Goal: Task Accomplishment & Management: Manage account settings

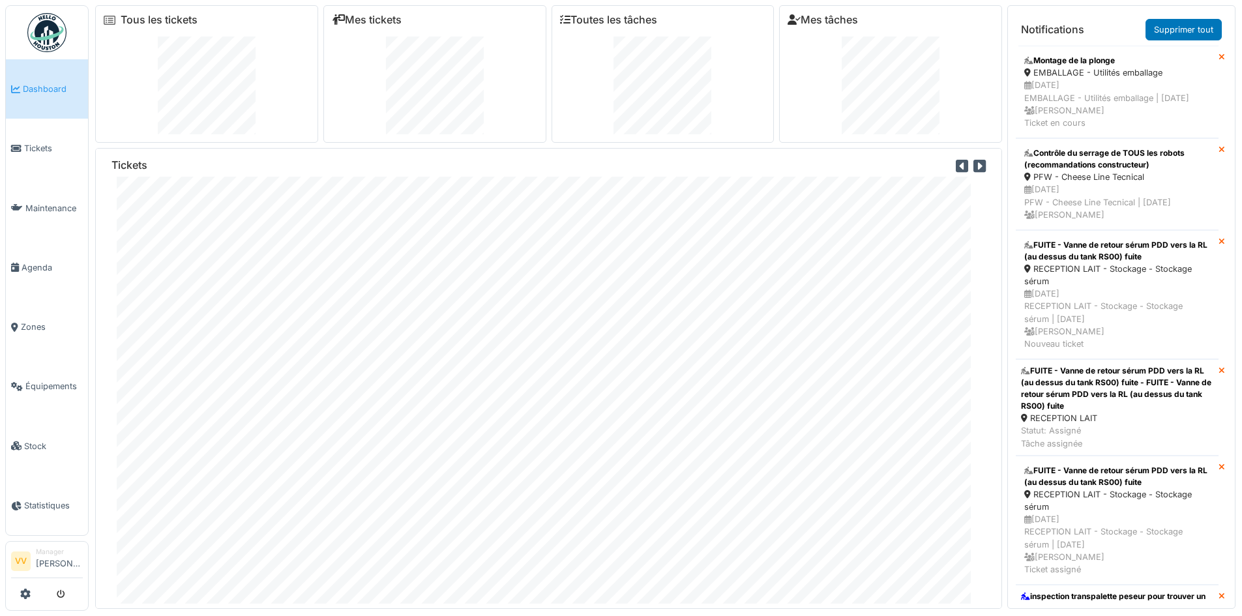
click at [35, 93] on span "Dashboard" at bounding box center [53, 89] width 60 height 12
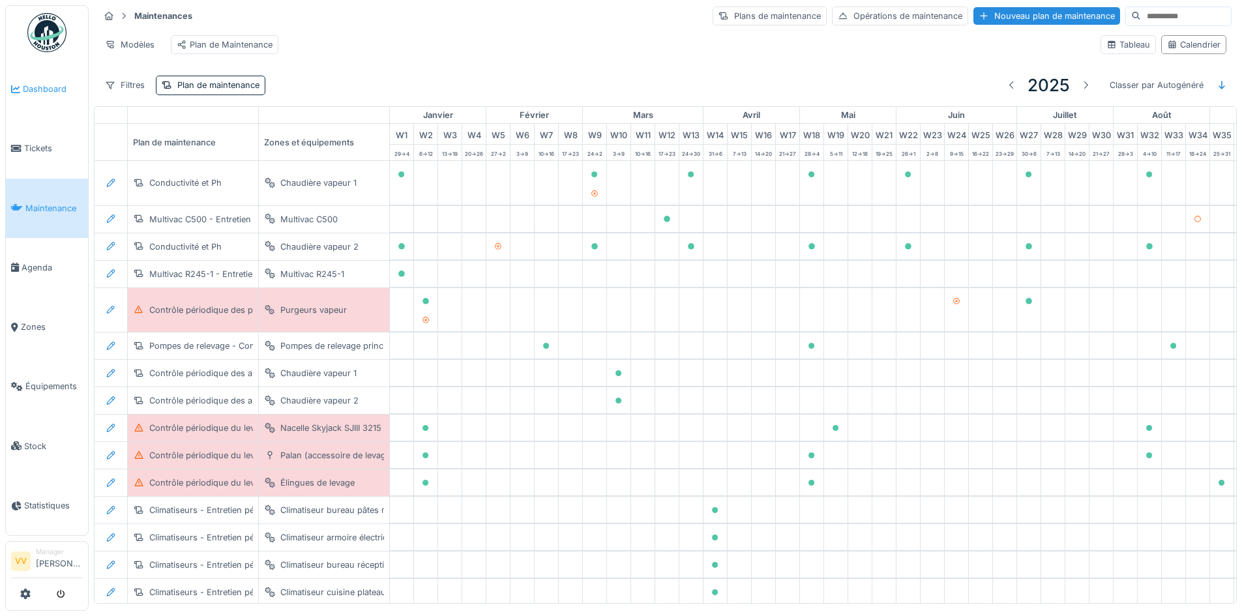
scroll to position [0, 427]
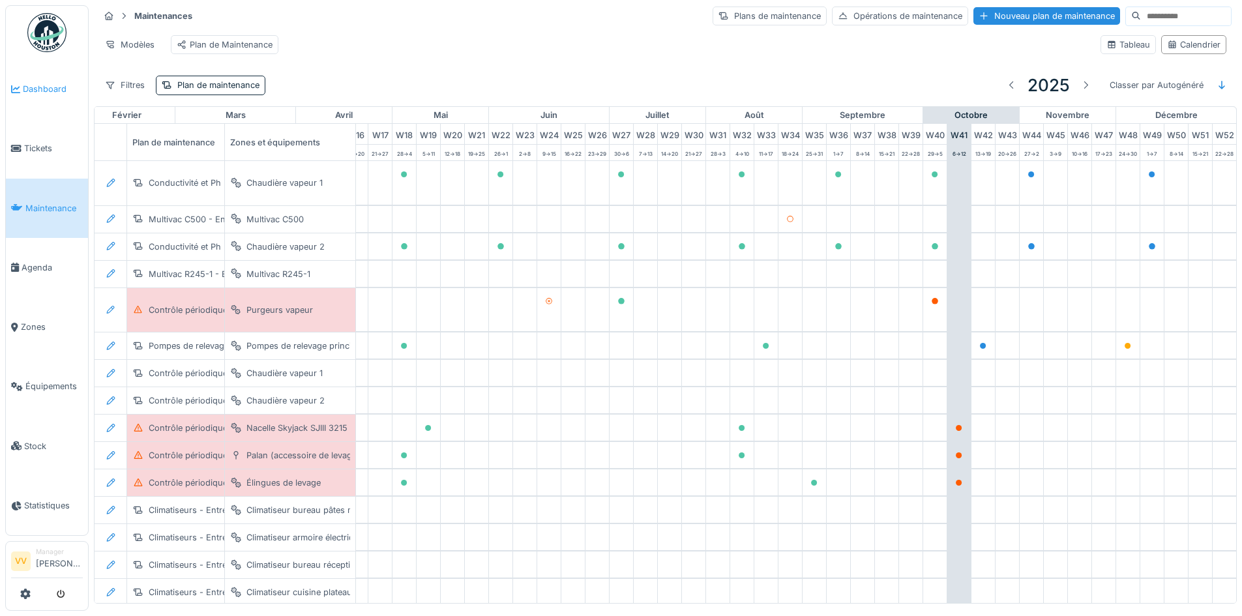
click at [45, 87] on span "Dashboard" at bounding box center [53, 89] width 60 height 12
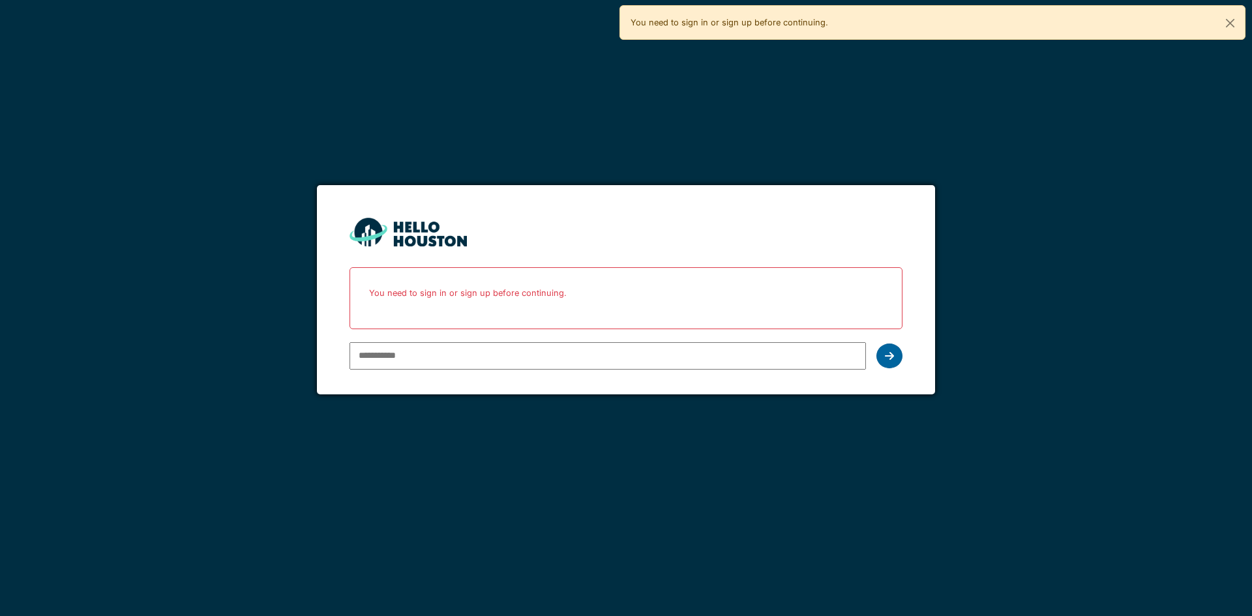
type input "**********"
click at [893, 359] on icon at bounding box center [889, 356] width 9 height 10
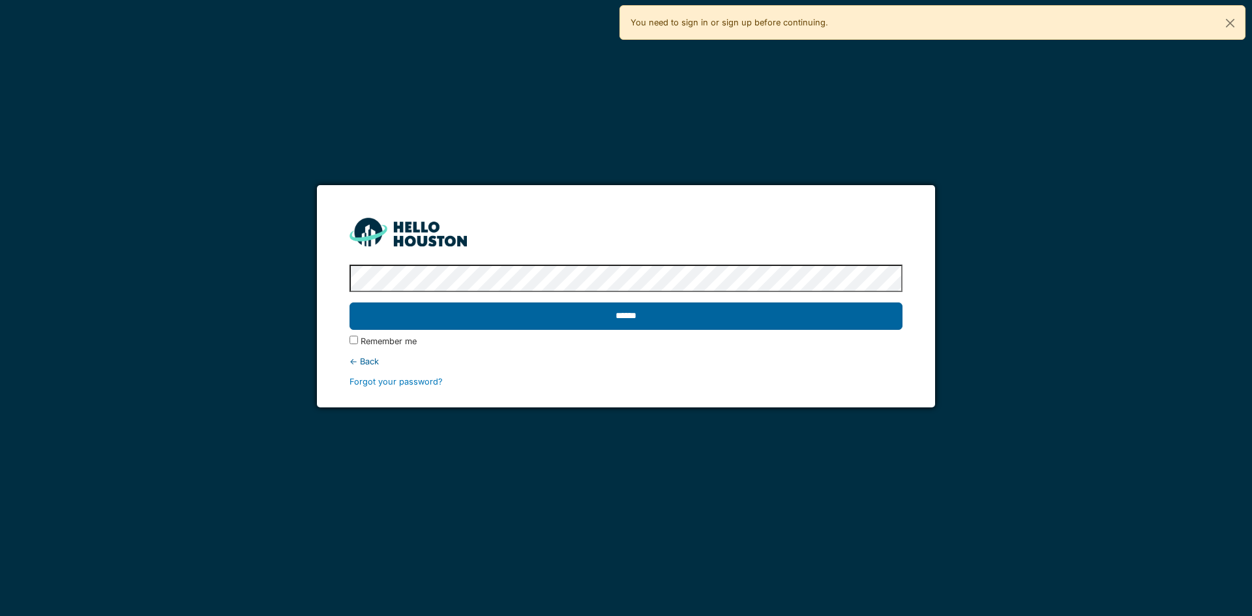
click at [874, 319] on input "******" at bounding box center [626, 316] width 552 height 27
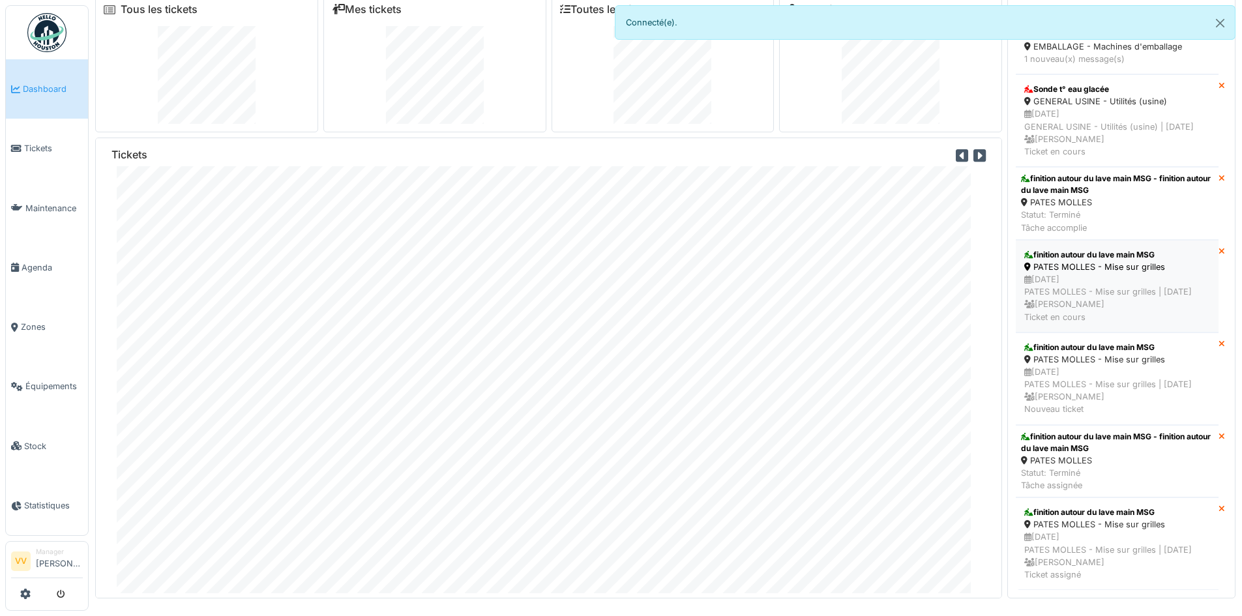
scroll to position [14, 0]
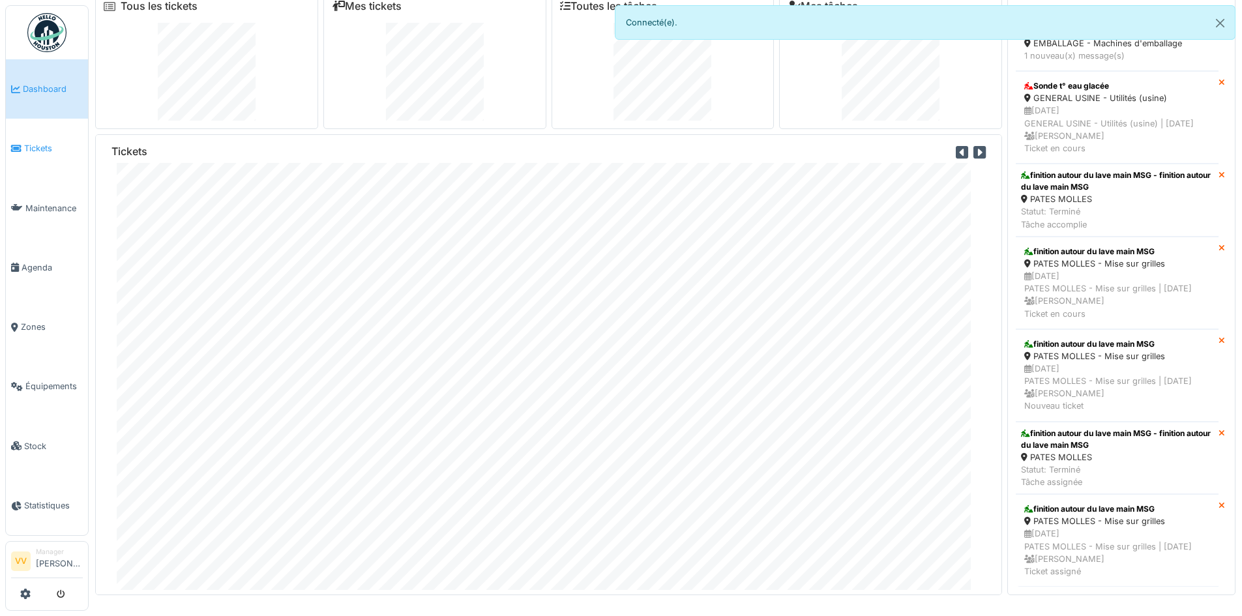
click at [57, 160] on link "Tickets" at bounding box center [47, 148] width 82 height 59
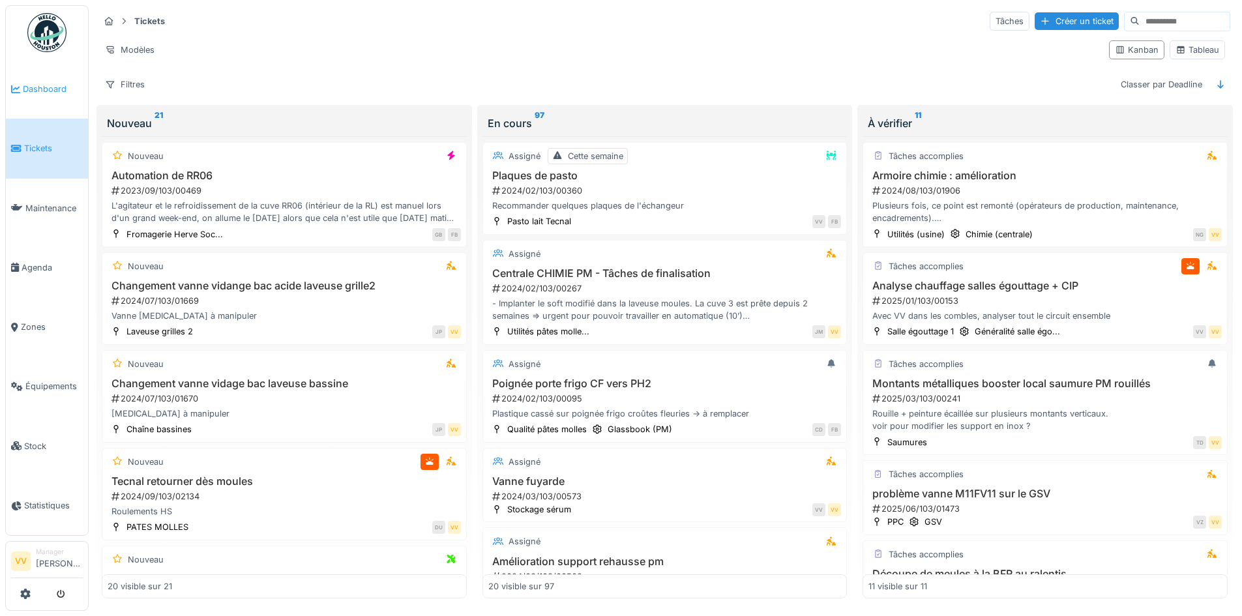
click at [46, 78] on link "Dashboard" at bounding box center [47, 88] width 82 height 59
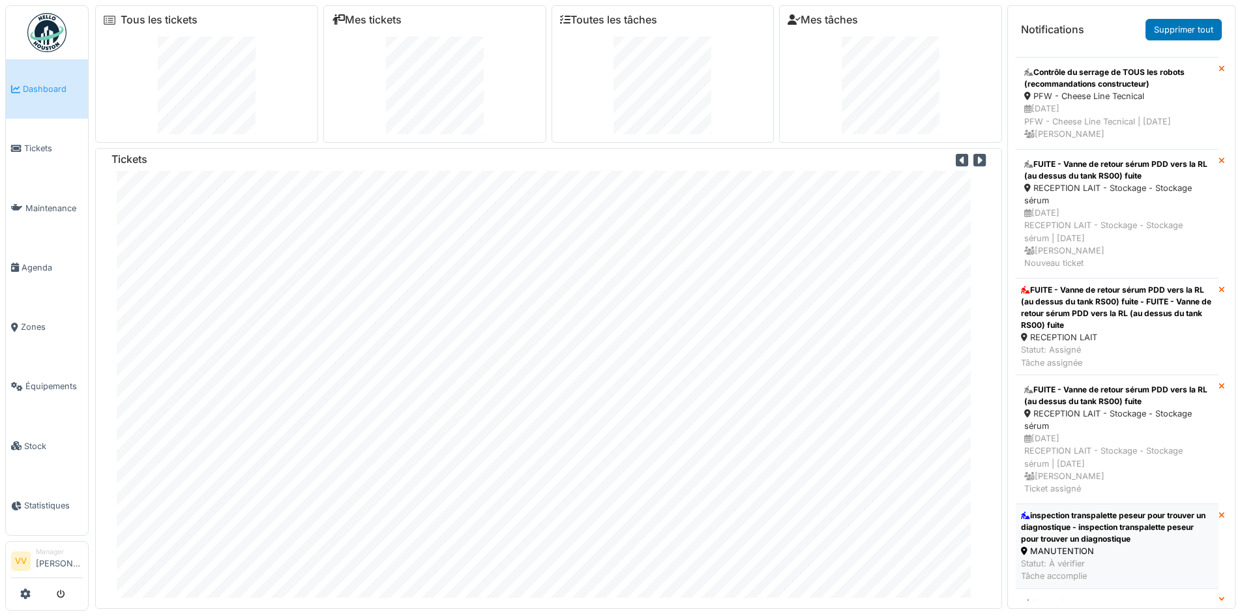
scroll to position [216, 0]
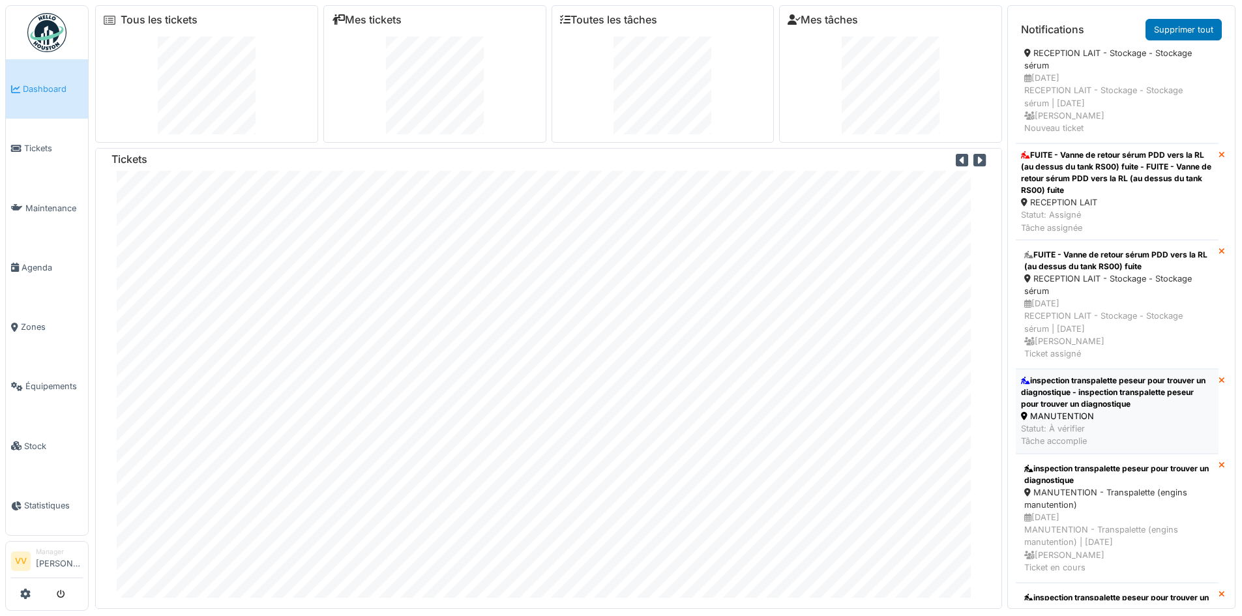
click at [1162, 409] on div "inspection transpalette peseur pour trouver un diagnostique - inspection transp…" at bounding box center [1117, 392] width 192 height 35
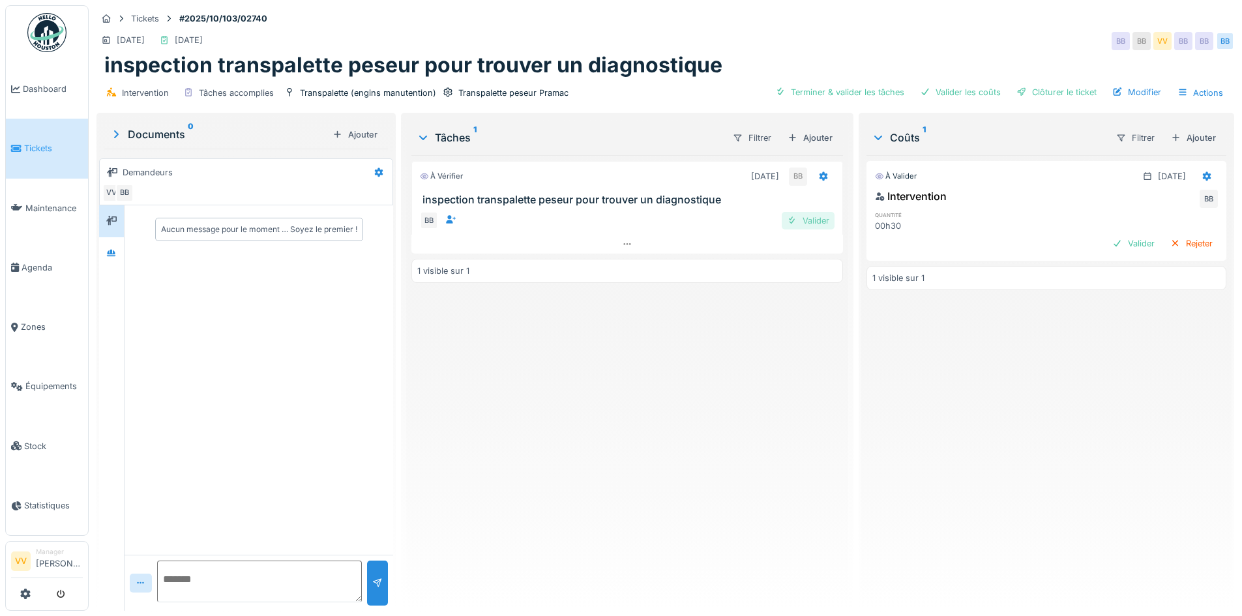
drag, startPoint x: 799, startPoint y: 216, endPoint x: 818, endPoint y: 216, distance: 19.6
click at [799, 216] on div "Valider" at bounding box center [808, 221] width 53 height 18
click at [1107, 245] on div "Valider" at bounding box center [1133, 244] width 53 height 18
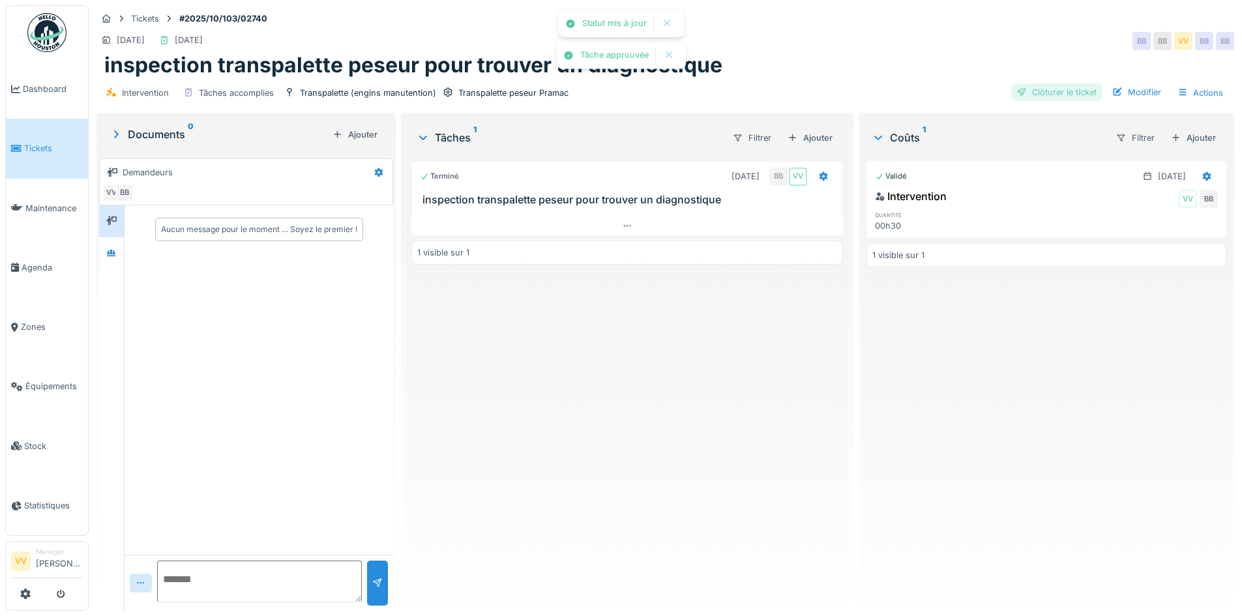
click at [1060, 95] on div "Clôturer le ticket" at bounding box center [1056, 92] width 91 height 18
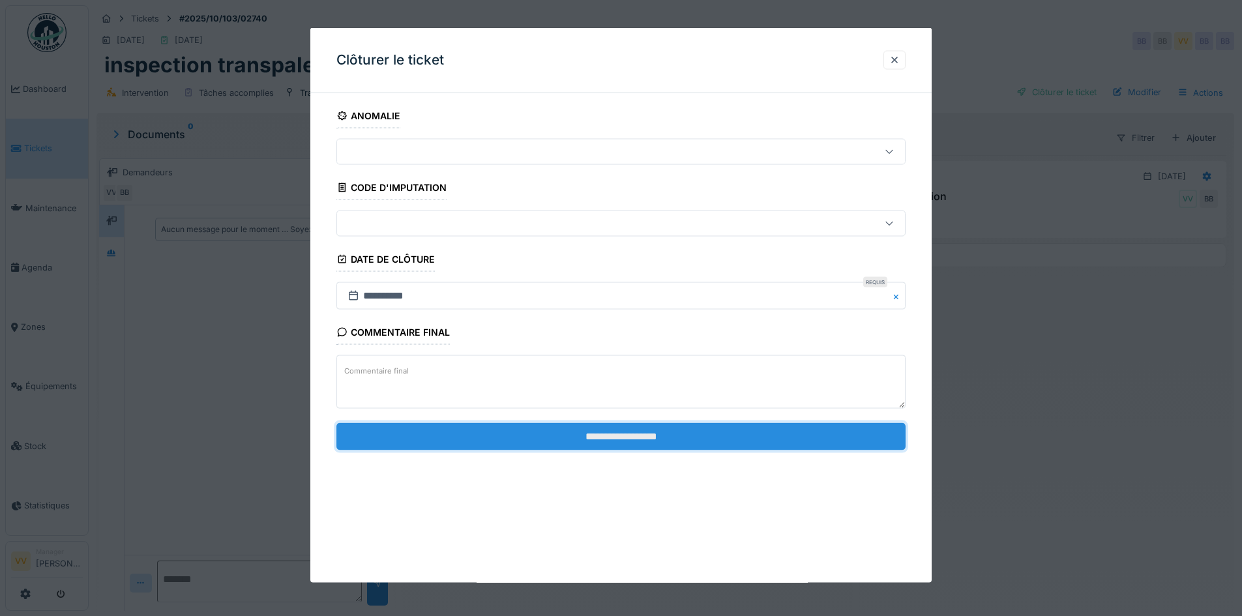
click at [560, 444] on input "**********" at bounding box center [620, 436] width 569 height 27
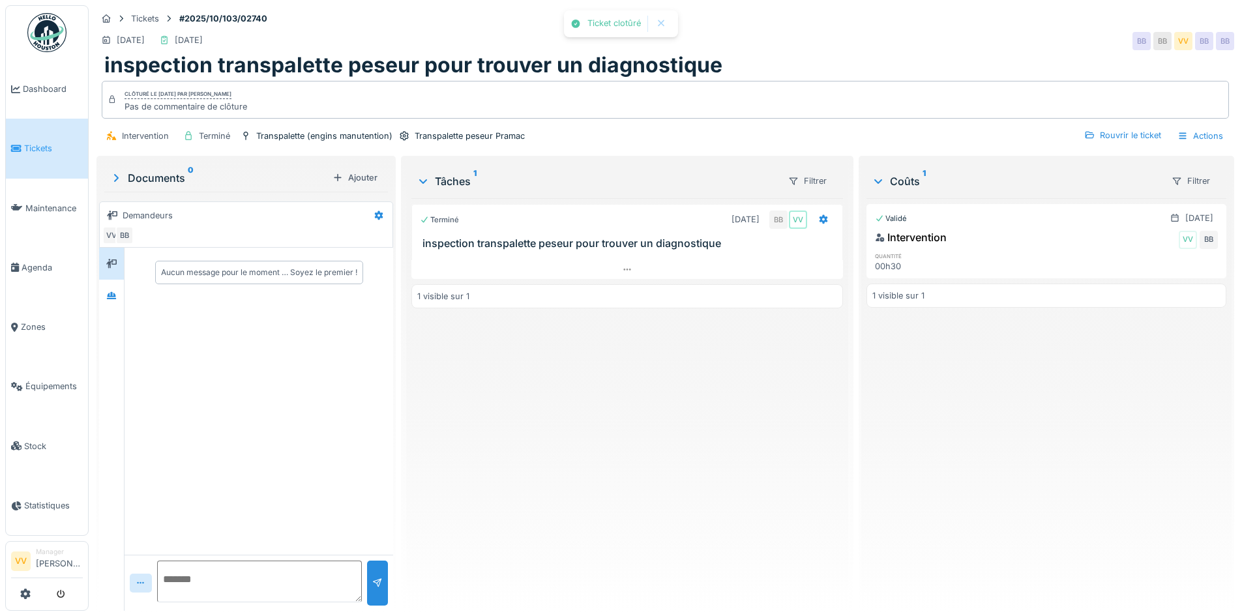
click at [736, 437] on div "Terminé 09/10/2025 BB VV inspection transpalette peseur pour trouver un diagnos…" at bounding box center [626, 399] width 431 height 402
click at [14, 144] on icon at bounding box center [16, 148] width 10 height 9
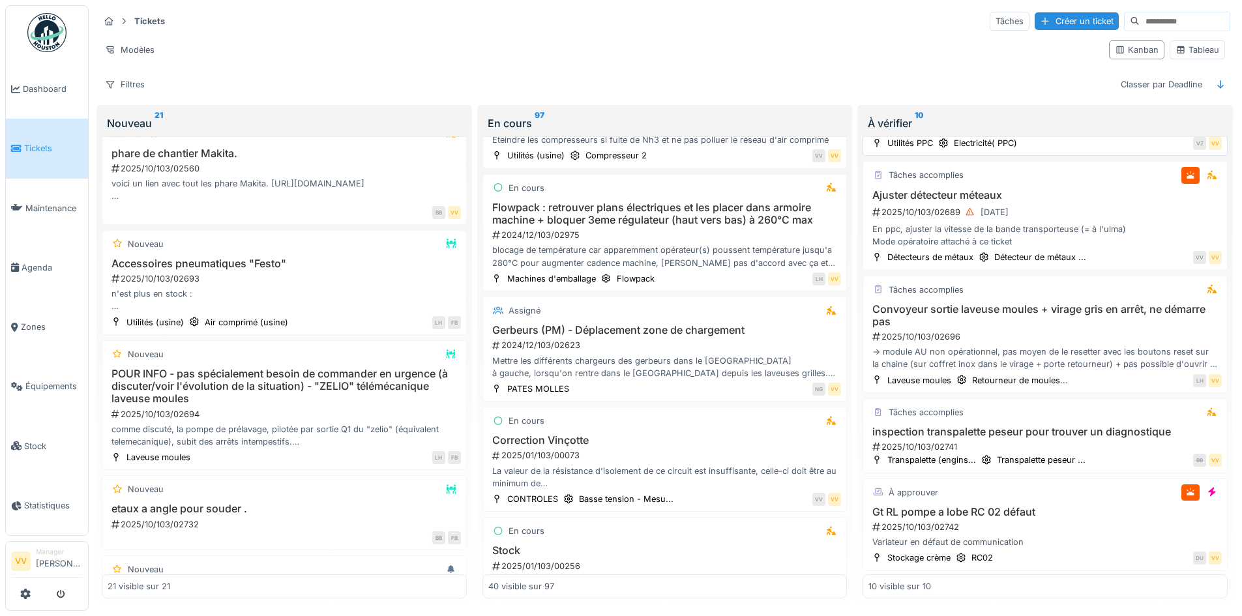
scroll to position [571, 0]
click at [1062, 535] on div "Variateur en défaut de communication" at bounding box center [1045, 541] width 353 height 12
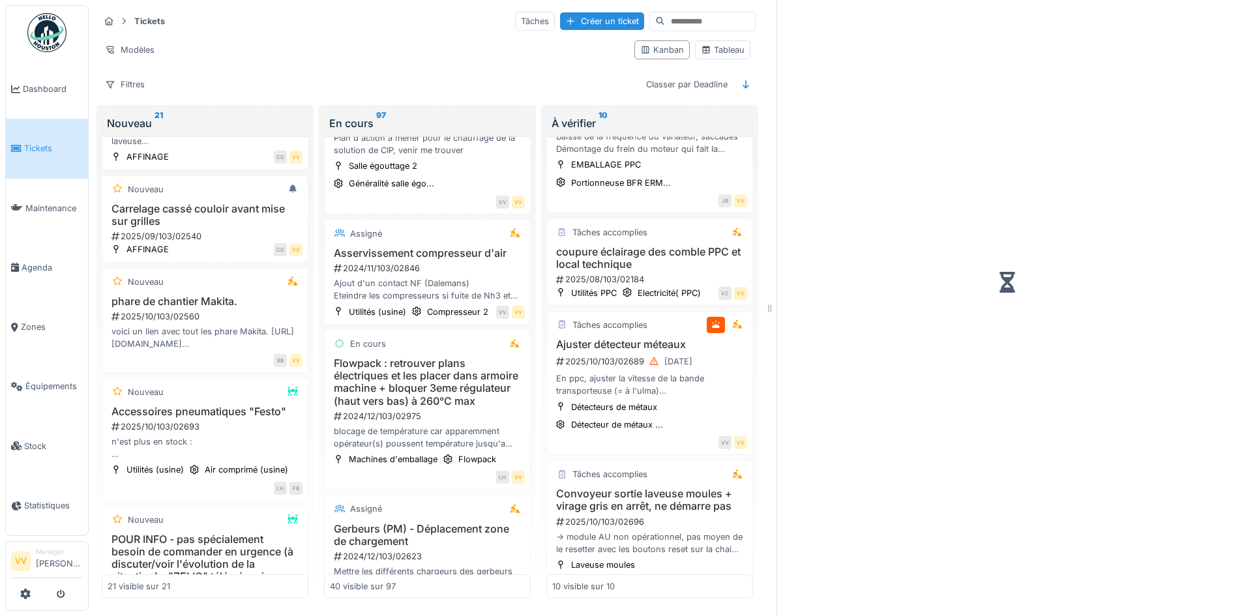
scroll to position [734, 0]
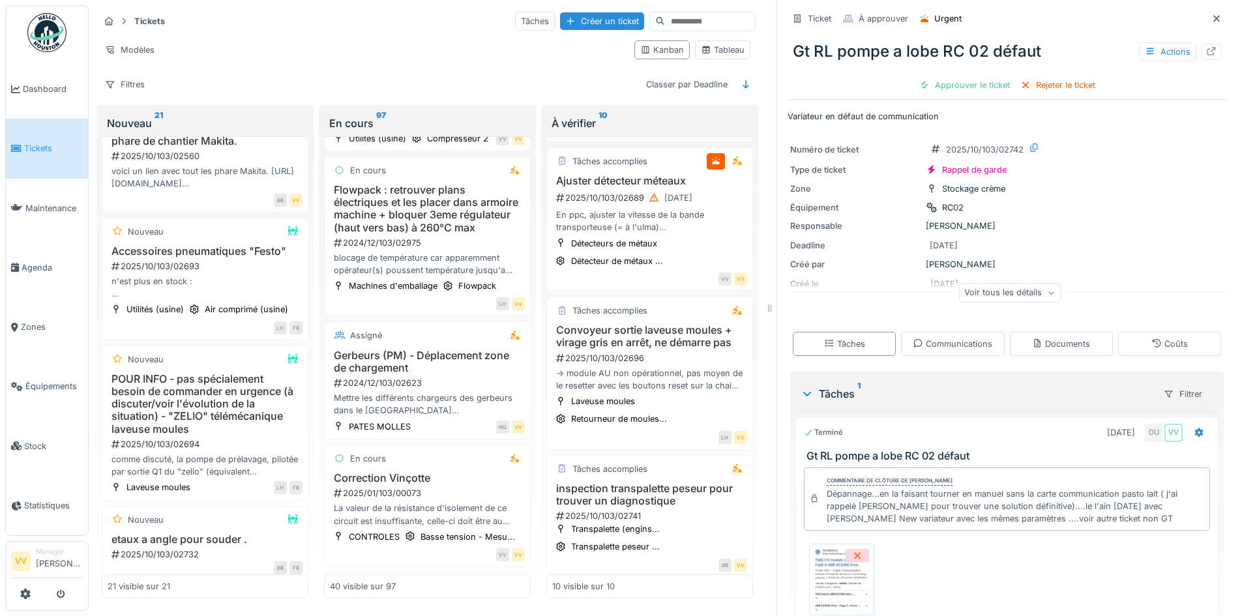
click at [1191, 240] on div "Deadline 16/10/2025" at bounding box center [1007, 245] width 434 height 15
click at [1213, 15] on icon at bounding box center [1216, 18] width 7 height 7
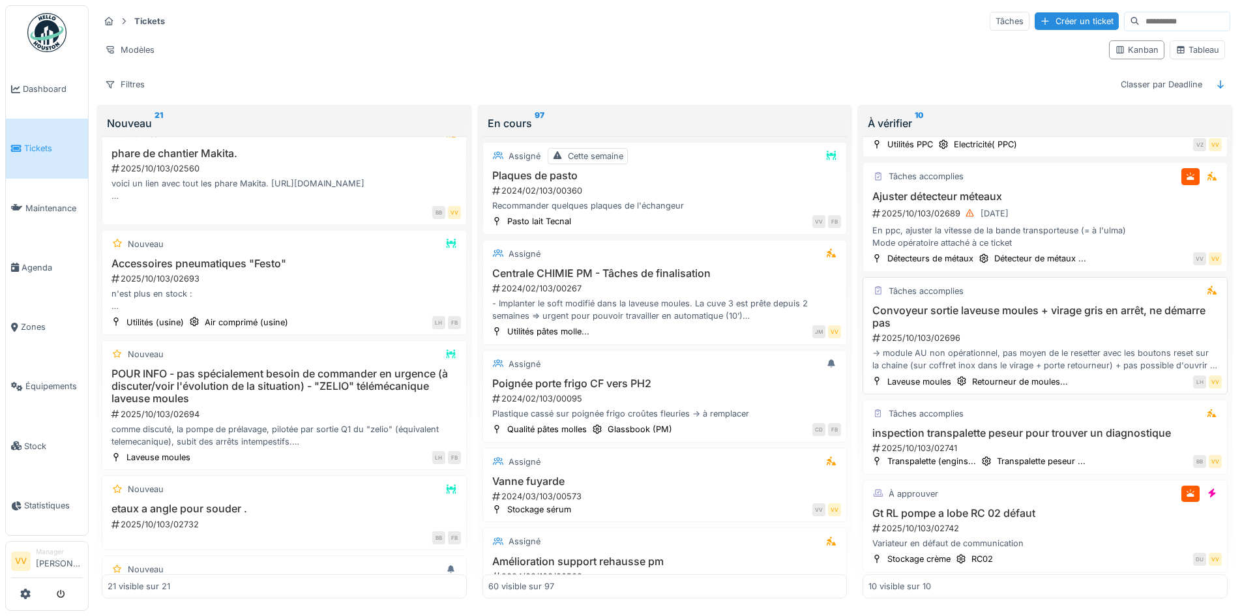
scroll to position [571, 0]
click at [42, 77] on link "Dashboard" at bounding box center [47, 88] width 82 height 59
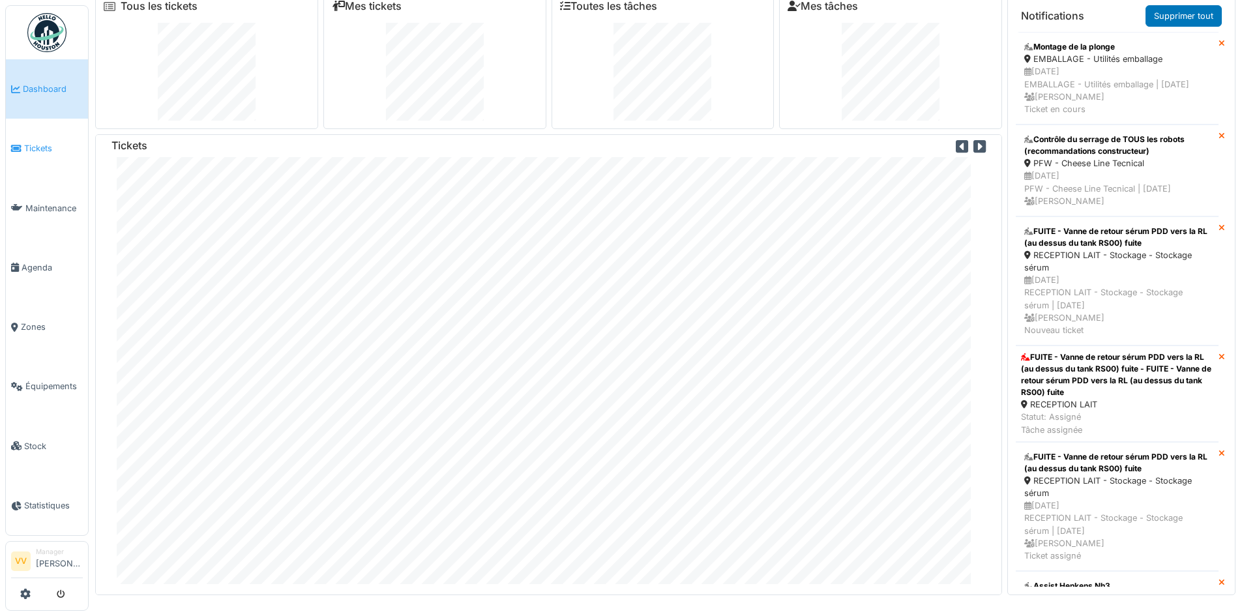
click at [42, 143] on span "Tickets" at bounding box center [53, 148] width 59 height 12
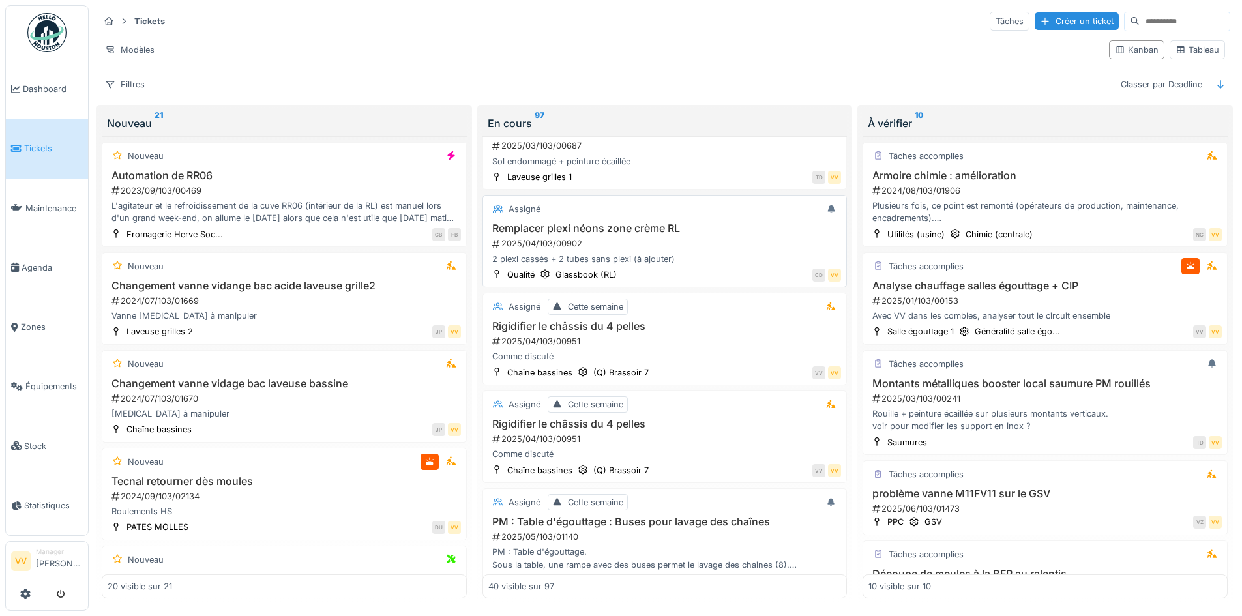
scroll to position [1898, 0]
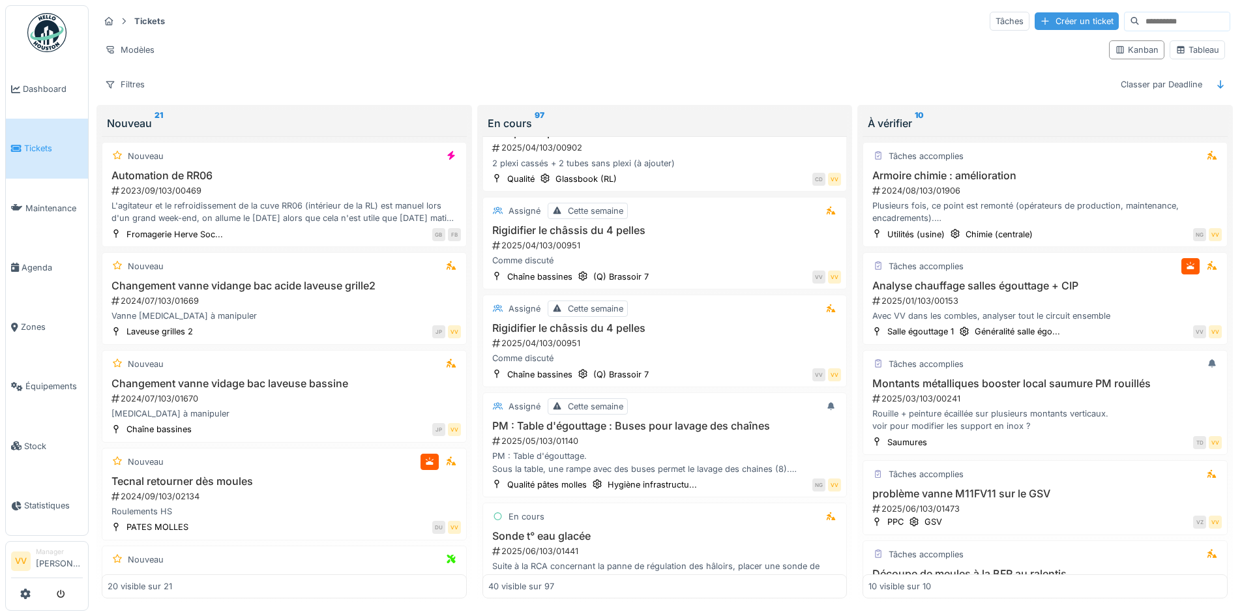
click at [1054, 18] on div "Créer un ticket" at bounding box center [1077, 21] width 84 height 18
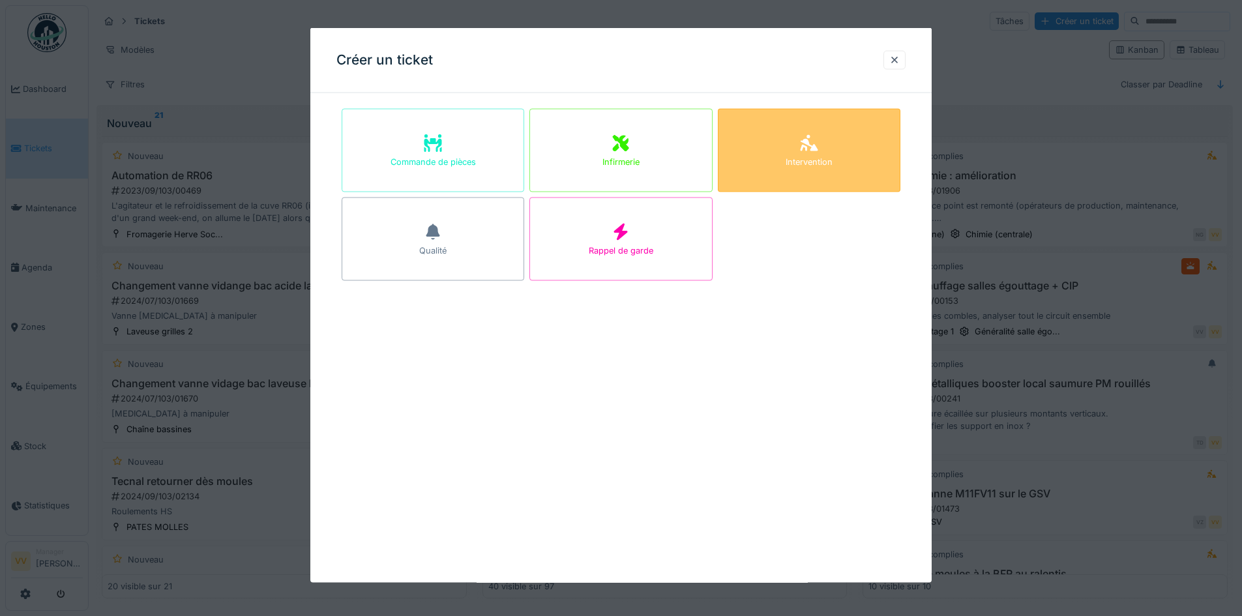
click at [854, 147] on div "Intervention" at bounding box center [809, 150] width 183 height 83
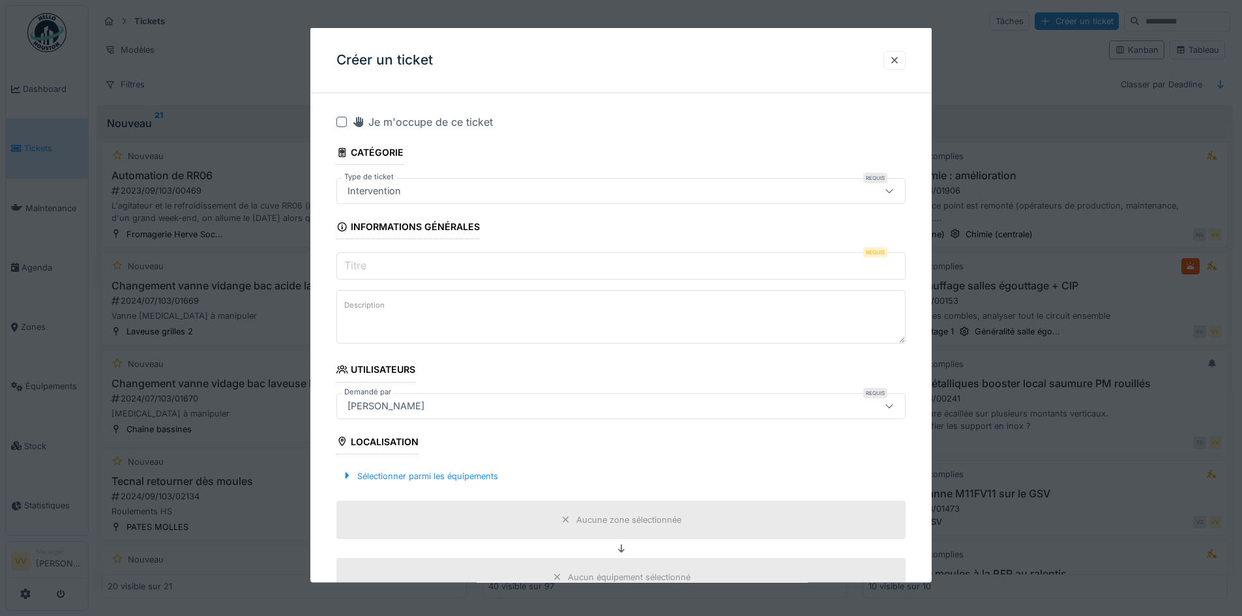
click at [465, 265] on input "Titre" at bounding box center [620, 265] width 569 height 27
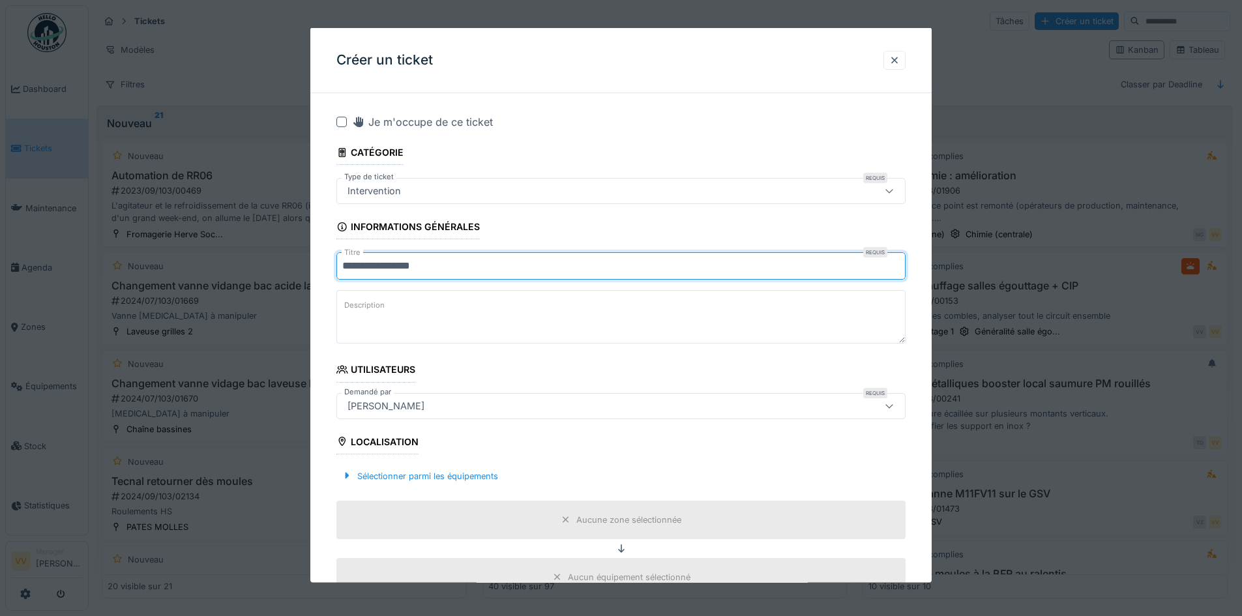
type input "**********"
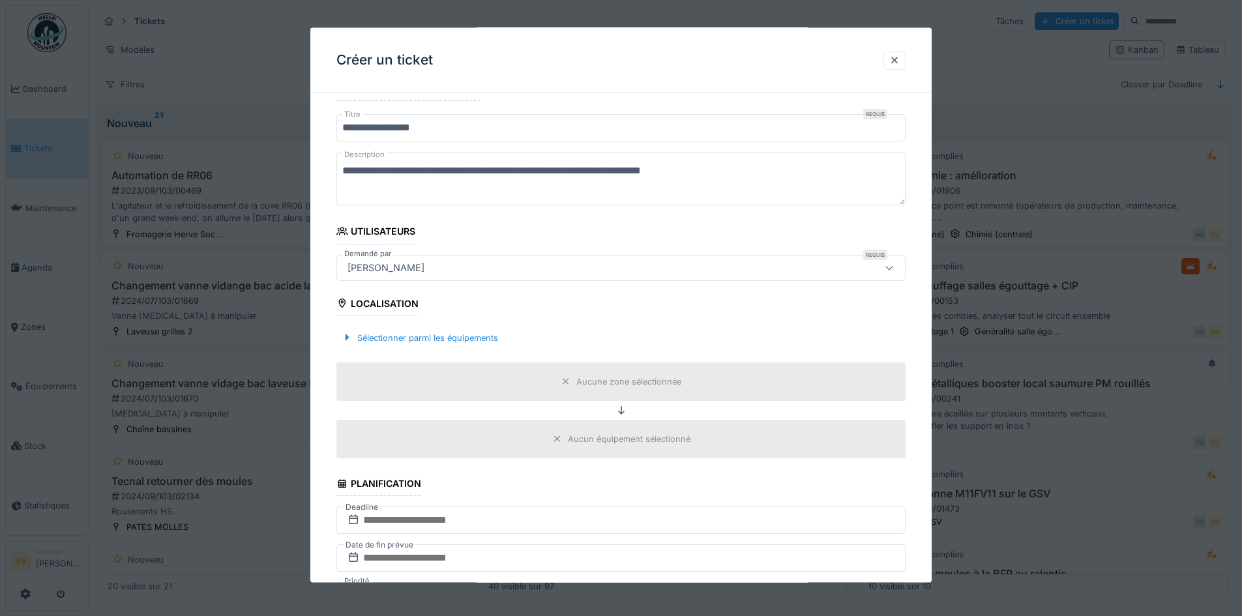
scroll to position [196, 0]
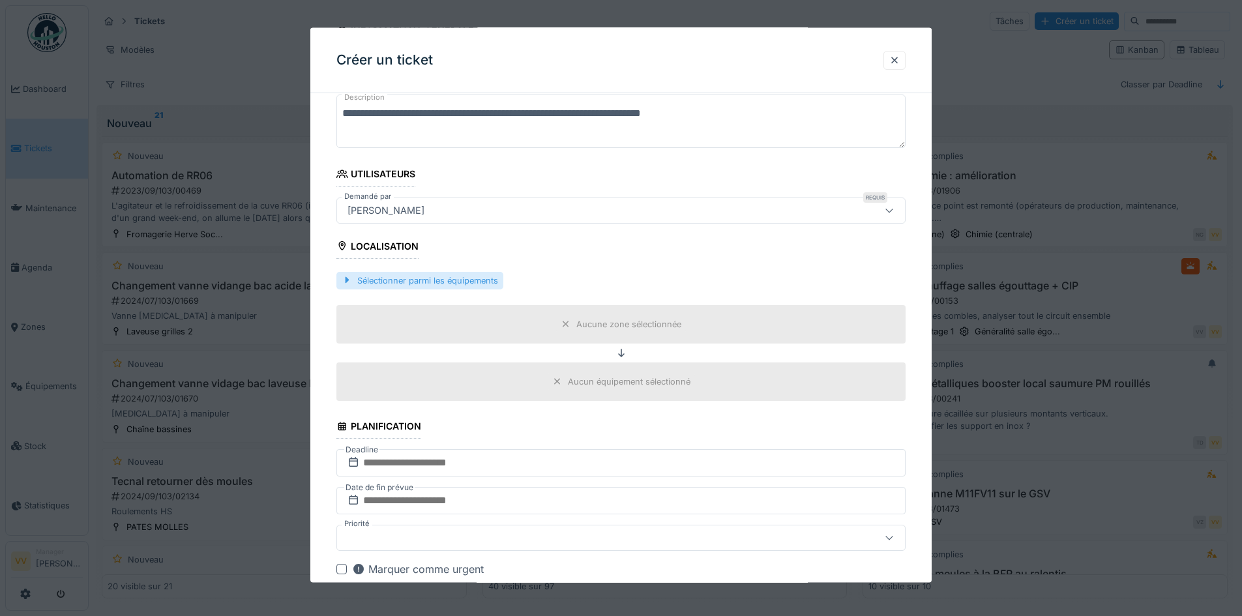
type textarea "**********"
click at [435, 283] on div "Sélectionner parmi les équipements" at bounding box center [419, 280] width 167 height 18
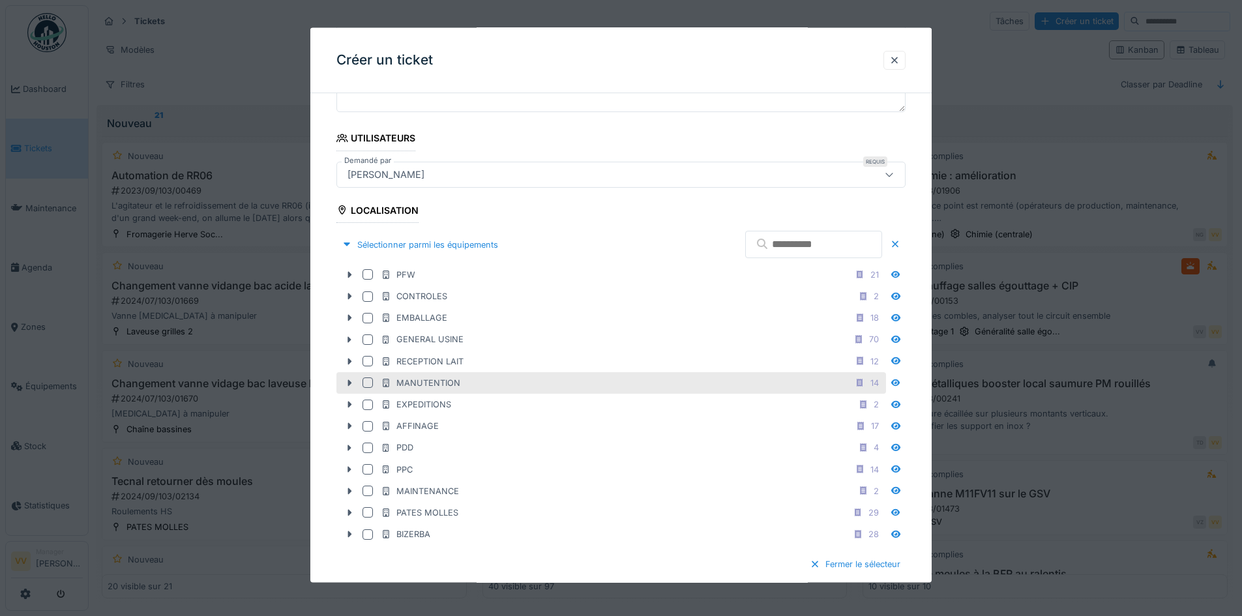
scroll to position [261, 0]
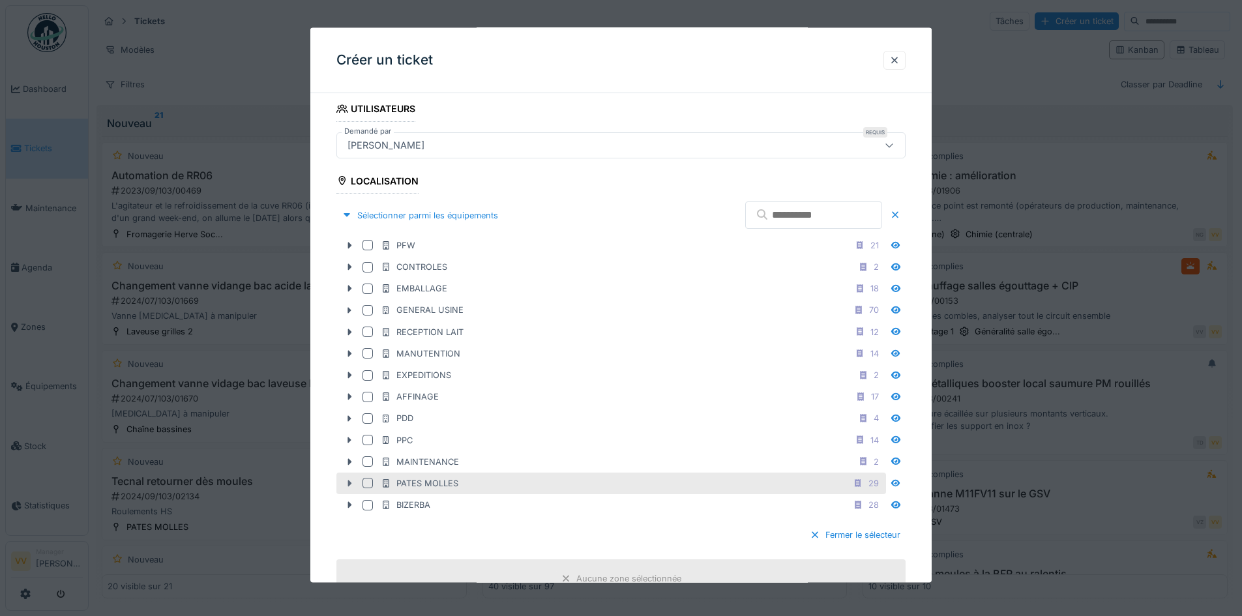
click at [349, 481] on icon at bounding box center [350, 483] width 4 height 7
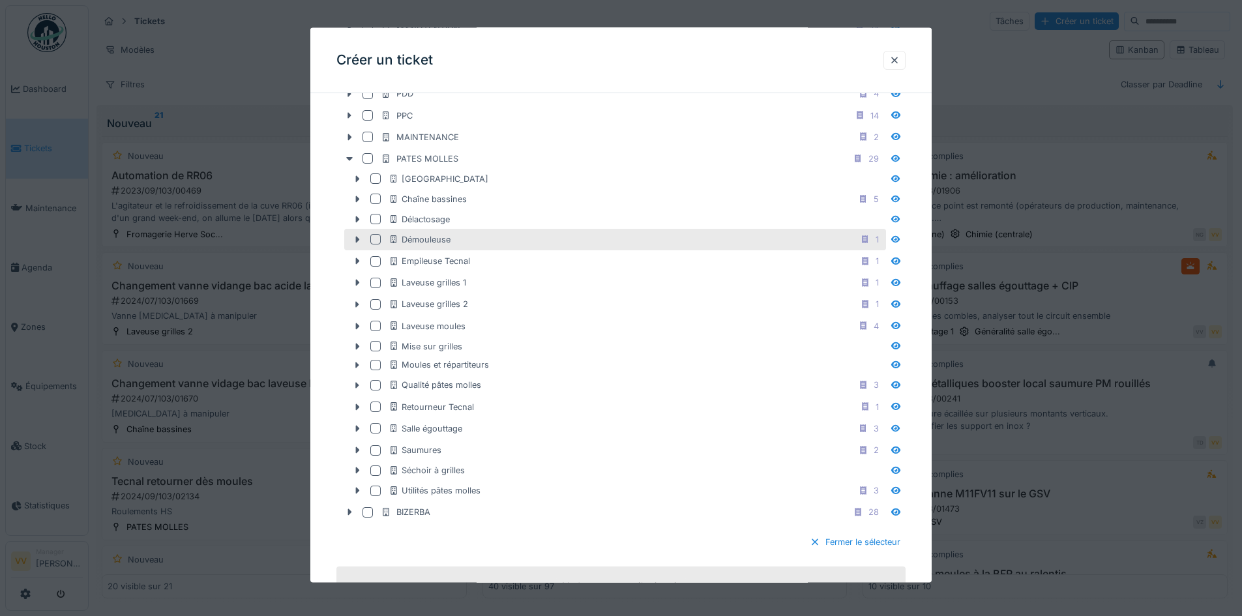
scroll to position [587, 0]
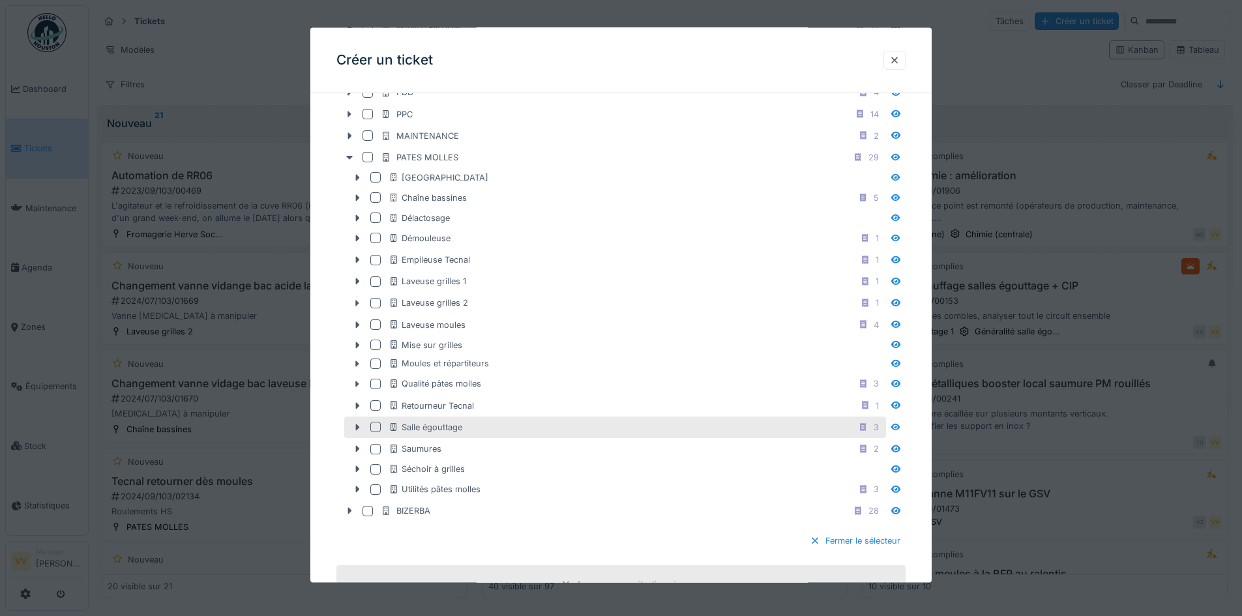
click at [377, 426] on div at bounding box center [375, 427] width 10 height 10
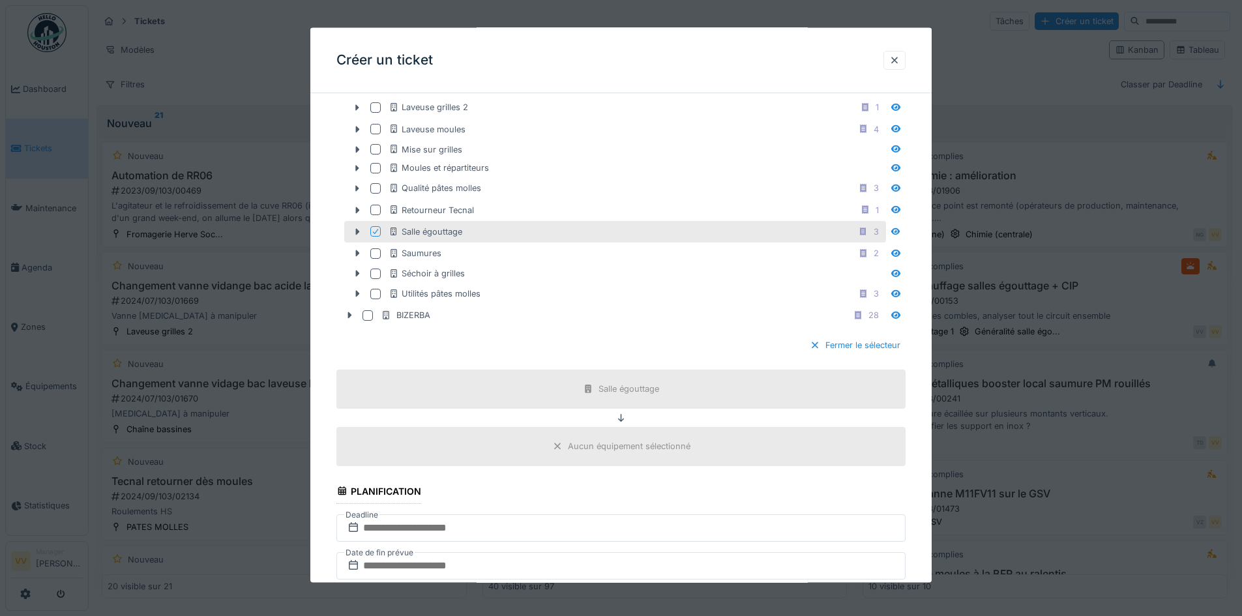
scroll to position [848, 0]
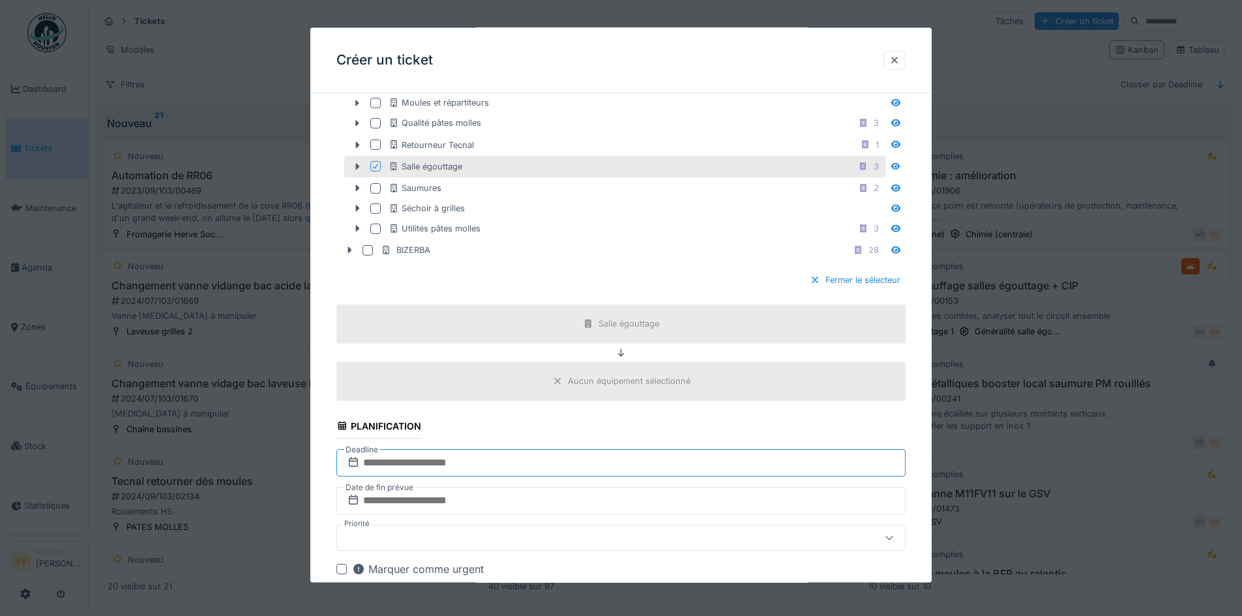
click at [473, 458] on input "text" at bounding box center [620, 462] width 569 height 27
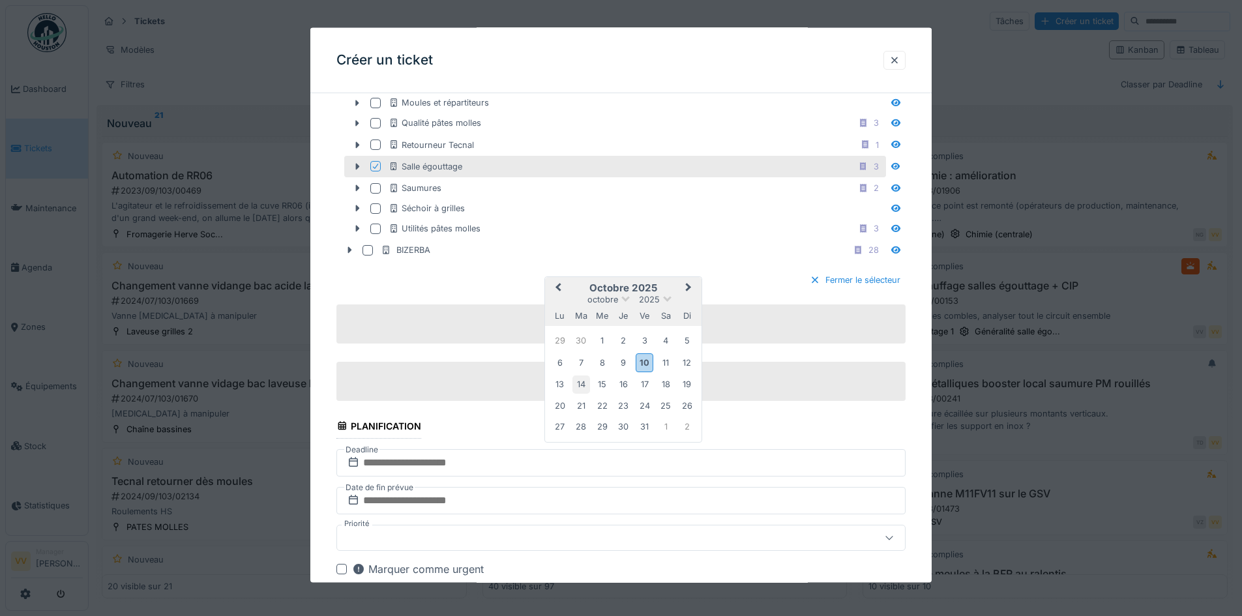
click at [585, 389] on div "14" at bounding box center [582, 385] width 18 height 18
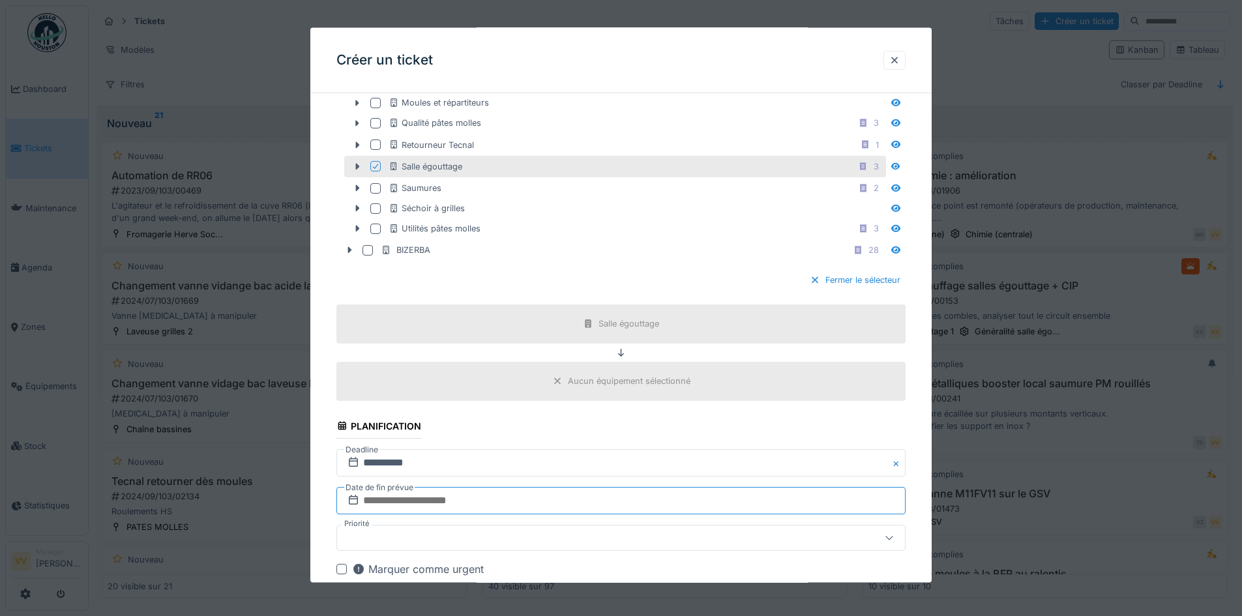
click at [521, 500] on input "text" at bounding box center [620, 499] width 569 height 27
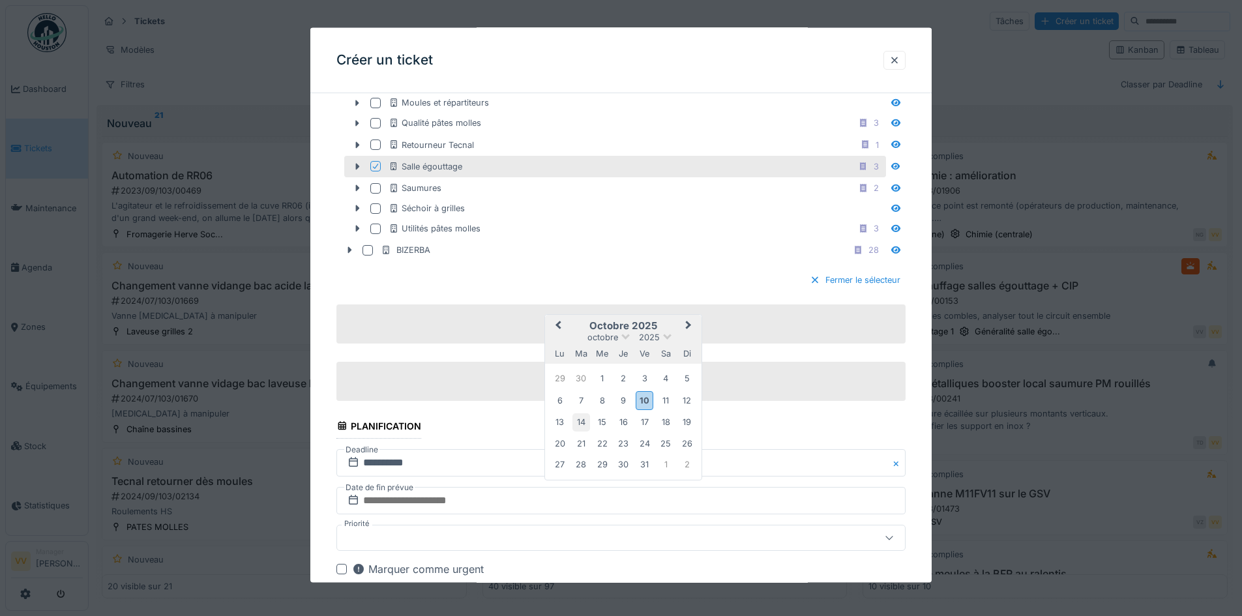
click at [574, 419] on div "14" at bounding box center [582, 422] width 18 height 18
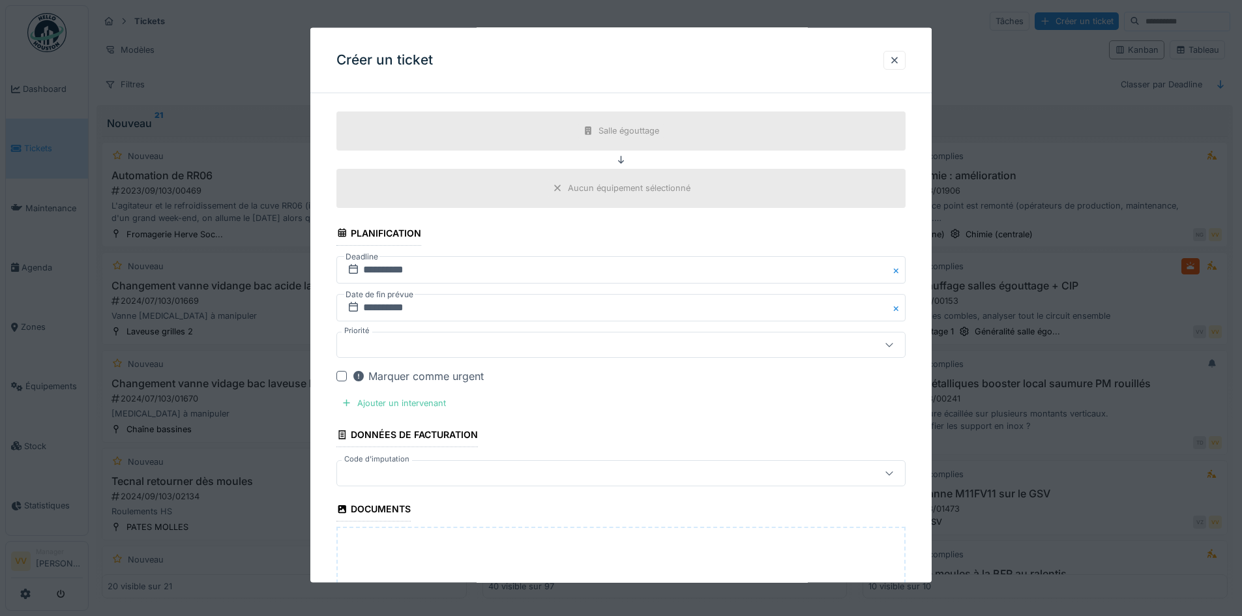
scroll to position [1043, 0]
click at [413, 395] on div "Ajouter un intervenant" at bounding box center [393, 400] width 115 height 18
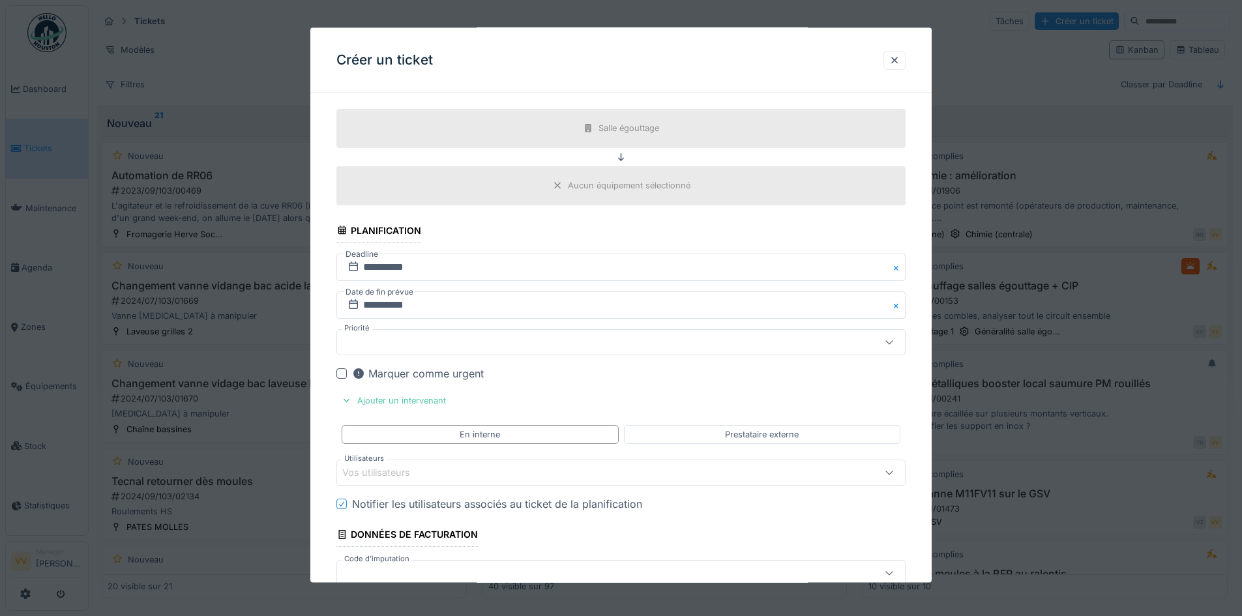
click at [462, 468] on div "Vos utilisateurs" at bounding box center [587, 473] width 491 height 14
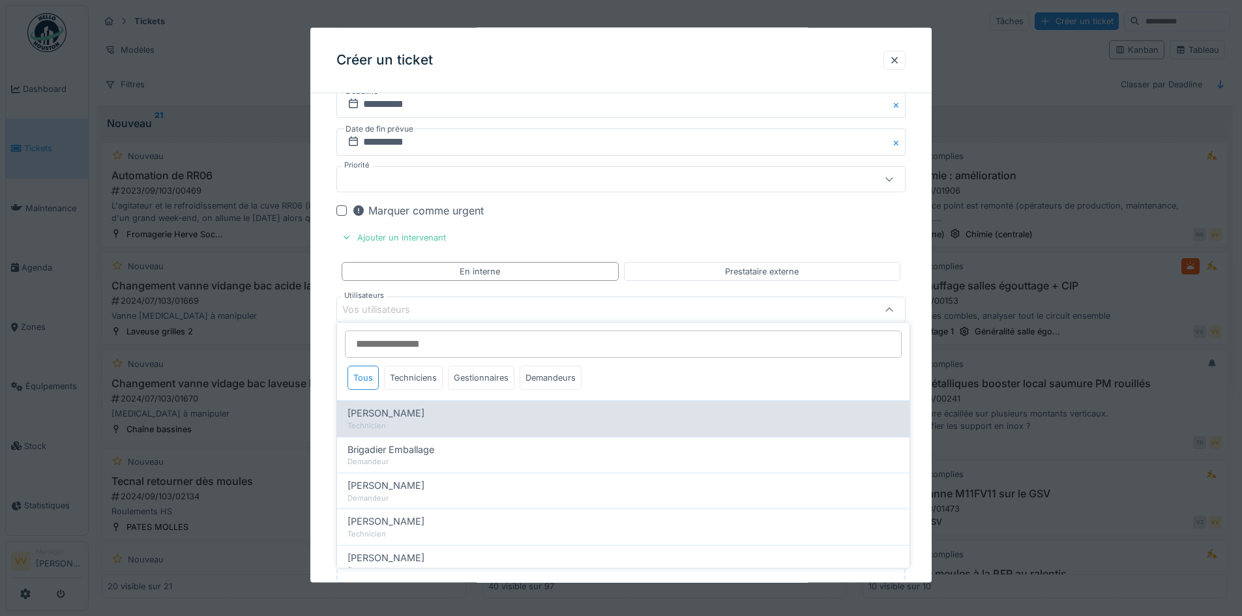
scroll to position [1211, 0]
click at [415, 412] on span "[PERSON_NAME]" at bounding box center [386, 413] width 77 height 14
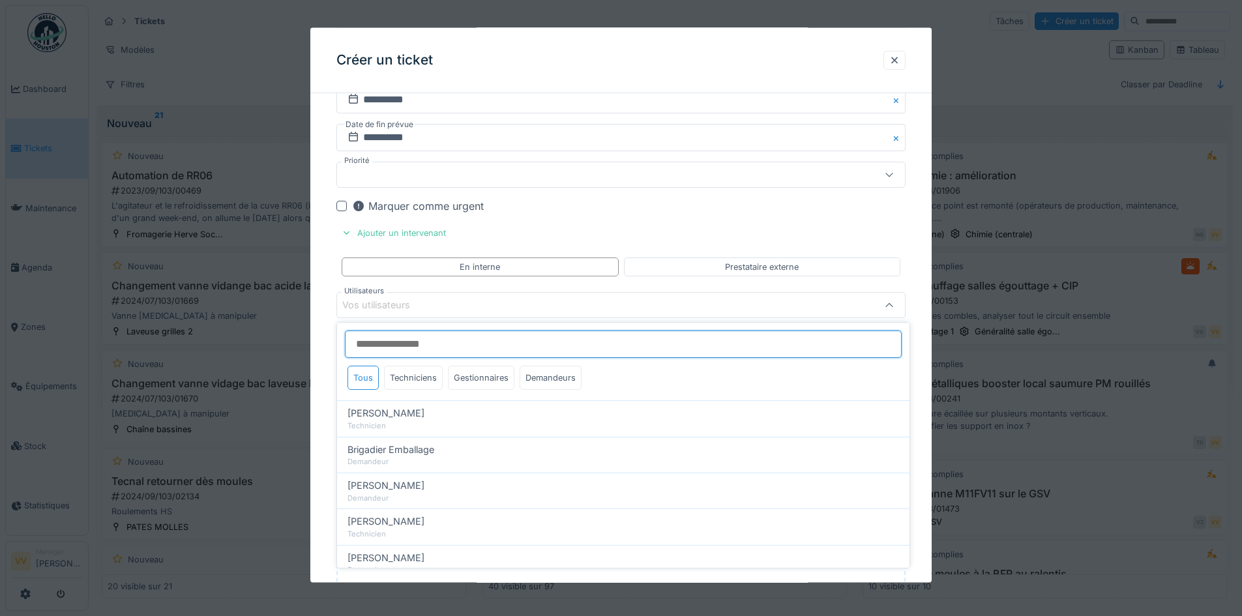
type input "*****"
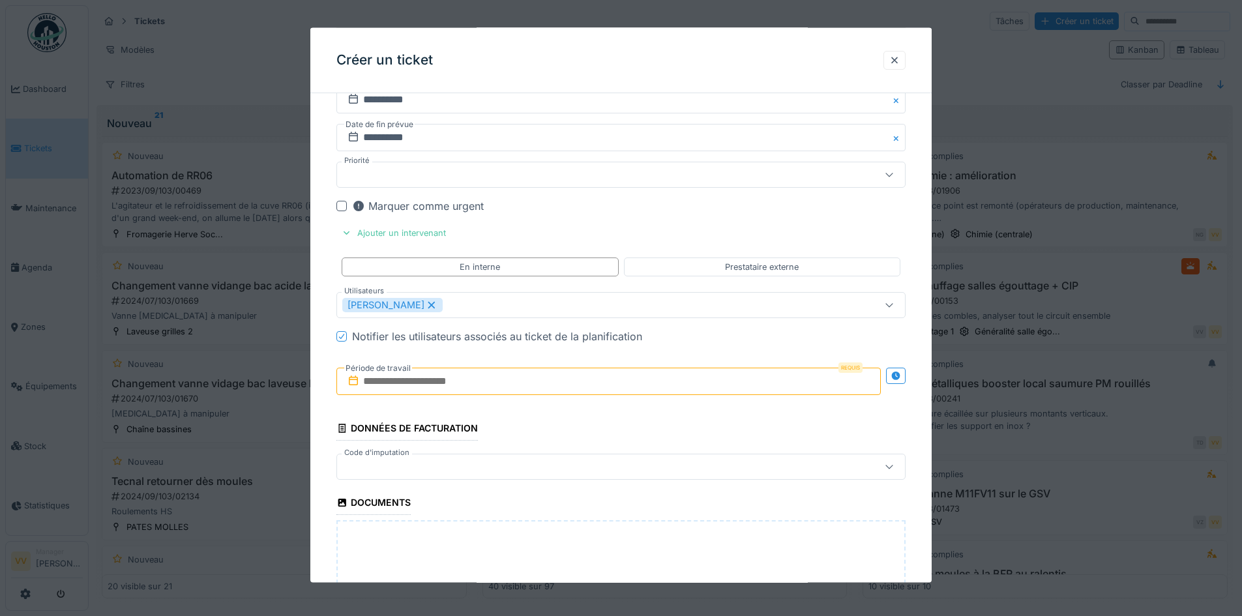
click at [749, 199] on div "Marquer comme urgent" at bounding box center [629, 206] width 554 height 16
click at [549, 384] on input "text" at bounding box center [608, 381] width 544 height 27
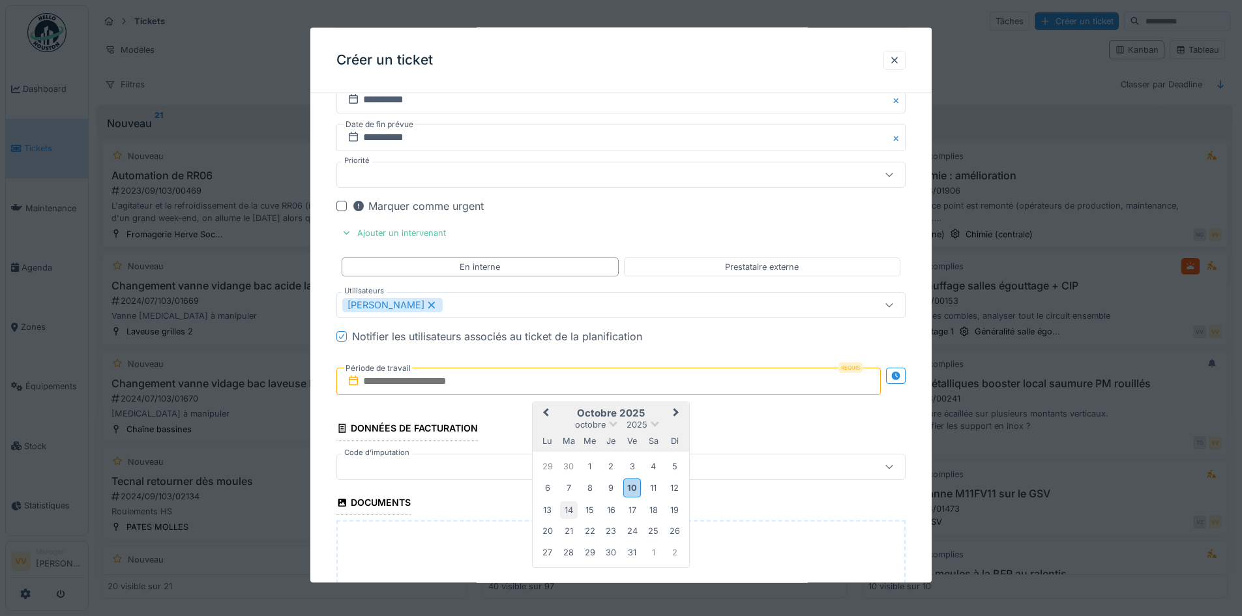
click at [565, 508] on div "14" at bounding box center [569, 510] width 18 height 18
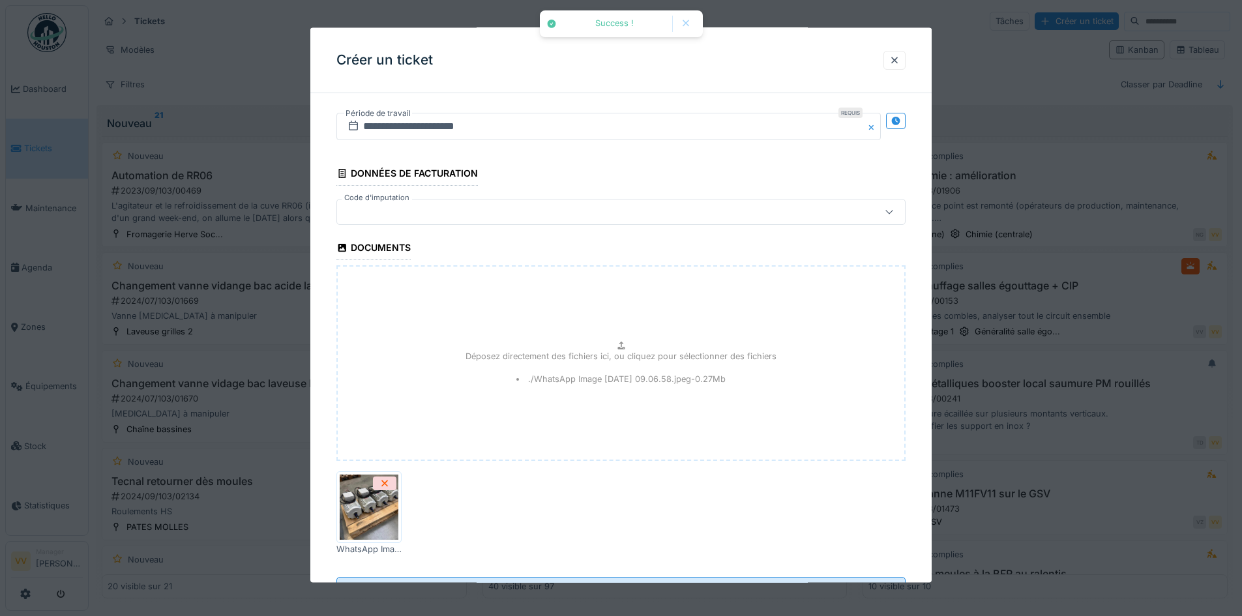
scroll to position [1524, 0]
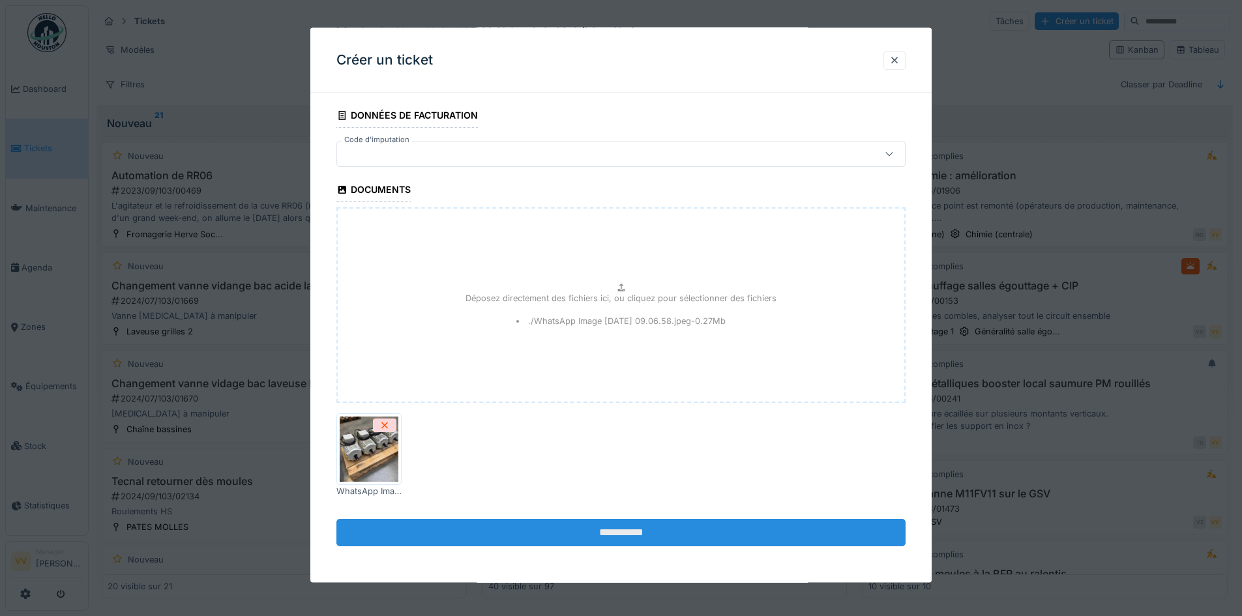
click at [639, 518] on input "**********" at bounding box center [620, 531] width 569 height 27
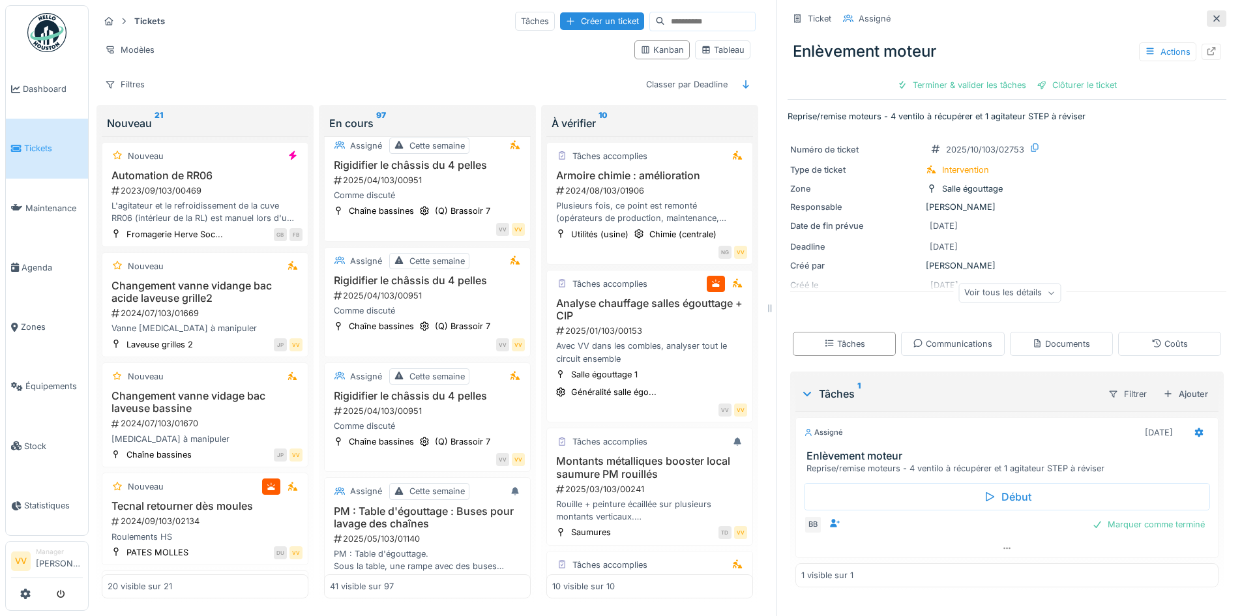
click at [1213, 17] on icon at bounding box center [1216, 18] width 7 height 7
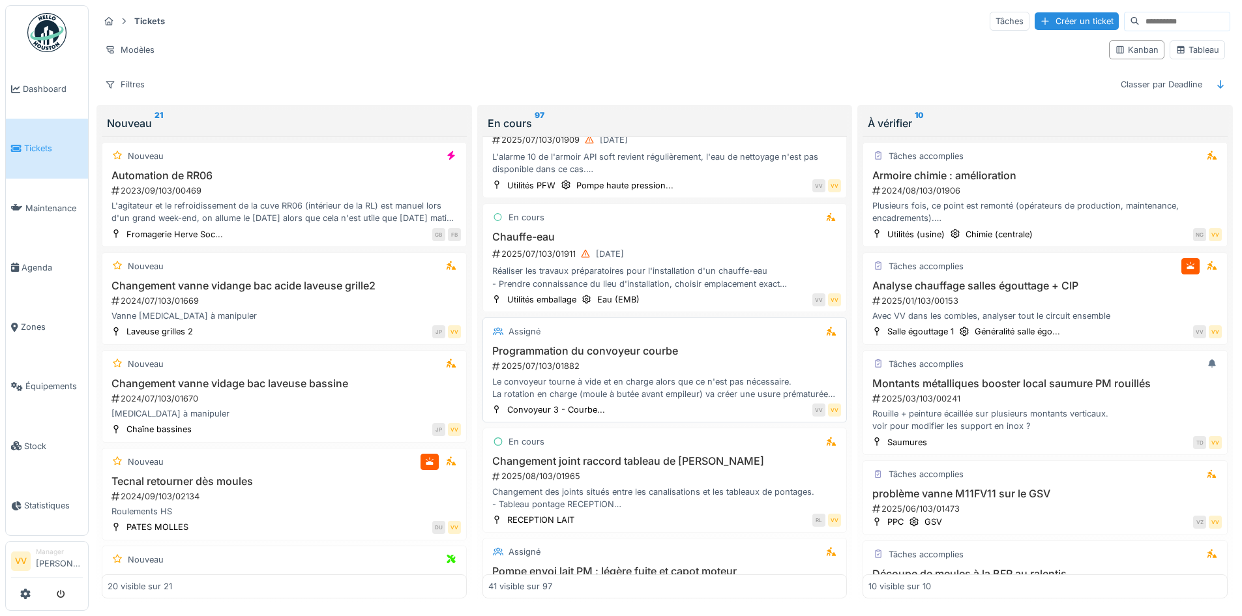
scroll to position [3890, 0]
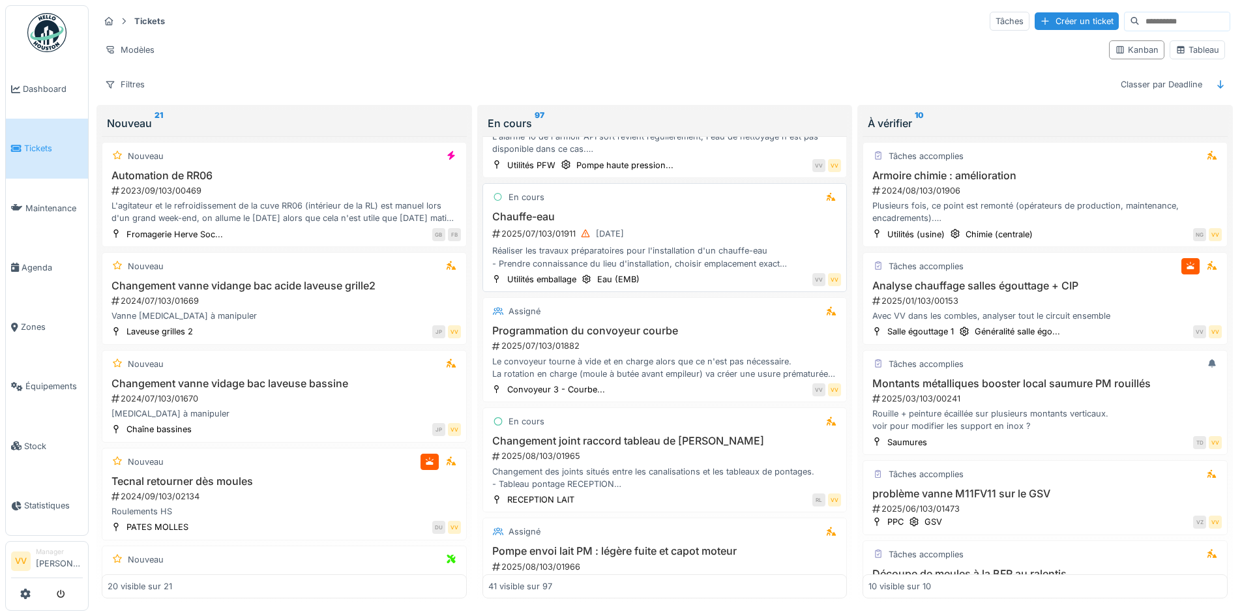
click at [686, 240] on div "2025/07/103/01911 22/07/2025" at bounding box center [666, 234] width 351 height 16
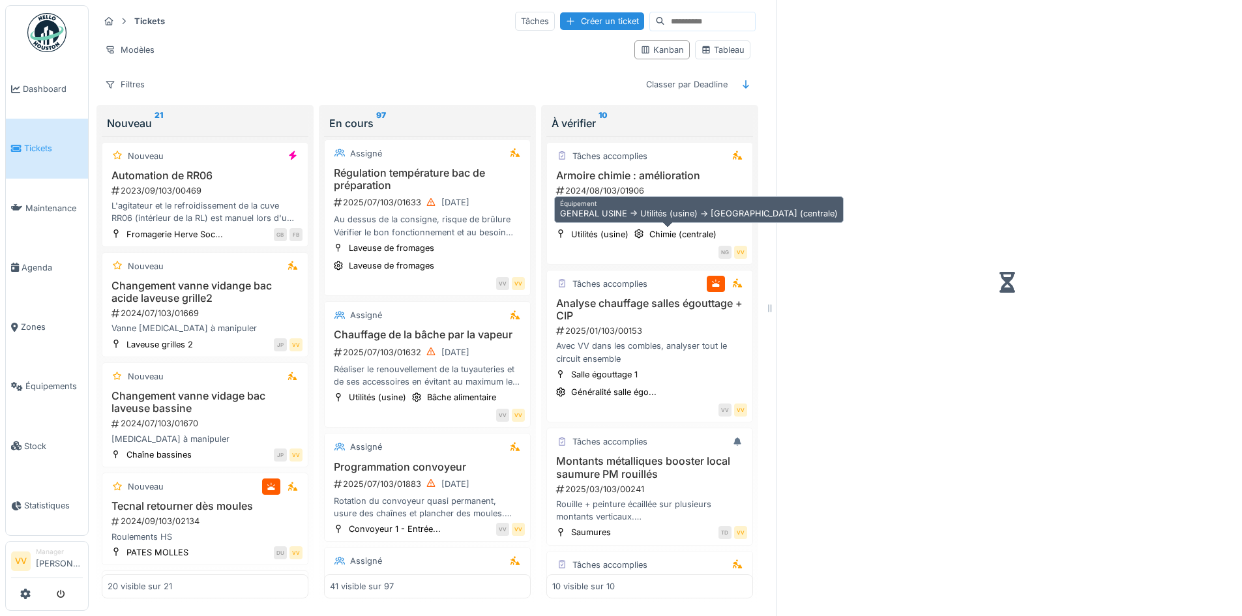
scroll to position [4591, 0]
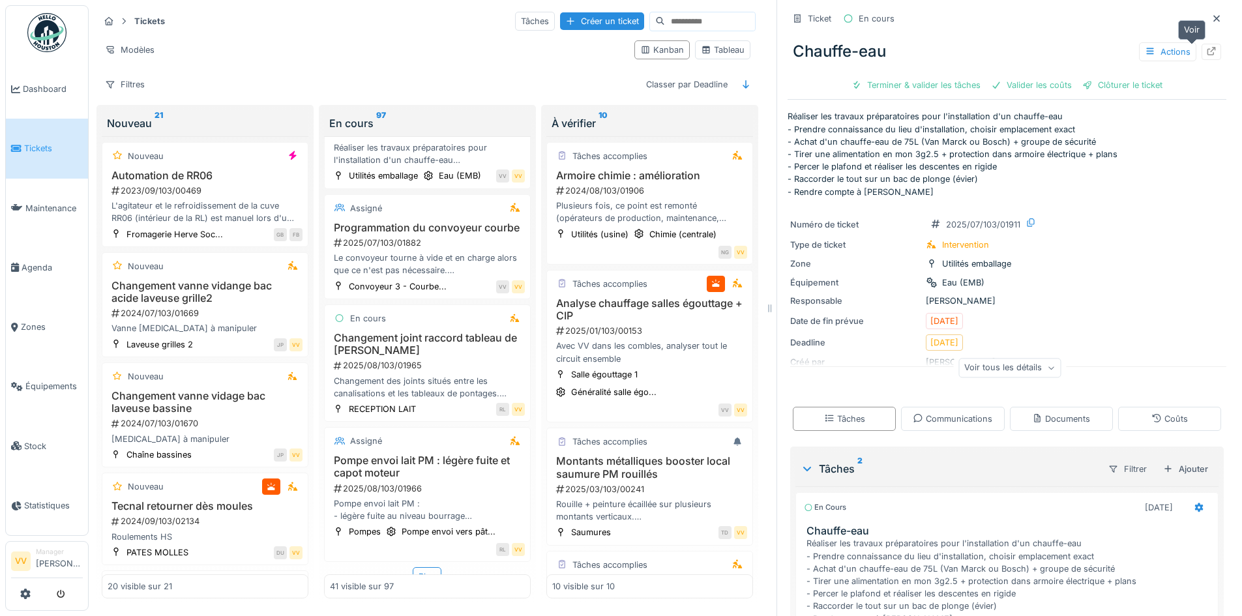
click at [1206, 52] on icon at bounding box center [1211, 51] width 10 height 8
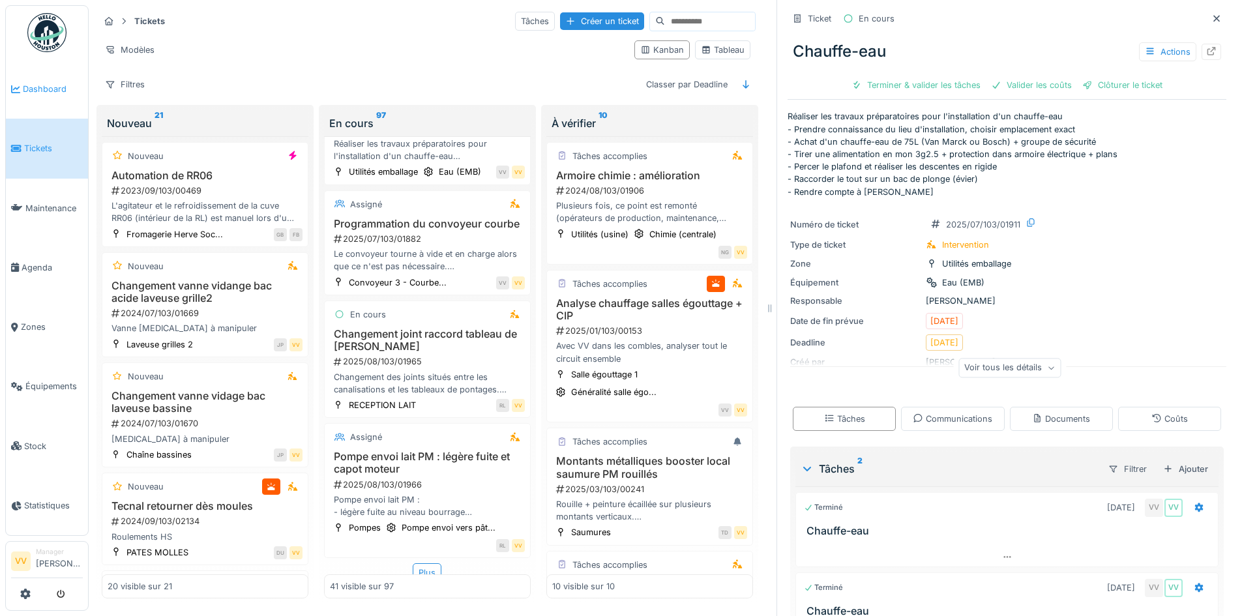
click at [33, 81] on link "Dashboard" at bounding box center [47, 88] width 82 height 59
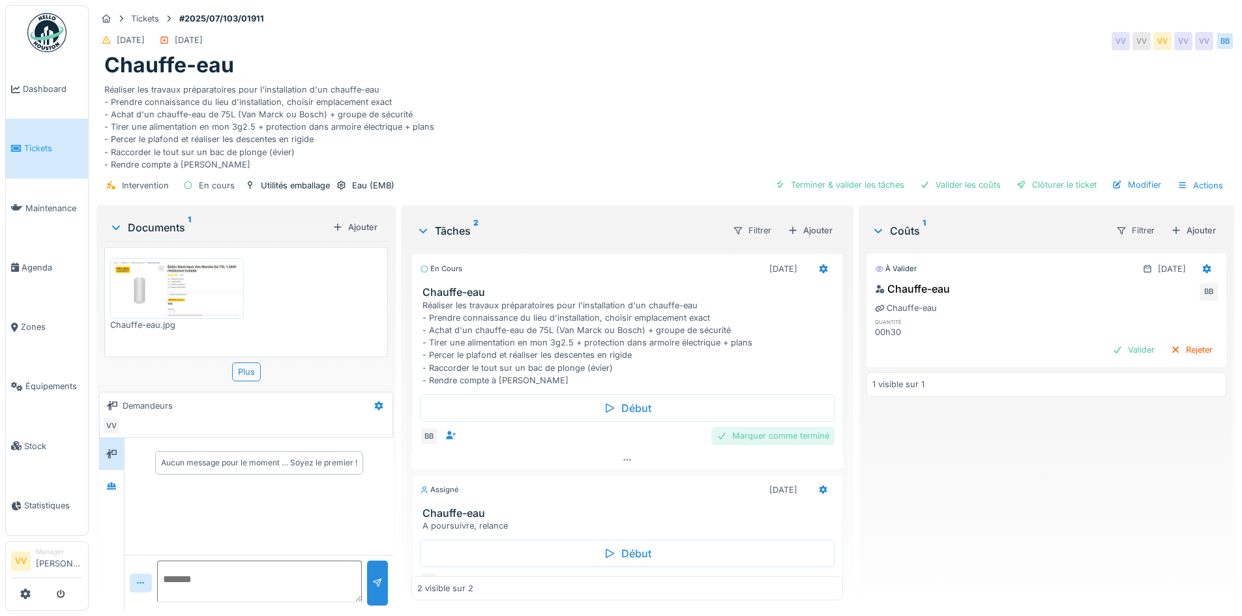
click at [773, 439] on div "Marquer comme terminé" at bounding box center [772, 436] width 123 height 18
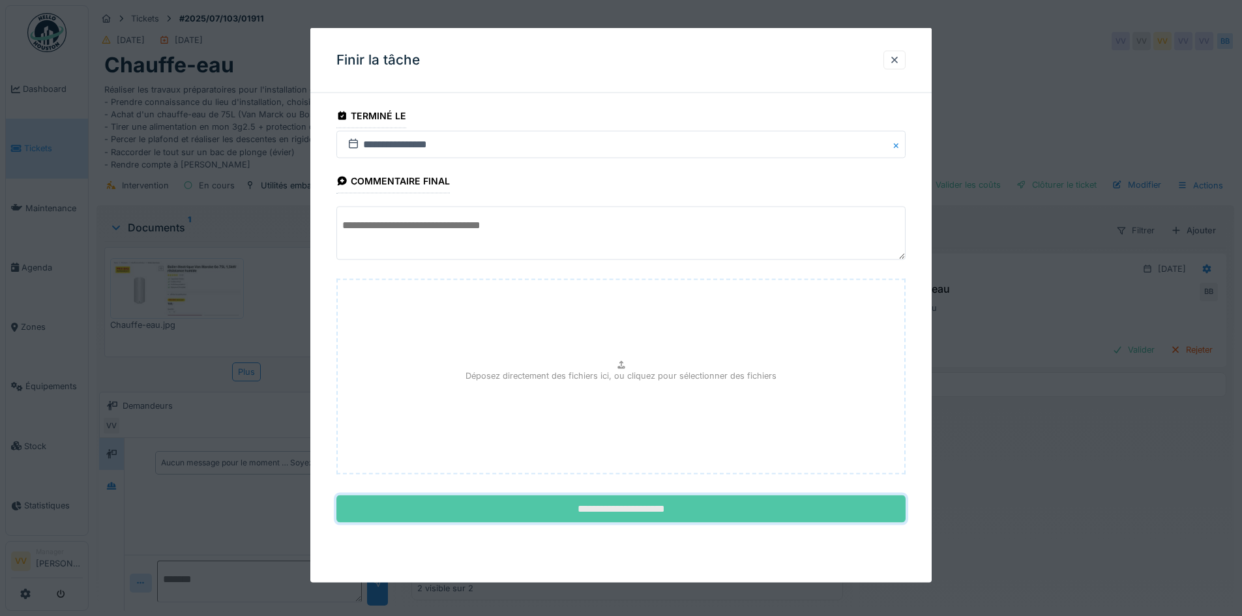
click at [668, 501] on input "**********" at bounding box center [620, 509] width 569 height 27
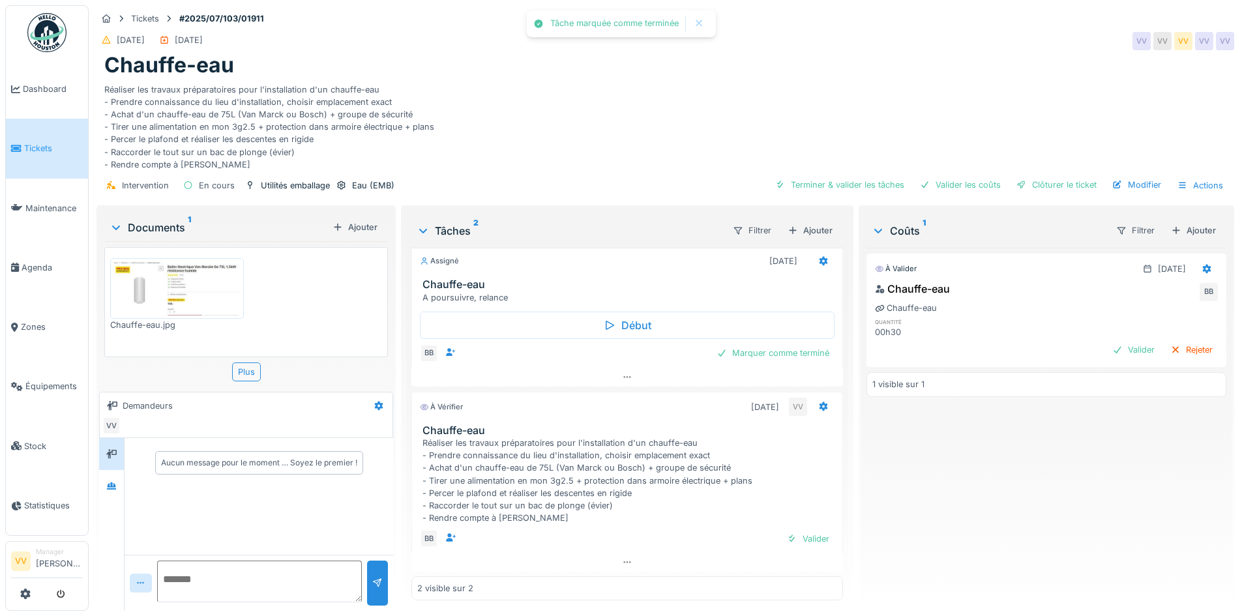
scroll to position [10, 0]
click at [780, 352] on div "Marquer comme terminé" at bounding box center [772, 353] width 123 height 18
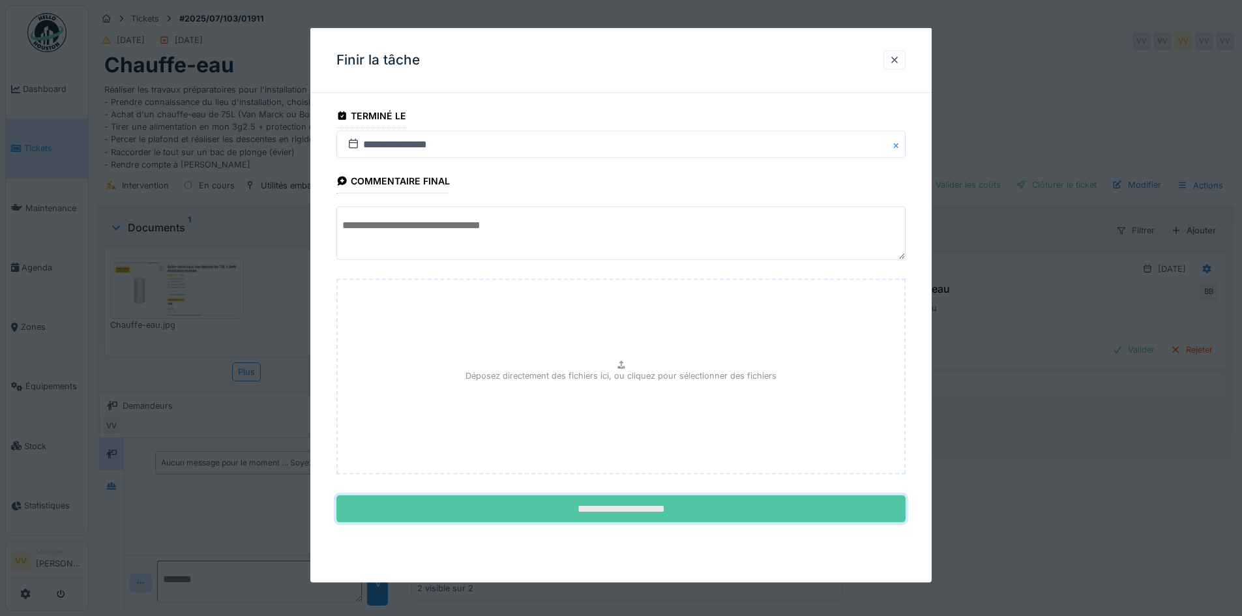
click at [665, 517] on input "**********" at bounding box center [620, 509] width 569 height 27
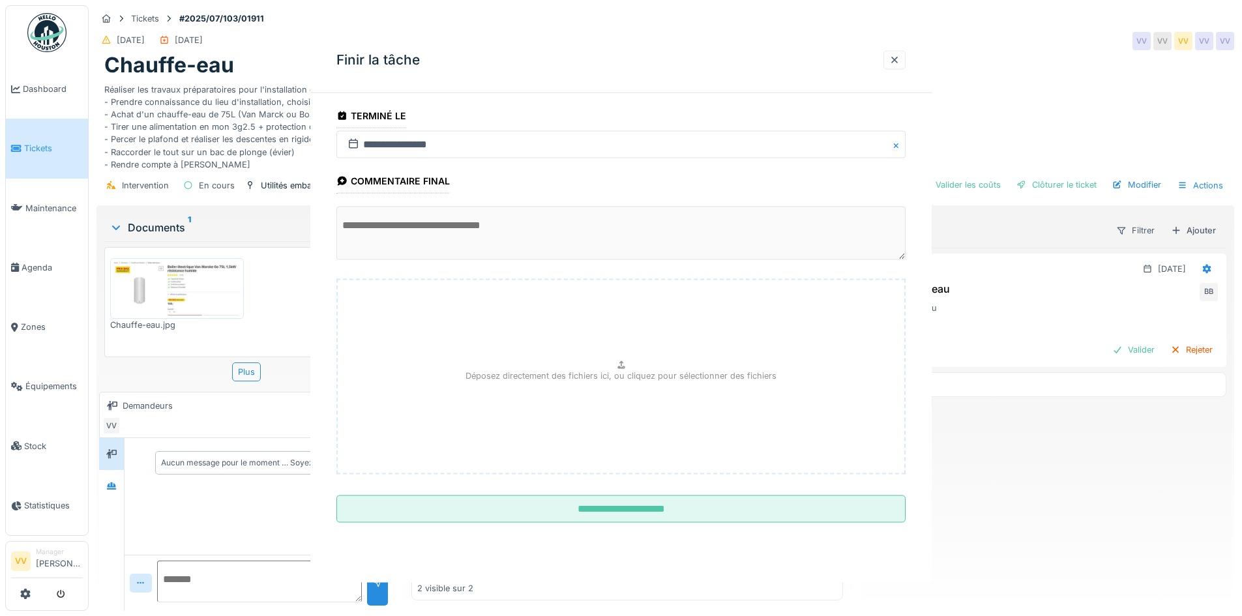
scroll to position [0, 0]
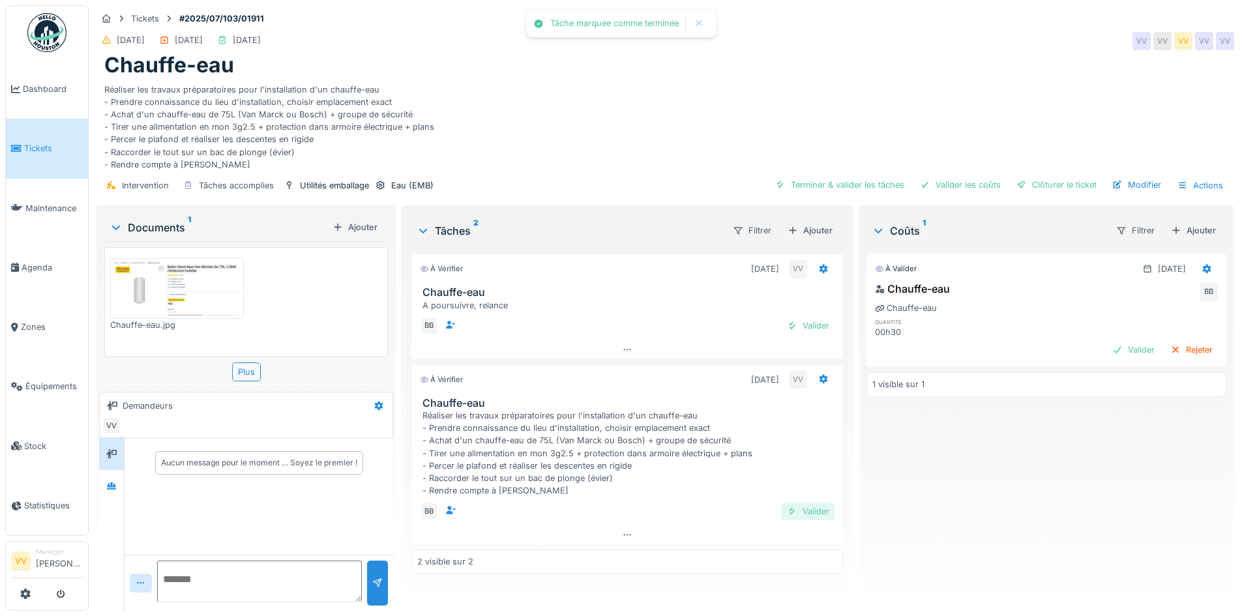
click at [794, 511] on div "Valider" at bounding box center [808, 512] width 53 height 18
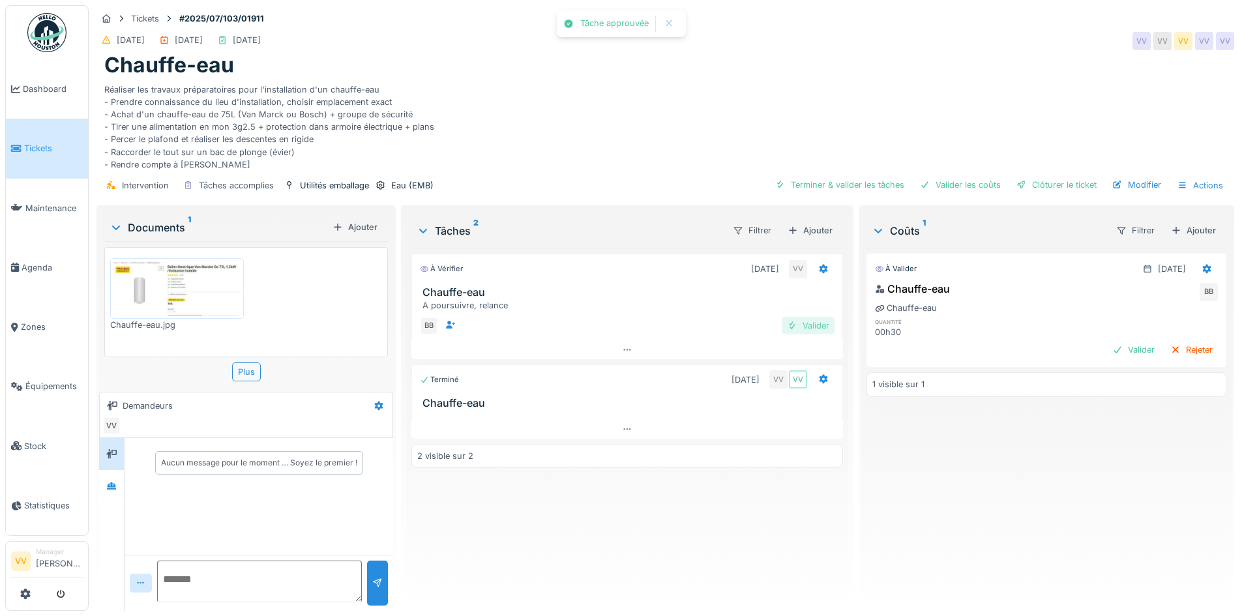
click at [813, 327] on div "Valider" at bounding box center [808, 326] width 53 height 18
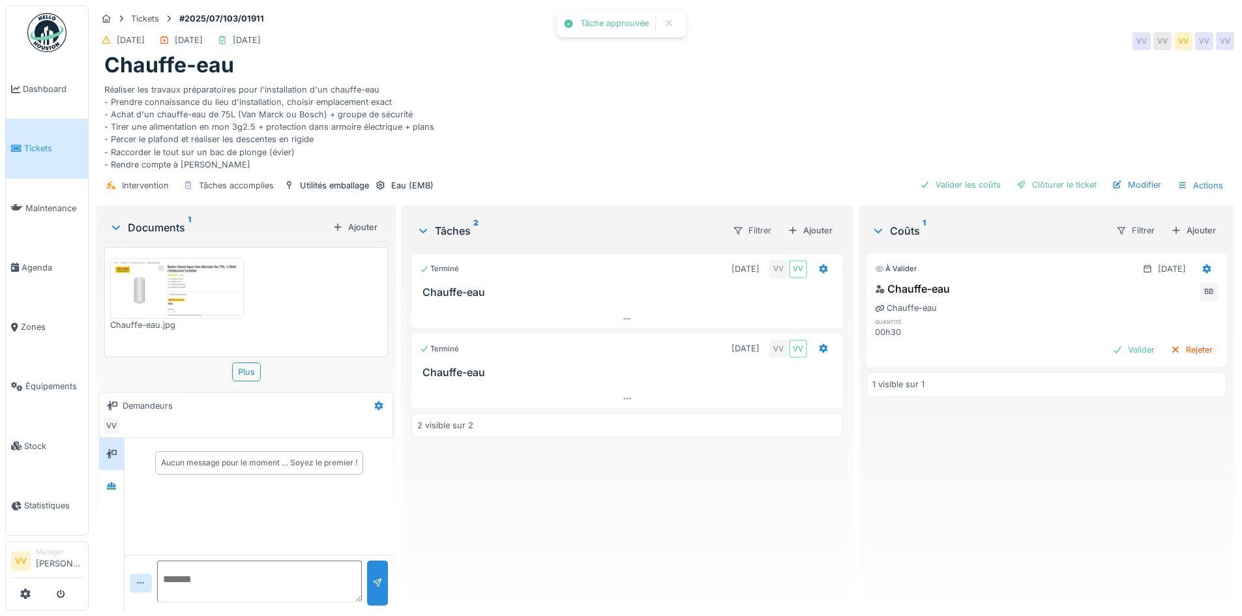
click at [1083, 506] on div "À valider [DATE] Chauffe-eau BB Chauffe-eau quantité 00h30 Valider Rejeter 1 vi…" at bounding box center [1047, 424] width 360 height 353
click at [1107, 351] on div "Valider" at bounding box center [1133, 350] width 53 height 18
drag, startPoint x: 1017, startPoint y: 461, endPoint x: 1027, endPoint y: 250, distance: 210.9
click at [1017, 456] on div "Validé [DATE] Chauffe-eau VV BB Chauffe-eau quantité 00h30 1 visible sur 1" at bounding box center [1047, 424] width 360 height 353
click at [1054, 176] on div "Clôturer le ticket" at bounding box center [1056, 185] width 91 height 18
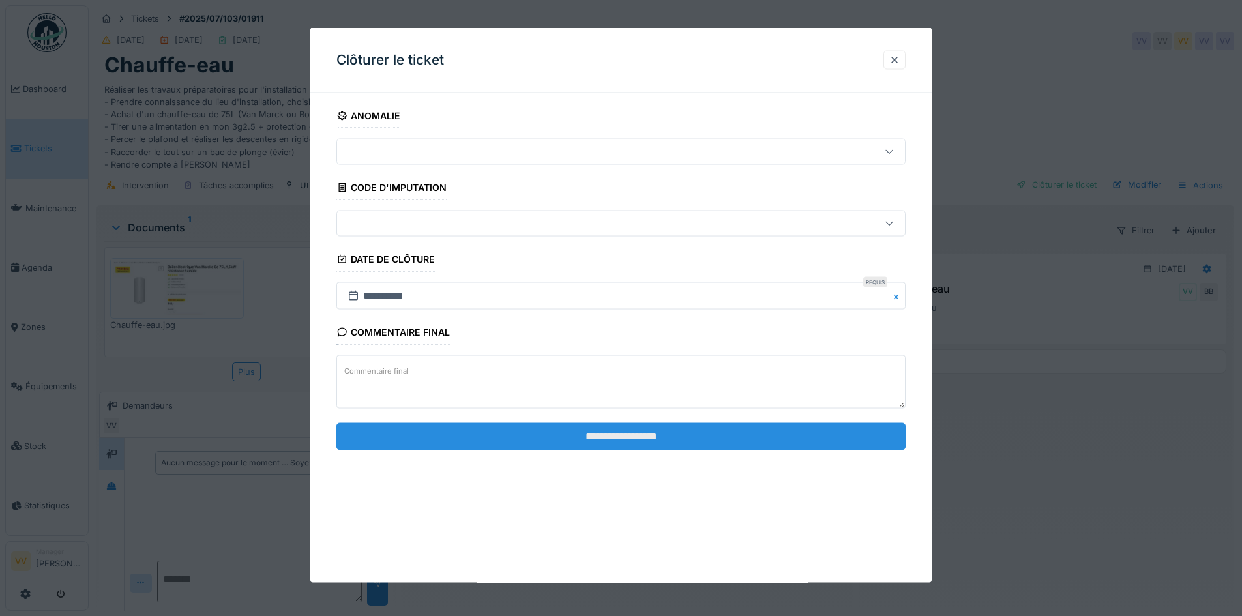
click at [673, 439] on input "**********" at bounding box center [620, 436] width 569 height 27
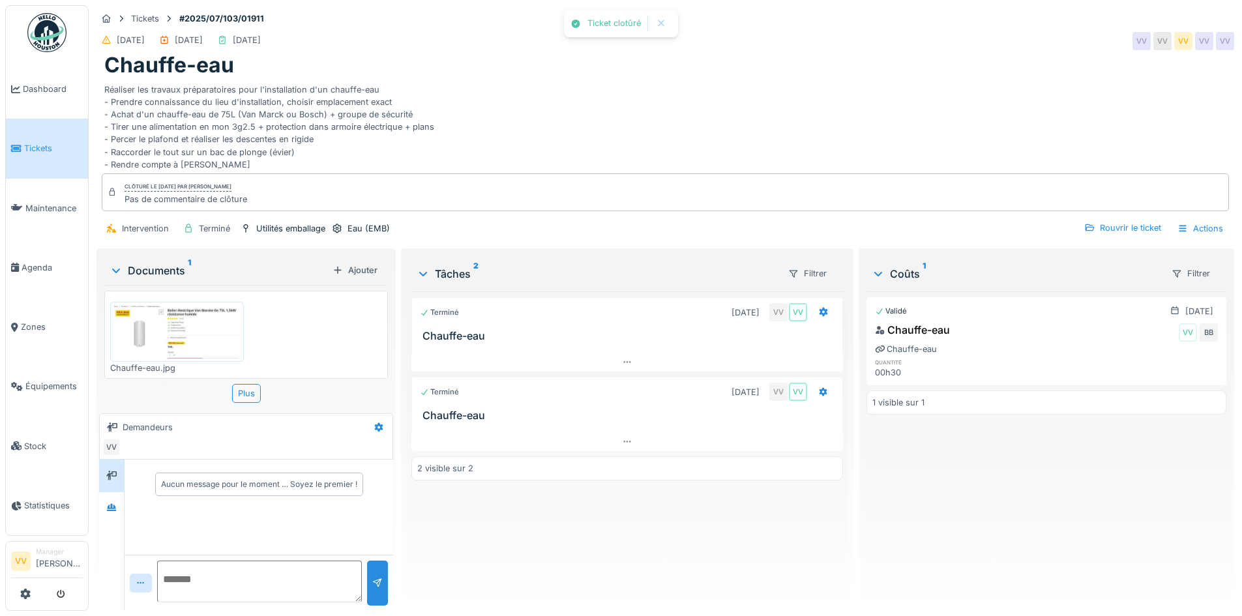
click at [1037, 514] on div "Validé [DATE] Chauffe-eau VV BB Chauffe-eau quantité 00h30 1 visible sur 1" at bounding box center [1047, 445] width 360 height 309
click at [788, 119] on div "Réaliser les travaux préparatoires pour l'installation d'un chauffe-eau - Prend…" at bounding box center [665, 124] width 1122 height 93
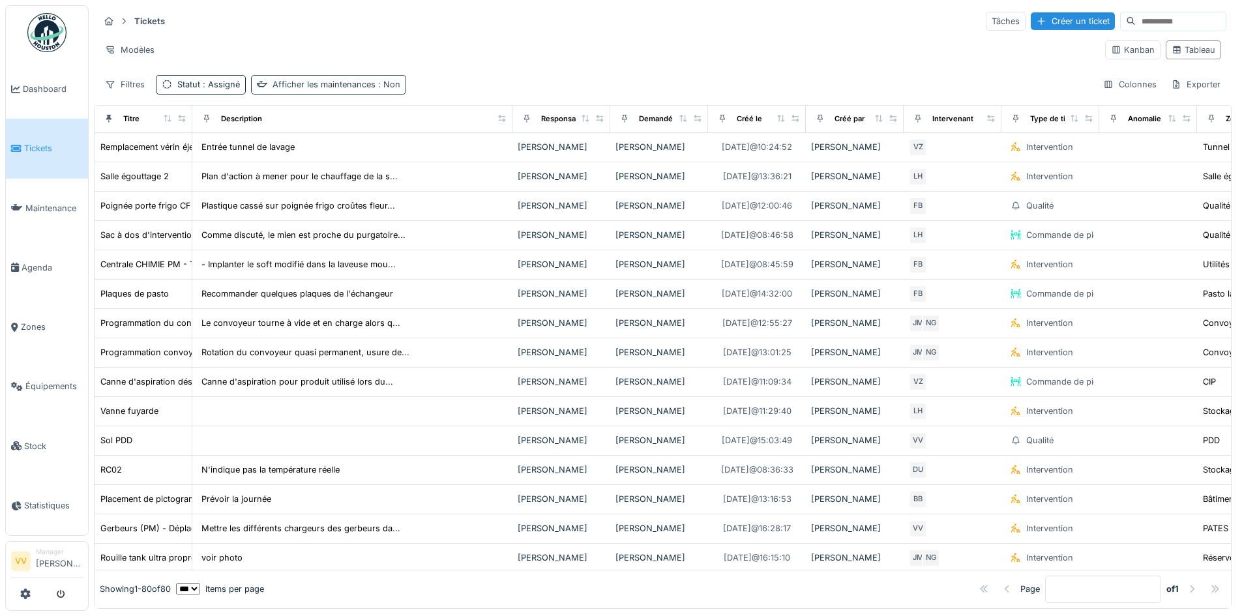
click at [335, 85] on div "Afficher les maintenances : Non" at bounding box center [337, 84] width 128 height 12
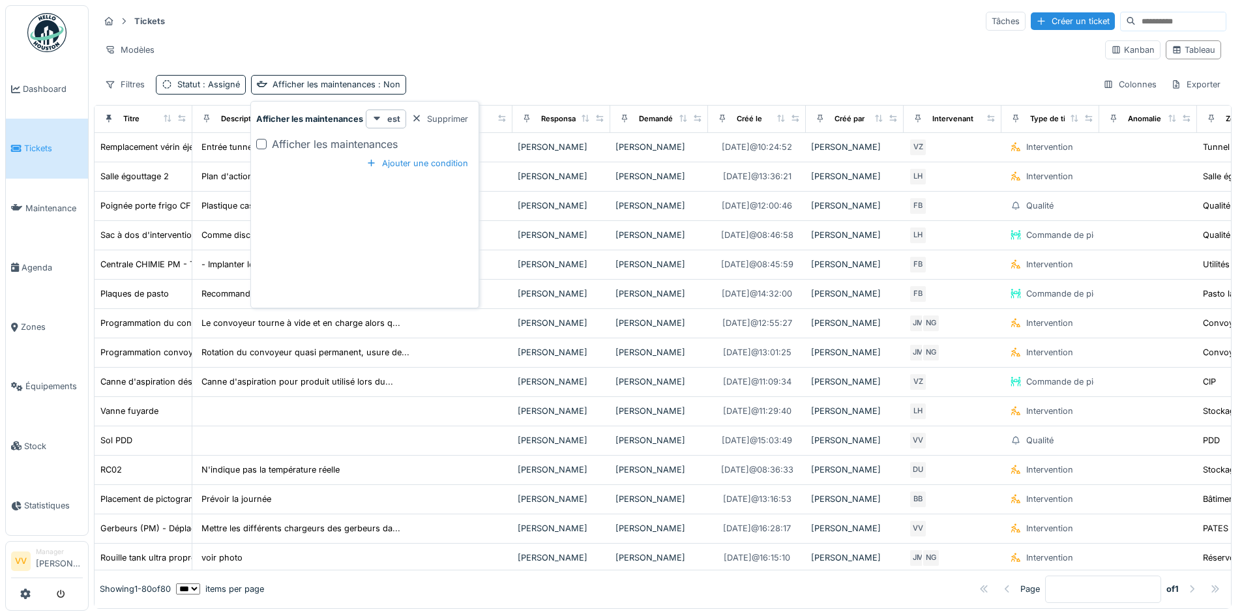
click at [297, 145] on div "Afficher les maintenances" at bounding box center [335, 144] width 126 height 16
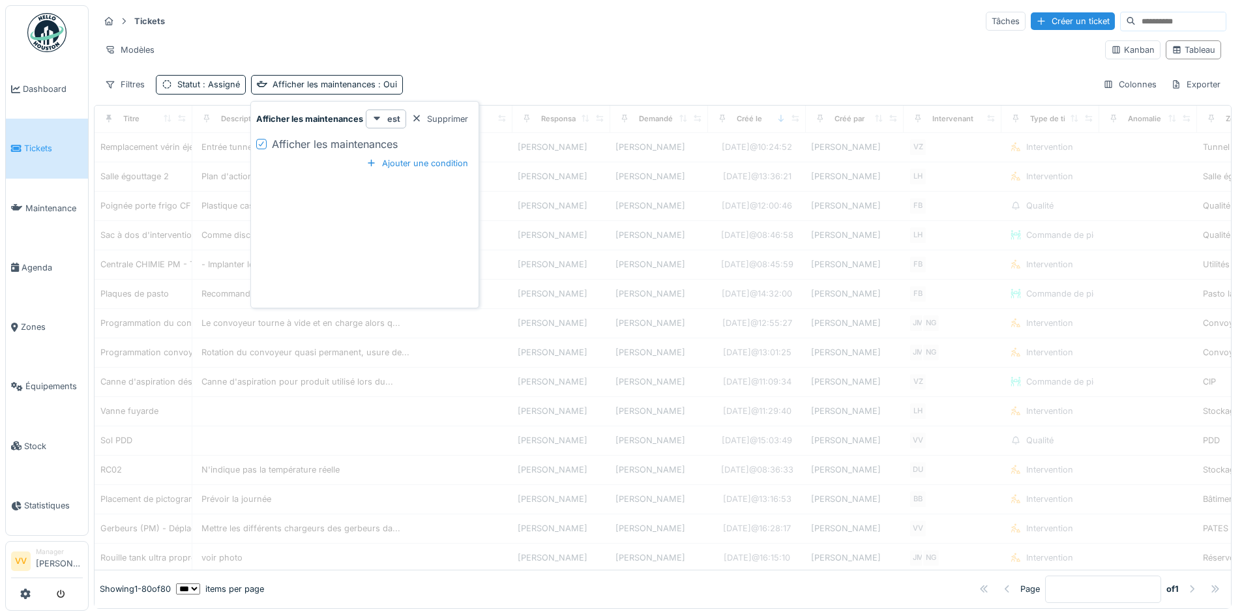
click at [722, 70] on div "Tickets Tâches Créer un ticket Modèles Kanban Tableau Filtres Statut : Assigné …" at bounding box center [663, 52] width 1138 height 95
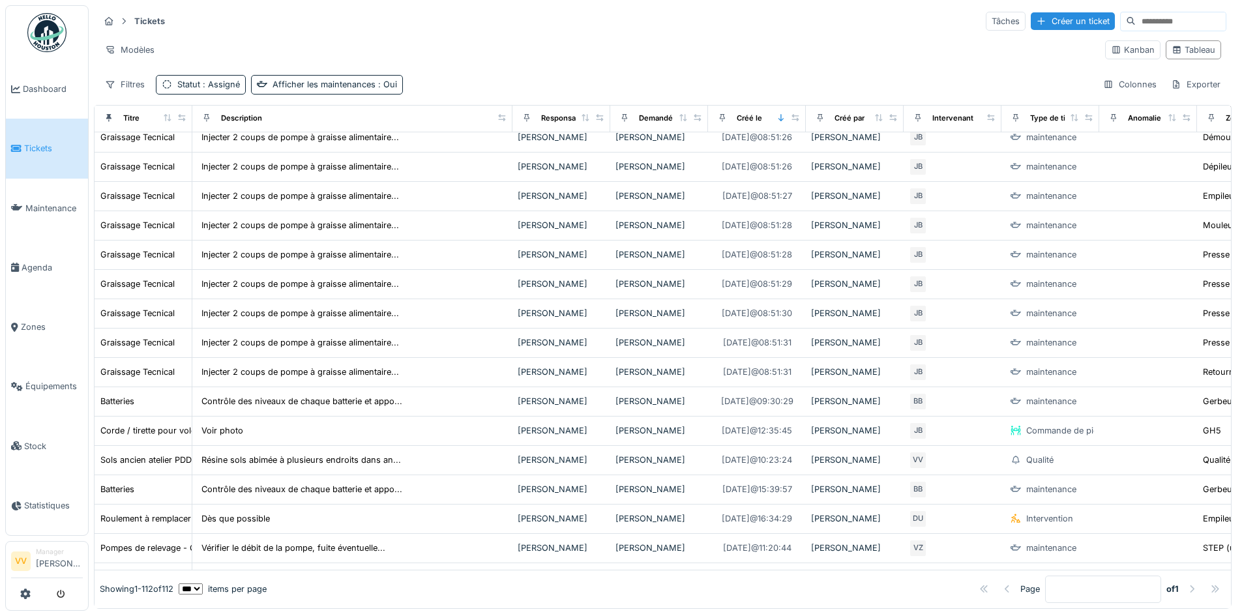
scroll to position [2739, 0]
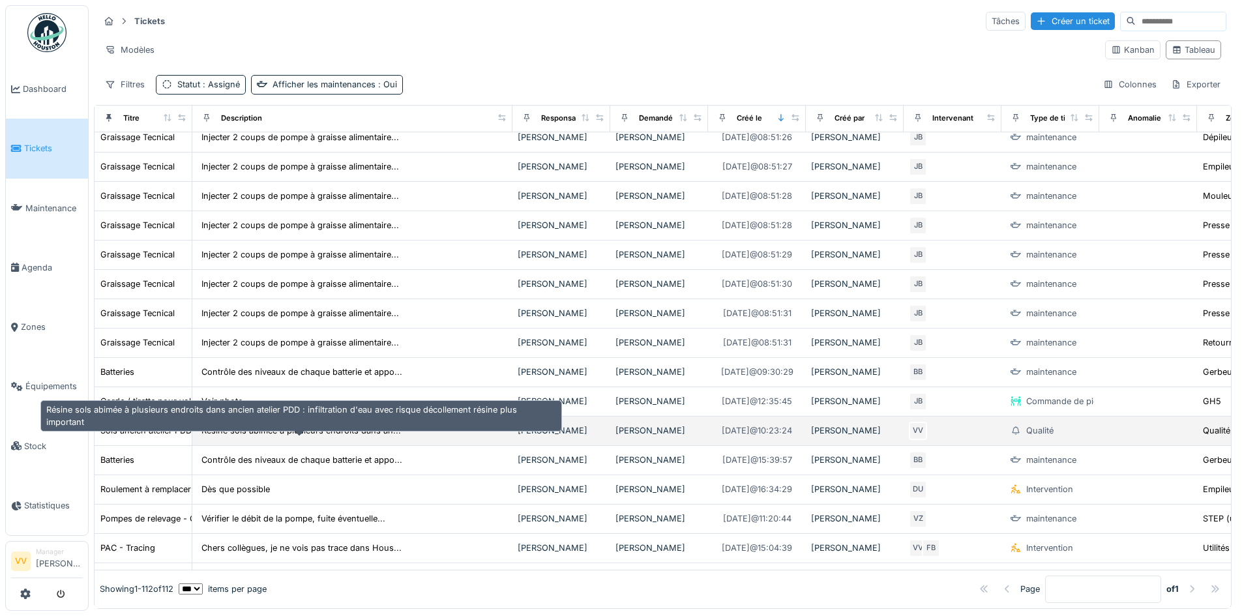
click at [263, 434] on div "Résine sols abimée à plusieurs endroits dans an..." at bounding box center [301, 430] width 200 height 12
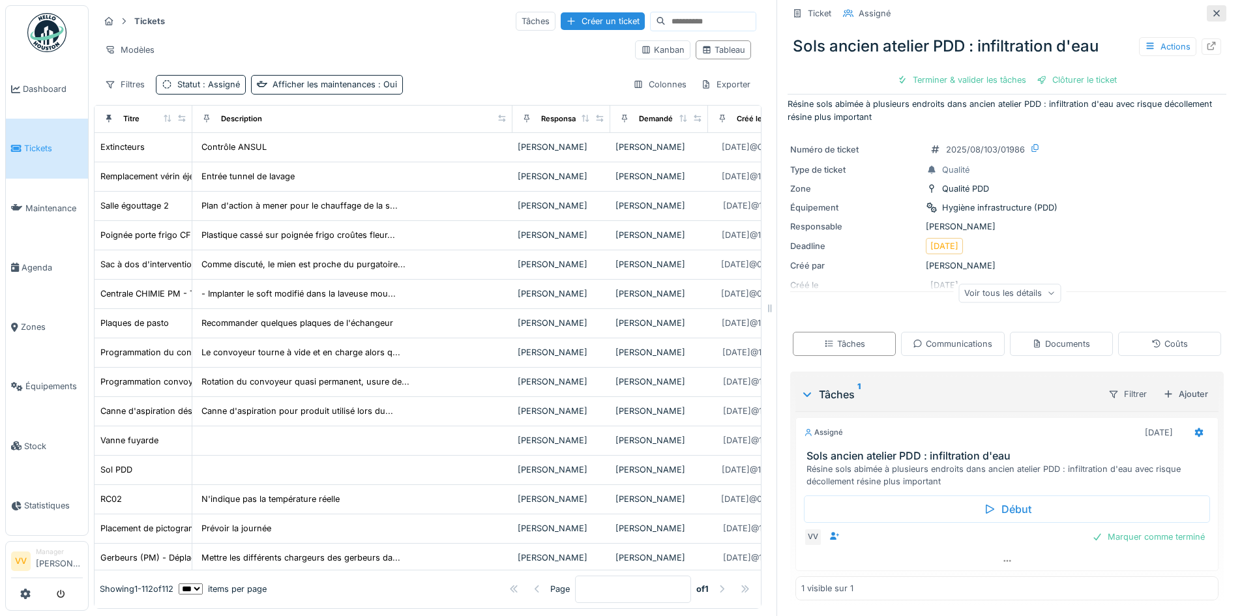
click at [1212, 9] on icon at bounding box center [1217, 13] width 10 height 8
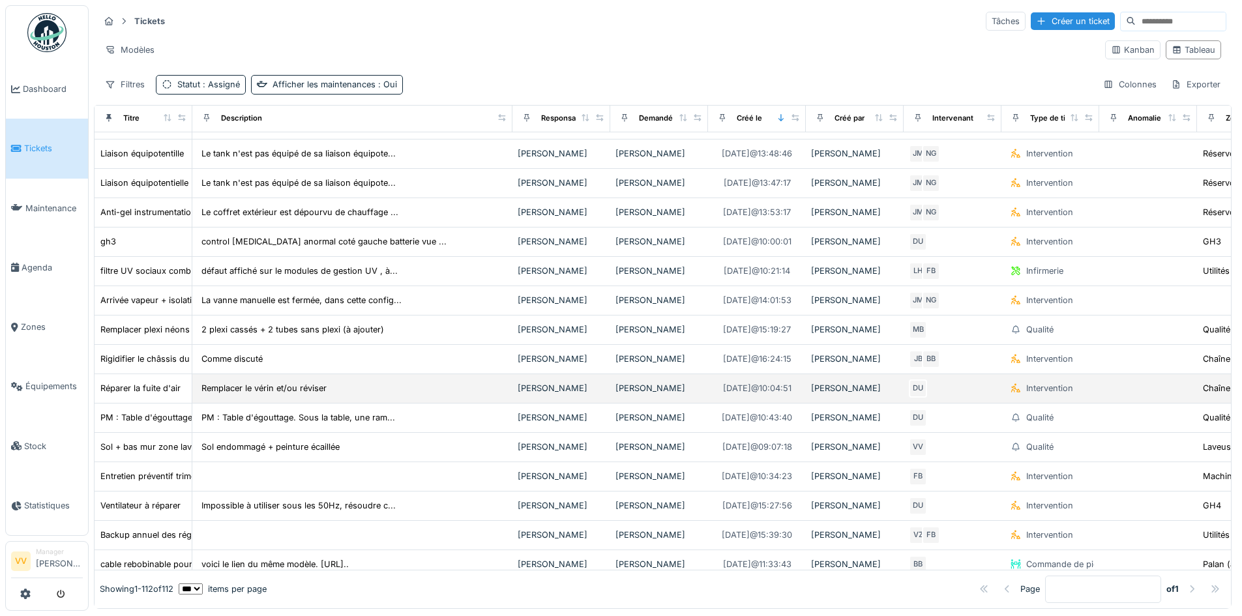
scroll to position [1761, 0]
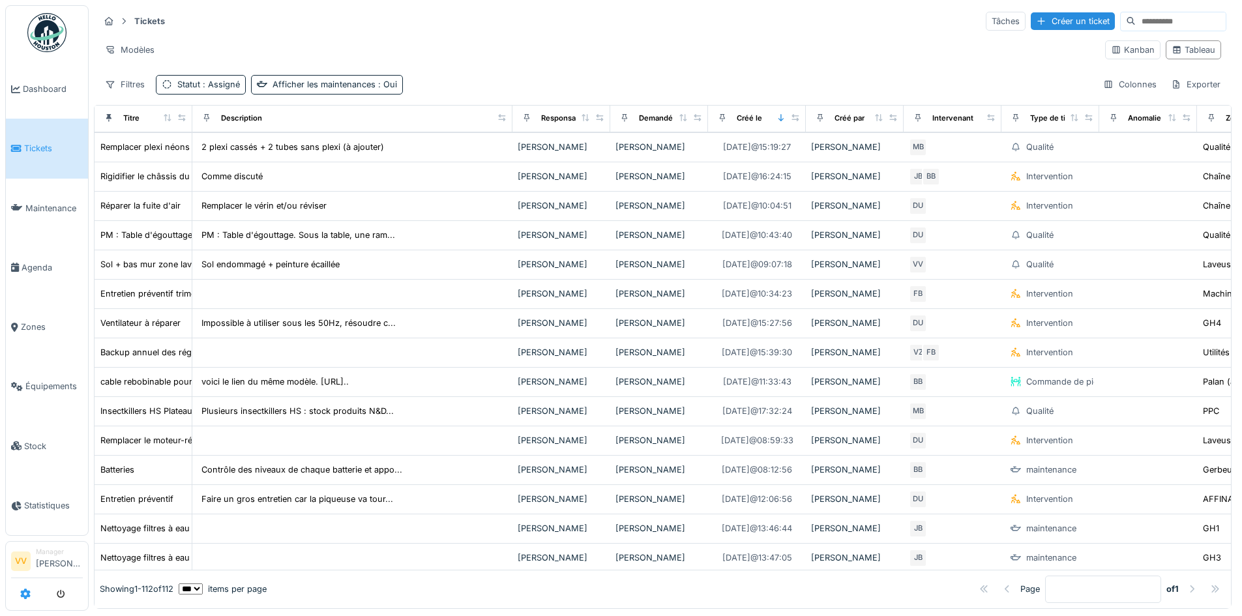
click at [26, 599] on icon at bounding box center [25, 594] width 10 height 10
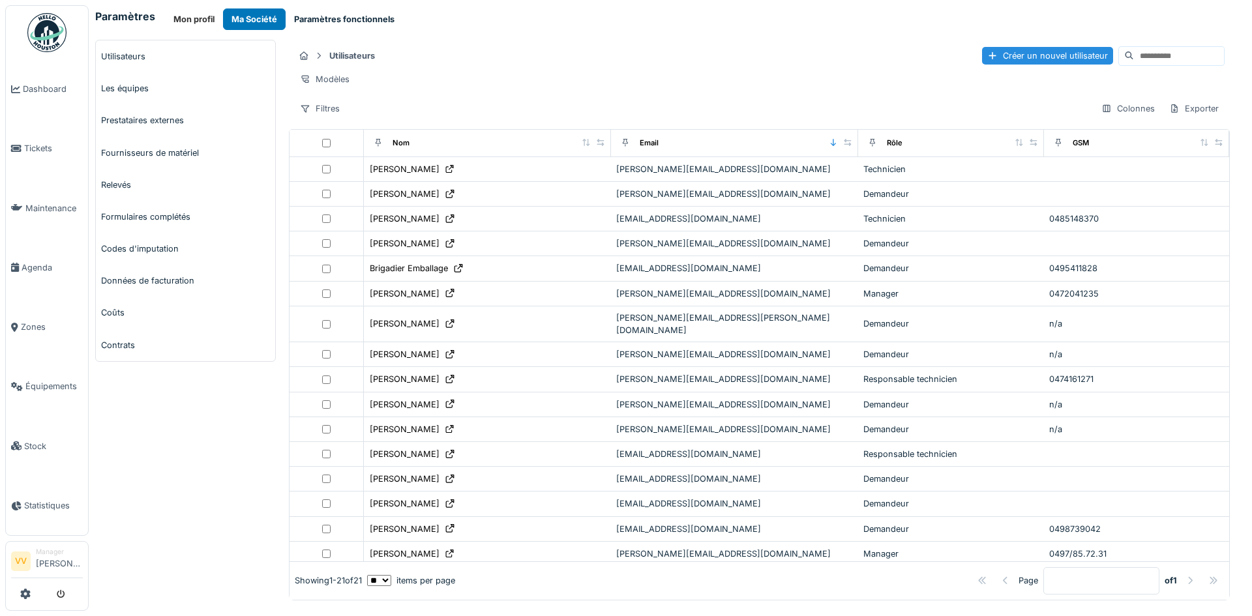
click at [376, 15] on button "Paramètres fonctionnels" at bounding box center [344, 19] width 117 height 22
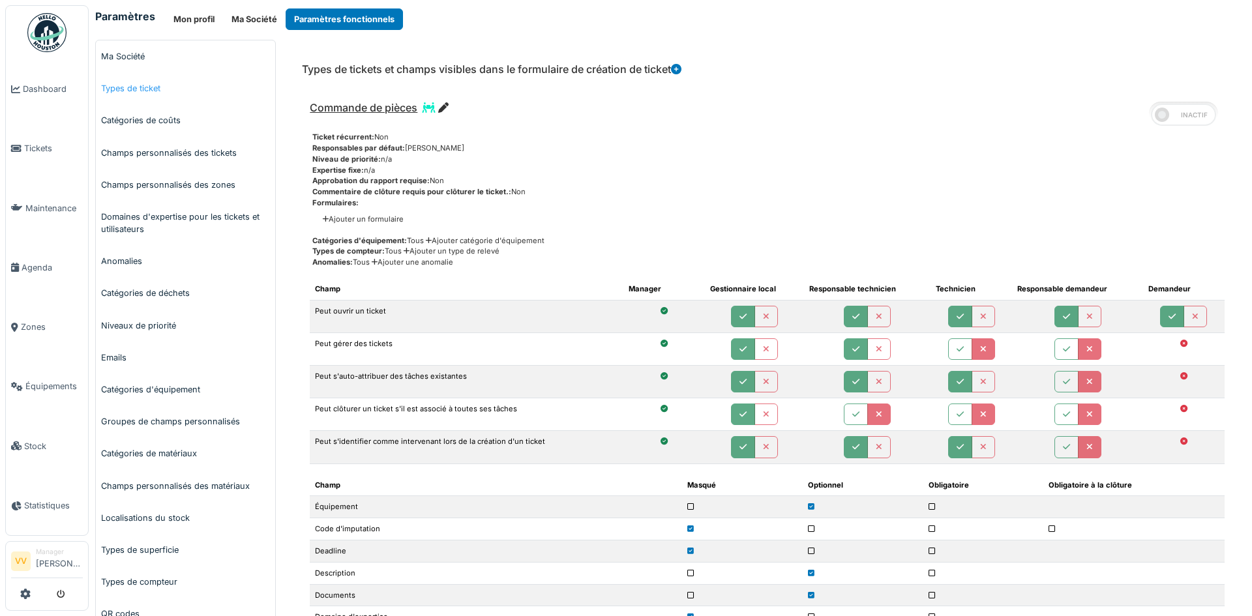
click at [156, 84] on link "Types de ticket" at bounding box center [185, 88] width 179 height 32
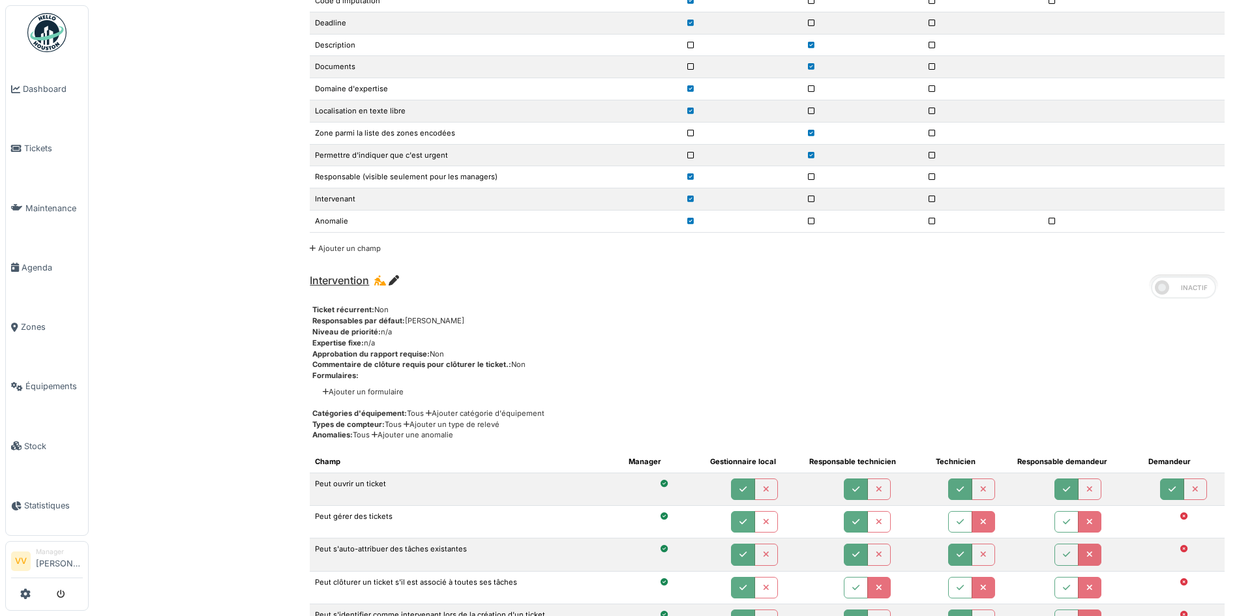
scroll to position [1304, 0]
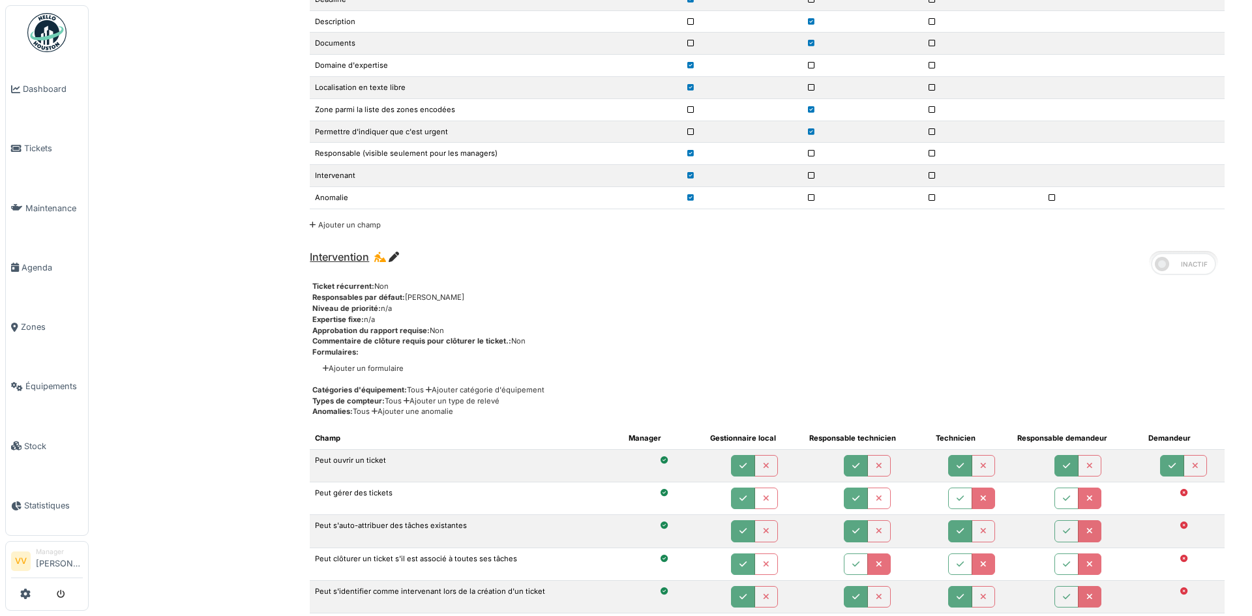
click at [368, 370] on link "Ajouter un formulaire" at bounding box center [363, 368] width 81 height 11
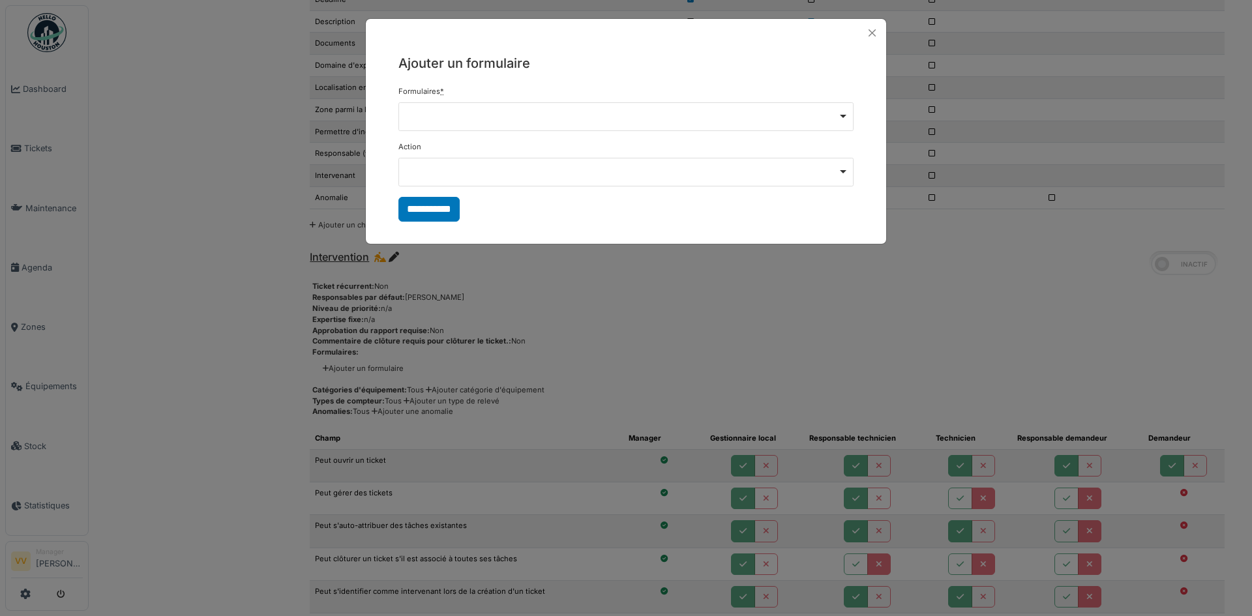
click at [525, 117] on div "Remove item" at bounding box center [626, 115] width 444 height 5
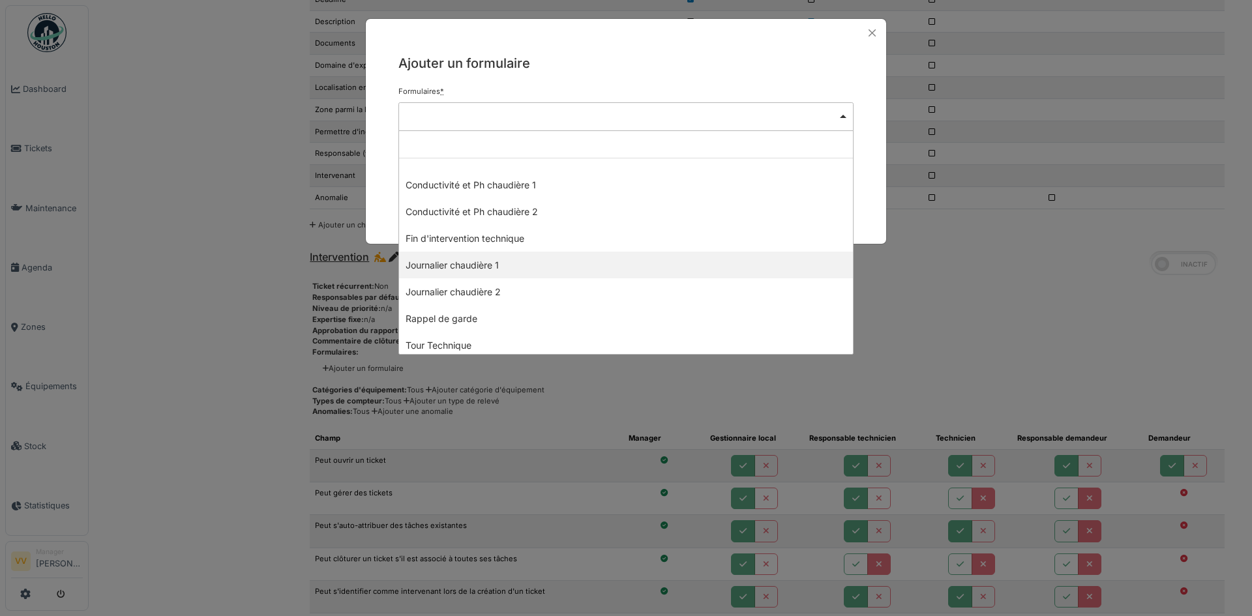
select select "*"
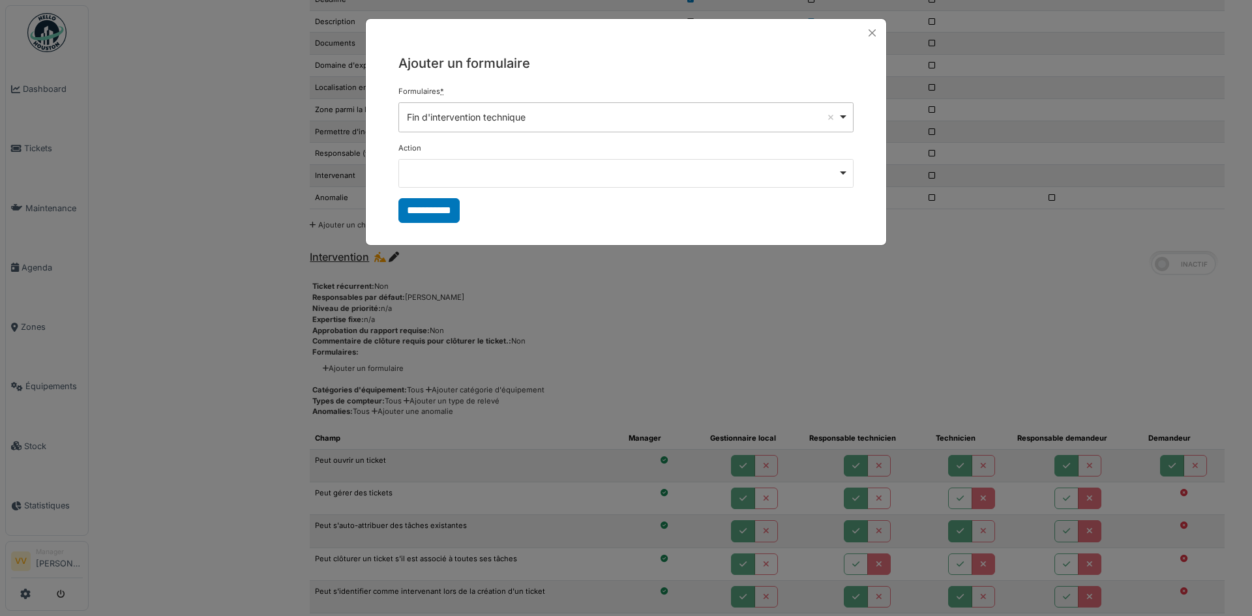
click at [591, 174] on div "Remove item" at bounding box center [626, 172] width 444 height 5
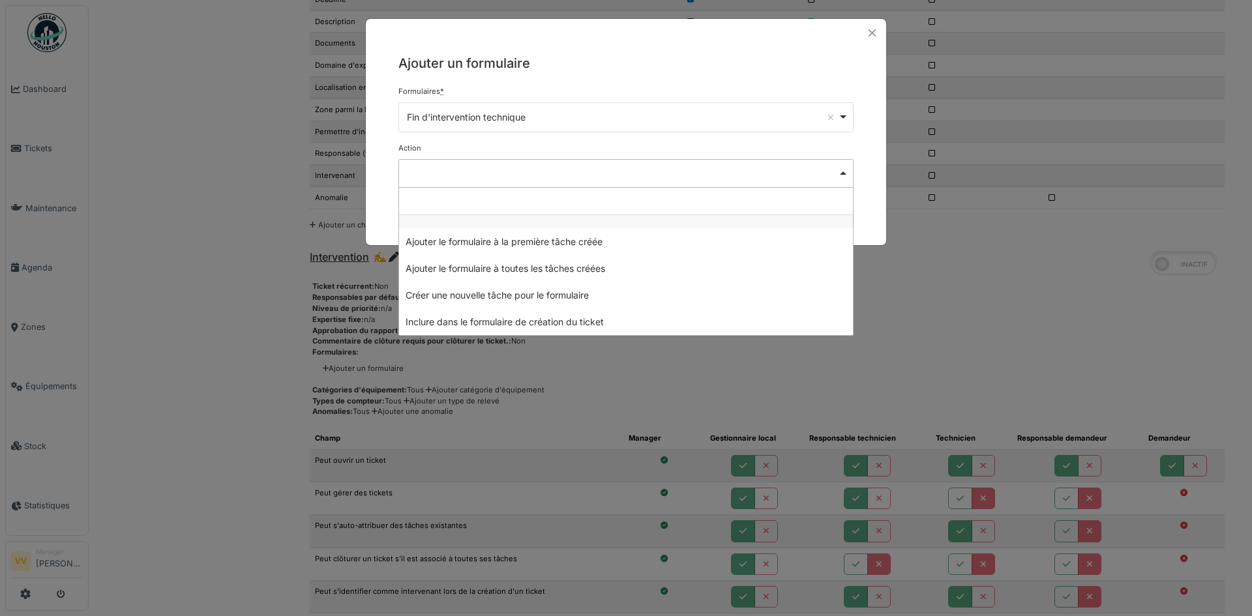
click at [627, 173] on div "Remove item" at bounding box center [626, 172] width 444 height 5
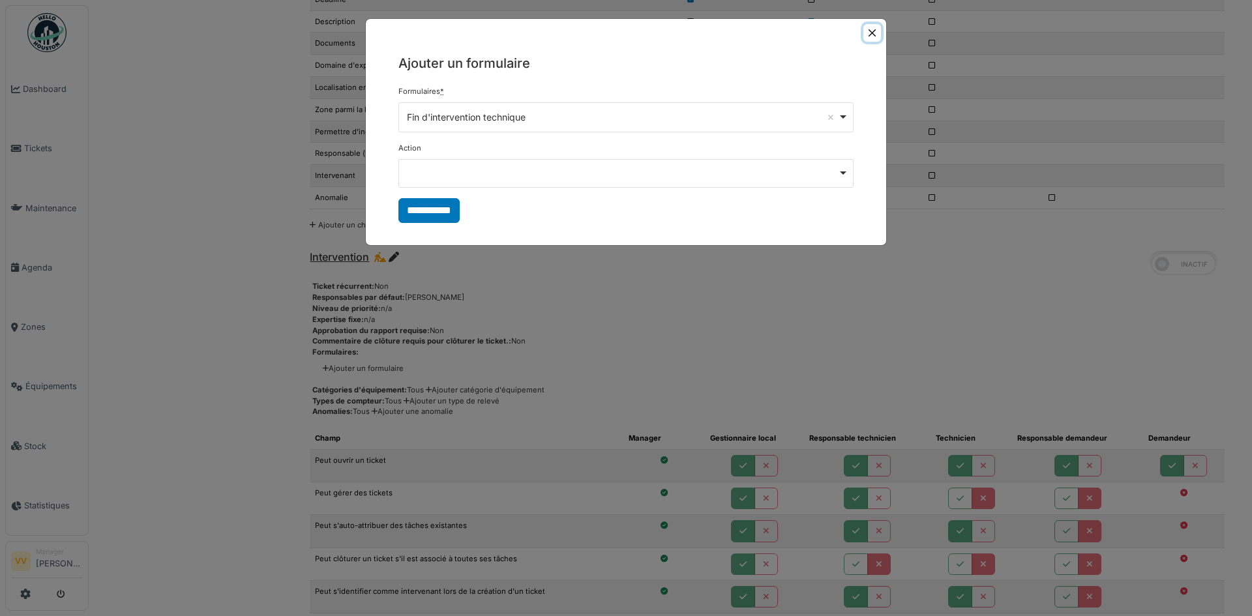
click at [872, 35] on button "Close" at bounding box center [872, 33] width 18 height 18
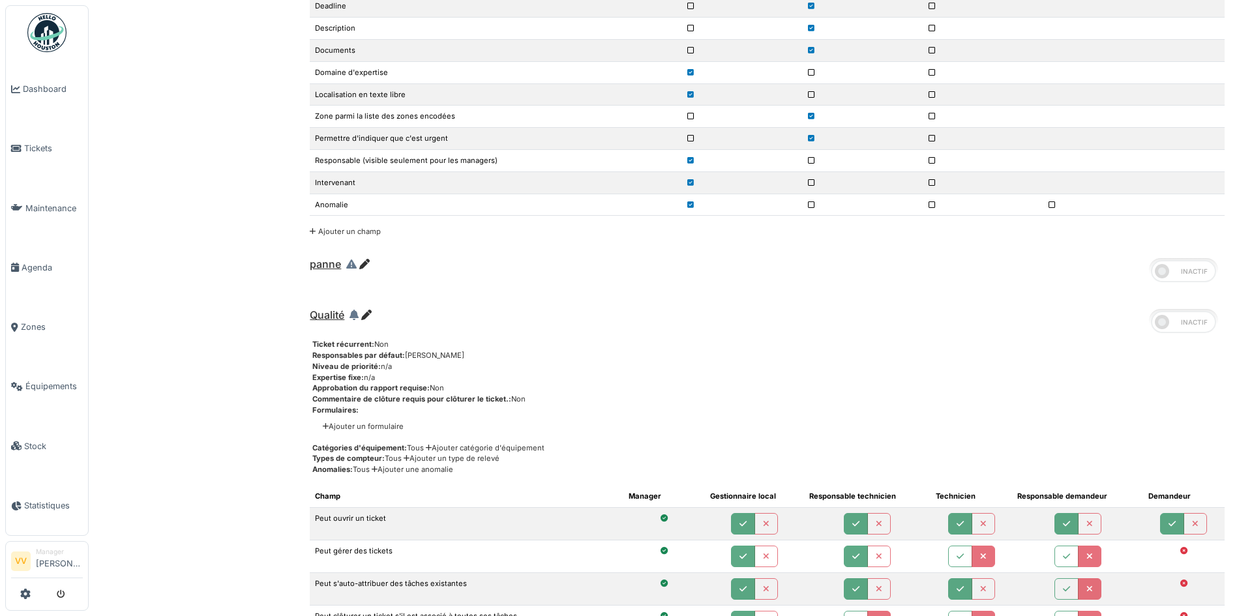
scroll to position [2021, 0]
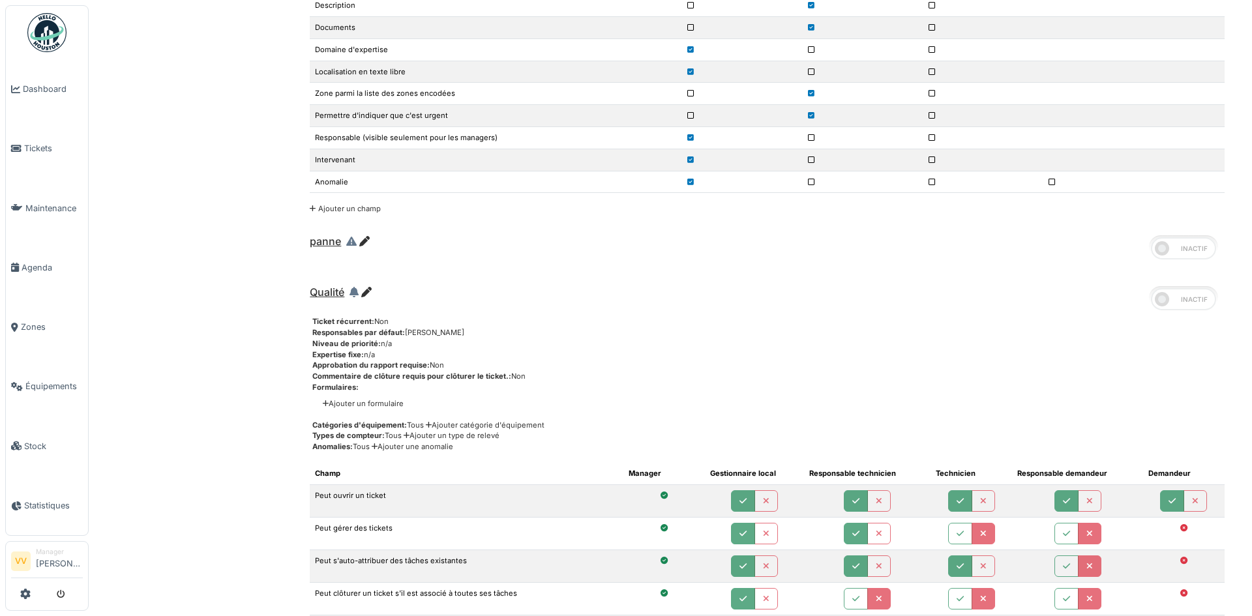
click at [352, 291] on icon at bounding box center [354, 292] width 9 height 10
click at [362, 293] on icon at bounding box center [366, 292] width 10 height 10
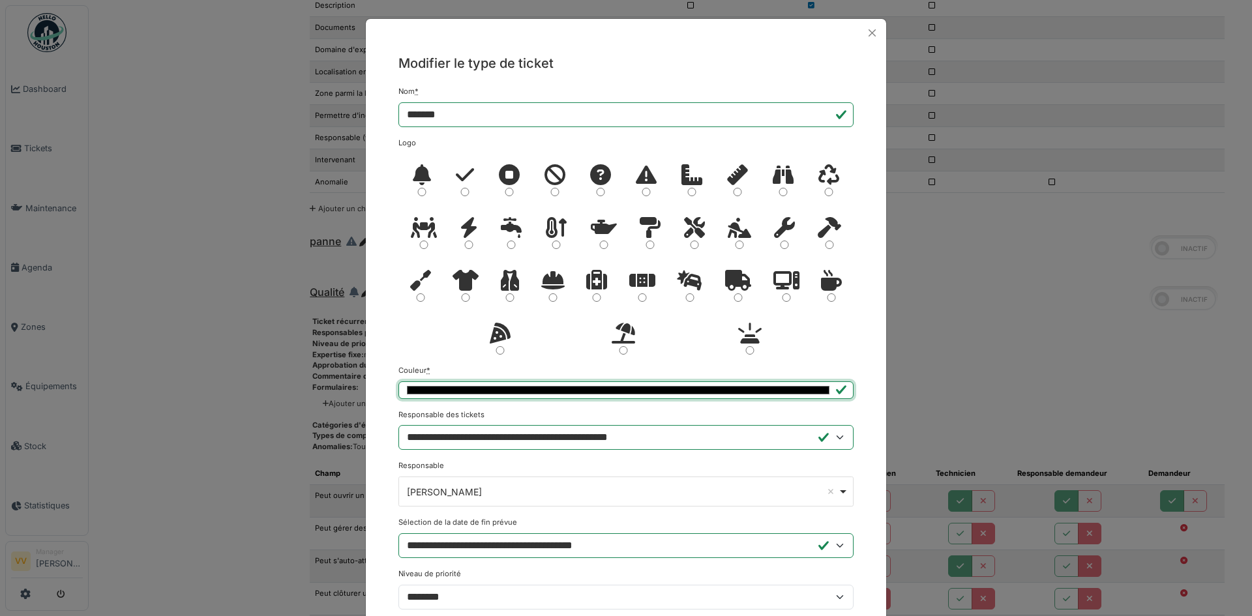
click at [535, 391] on input "*******" at bounding box center [625, 390] width 455 height 18
type input "*******"
click at [826, 319] on div at bounding box center [625, 259] width 455 height 211
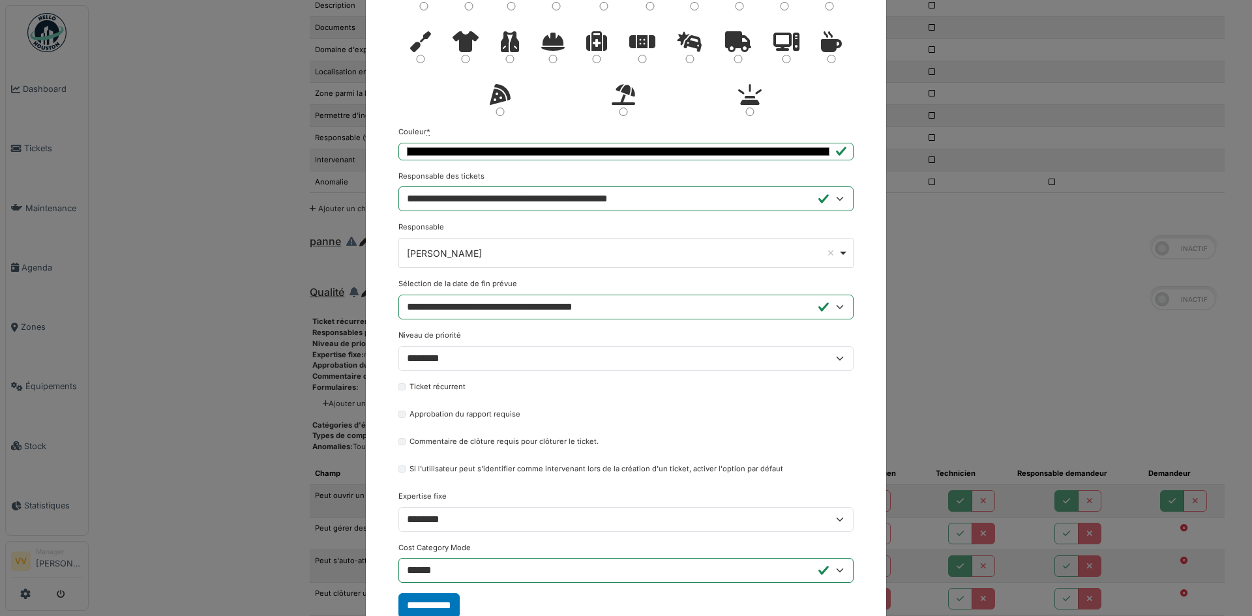
scroll to position [282, 0]
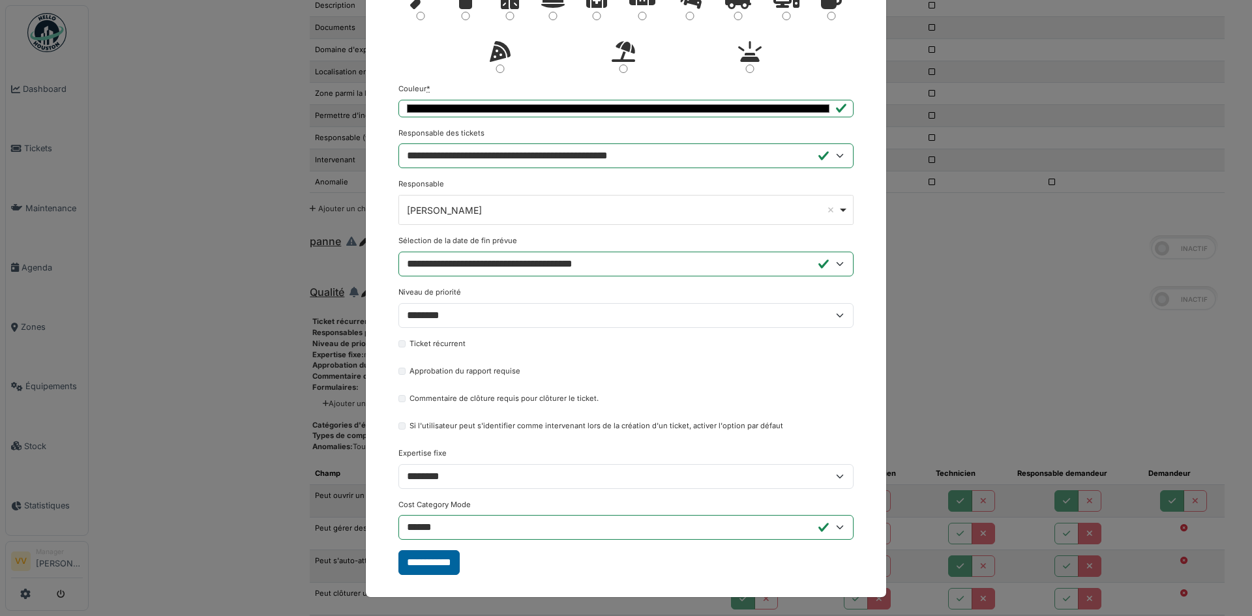
click at [444, 563] on input "**********" at bounding box center [428, 562] width 61 height 25
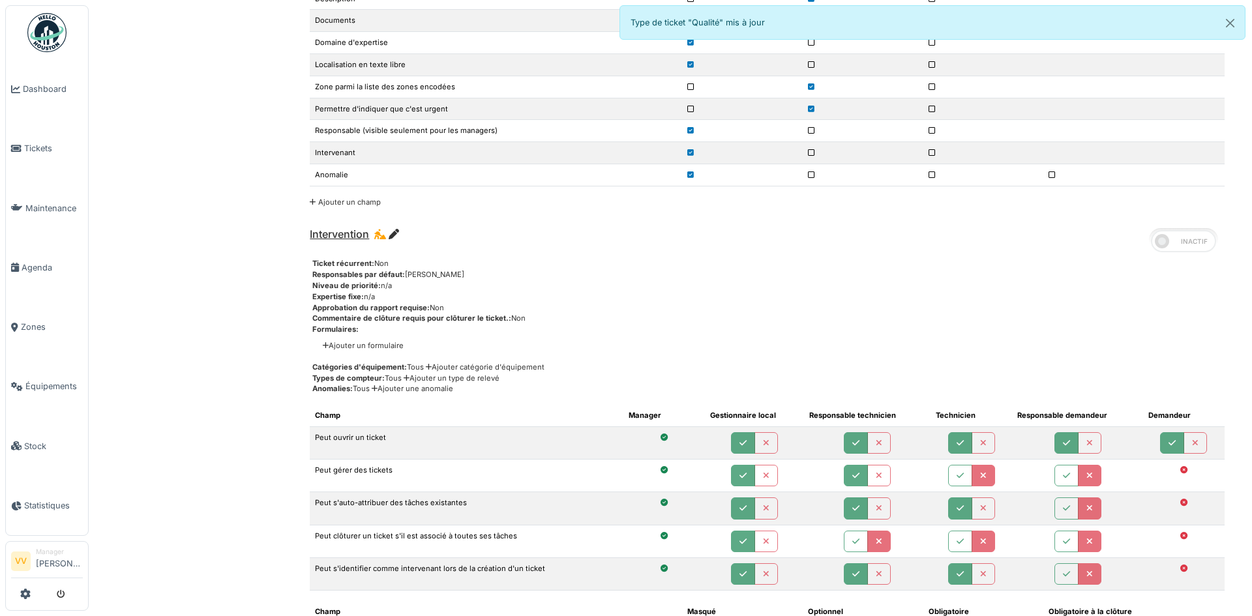
scroll to position [1304, 0]
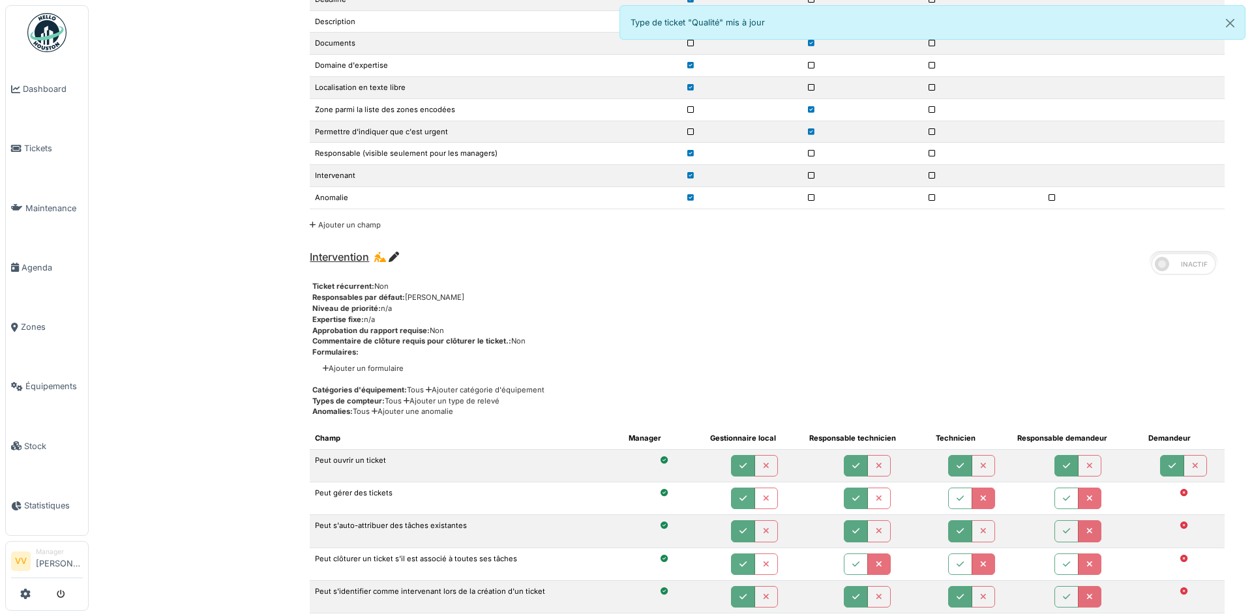
click at [393, 259] on icon at bounding box center [394, 257] width 10 height 10
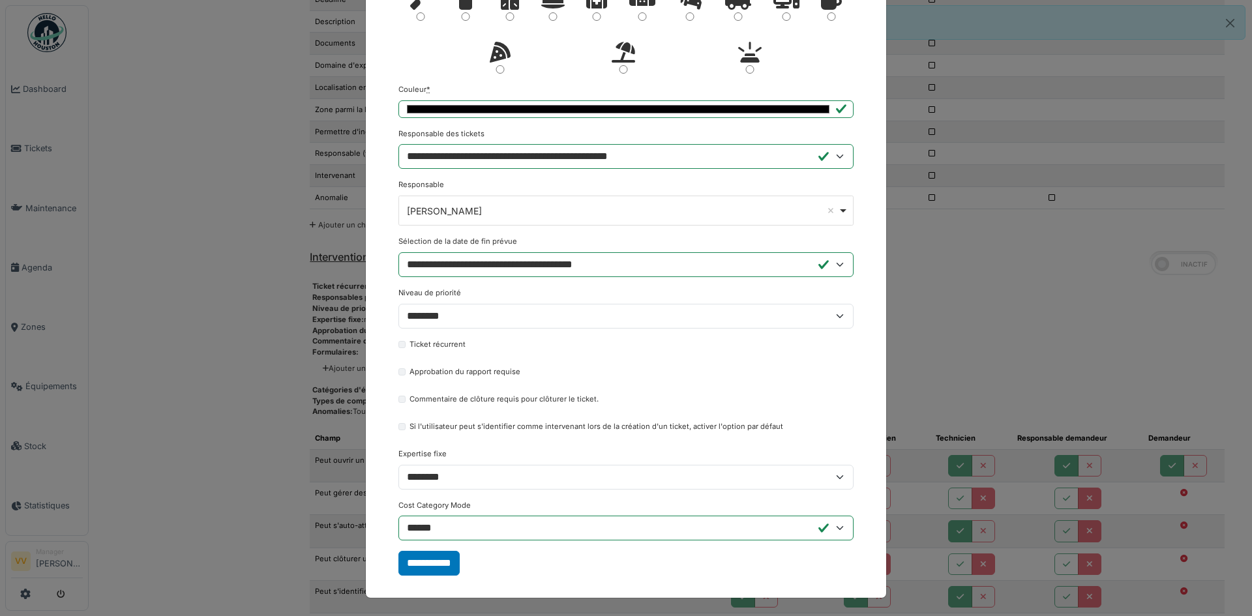
scroll to position [282, 0]
click at [424, 563] on input "**********" at bounding box center [428, 562] width 61 height 25
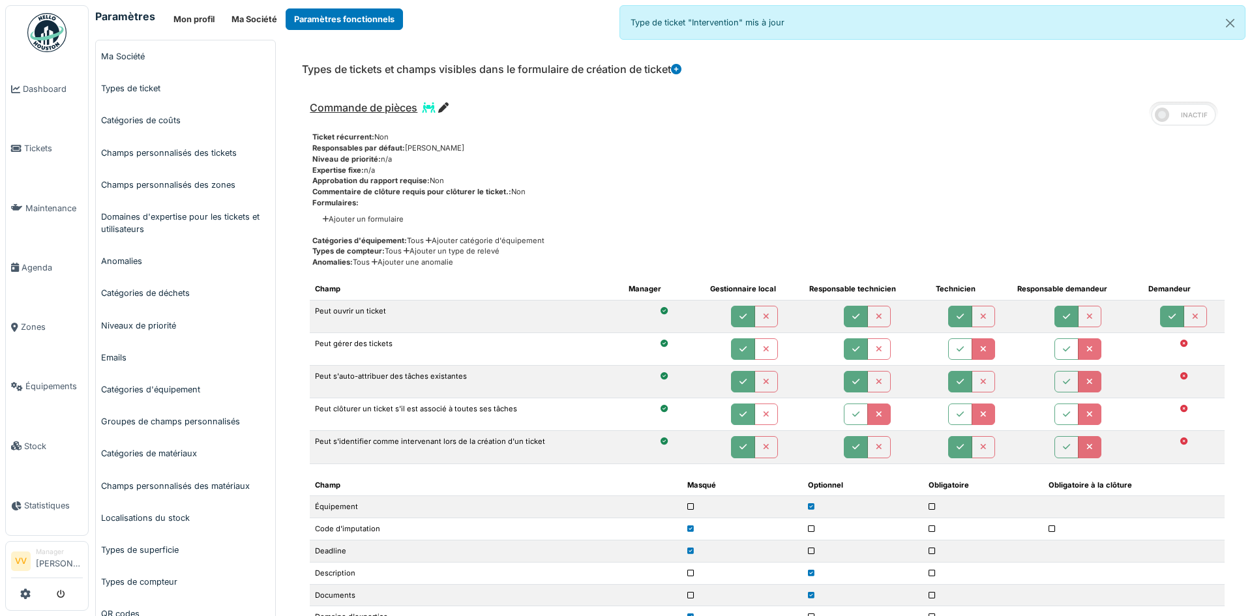
click at [1063, 181] on div "Approbation du rapport requise: Non" at bounding box center [768, 180] width 912 height 11
click at [29, 145] on span "Tickets" at bounding box center [53, 148] width 59 height 12
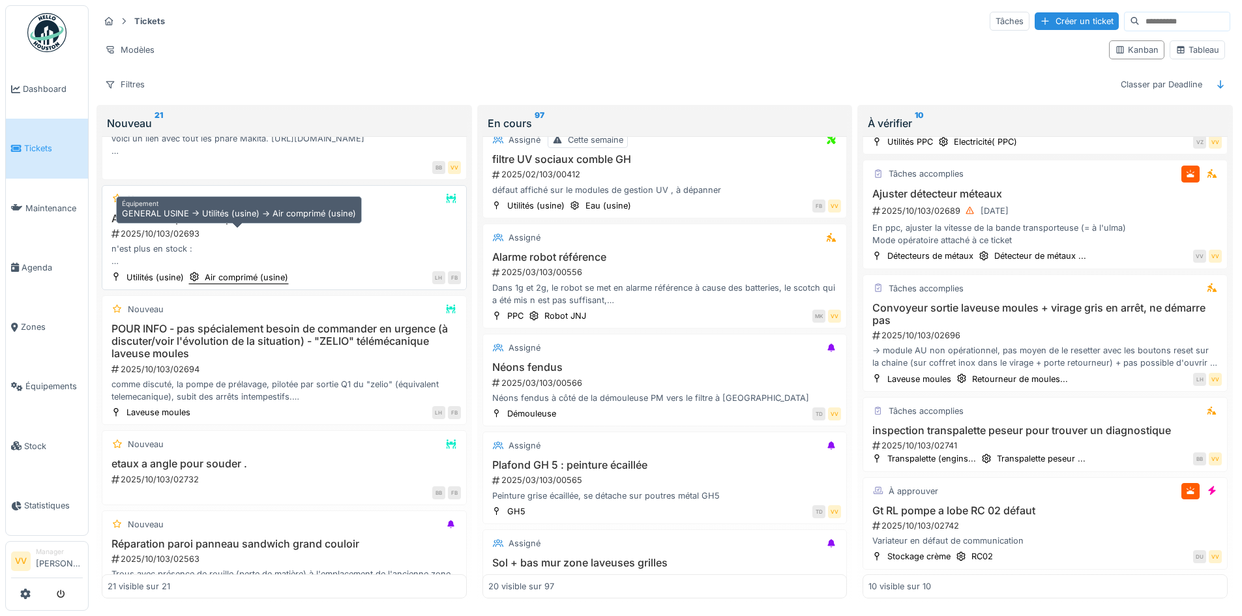
scroll to position [1742, 0]
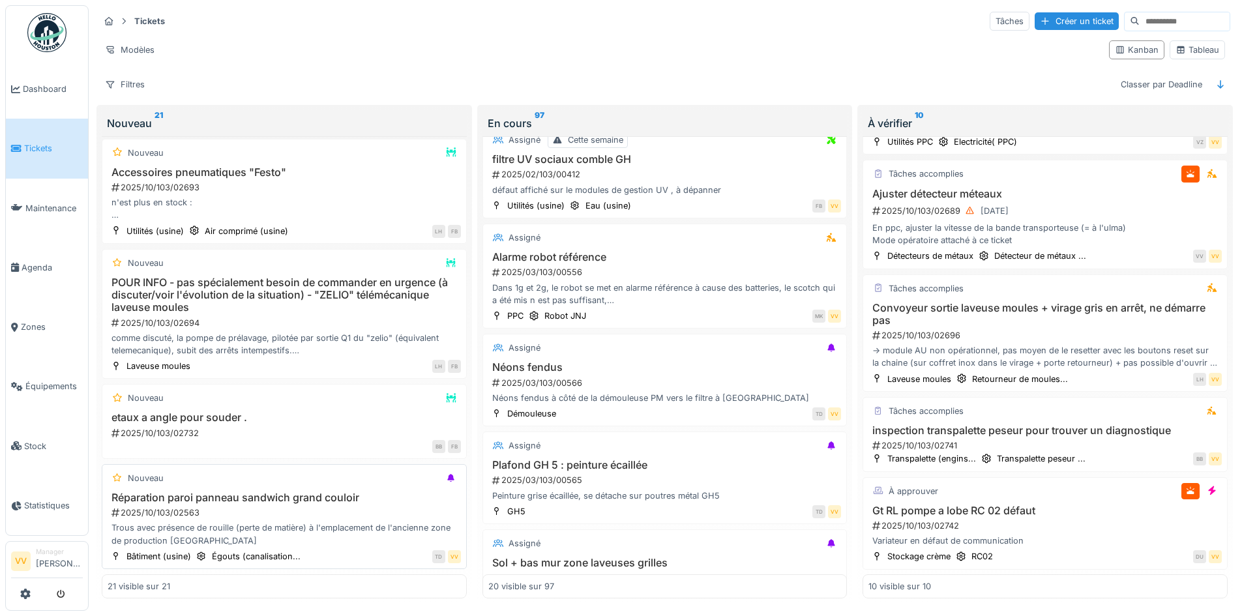
click at [309, 492] on h3 "Réparation paroi panneau sandwich grand couloir" at bounding box center [284, 498] width 353 height 12
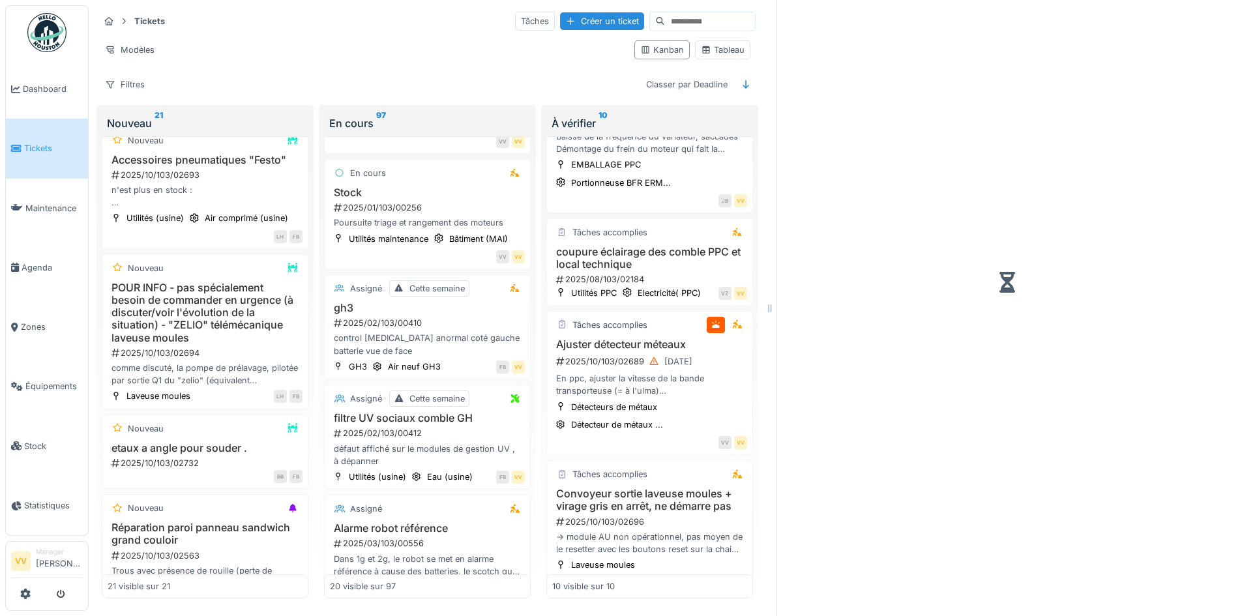
scroll to position [734, 0]
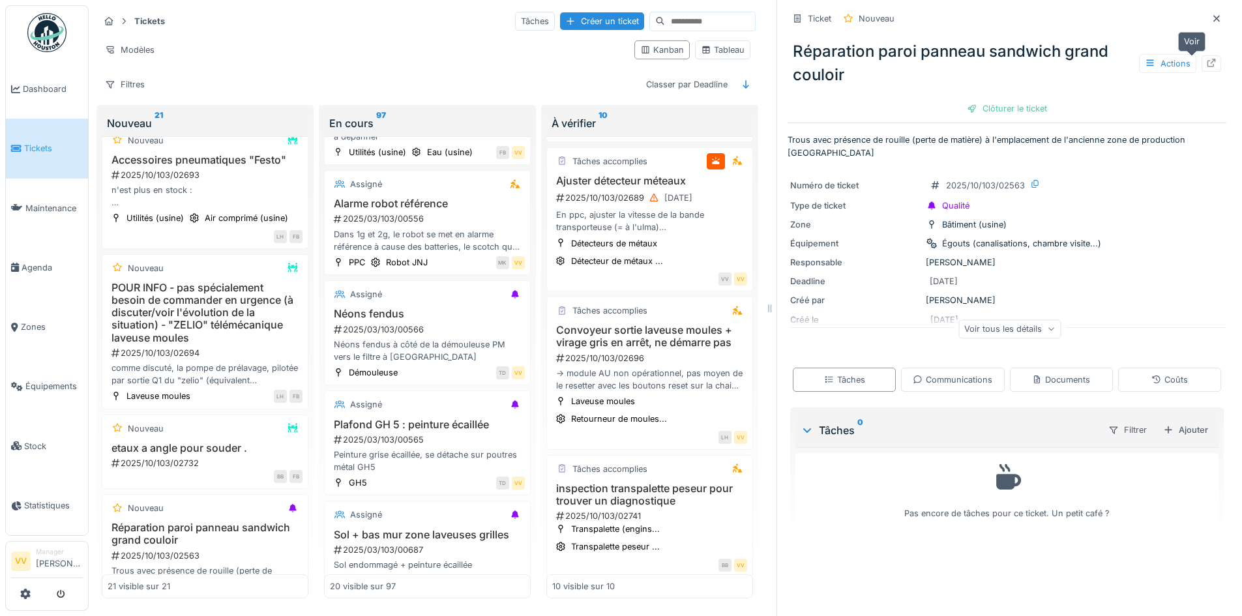
click at [1202, 55] on div at bounding box center [1212, 63] width 20 height 16
click at [1207, 10] on div at bounding box center [1217, 18] width 20 height 16
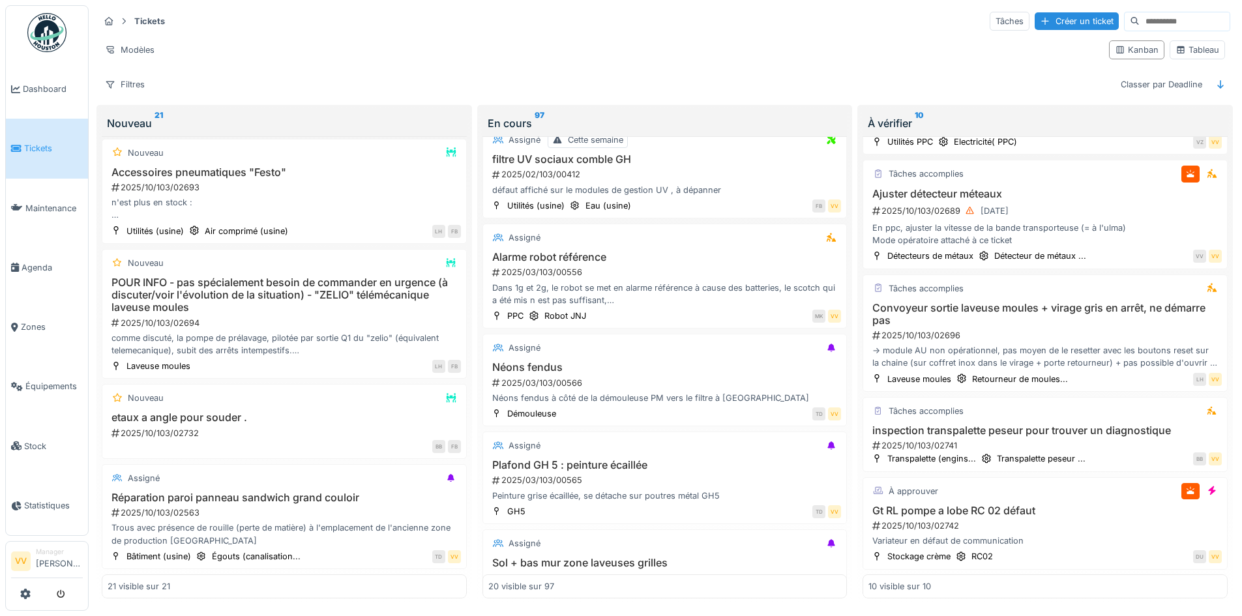
click at [46, 143] on span "Tickets" at bounding box center [53, 148] width 59 height 12
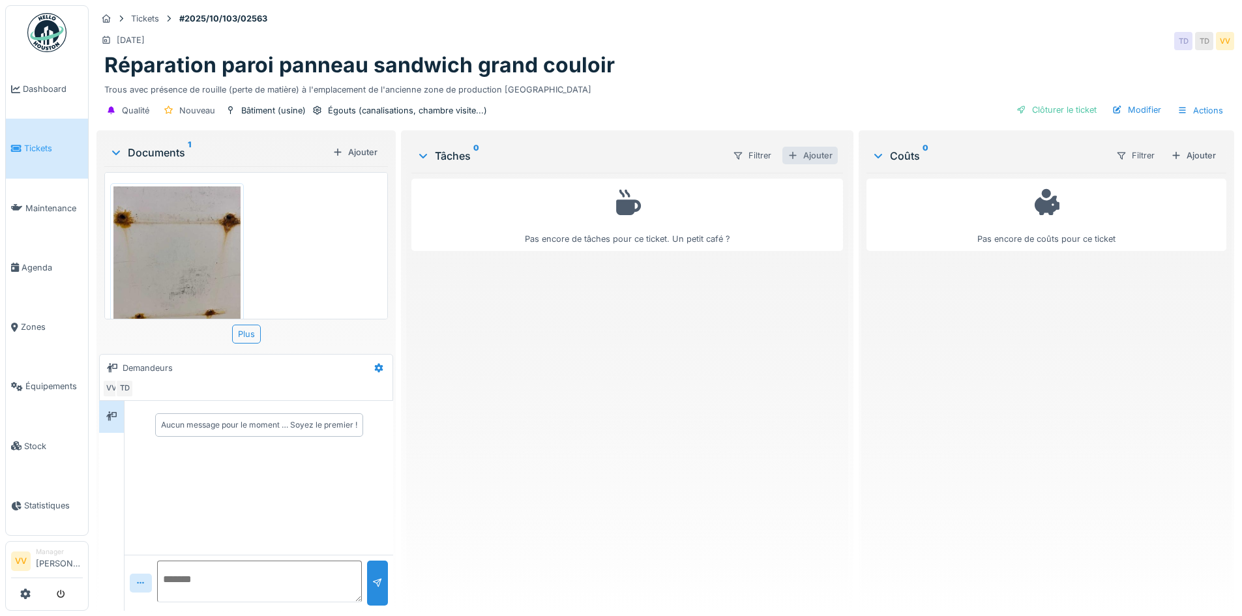
click at [809, 157] on div "Ajouter" at bounding box center [809, 156] width 55 height 18
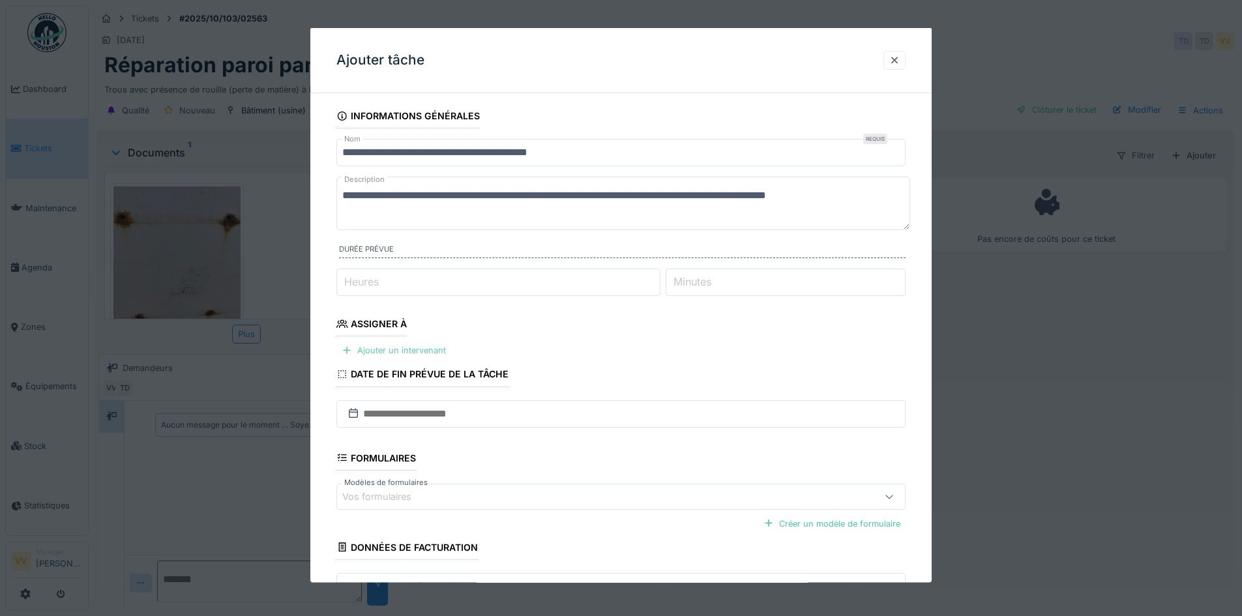
click at [383, 351] on div "Ajouter un intervenant" at bounding box center [393, 351] width 115 height 18
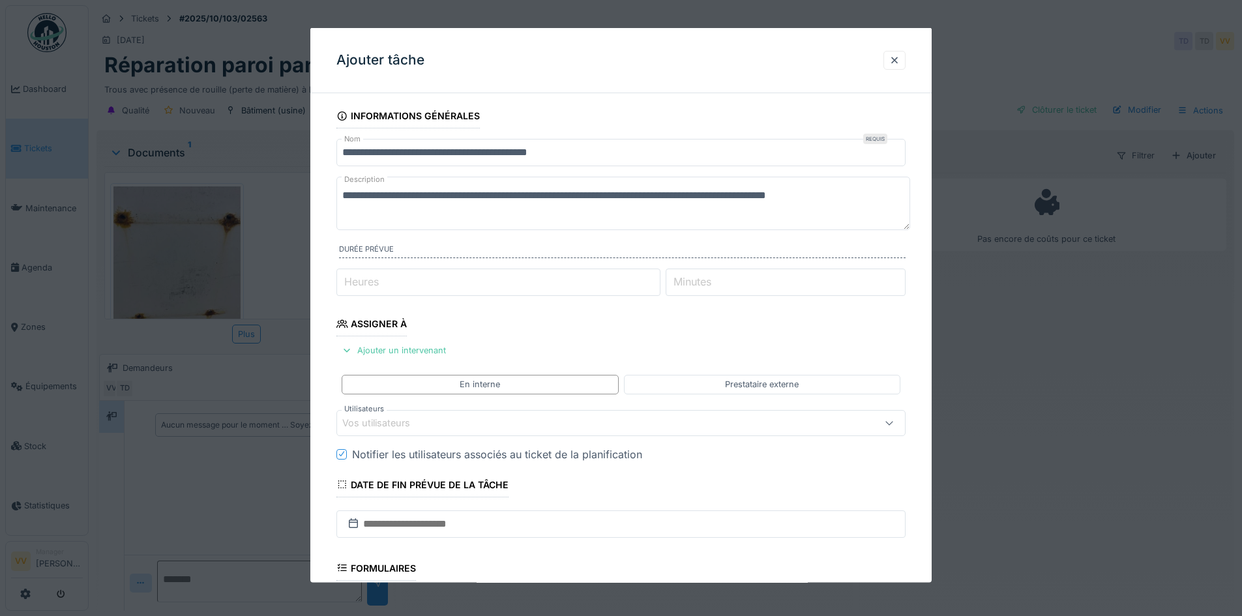
click at [410, 431] on div "Vos utilisateurs" at bounding box center [620, 422] width 569 height 26
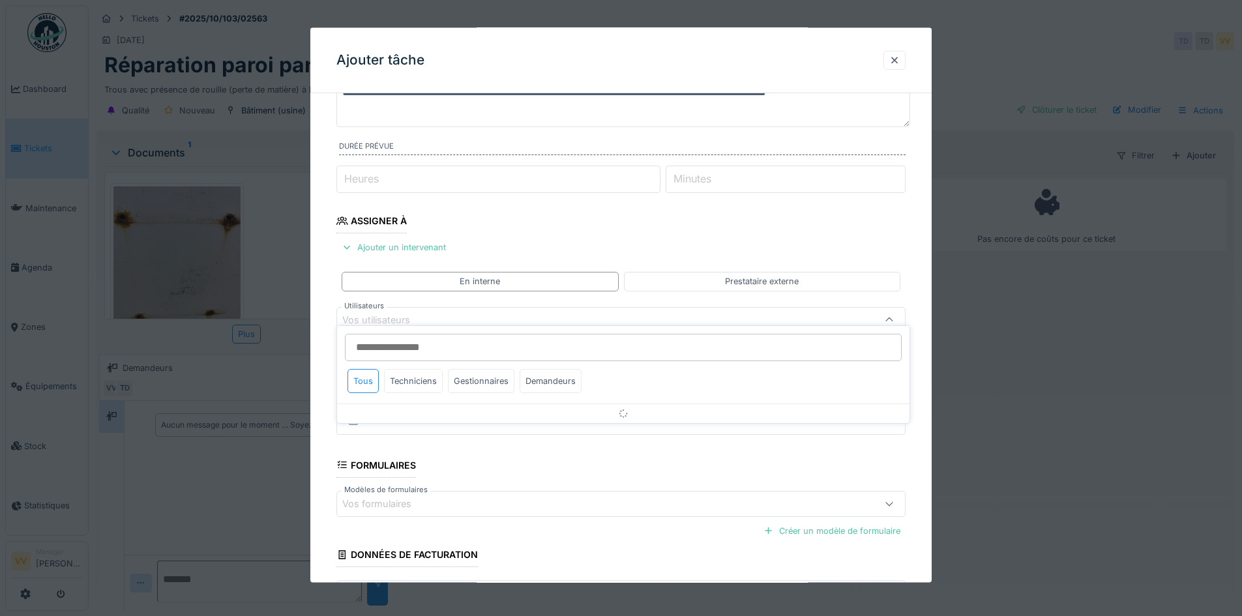
scroll to position [117, 0]
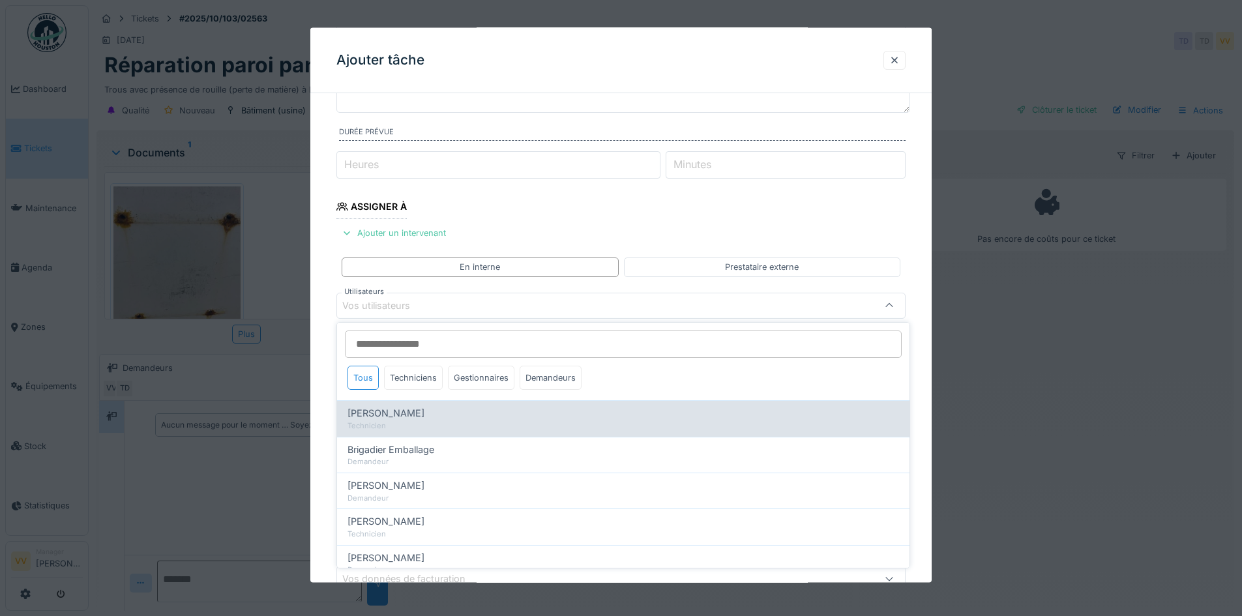
click at [428, 421] on div "Technicien" at bounding box center [624, 426] width 552 height 11
type input "*****"
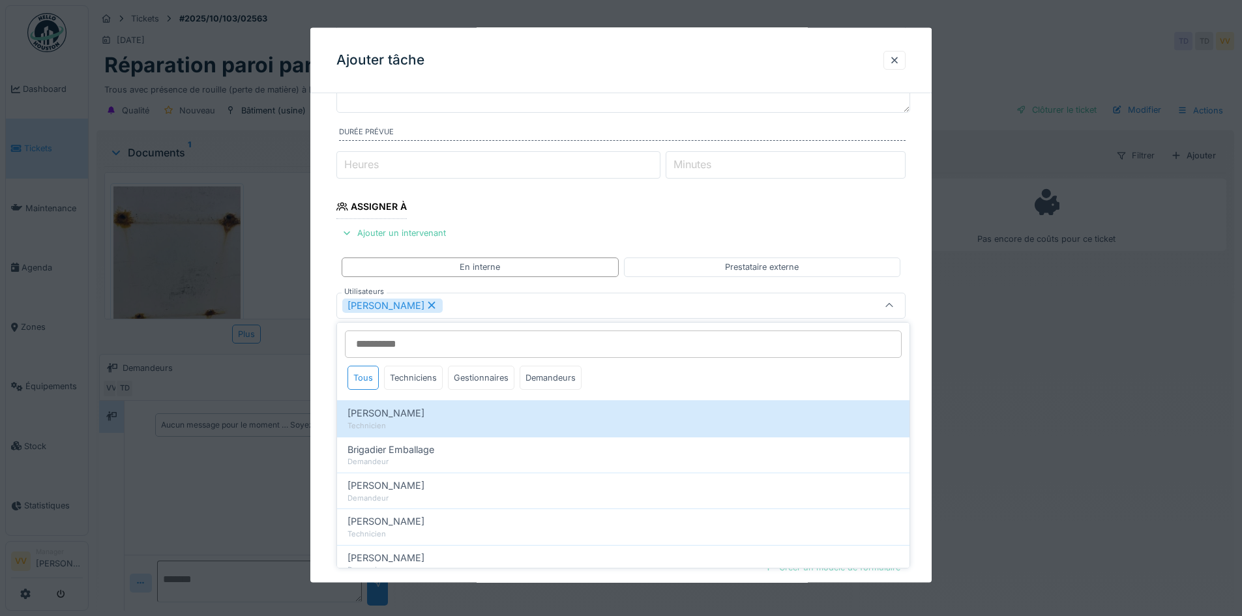
click at [851, 203] on fieldset "**********" at bounding box center [620, 338] width 569 height 705
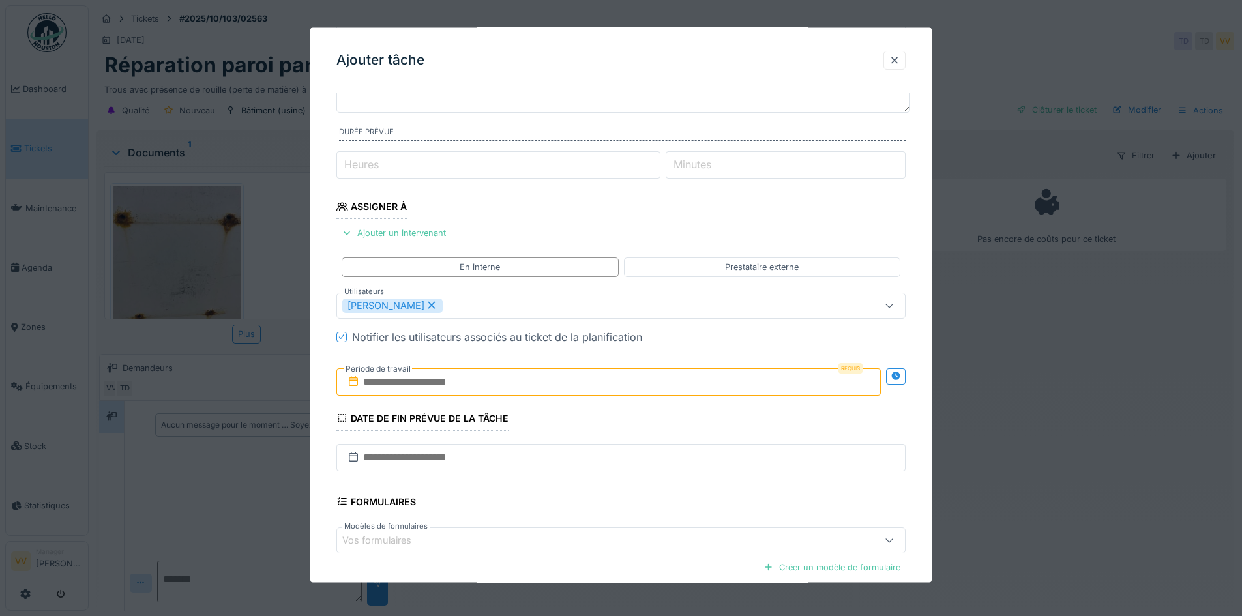
click at [573, 378] on input "text" at bounding box center [608, 381] width 544 height 27
click at [551, 513] on div "13" at bounding box center [548, 510] width 18 height 18
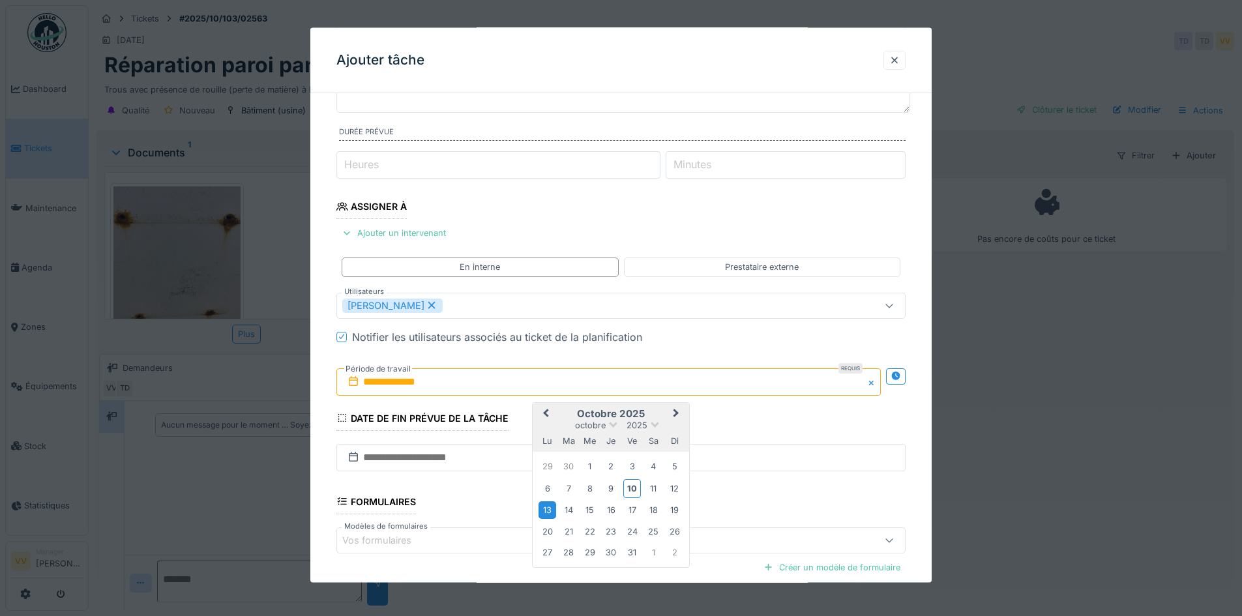
click at [551, 513] on div "13" at bounding box center [548, 510] width 18 height 18
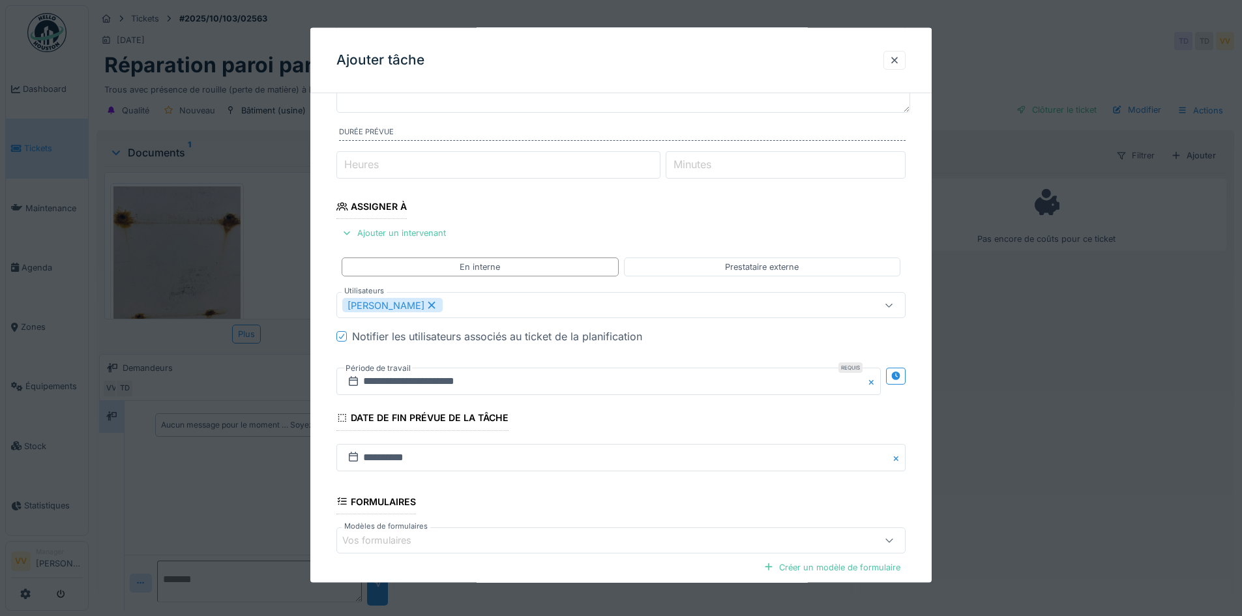
click at [664, 419] on fieldset "**********" at bounding box center [620, 338] width 569 height 705
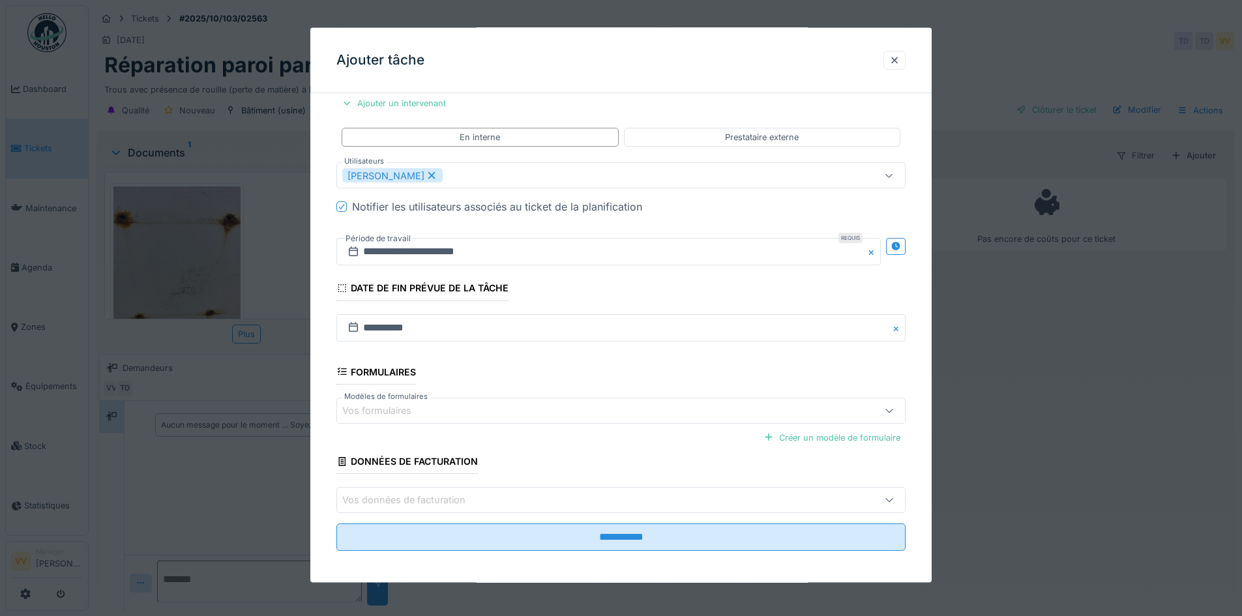
scroll to position [252, 0]
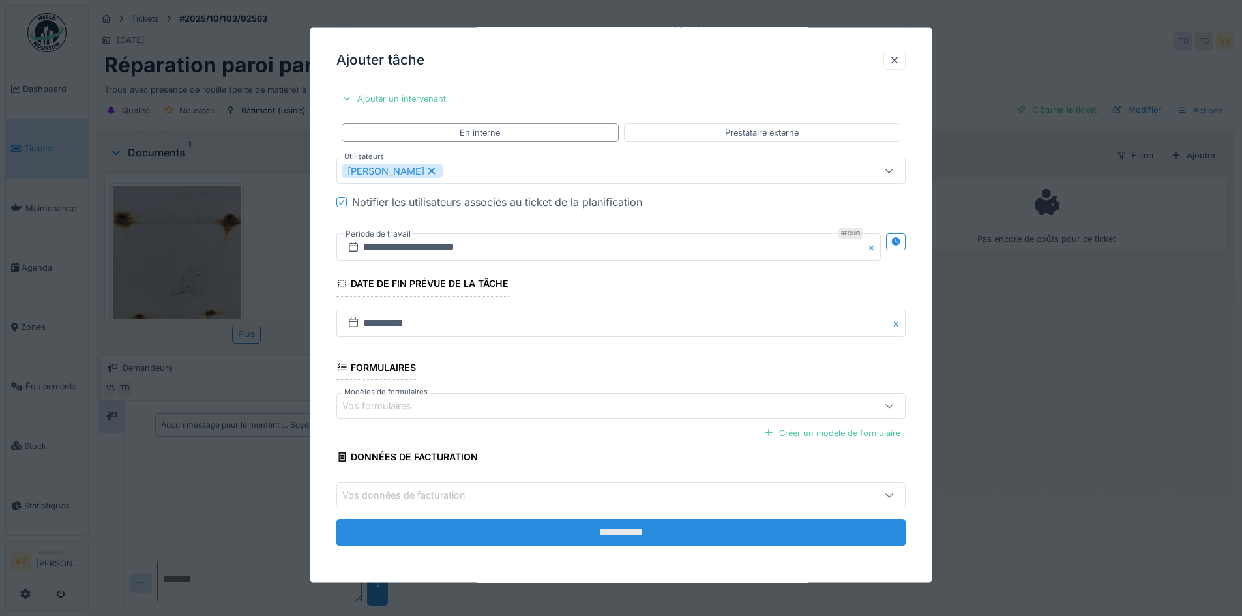
click at [645, 539] on input "**********" at bounding box center [620, 532] width 569 height 27
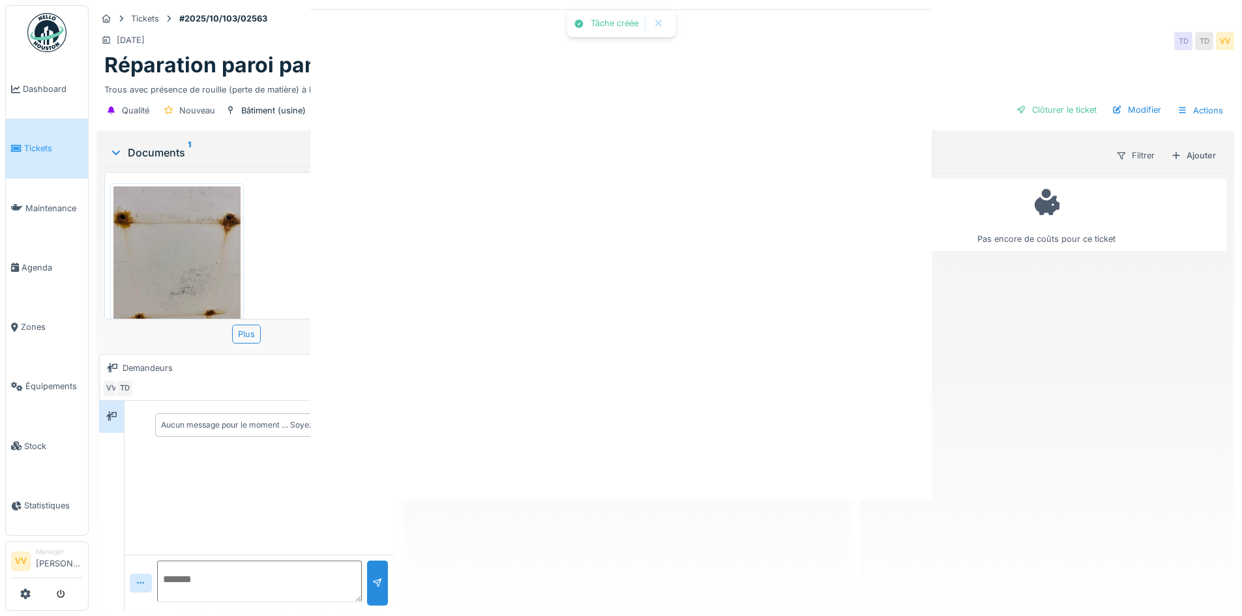
scroll to position [0, 0]
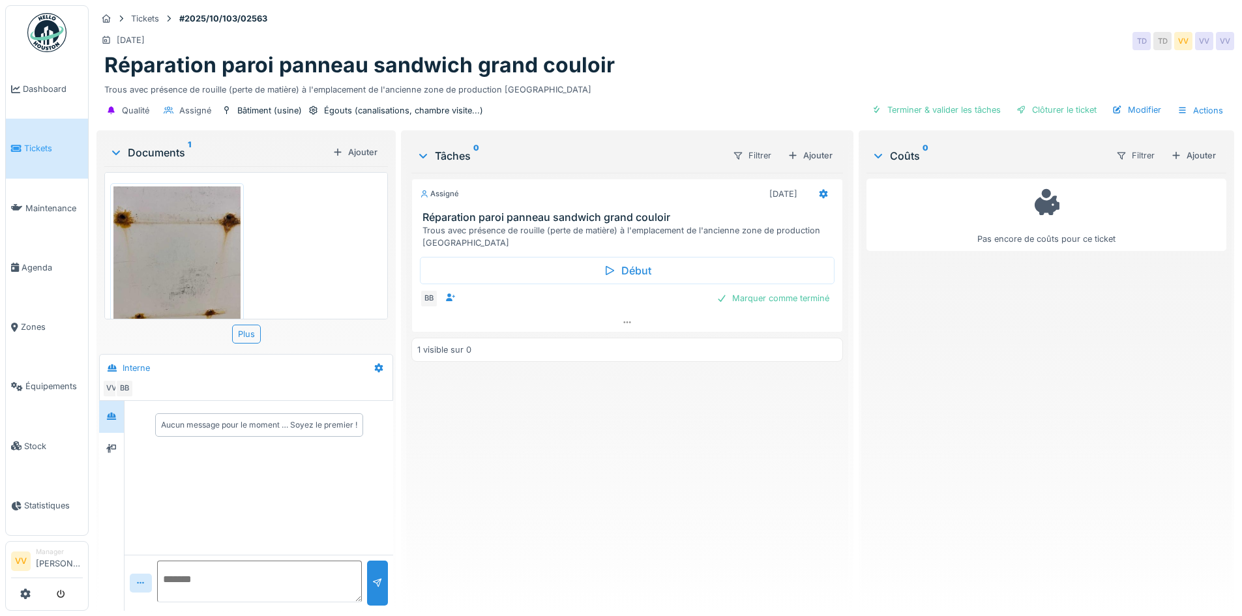
click at [662, 509] on div "Assigné 13/10/2025 Réparation paroi panneau sandwich grand couloir Trous avec p…" at bounding box center [626, 387] width 431 height 428
click at [57, 87] on span "Dashboard" at bounding box center [53, 89] width 60 height 12
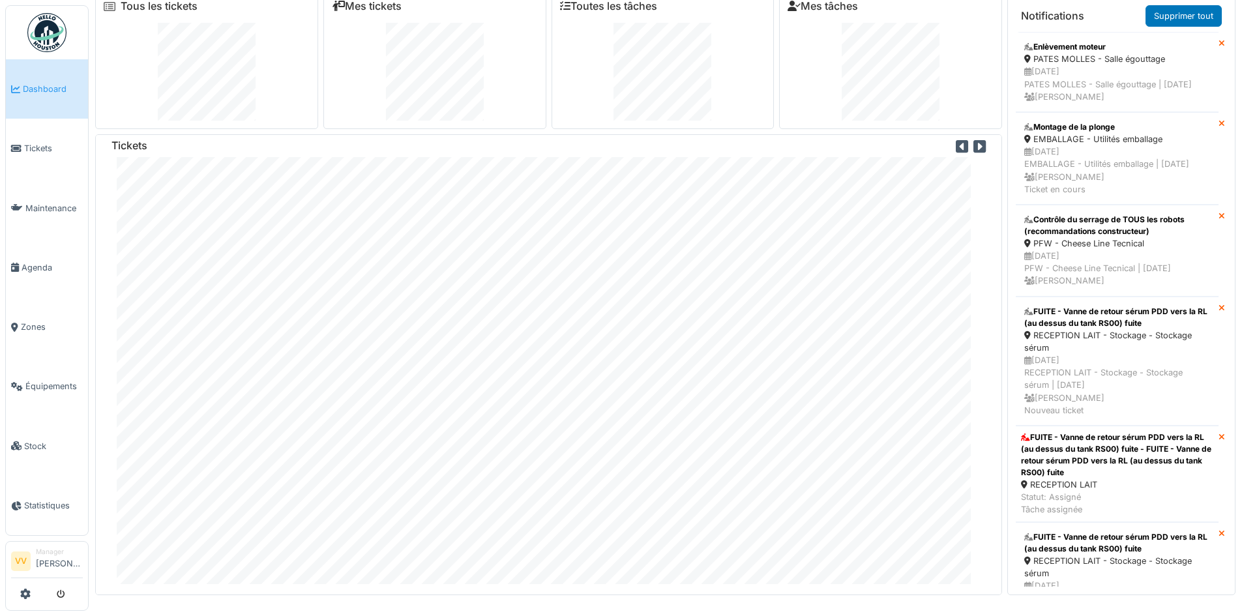
scroll to position [16, 0]
click at [27, 155] on link "Tickets" at bounding box center [47, 148] width 82 height 59
click at [41, 146] on span "Tickets" at bounding box center [53, 148] width 59 height 12
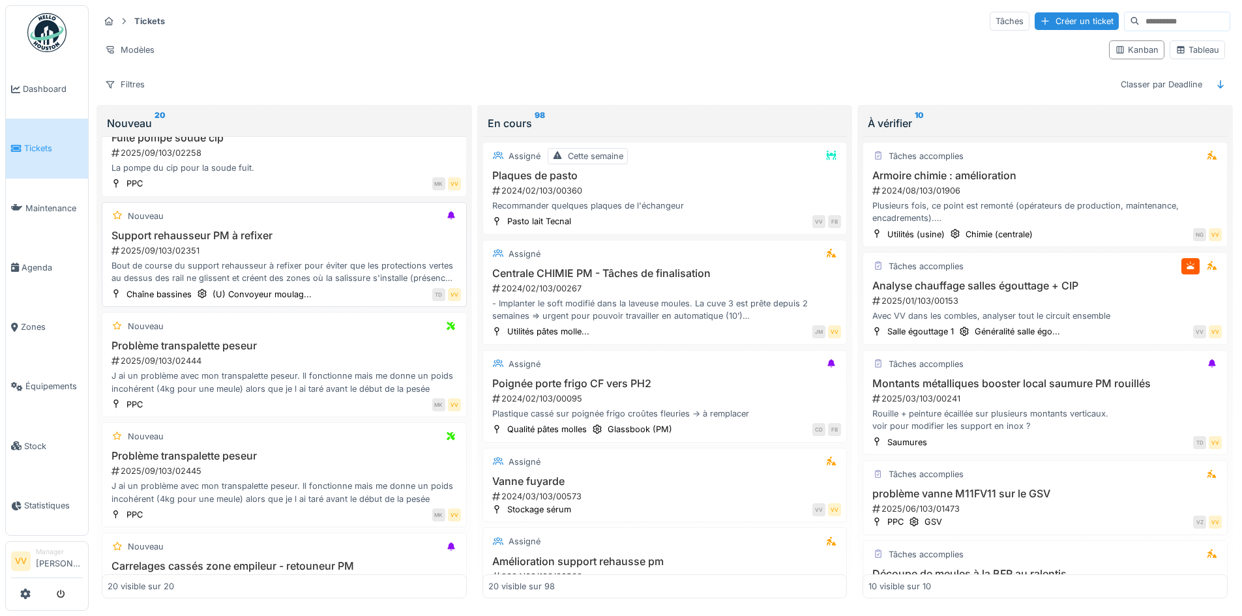
scroll to position [782, 0]
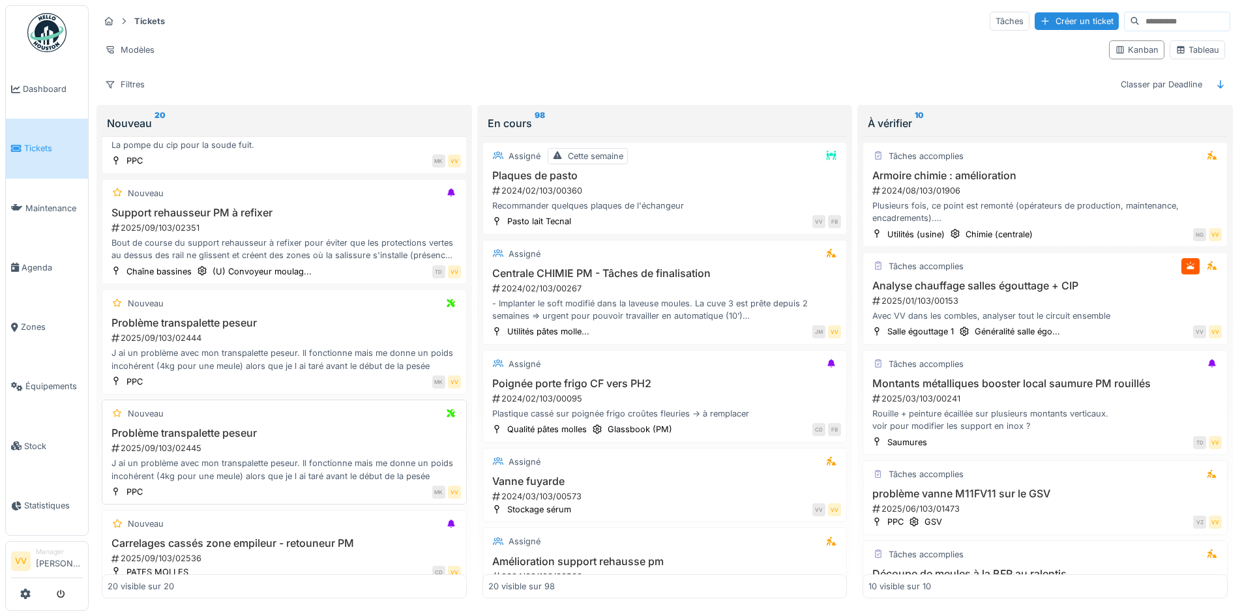
click at [335, 453] on div "2025/09/103/02445" at bounding box center [285, 448] width 351 height 12
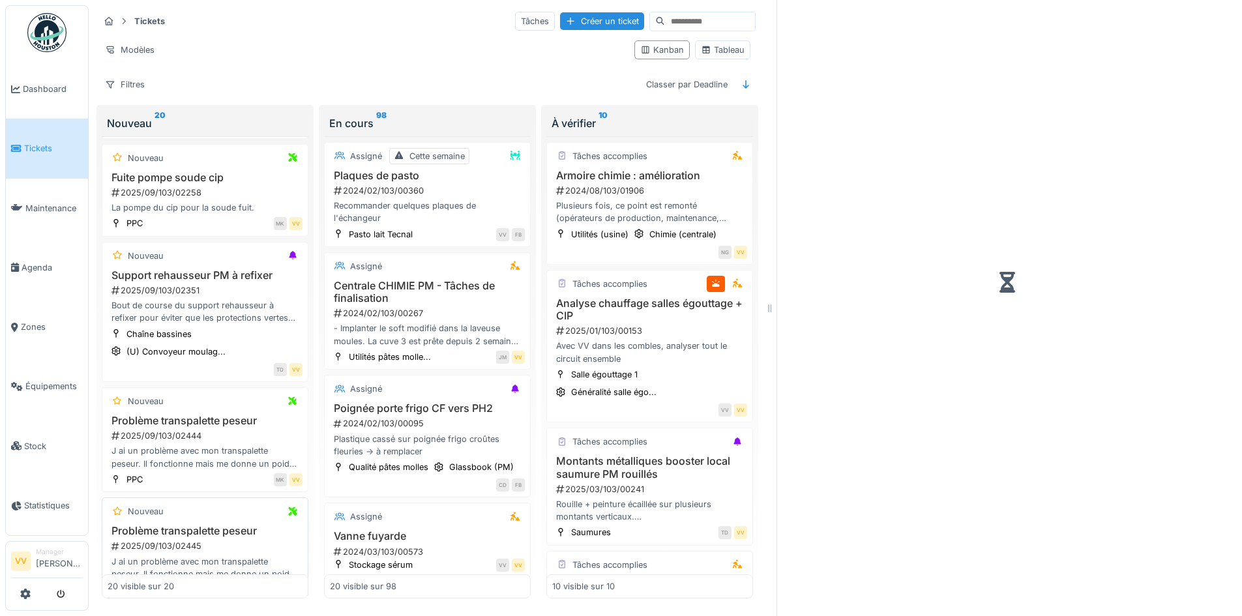
scroll to position [845, 0]
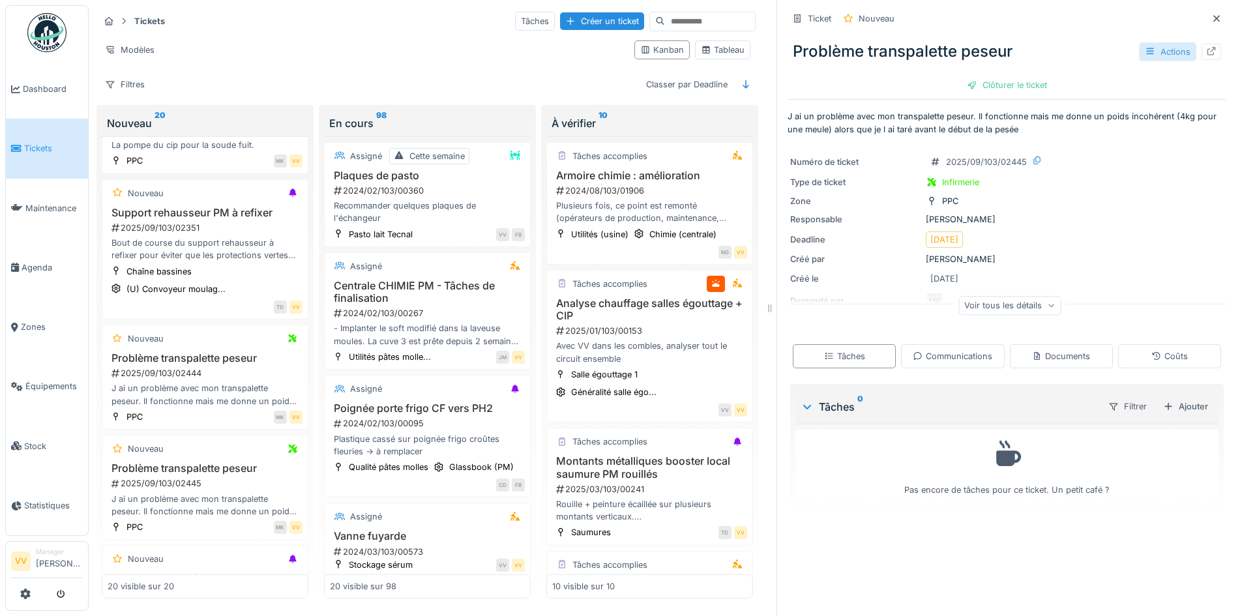
click at [1147, 49] on div "Actions" at bounding box center [1167, 51] width 57 height 19
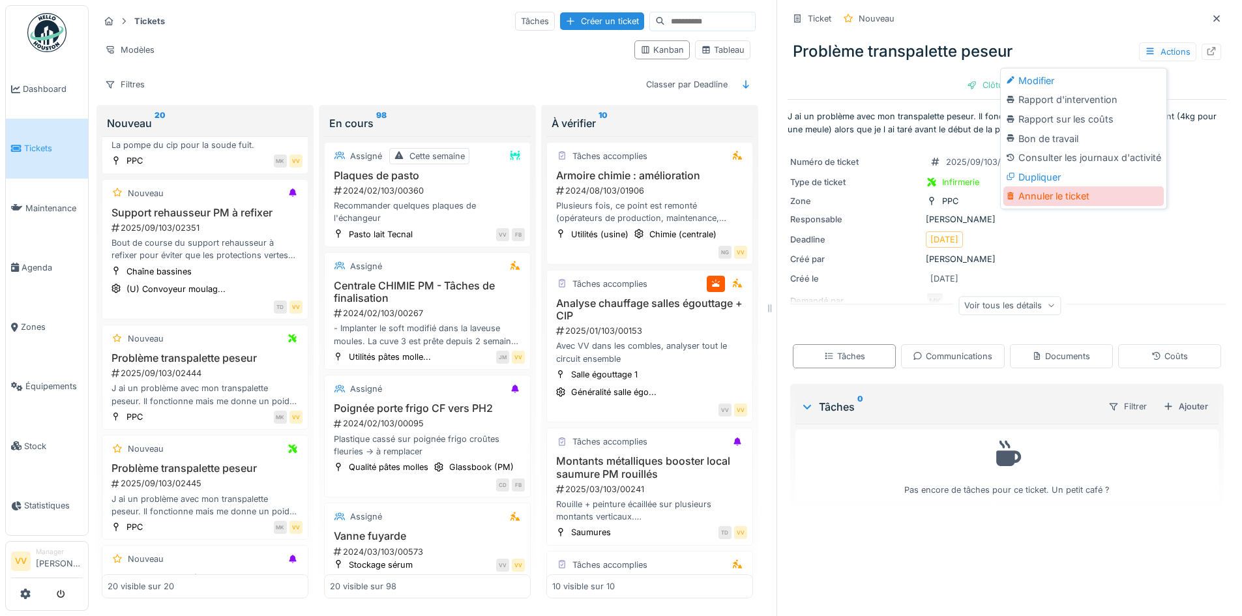
click at [1076, 194] on div "Annuler le ticket" at bounding box center [1084, 196] width 160 height 20
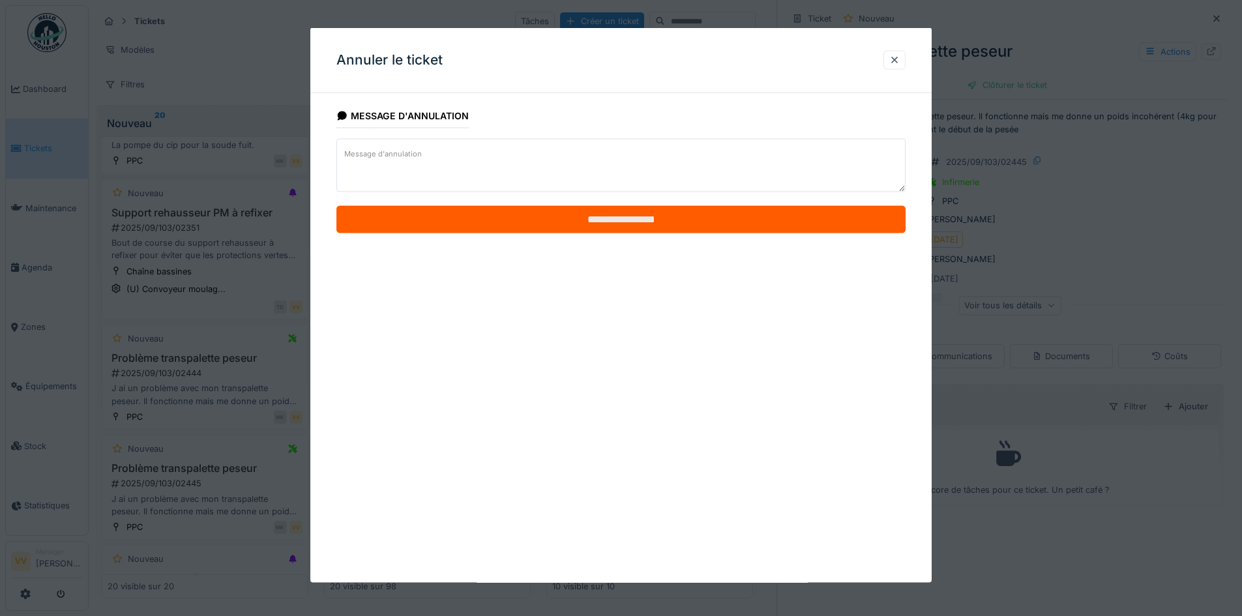
click at [609, 218] on input "**********" at bounding box center [620, 219] width 569 height 27
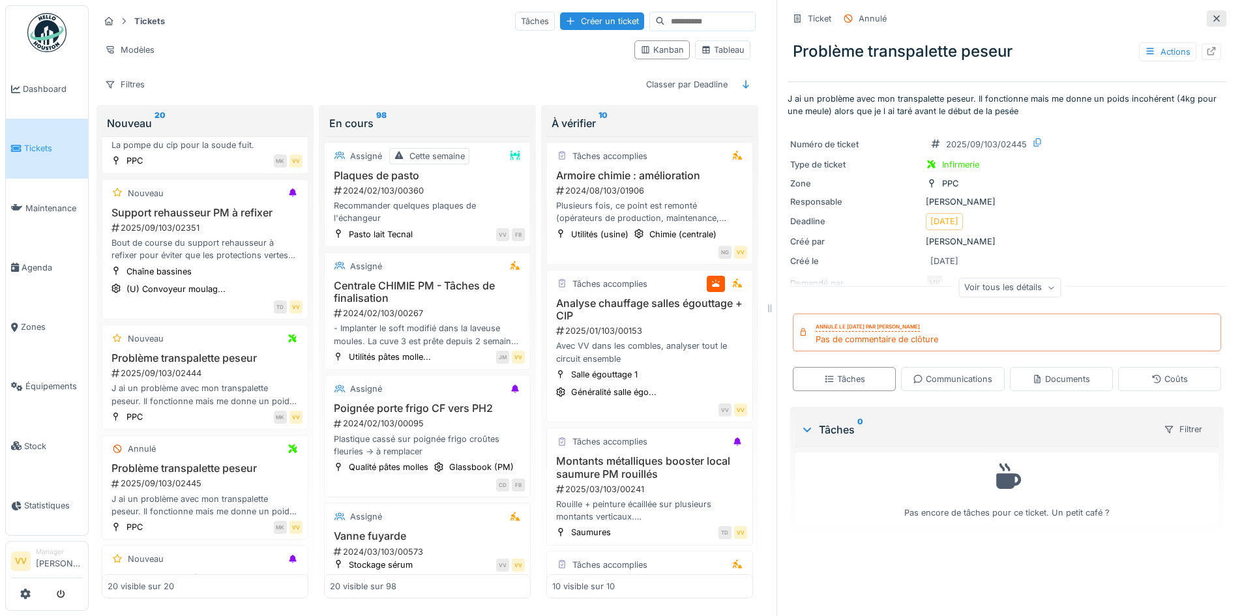
click at [1212, 20] on icon at bounding box center [1217, 18] width 10 height 8
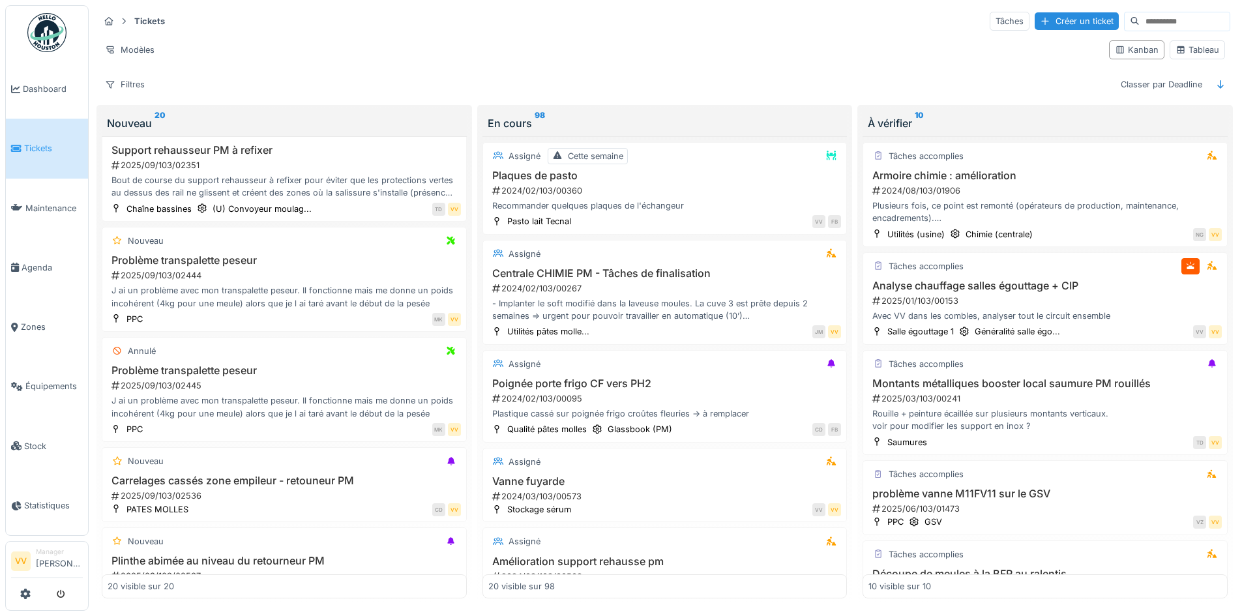
scroll to position [782, 0]
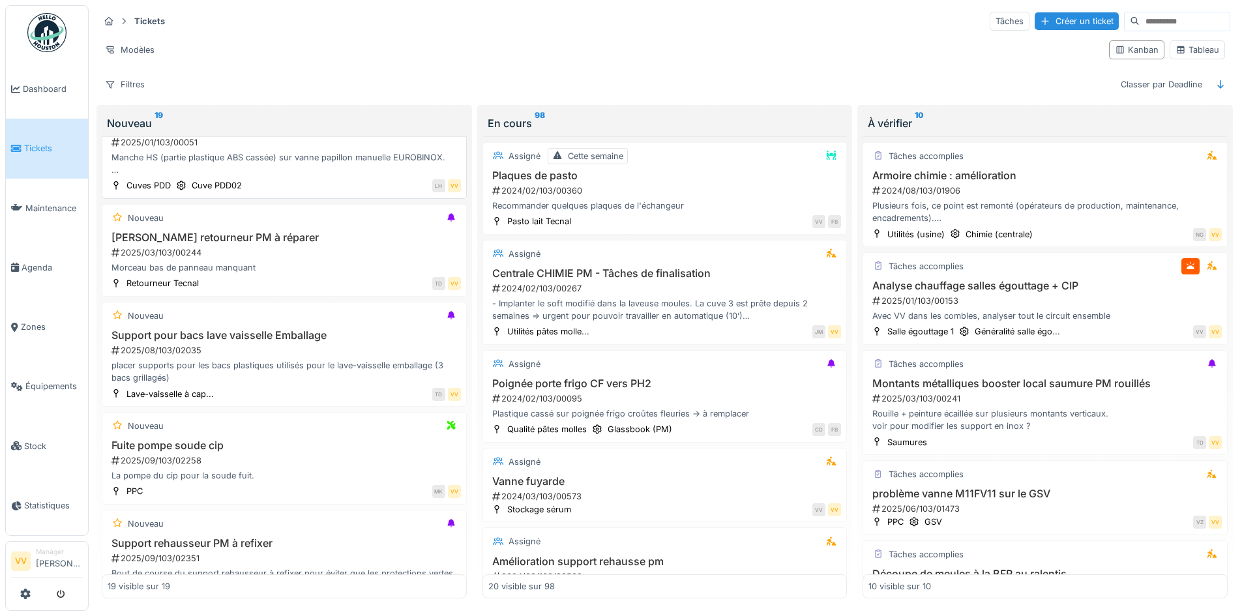
scroll to position [456, 0]
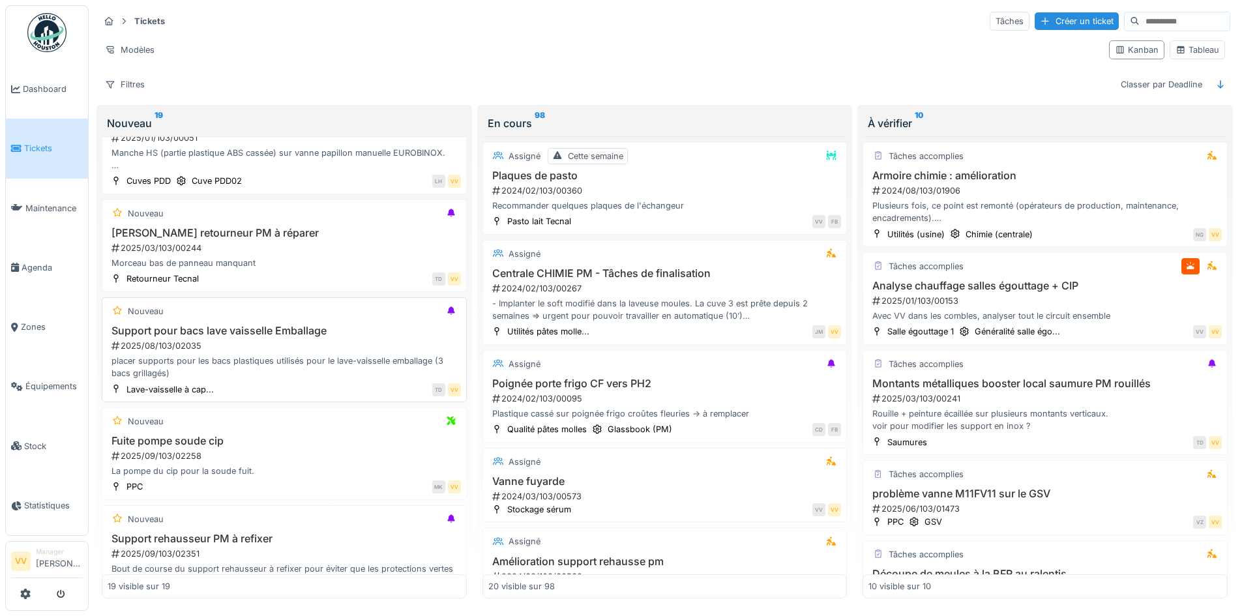
click at [258, 329] on h3 "Support pour bacs lave vaisselle Emballage" at bounding box center [284, 331] width 353 height 12
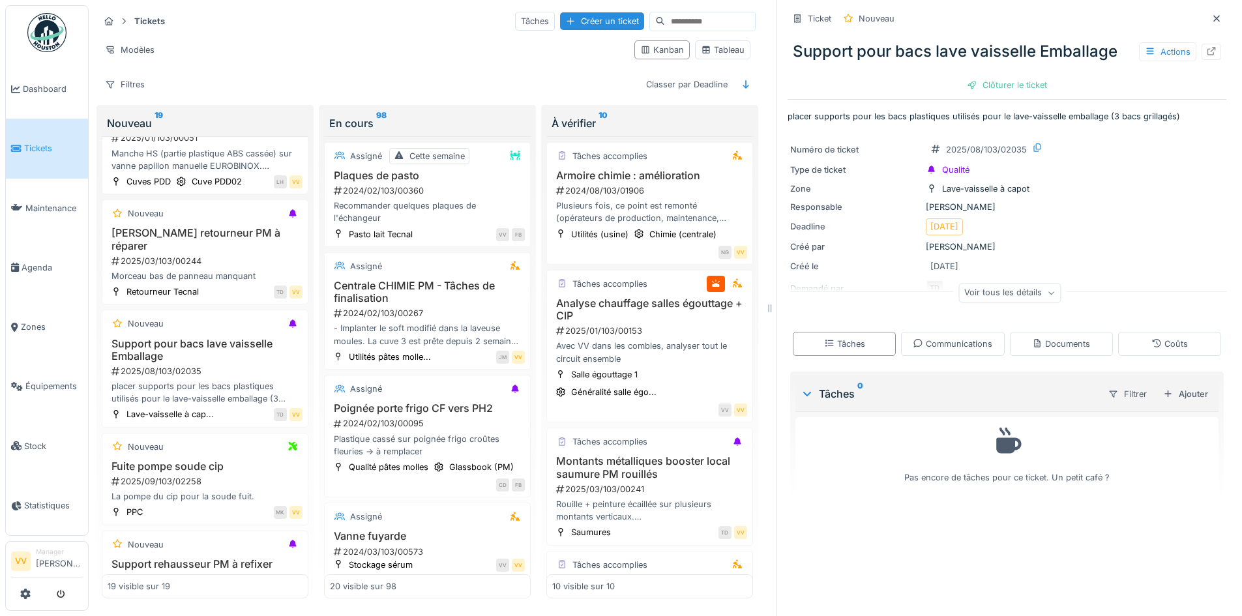
scroll to position [10, 0]
click at [1212, 14] on icon at bounding box center [1217, 18] width 10 height 8
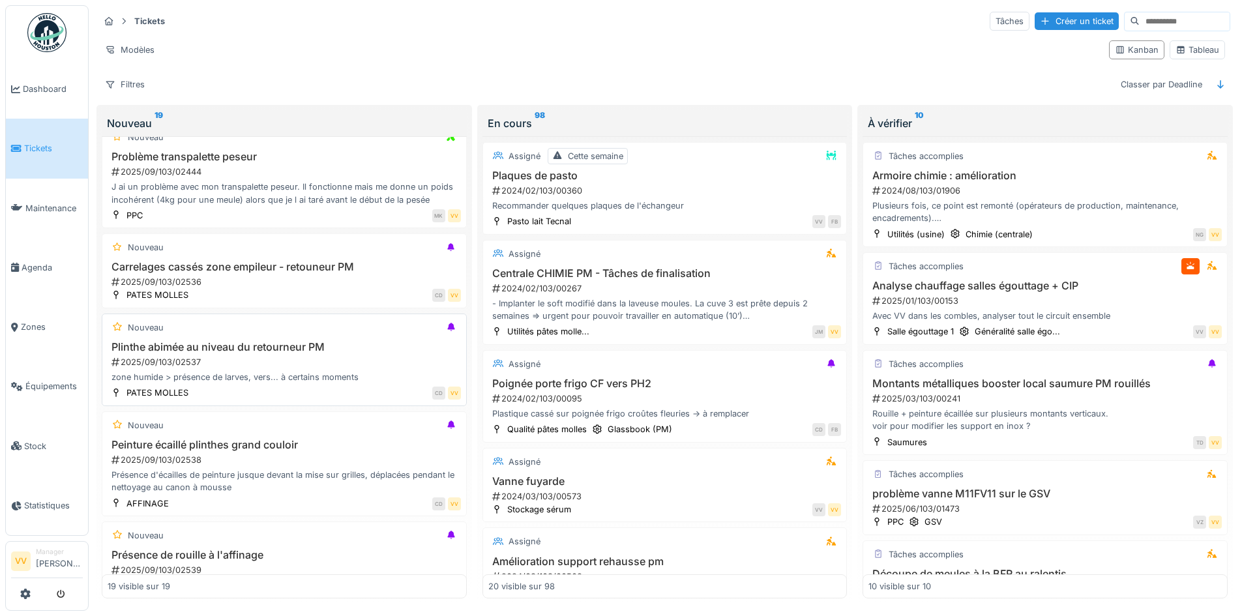
scroll to position [978, 0]
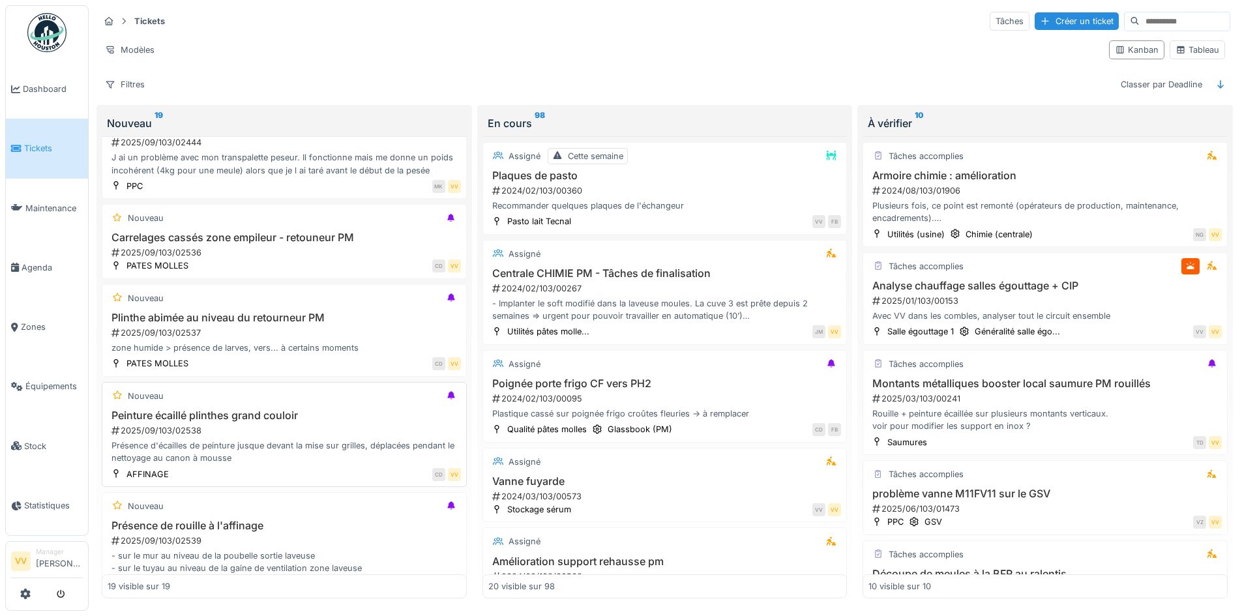
click at [305, 415] on div "Peinture écaillé plinthes grand couloir 2025/09/103/02538 Présence d'écailles d…" at bounding box center [284, 436] width 353 height 55
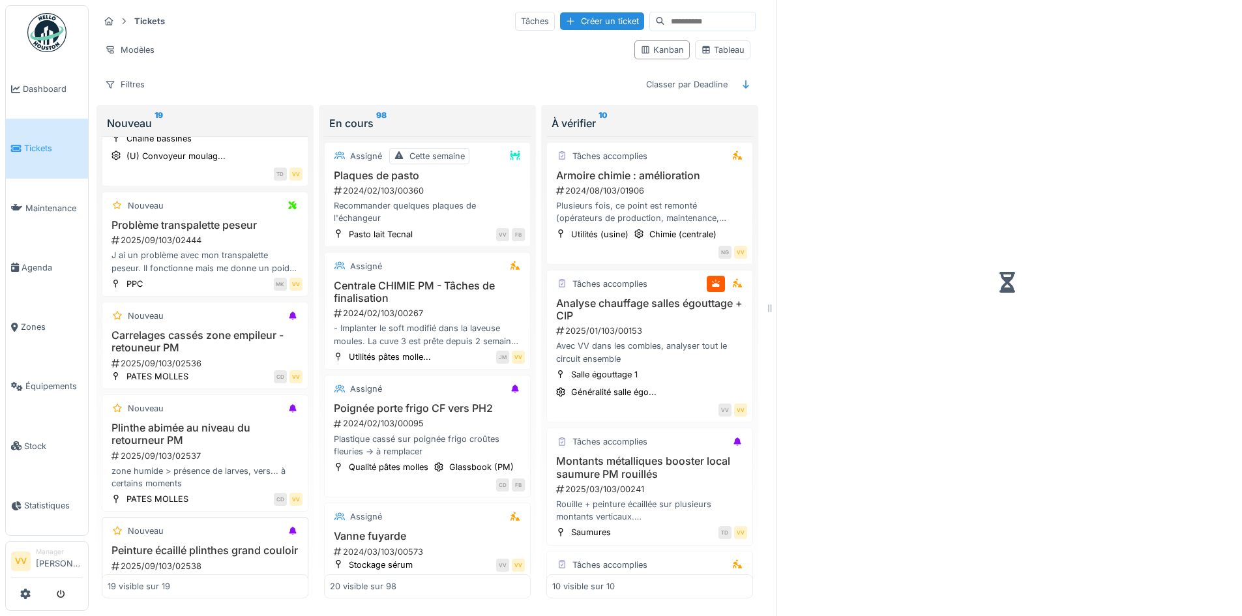
scroll to position [1076, 0]
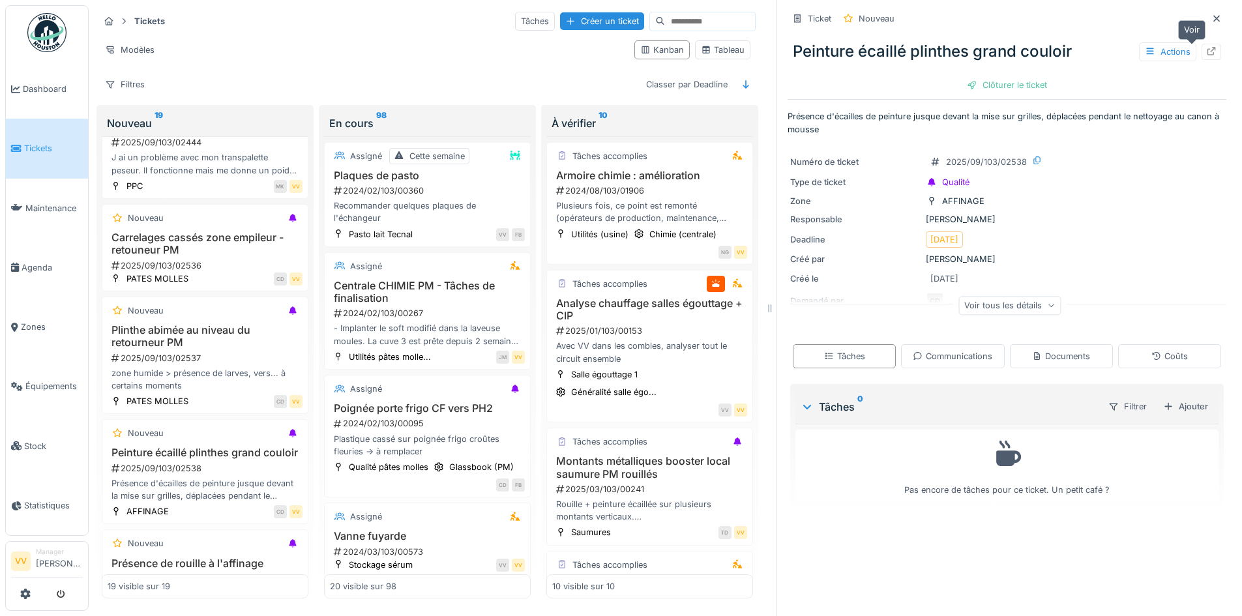
click at [1202, 44] on div at bounding box center [1212, 52] width 20 height 16
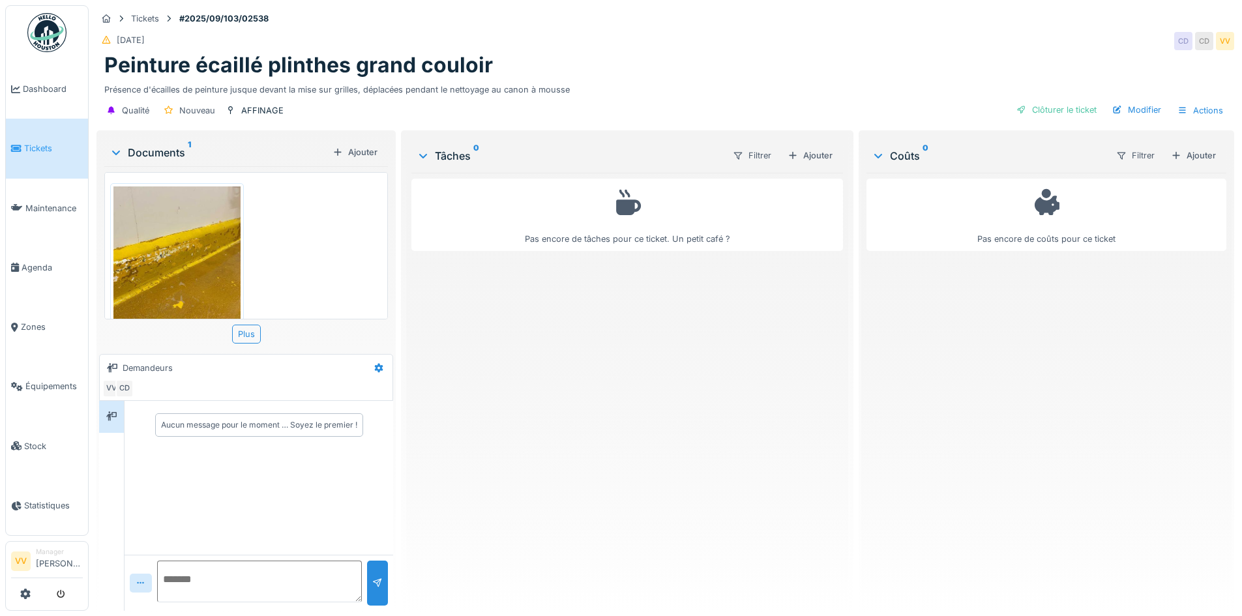
click at [166, 198] on img at bounding box center [176, 270] width 127 height 169
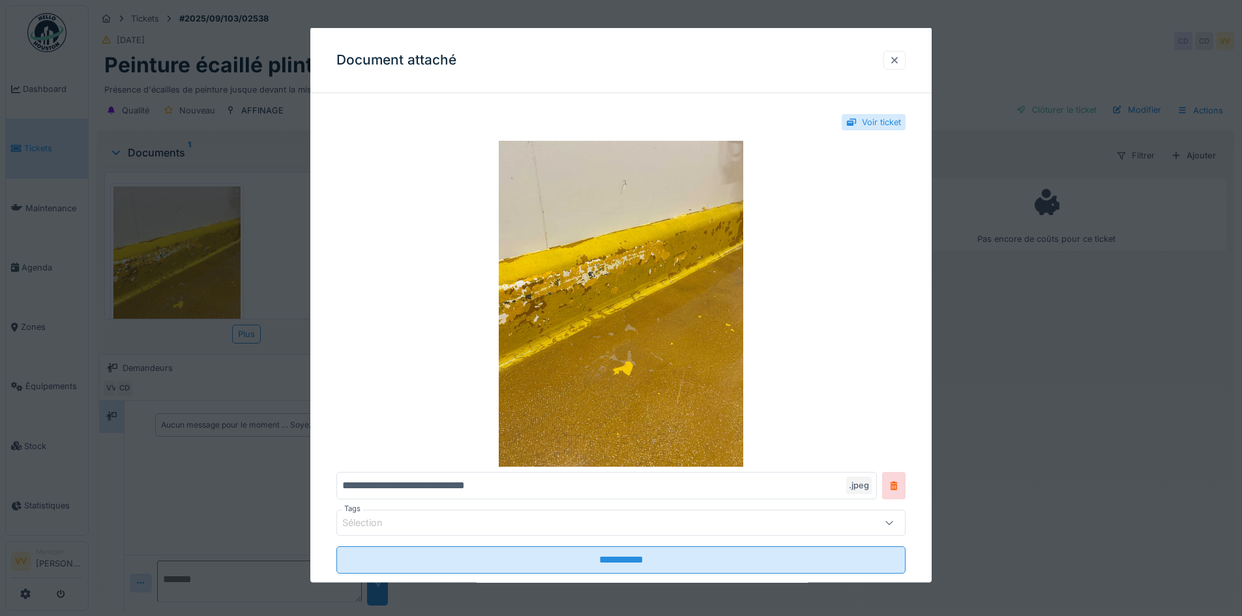
click at [900, 61] on div at bounding box center [894, 59] width 10 height 12
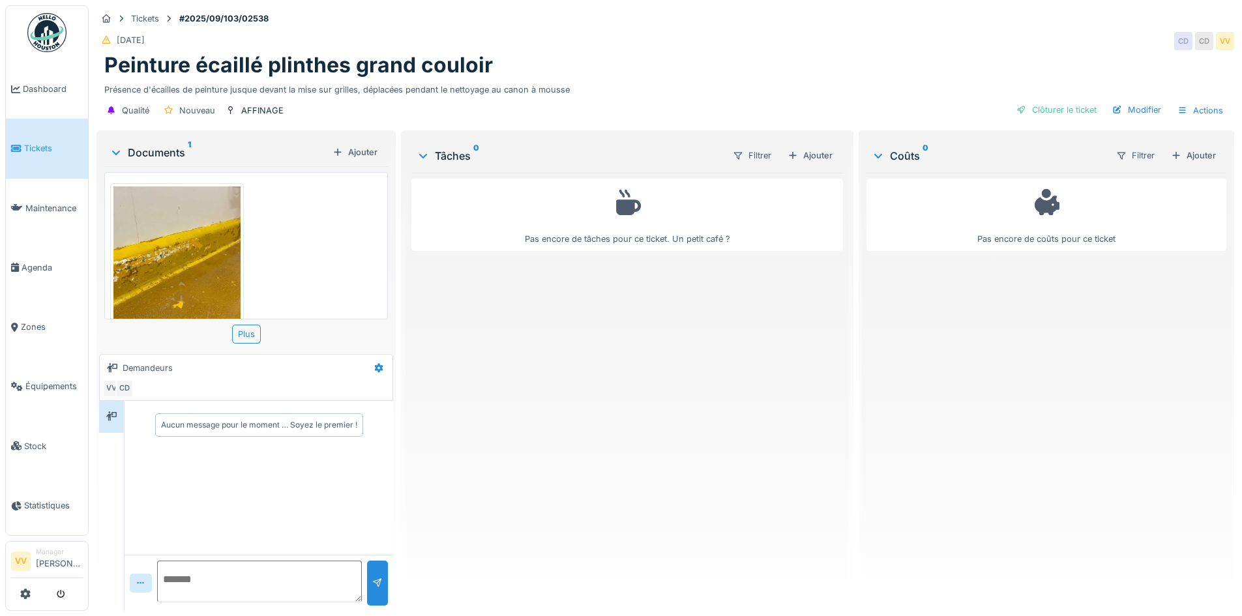
click at [220, 583] on textarea at bounding box center [259, 582] width 205 height 42
click at [816, 157] on div "Ajouter" at bounding box center [809, 156] width 55 height 18
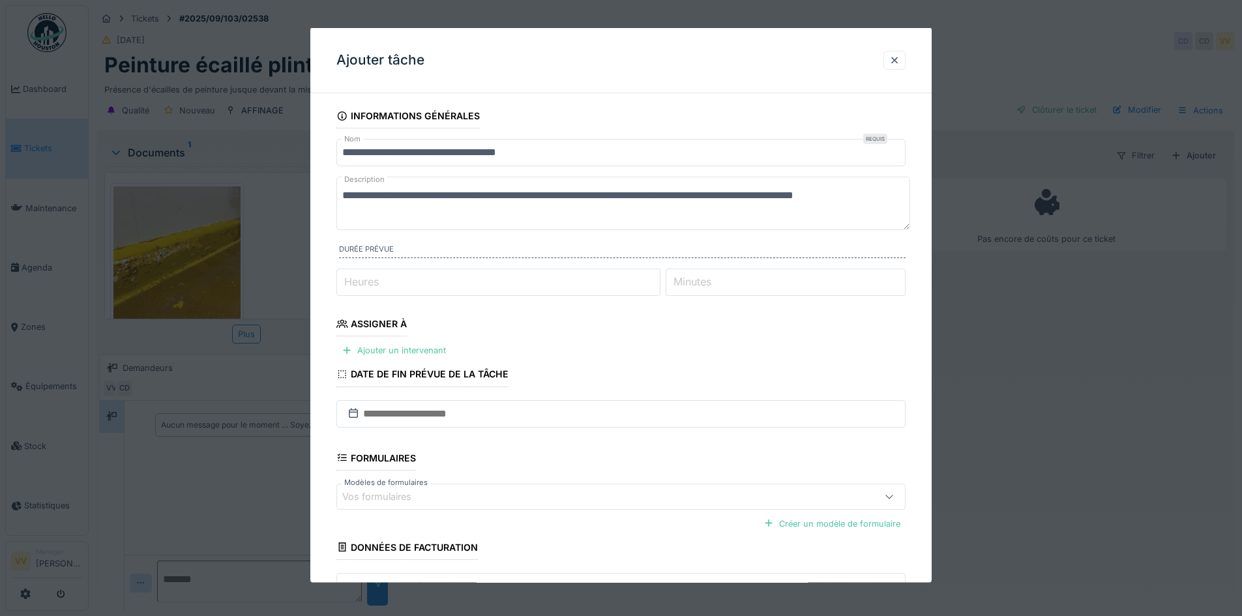
drag, startPoint x: 425, startPoint y: 217, endPoint x: 327, endPoint y: 199, distance: 100.1
click at [327, 199] on div "**********" at bounding box center [620, 389] width 621 height 570
type textarea "**********"
click at [393, 346] on div "Ajouter un intervenant" at bounding box center [393, 351] width 115 height 18
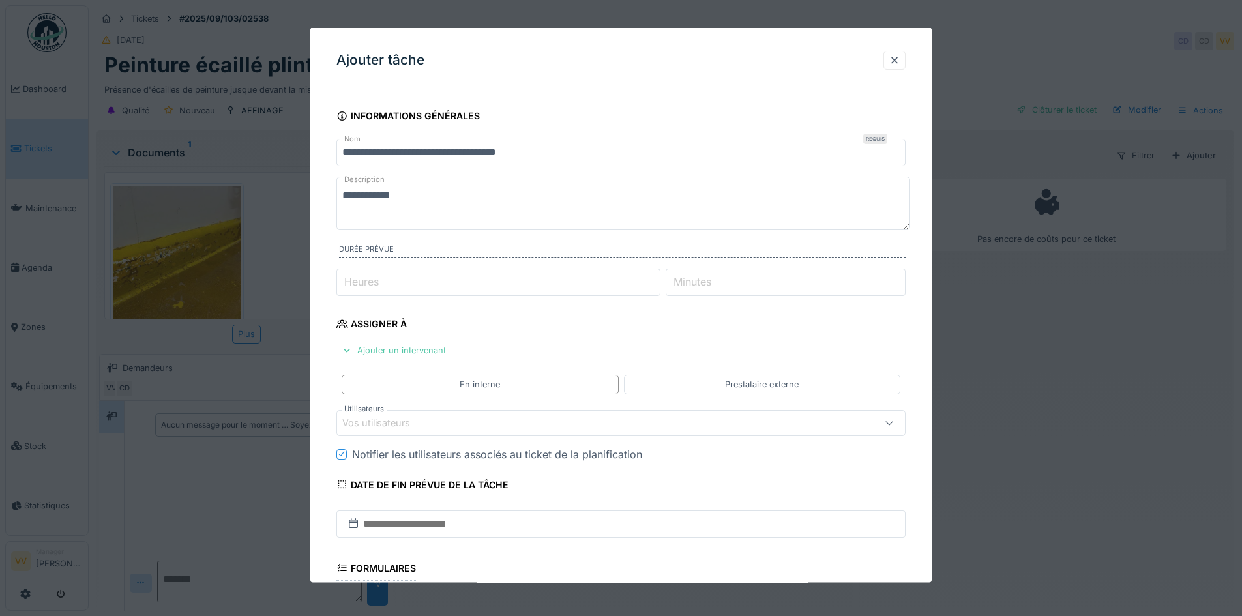
click at [438, 424] on div "Vos utilisateurs" at bounding box center [587, 422] width 491 height 14
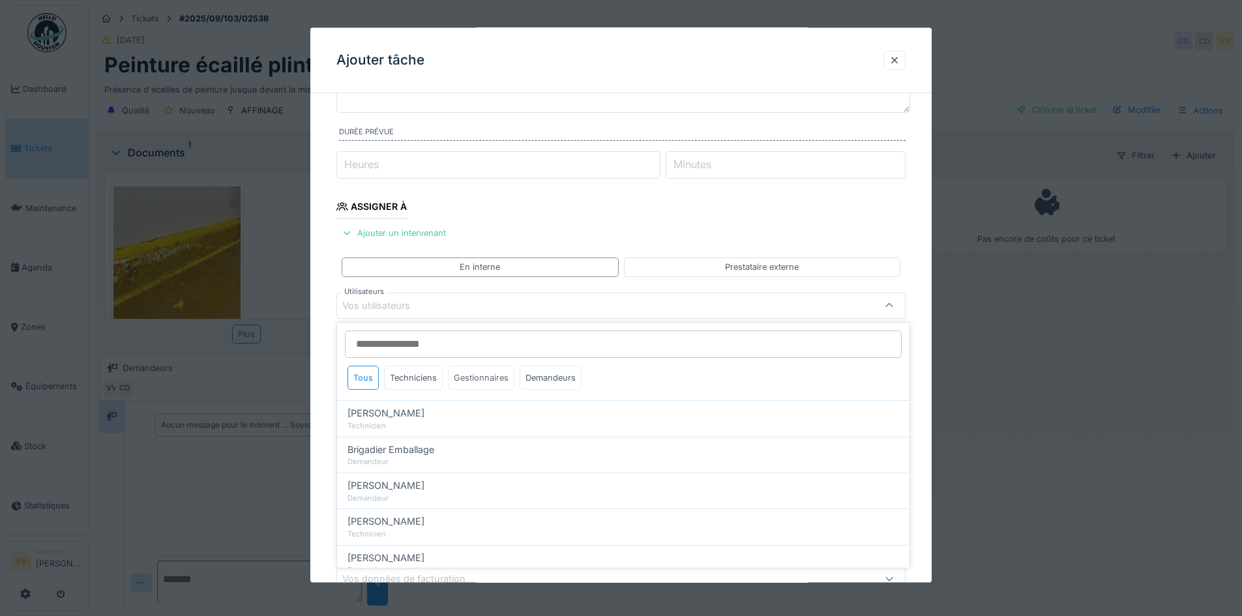
click at [488, 374] on div "Gestionnaires" at bounding box center [481, 378] width 67 height 24
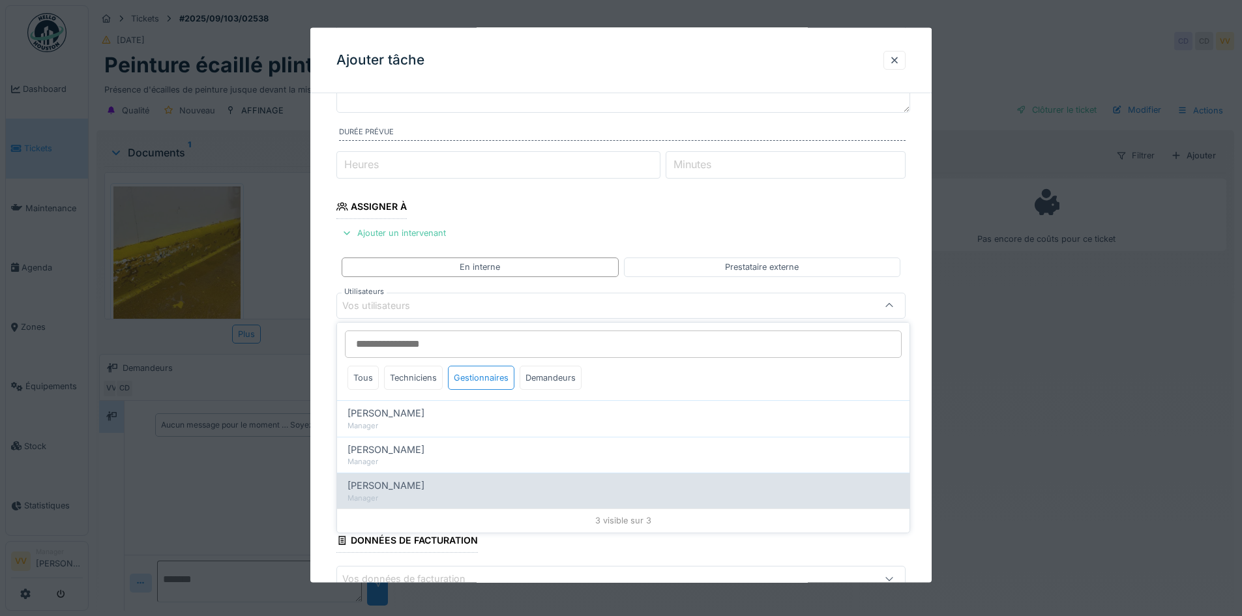
click at [430, 483] on div "[PERSON_NAME]" at bounding box center [624, 486] width 552 height 14
type input "****"
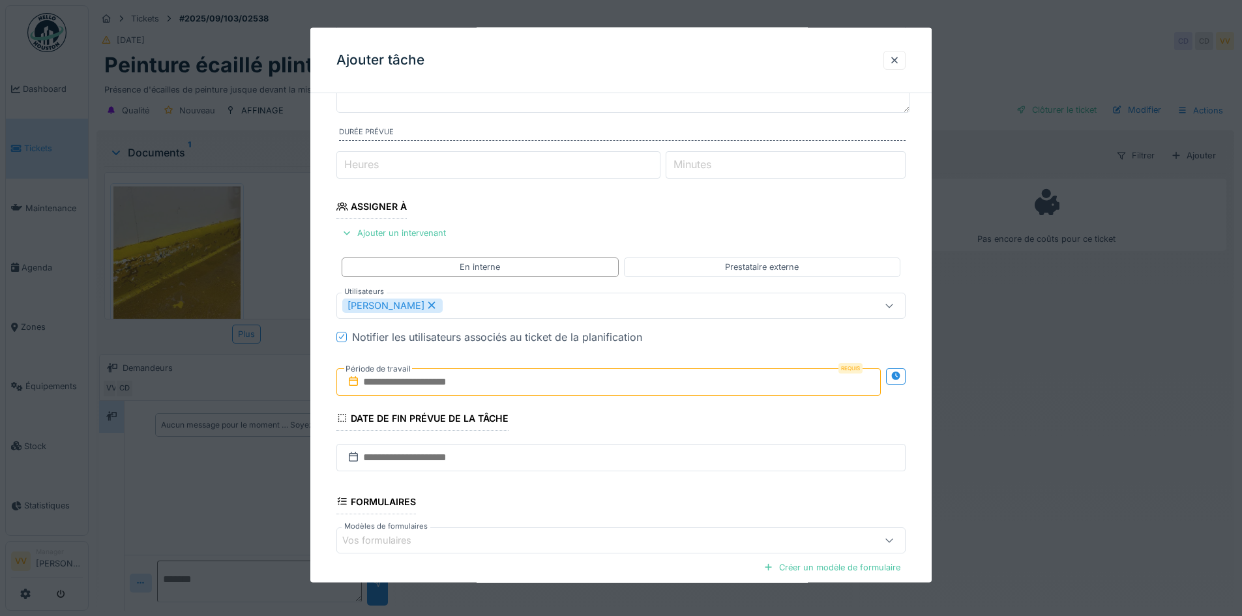
click at [714, 202] on fieldset "**********" at bounding box center [620, 338] width 569 height 705
click at [466, 381] on input "text" at bounding box center [608, 381] width 544 height 27
click at [676, 410] on span "Next Month" at bounding box center [676, 414] width 0 height 16
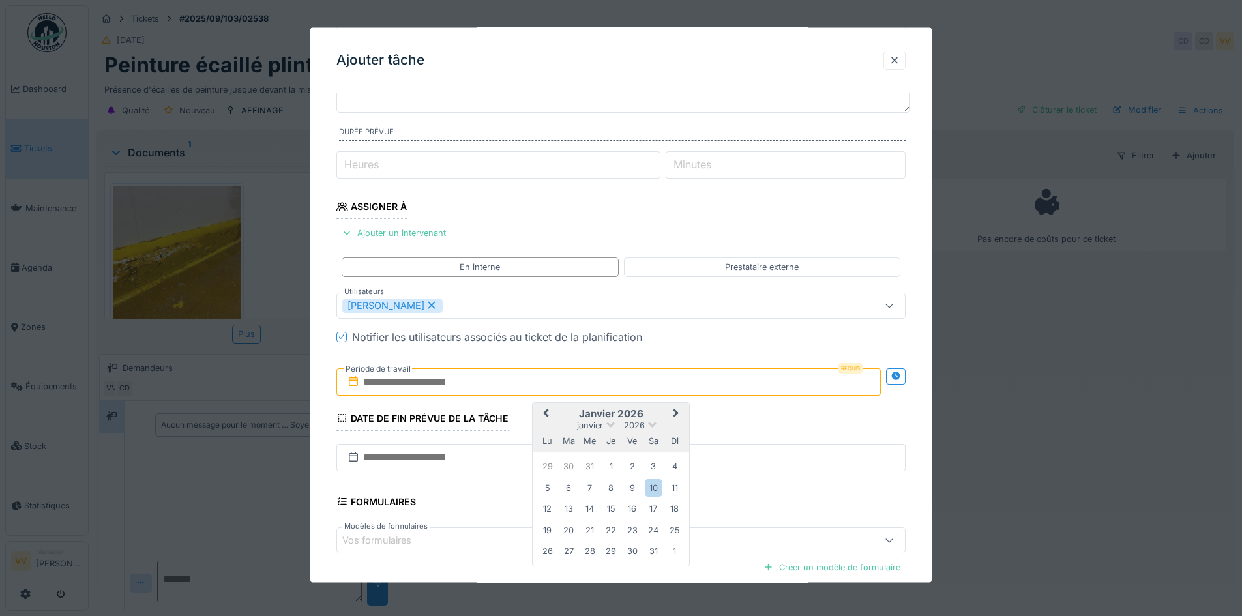
click at [676, 410] on span "Next Month" at bounding box center [676, 414] width 0 height 16
click at [611, 467] on div "29" at bounding box center [612, 467] width 18 height 18
click at [679, 410] on button "Next Month" at bounding box center [677, 414] width 21 height 21
click at [541, 483] on div "2" at bounding box center [548, 488] width 18 height 18
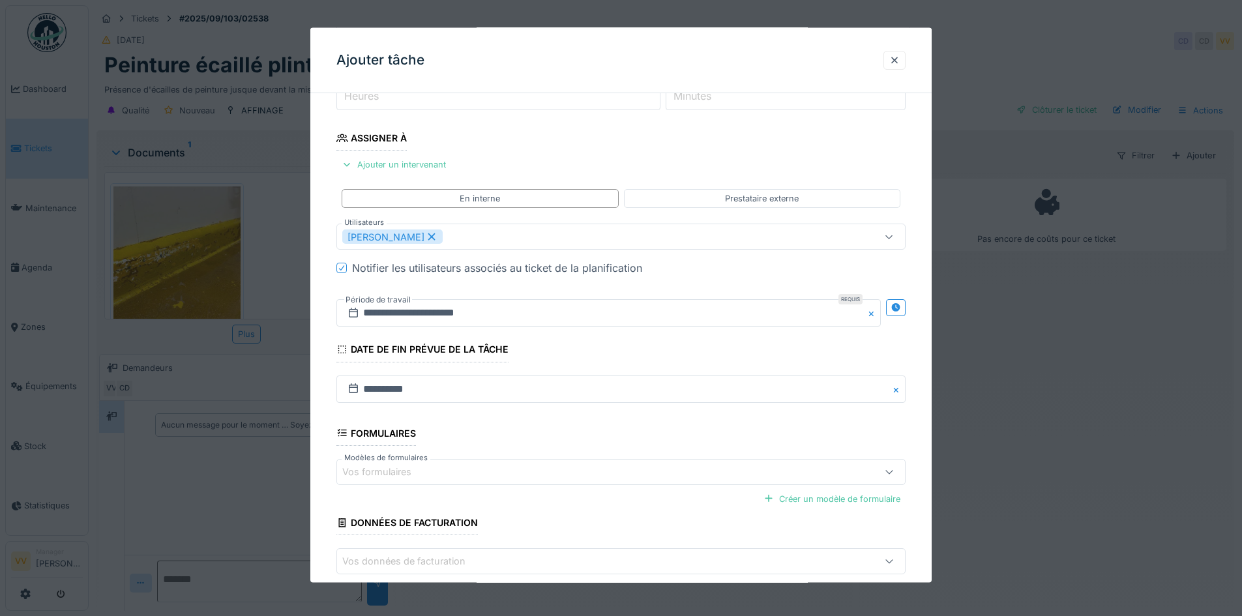
scroll to position [252, 0]
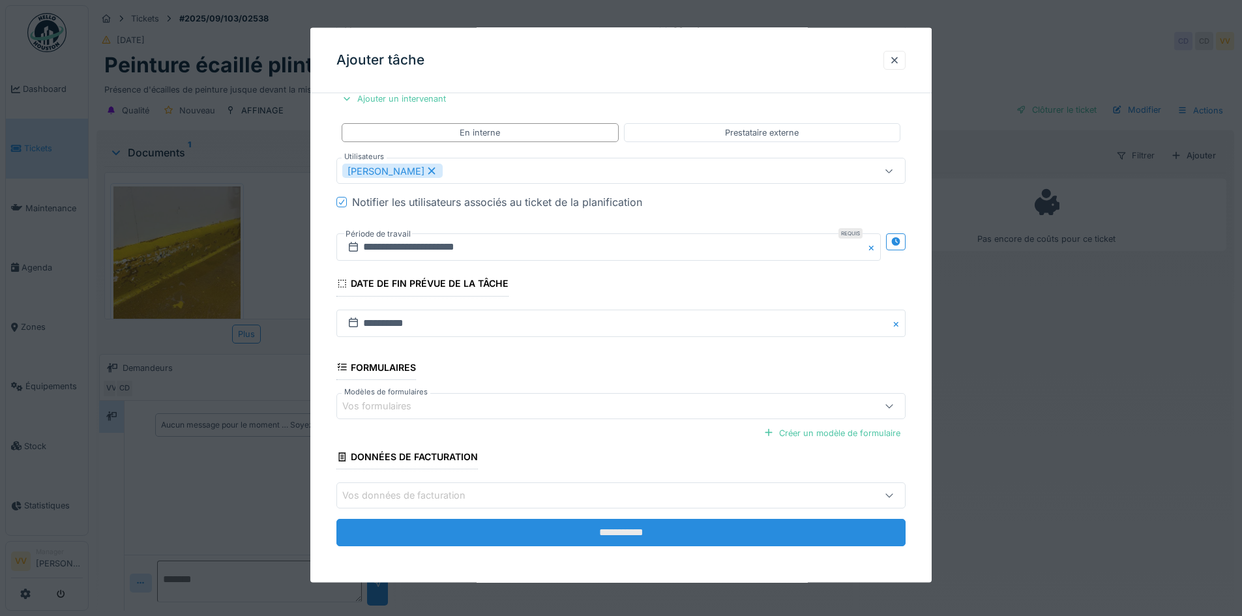
click at [655, 524] on input "**********" at bounding box center [620, 532] width 569 height 27
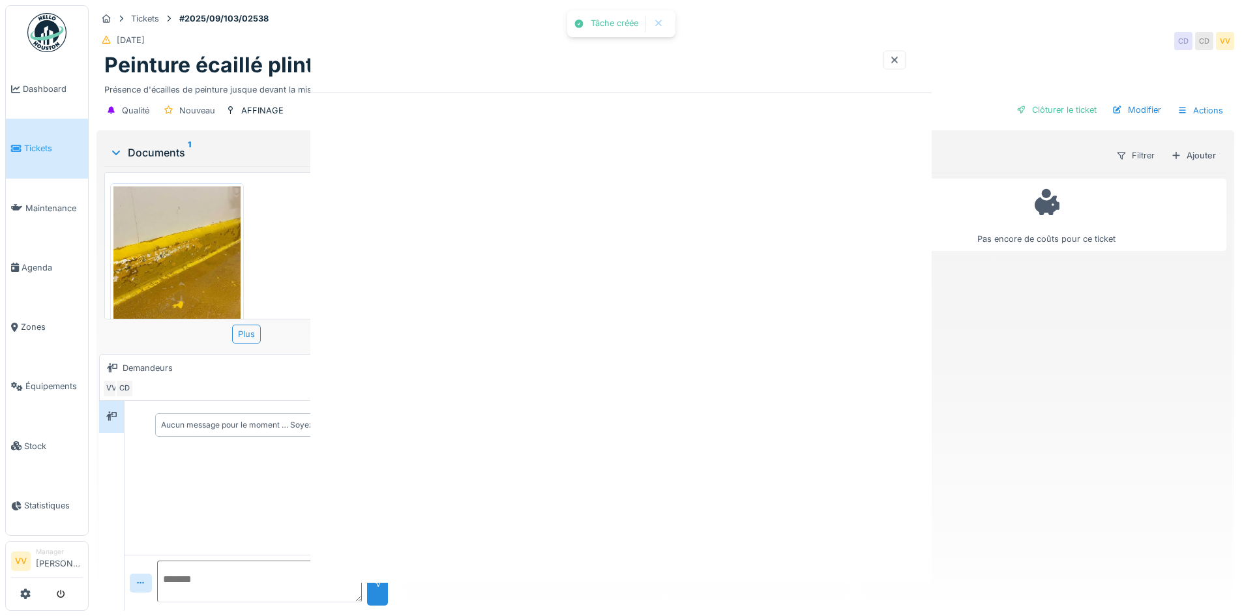
scroll to position [0, 0]
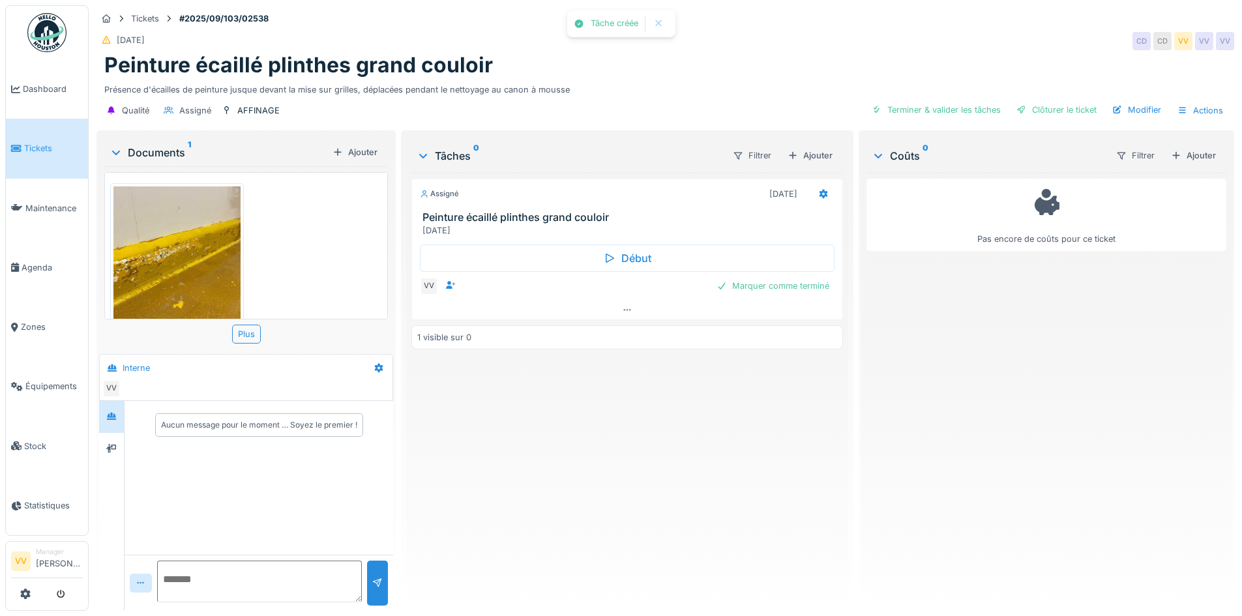
click at [655, 524] on div "Assigné 02/02/2026 Peinture écaillé plinthes grand couloir FEVRIER 2026 Début V…" at bounding box center [626, 387] width 431 height 428
click at [49, 89] on span "Dashboard" at bounding box center [53, 89] width 60 height 12
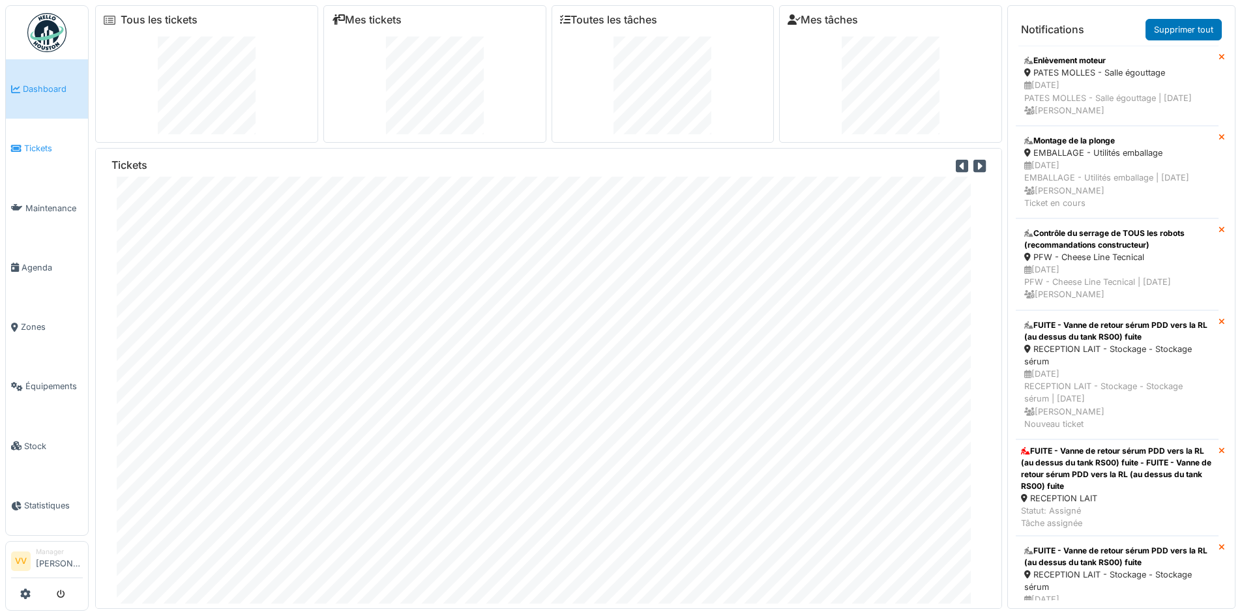
click at [37, 147] on span "Tickets" at bounding box center [53, 148] width 59 height 12
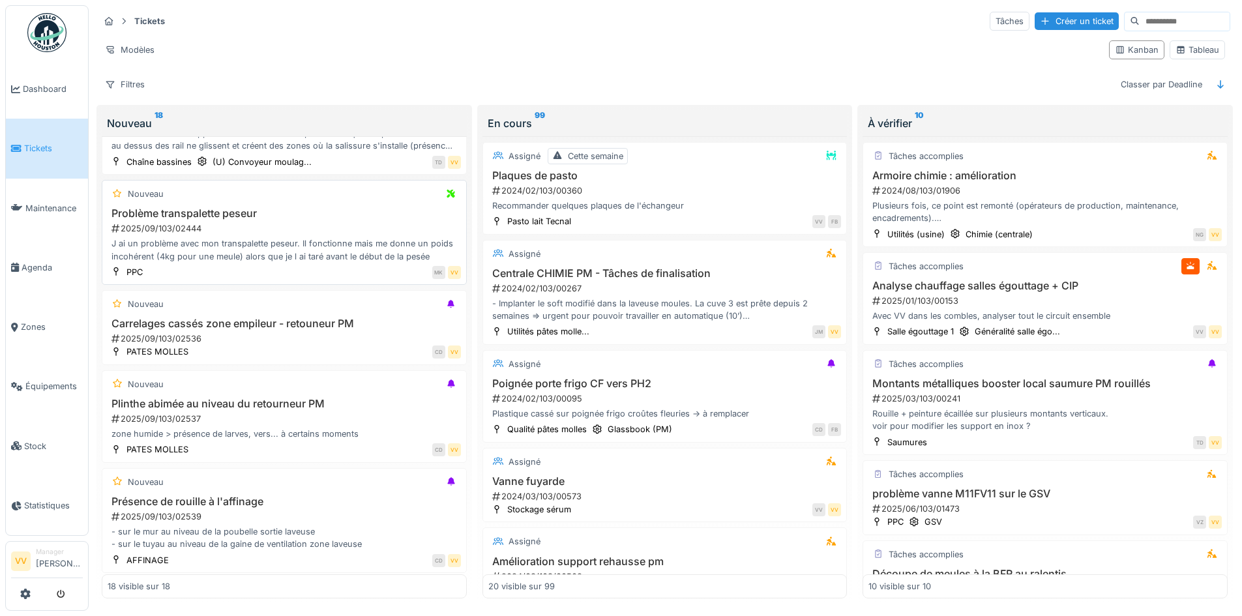
scroll to position [913, 0]
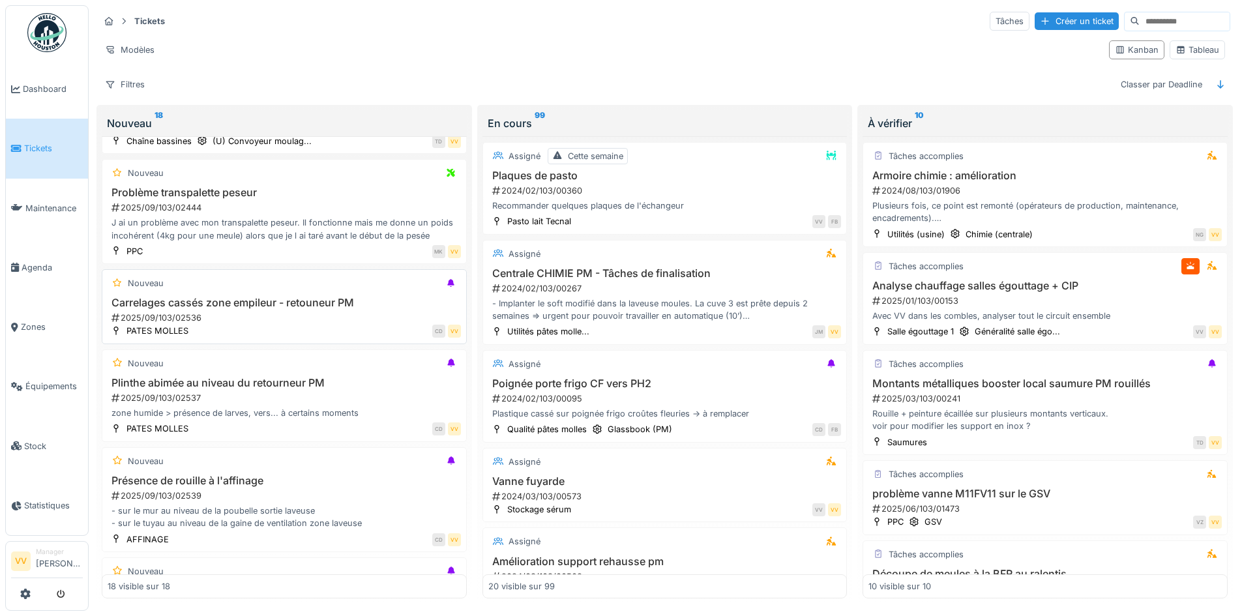
click at [362, 314] on div "2025/09/103/02536" at bounding box center [285, 318] width 351 height 12
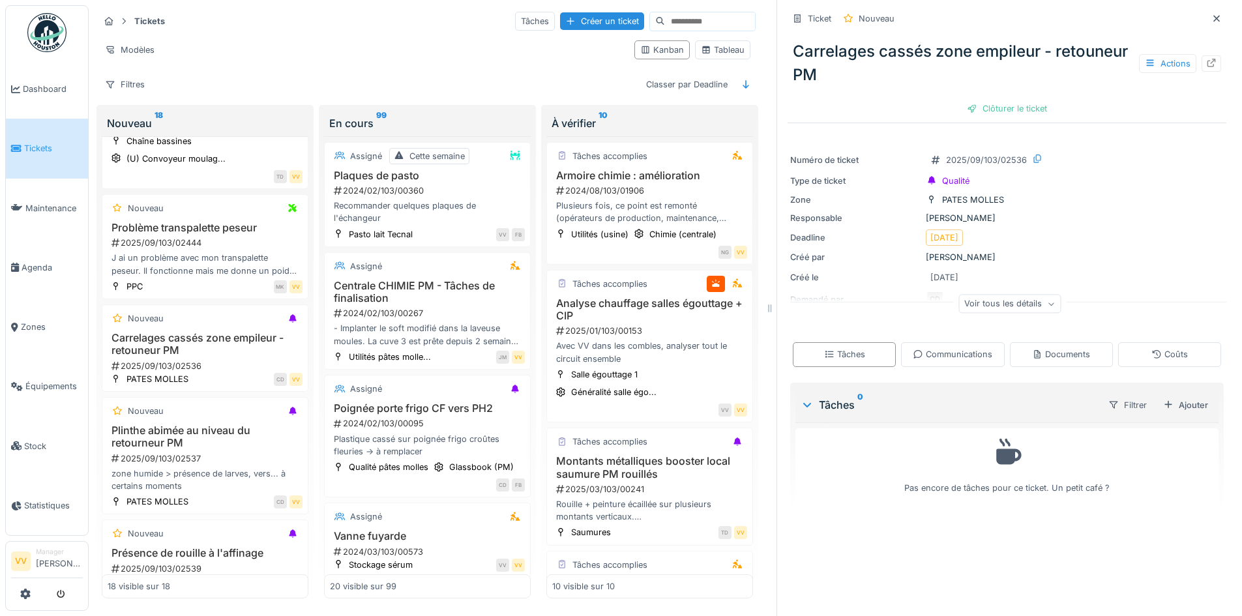
scroll to position [10, 0]
click at [1146, 54] on div "Actions" at bounding box center [1167, 63] width 57 height 19
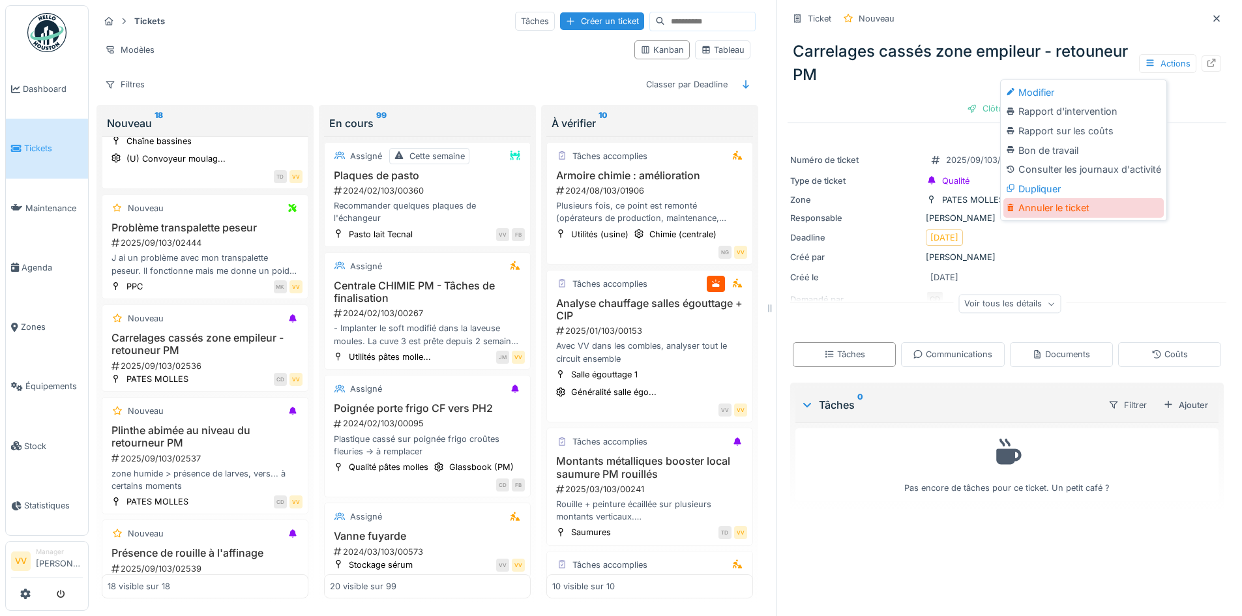
click at [1077, 198] on div "Annuler le ticket" at bounding box center [1084, 208] width 160 height 20
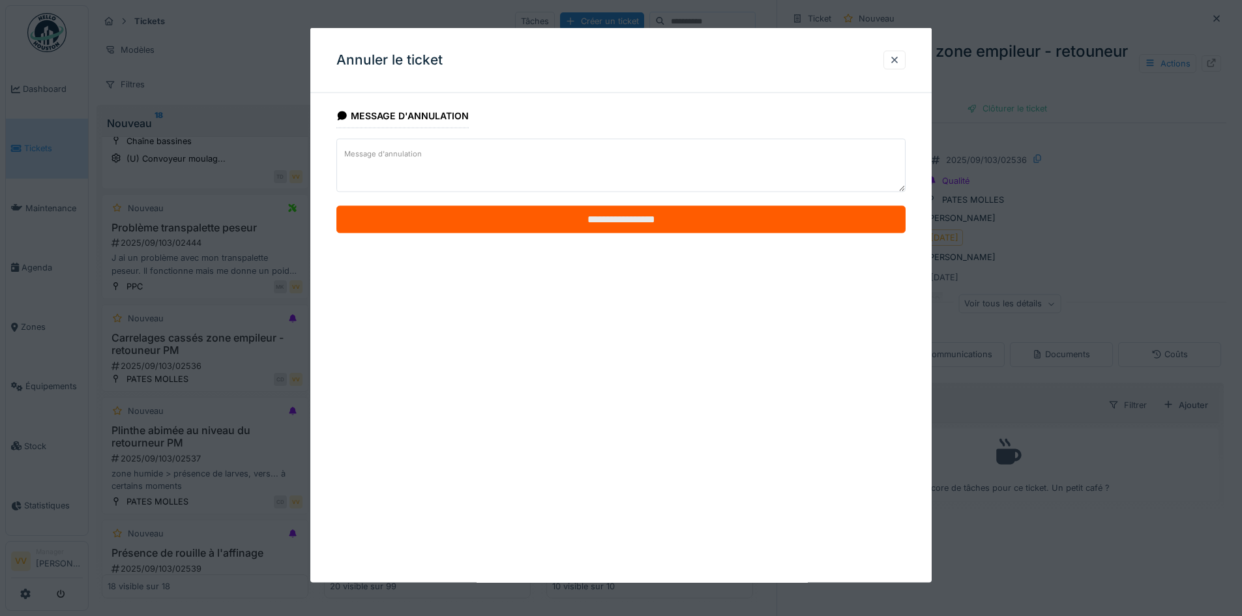
click at [757, 219] on input "**********" at bounding box center [620, 219] width 569 height 27
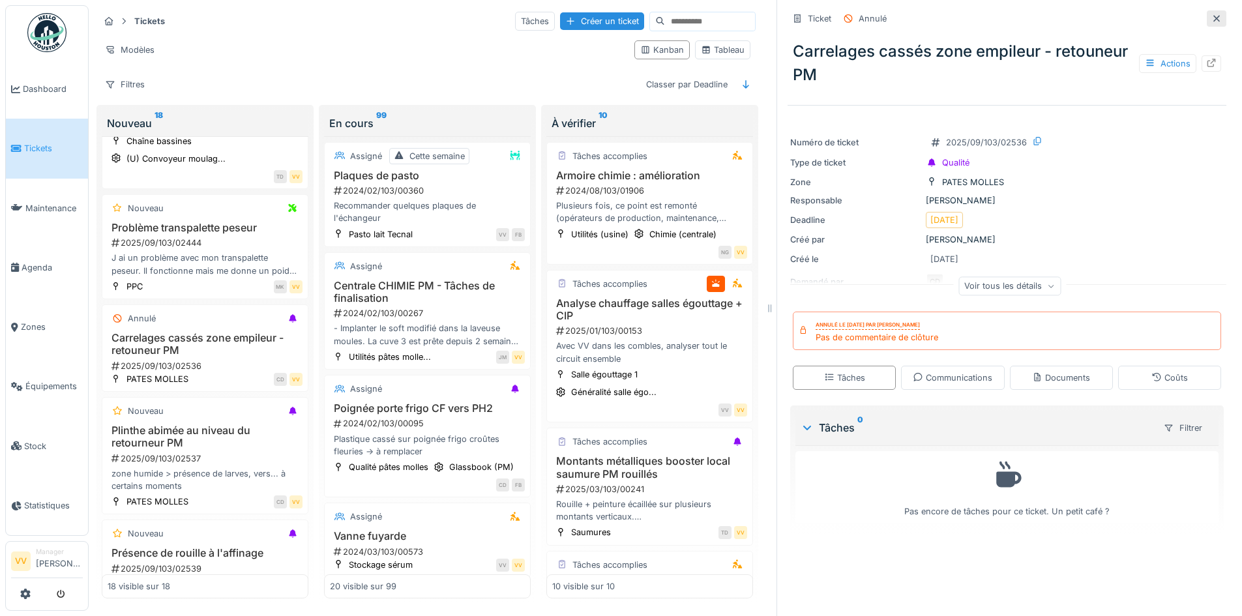
click at [1207, 10] on div at bounding box center [1217, 18] width 20 height 16
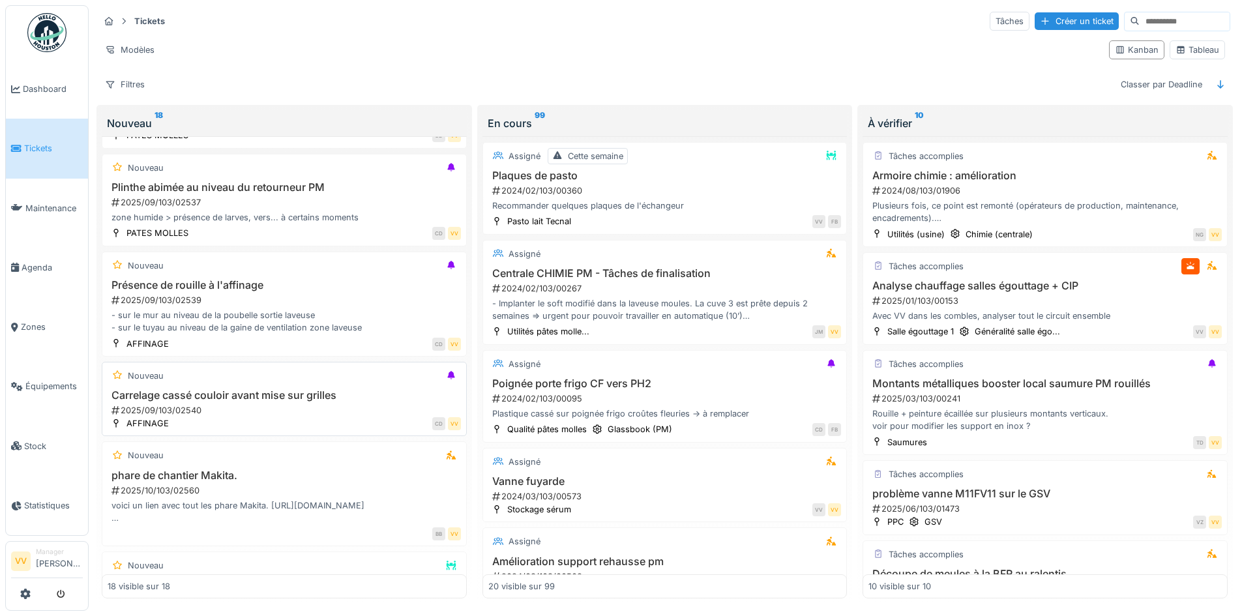
scroll to position [1239, 0]
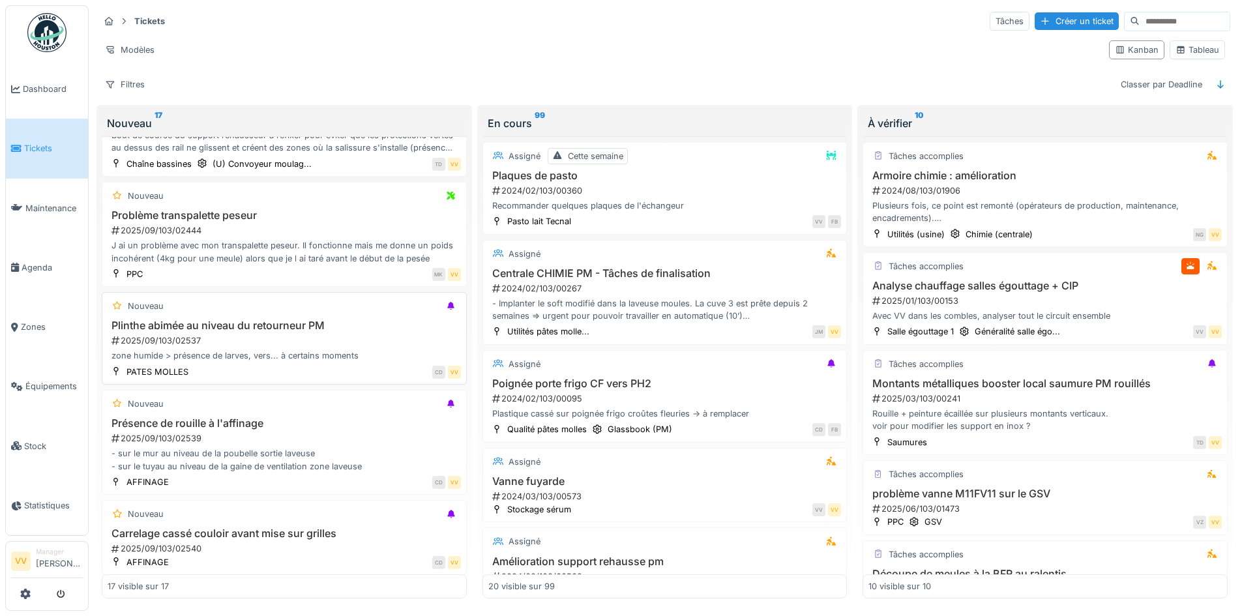
scroll to position [978, 0]
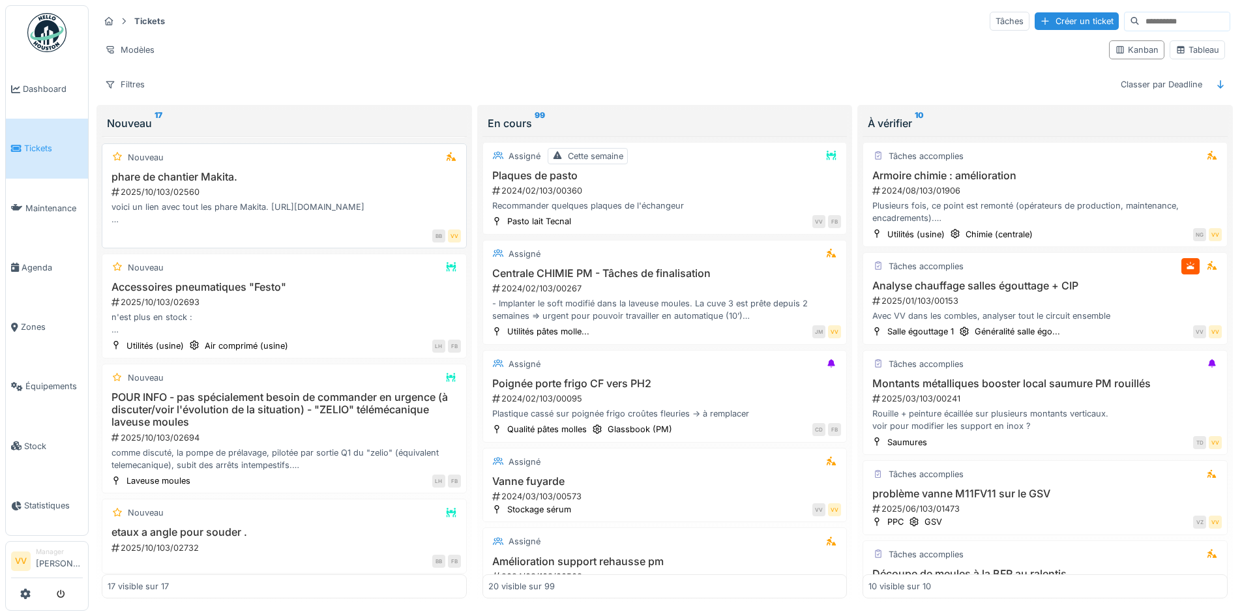
scroll to position [1331, 0]
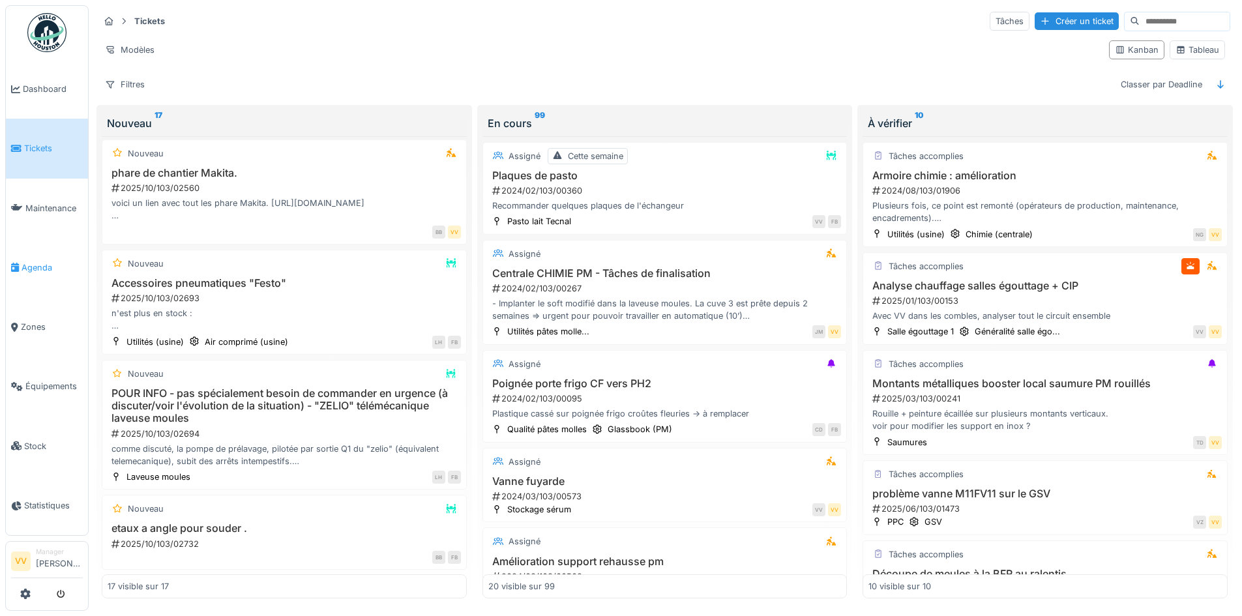
click at [38, 264] on span "Agenda" at bounding box center [52, 267] width 61 height 12
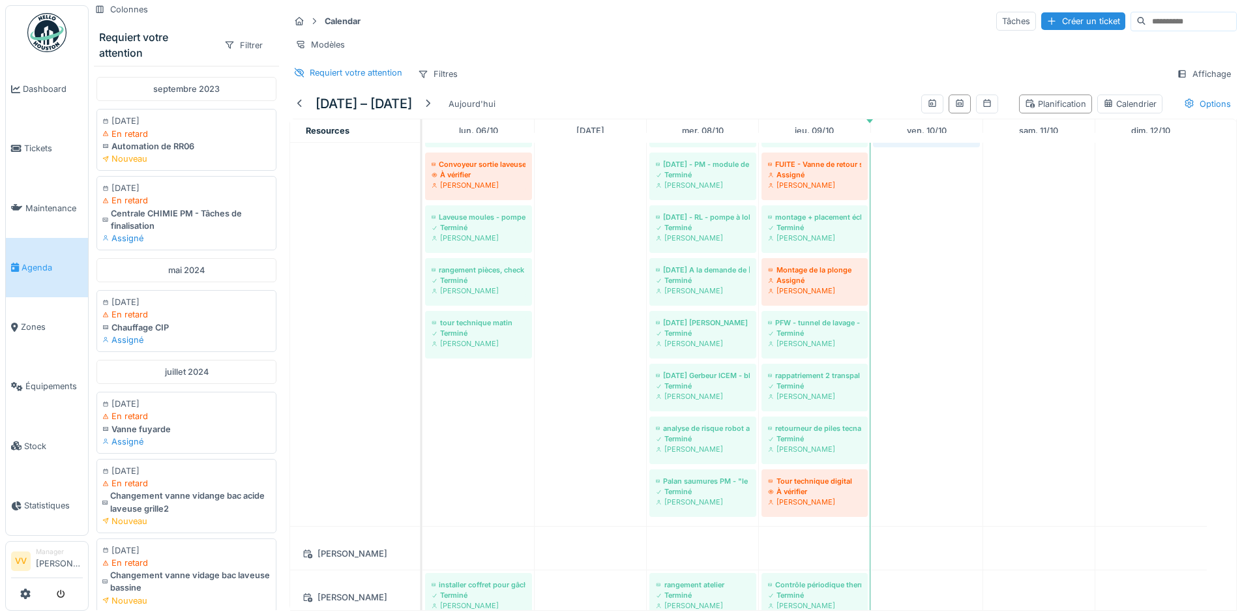
scroll to position [1151, 0]
click at [297, 100] on div at bounding box center [300, 104] width 10 height 12
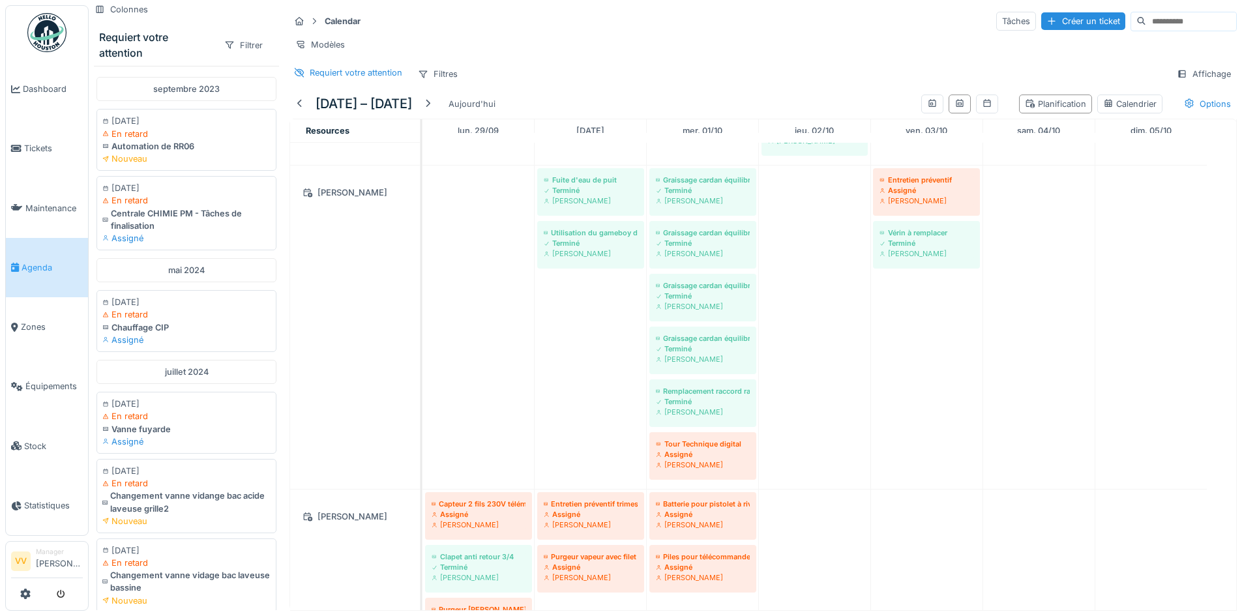
scroll to position [211, 0]
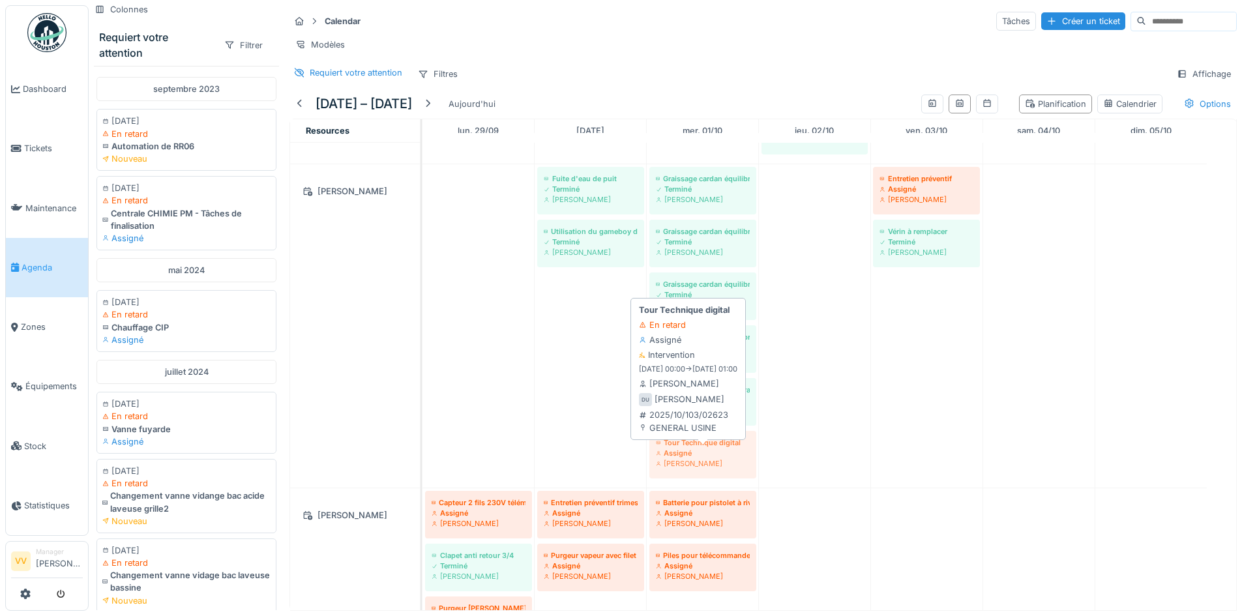
drag, startPoint x: 723, startPoint y: 454, endPoint x: 677, endPoint y: 447, distance: 46.8
click at [423, 447] on div "Fuite d'eau de puit Terminé Dan Ungureanu Graissage cardan équilibrage Terminé …" at bounding box center [423, 325] width 0 height 323
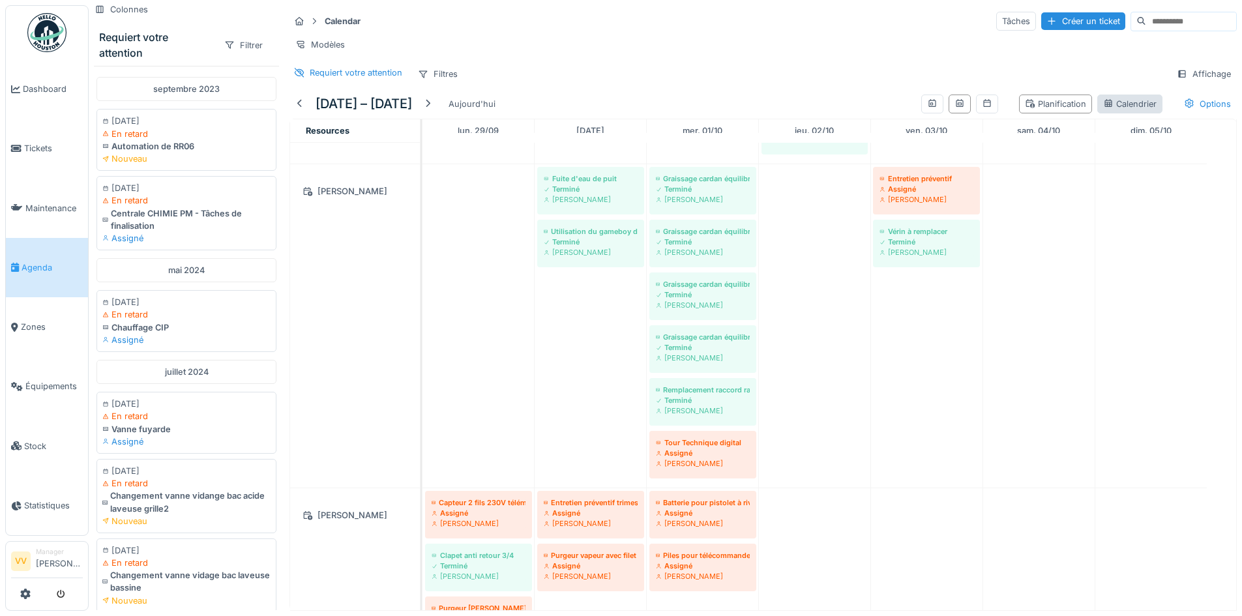
click at [1110, 106] on div "Calendrier" at bounding box center [1129, 104] width 53 height 12
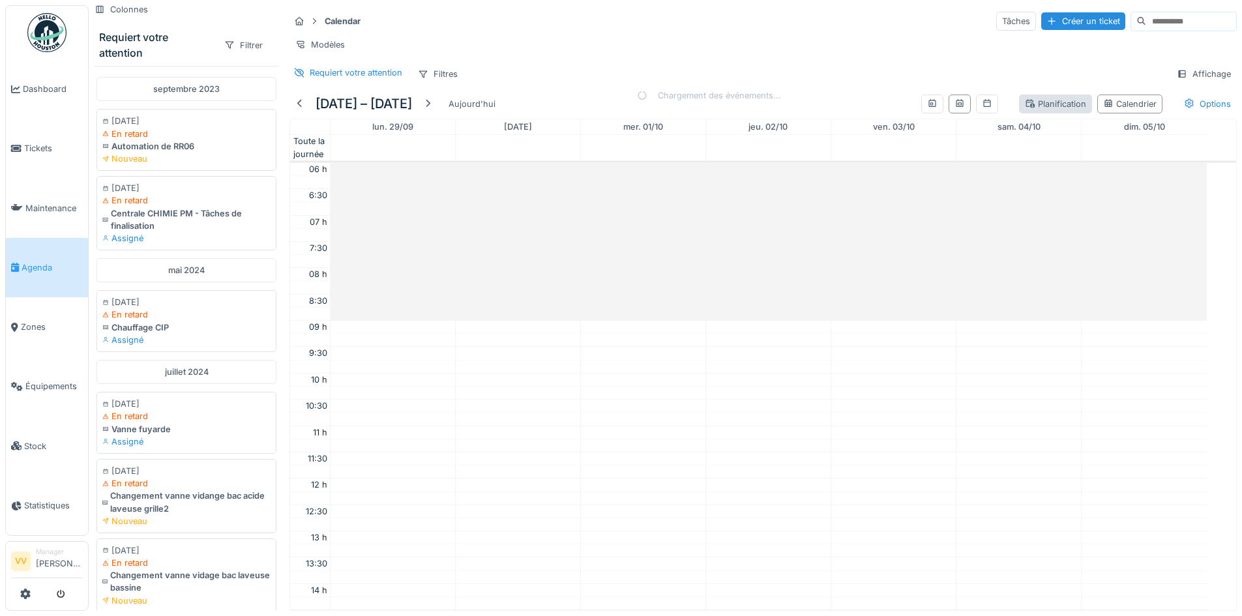
click at [1041, 103] on div "Planification" at bounding box center [1055, 104] width 61 height 12
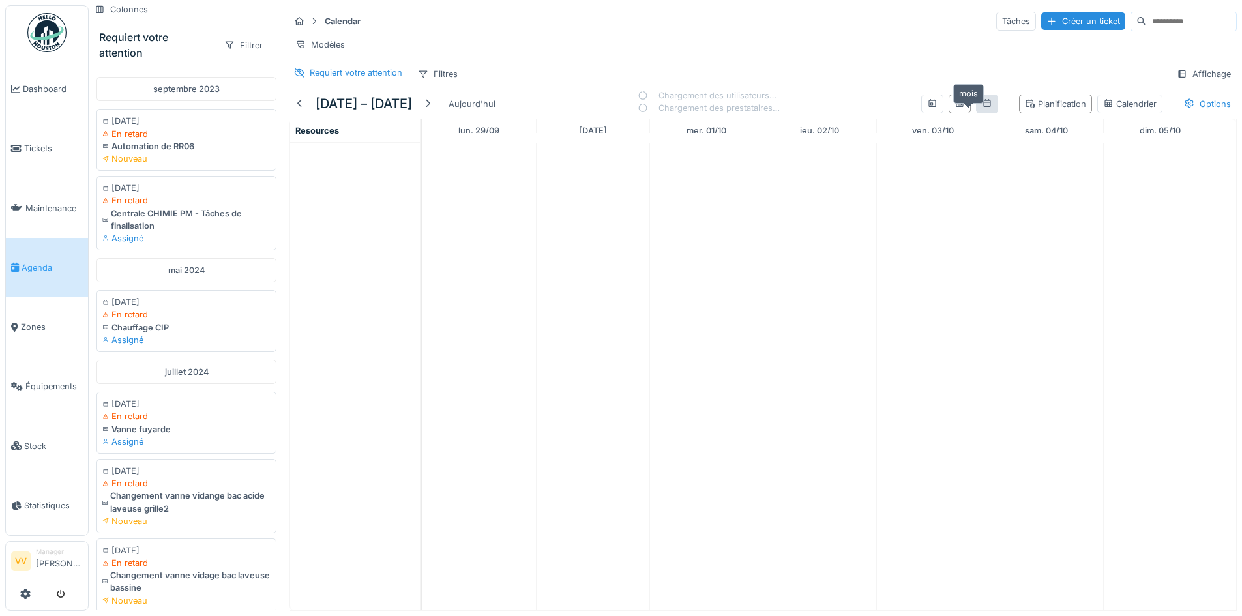
click at [983, 100] on icon at bounding box center [986, 103] width 7 height 8
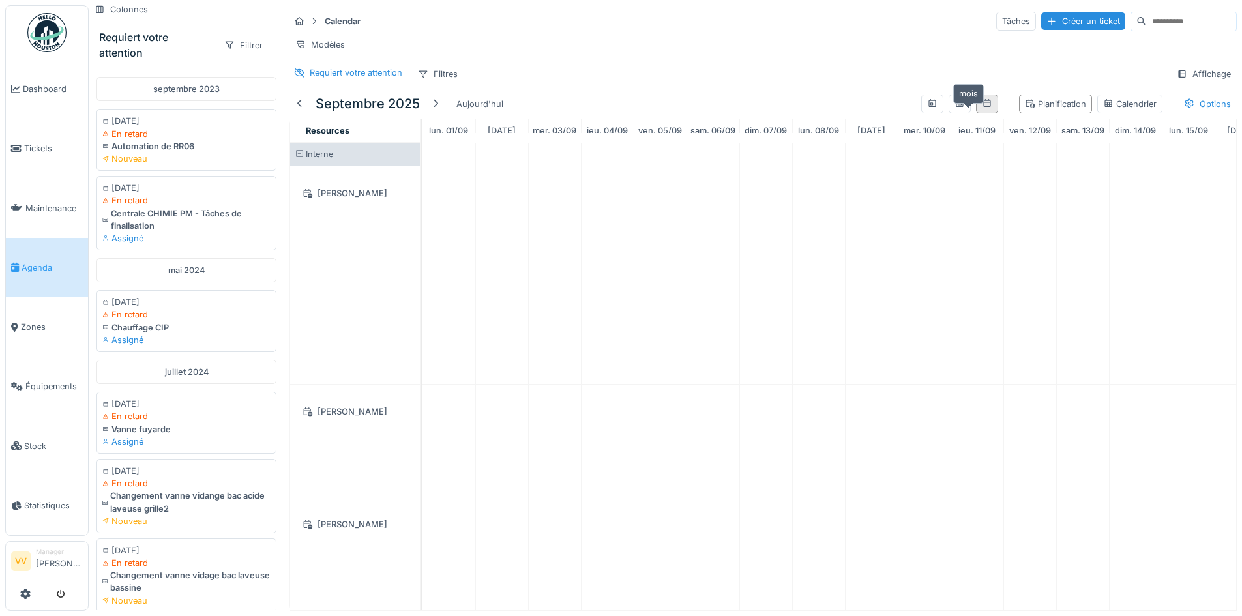
click at [983, 102] on icon at bounding box center [986, 103] width 7 height 8
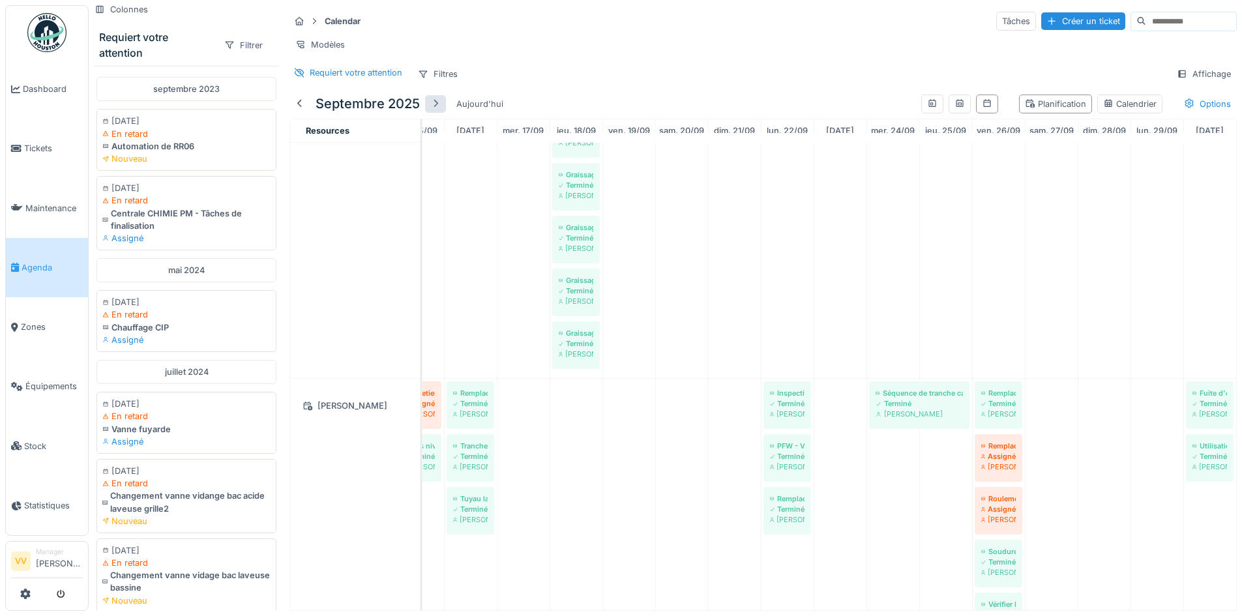
click at [436, 104] on div at bounding box center [435, 104] width 10 height 12
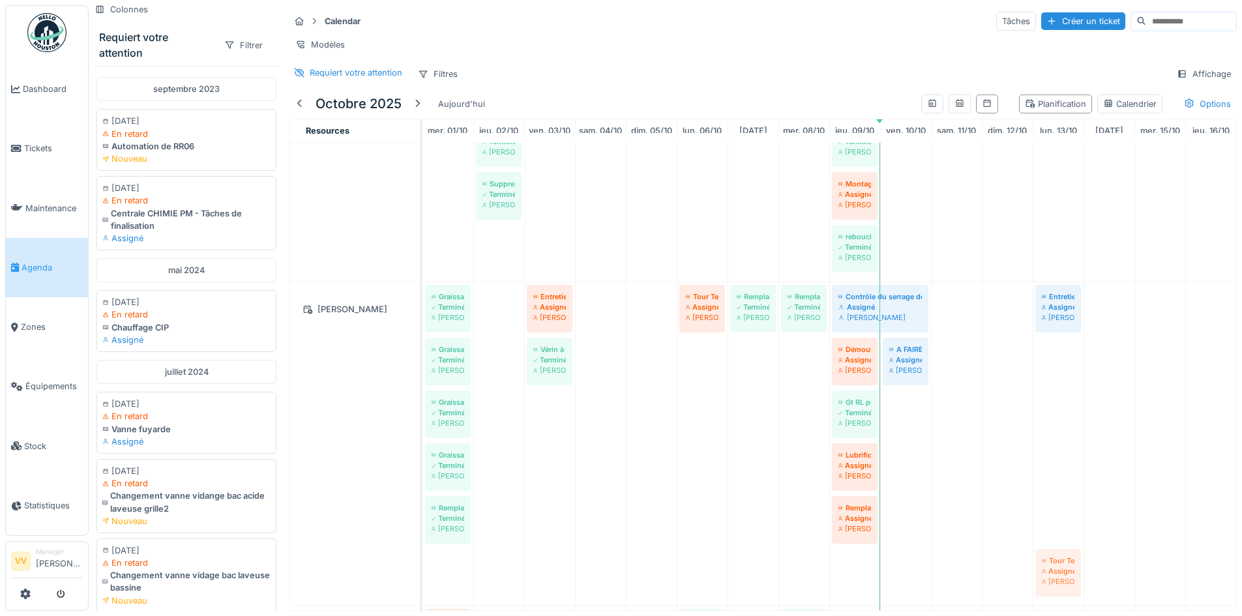
drag, startPoint x: 452, startPoint y: 567, endPoint x: 1071, endPoint y: 361, distance: 652.6
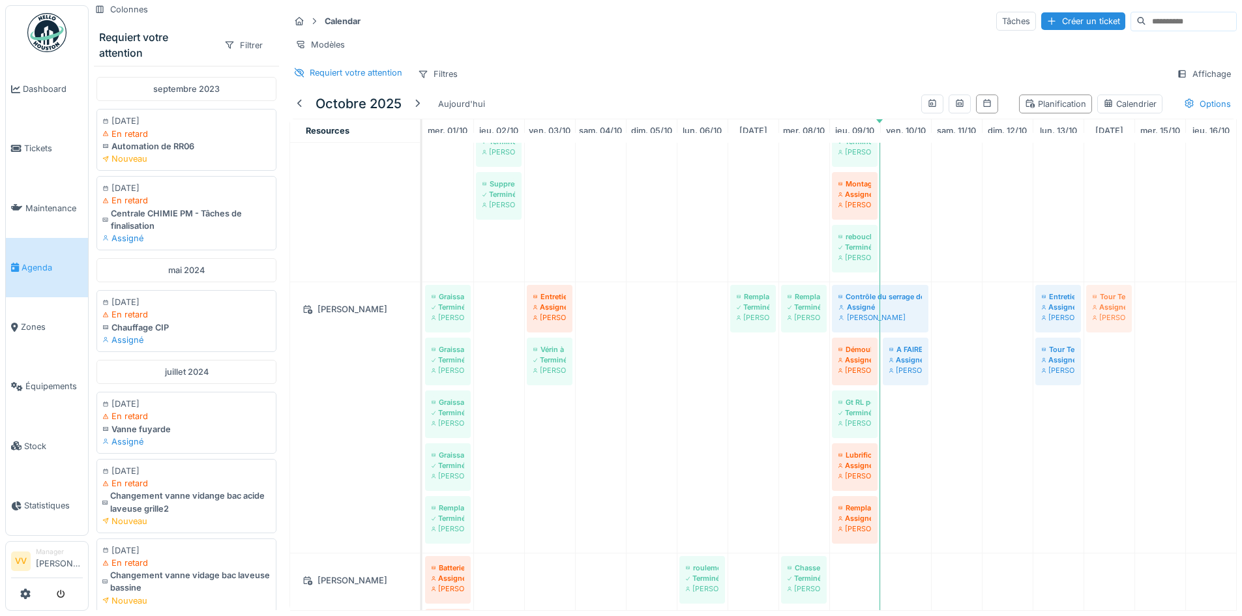
drag, startPoint x: 706, startPoint y: 311, endPoint x: 1105, endPoint y: 302, distance: 399.2
click at [423, 302] on div "Graissage cardan équilibrage Terminé Dan Ungureanu Entretien préventif Assigné …" at bounding box center [423, 417] width 0 height 271
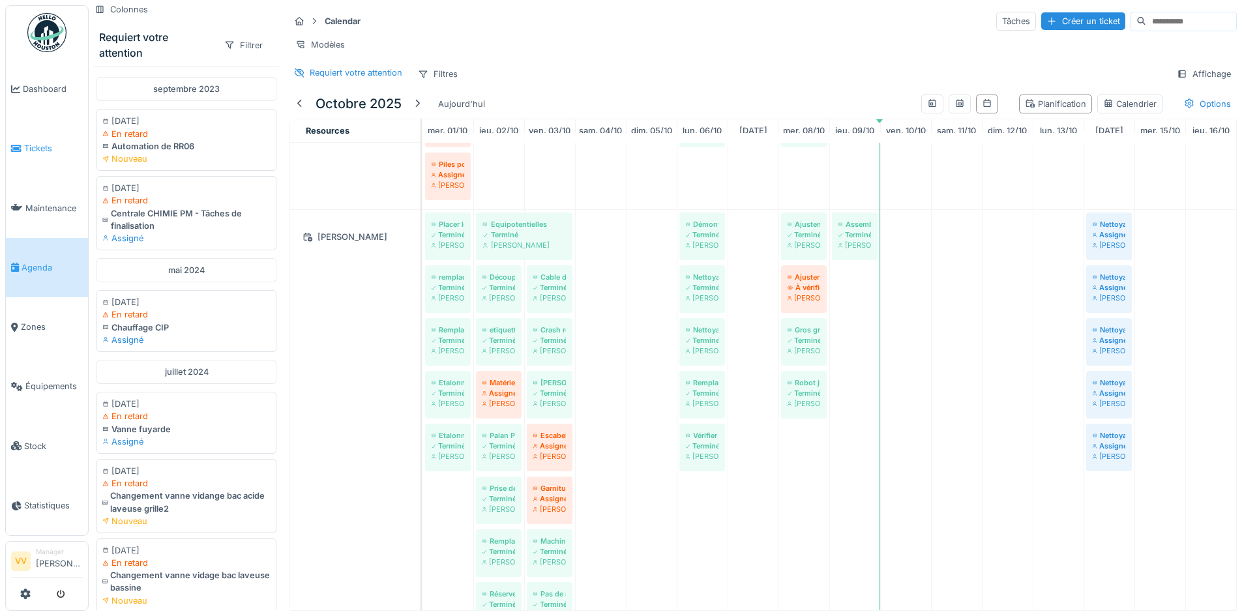
click at [38, 145] on span "Tickets" at bounding box center [53, 148] width 59 height 12
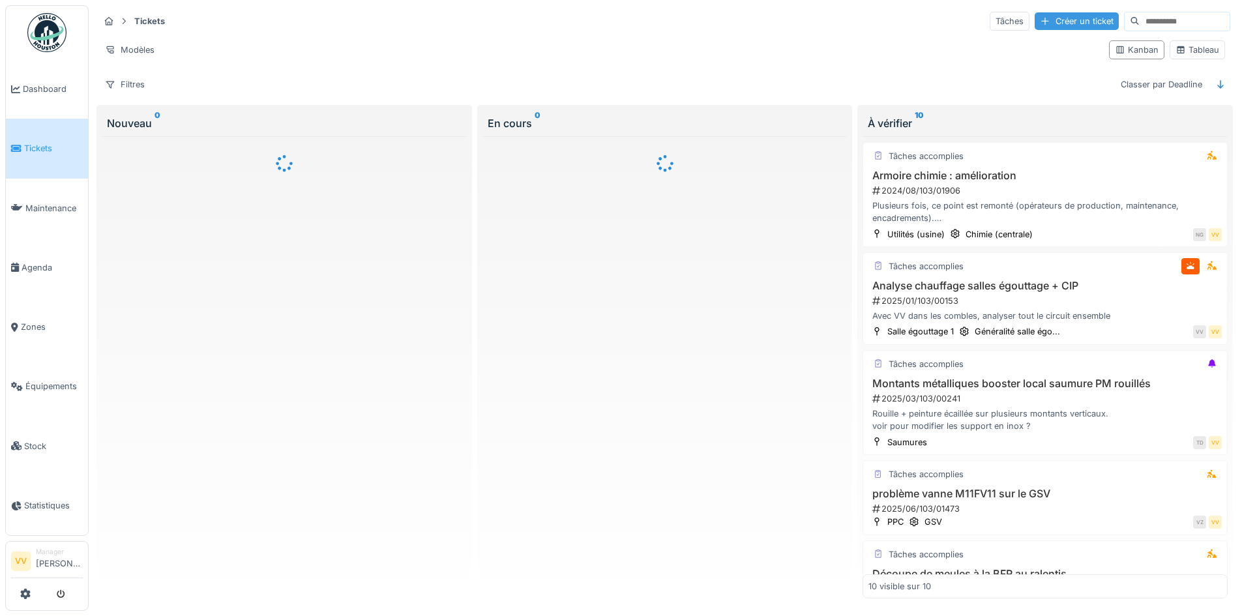
click at [1036, 23] on div "Créer un ticket" at bounding box center [1077, 21] width 84 height 18
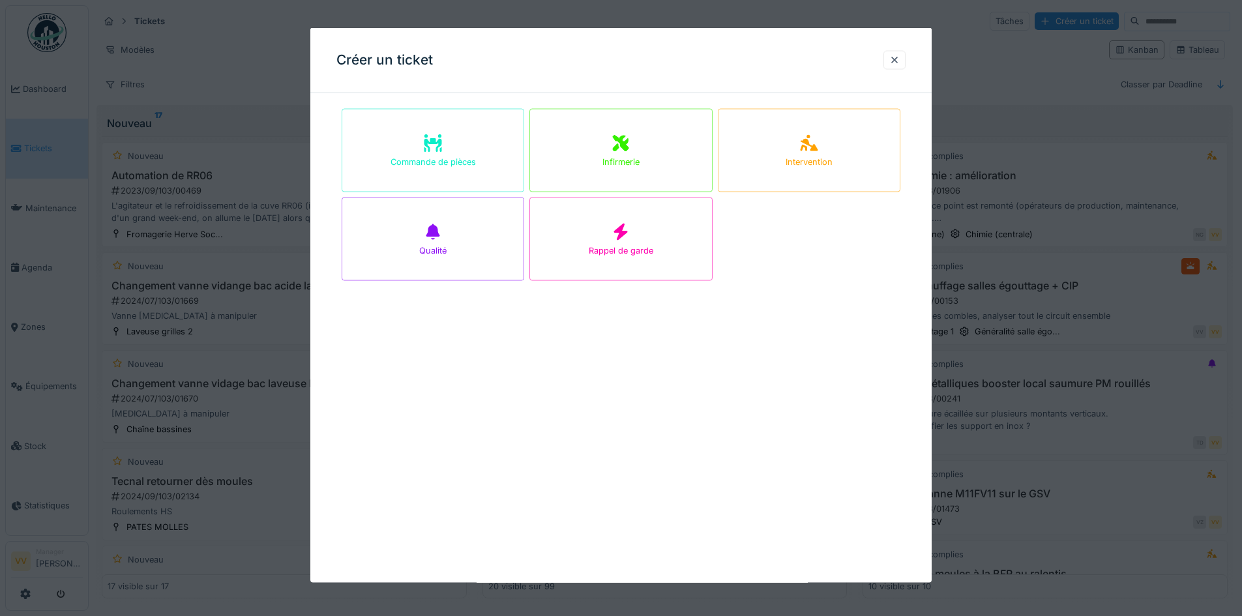
click at [814, 481] on div "Créer un ticket Commande de pièces Infirmerie Intervention Qualité Rappel de ga…" at bounding box center [620, 305] width 621 height 555
click at [826, 439] on div "Créer un ticket Commande de pièces Infirmerie Intervention Qualité Rappel de ga…" at bounding box center [620, 305] width 621 height 555
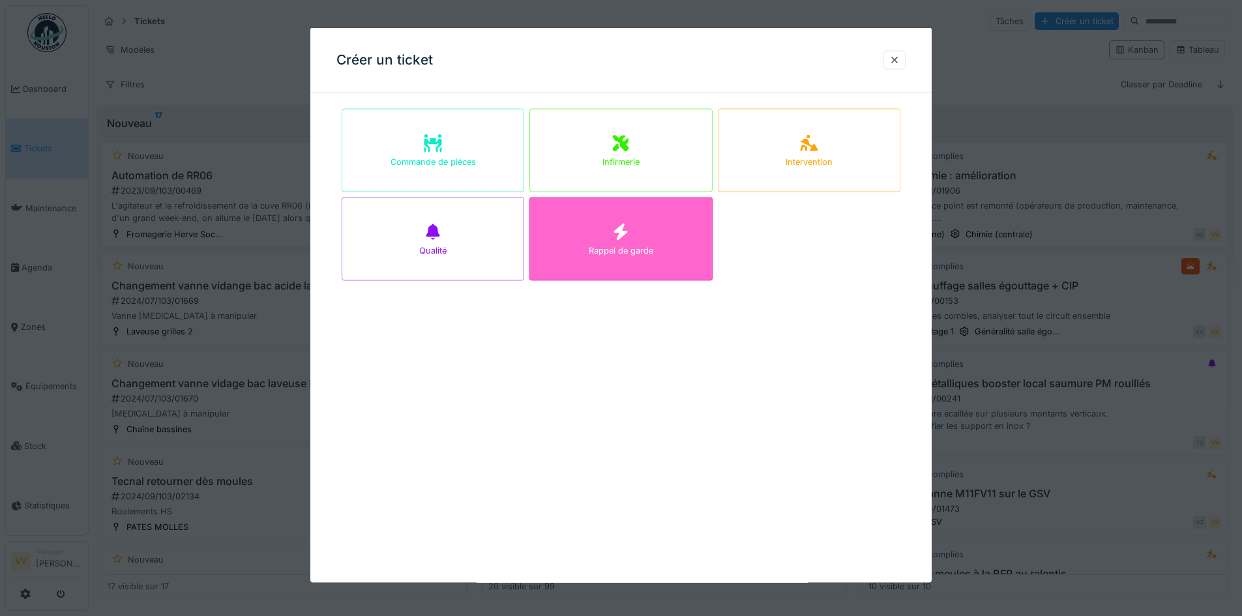
click at [685, 249] on div "Rappel de garde" at bounding box center [620, 239] width 183 height 83
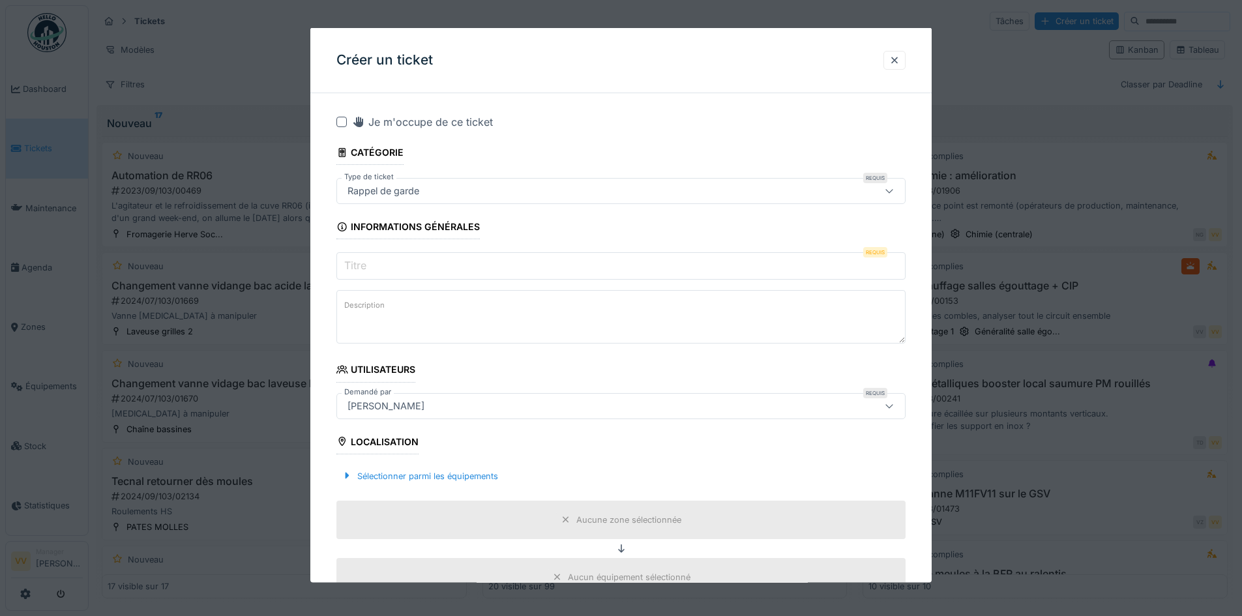
click at [538, 276] on input "Titre" at bounding box center [620, 265] width 569 height 27
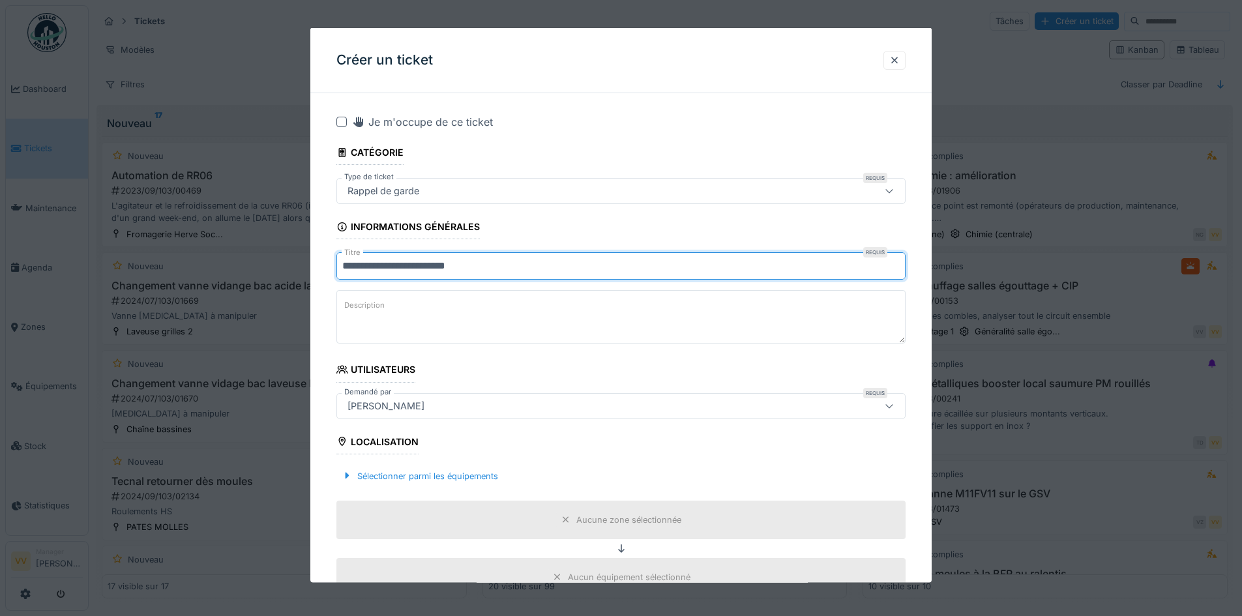
type input "**********"
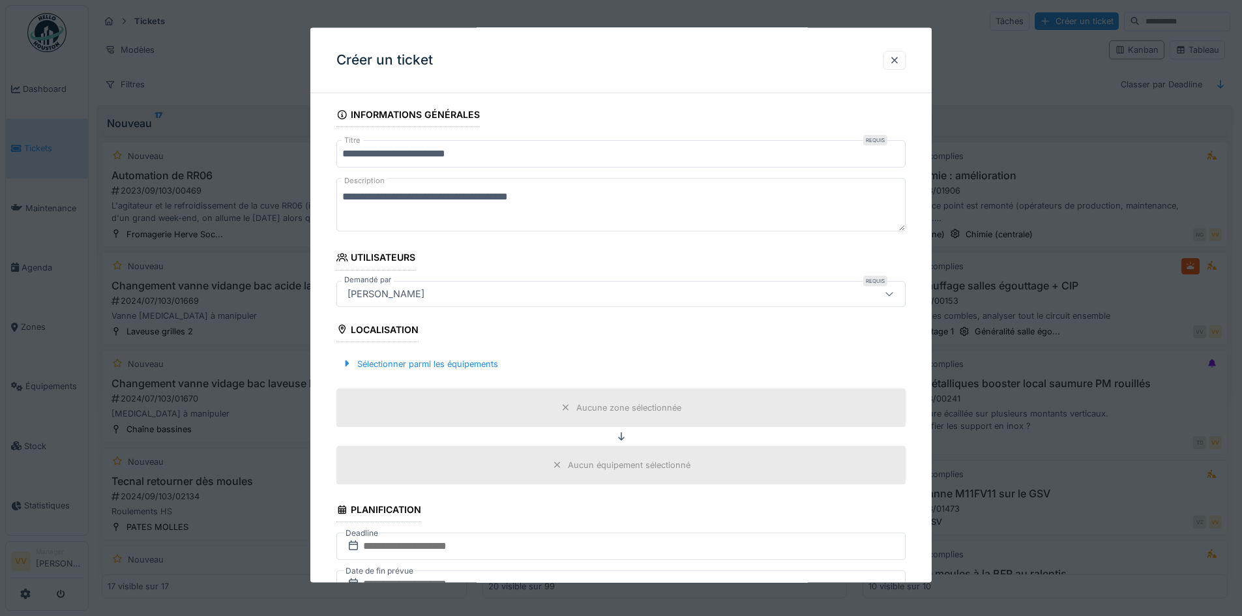
scroll to position [261, 0]
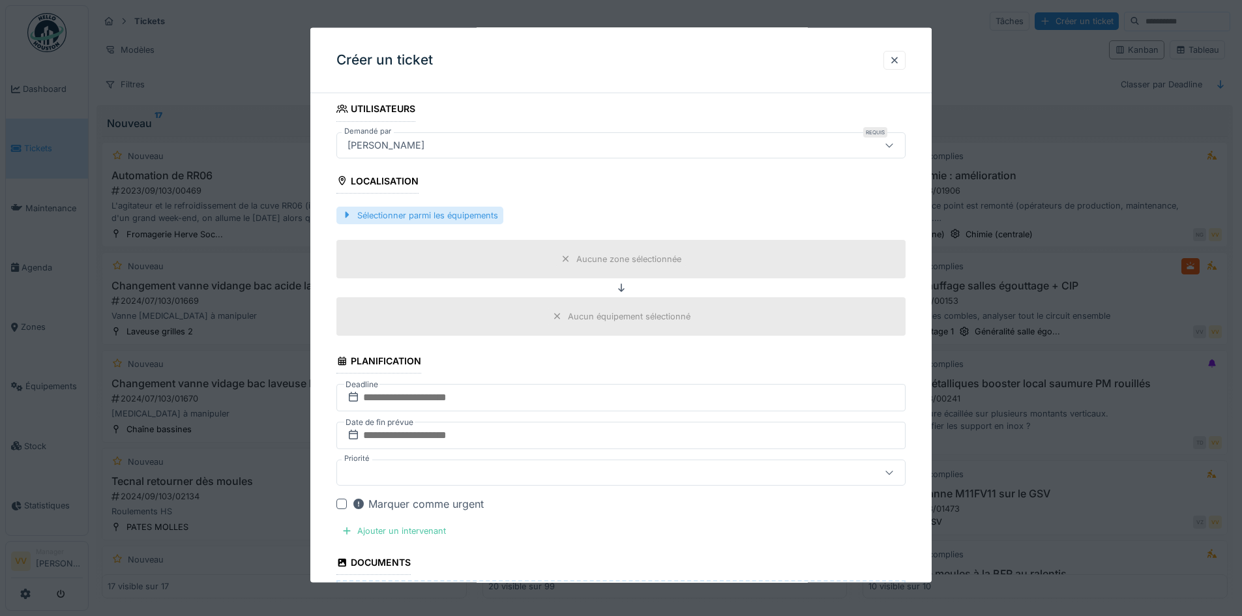
type textarea "**********"
click at [400, 217] on div "Sélectionner parmi les équipements" at bounding box center [419, 215] width 167 height 18
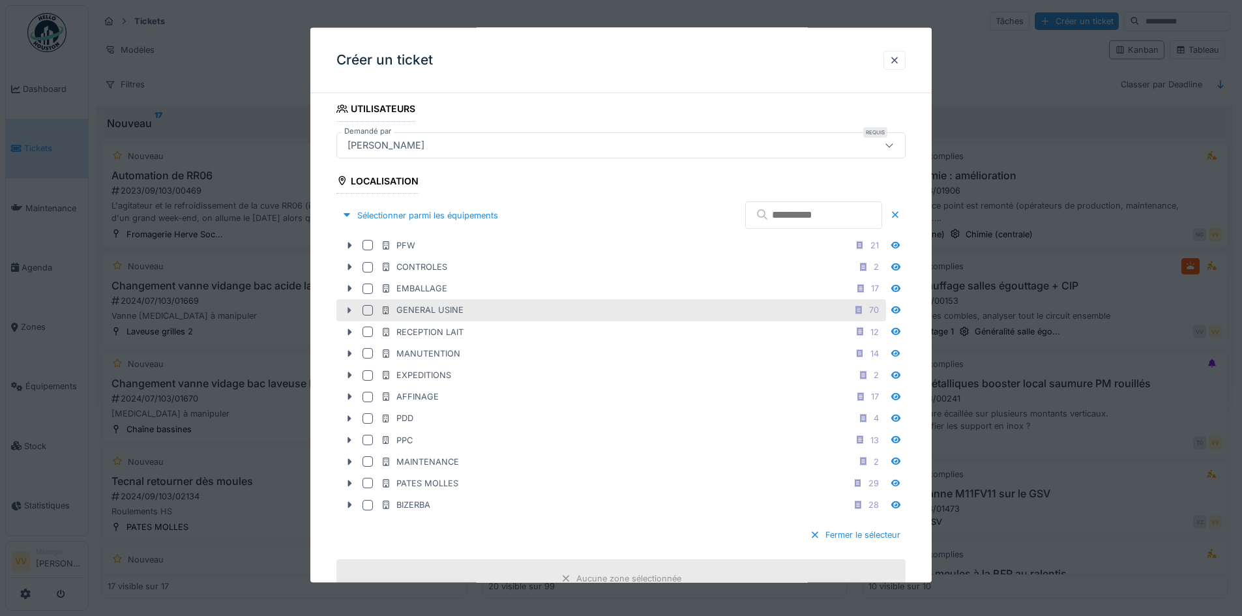
click at [348, 310] on icon at bounding box center [349, 310] width 10 height 8
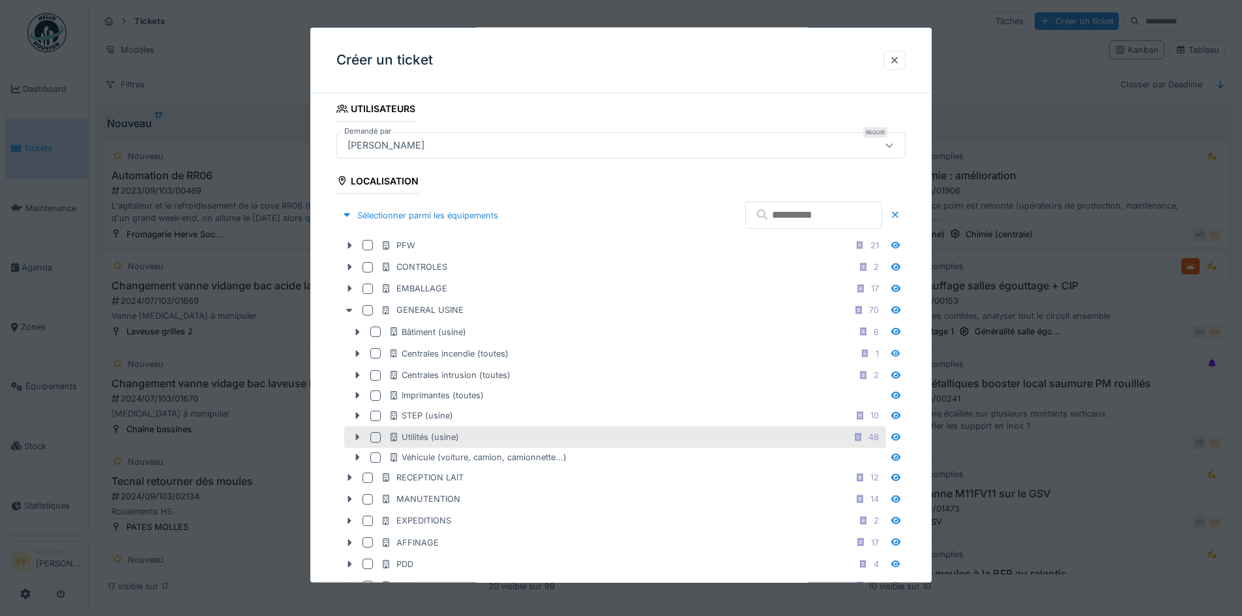
click at [354, 436] on icon at bounding box center [357, 437] width 10 height 8
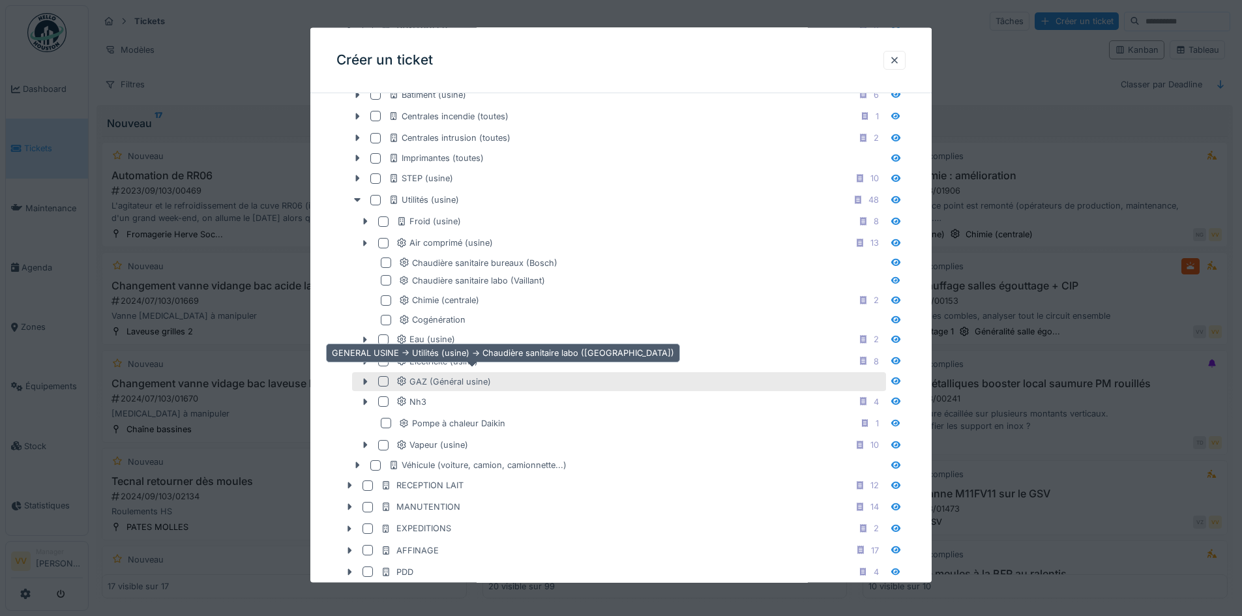
scroll to position [522, 0]
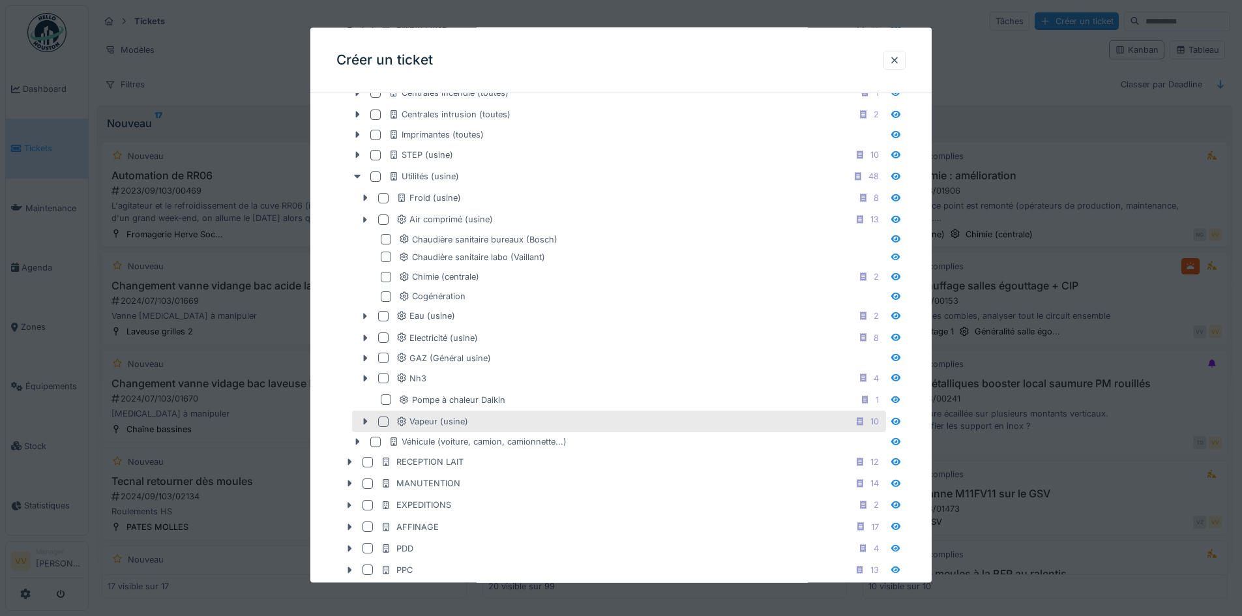
click at [383, 423] on div at bounding box center [383, 421] width 10 height 10
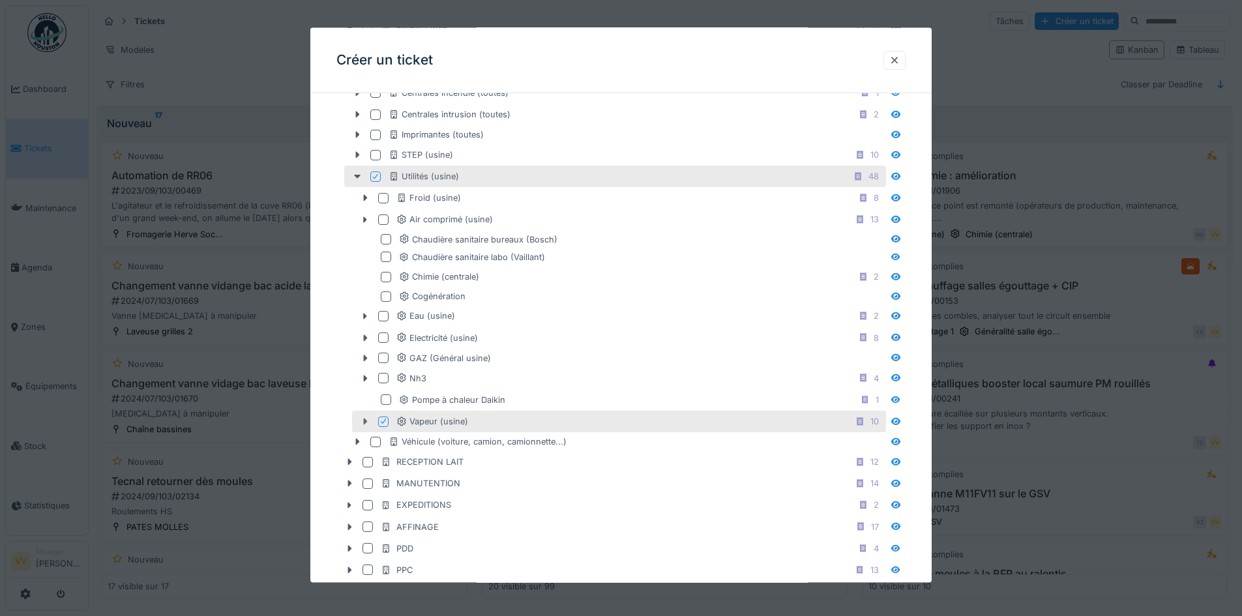
click at [363, 424] on icon at bounding box center [365, 421] width 10 height 8
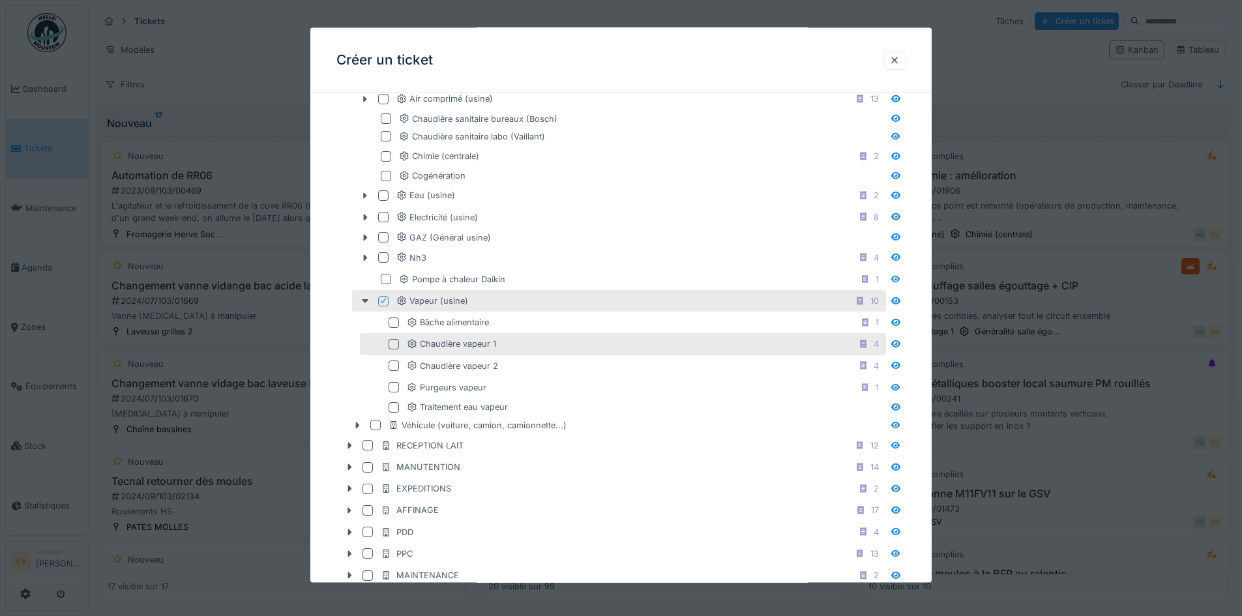
scroll to position [652, 0]
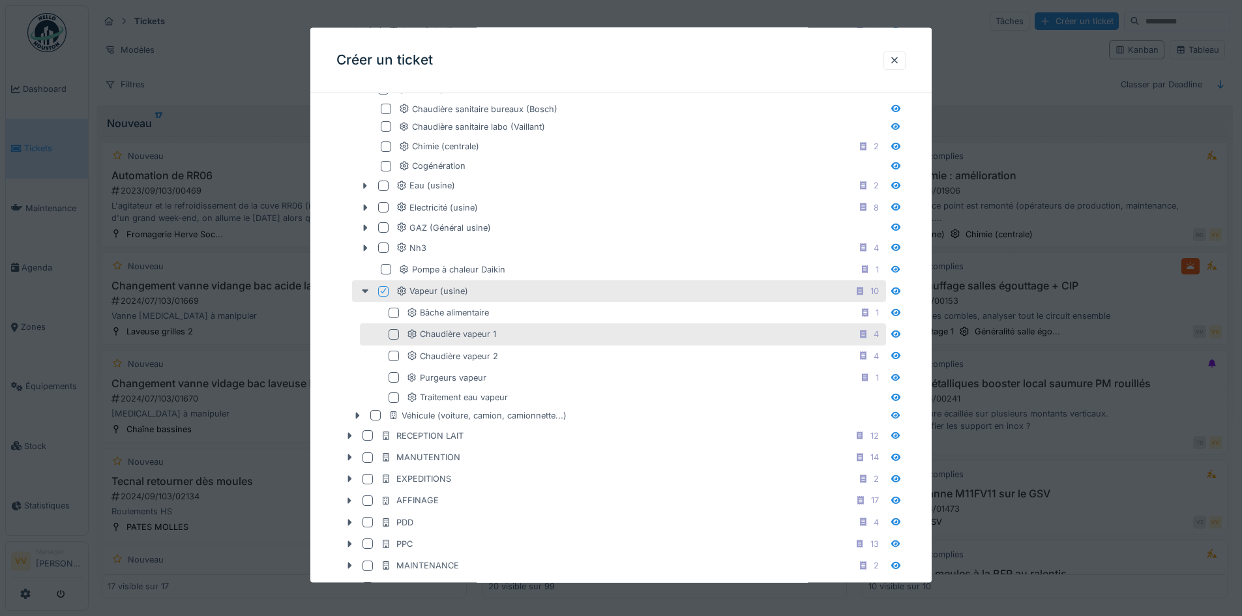
click at [392, 336] on div at bounding box center [394, 334] width 10 height 10
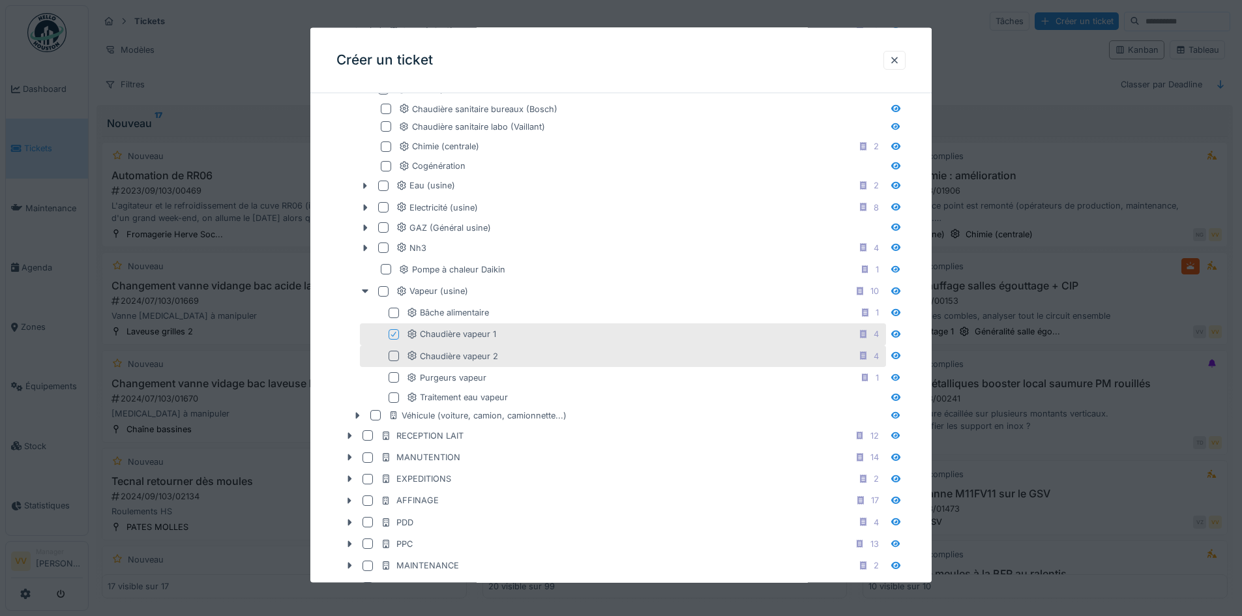
click at [398, 353] on div at bounding box center [394, 356] width 10 height 10
click at [394, 336] on div at bounding box center [394, 334] width 10 height 10
click at [396, 353] on div at bounding box center [394, 356] width 10 height 10
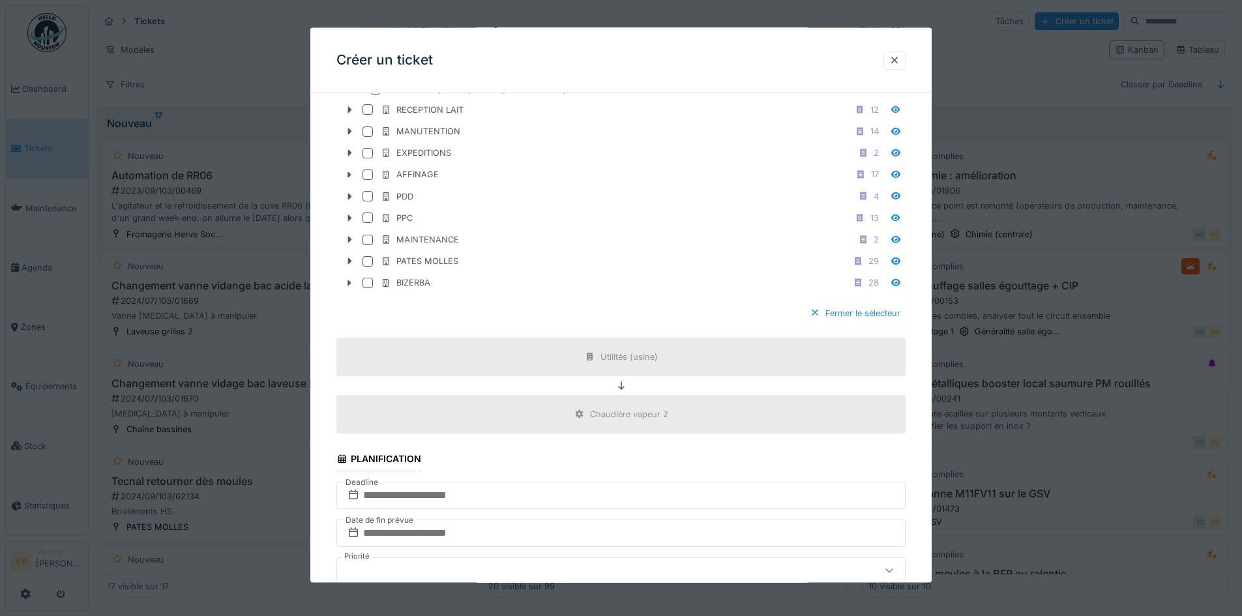
scroll to position [1043, 0]
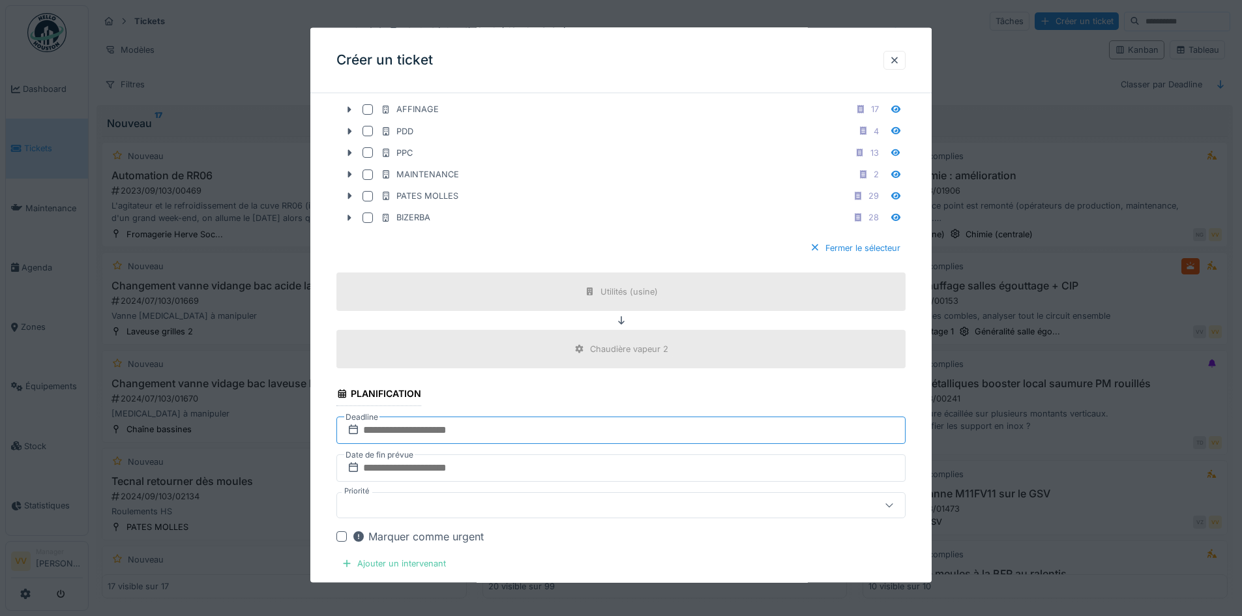
click at [543, 425] on input "text" at bounding box center [620, 430] width 569 height 27
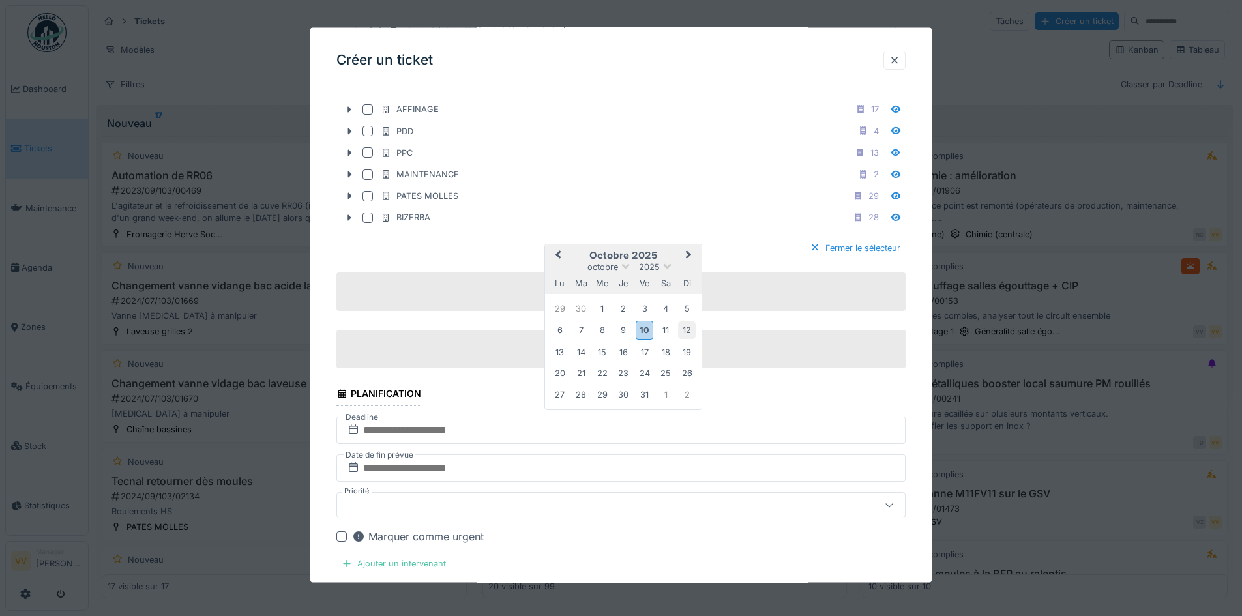
click at [687, 331] on div "12" at bounding box center [687, 330] width 18 height 18
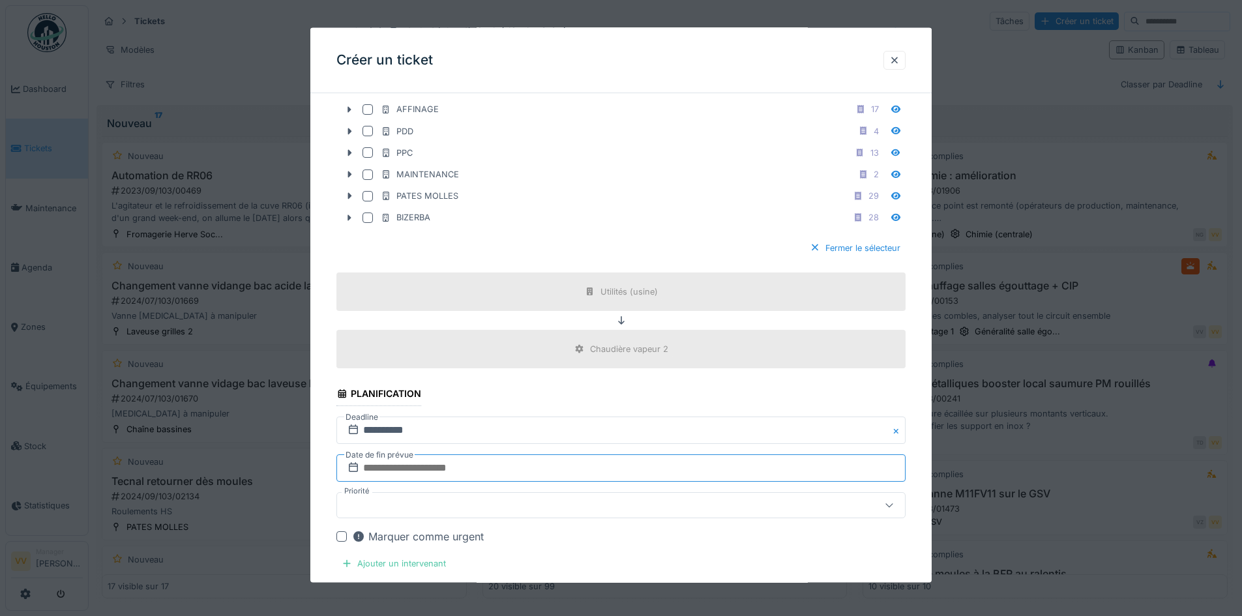
click at [432, 473] on input "text" at bounding box center [620, 467] width 569 height 27
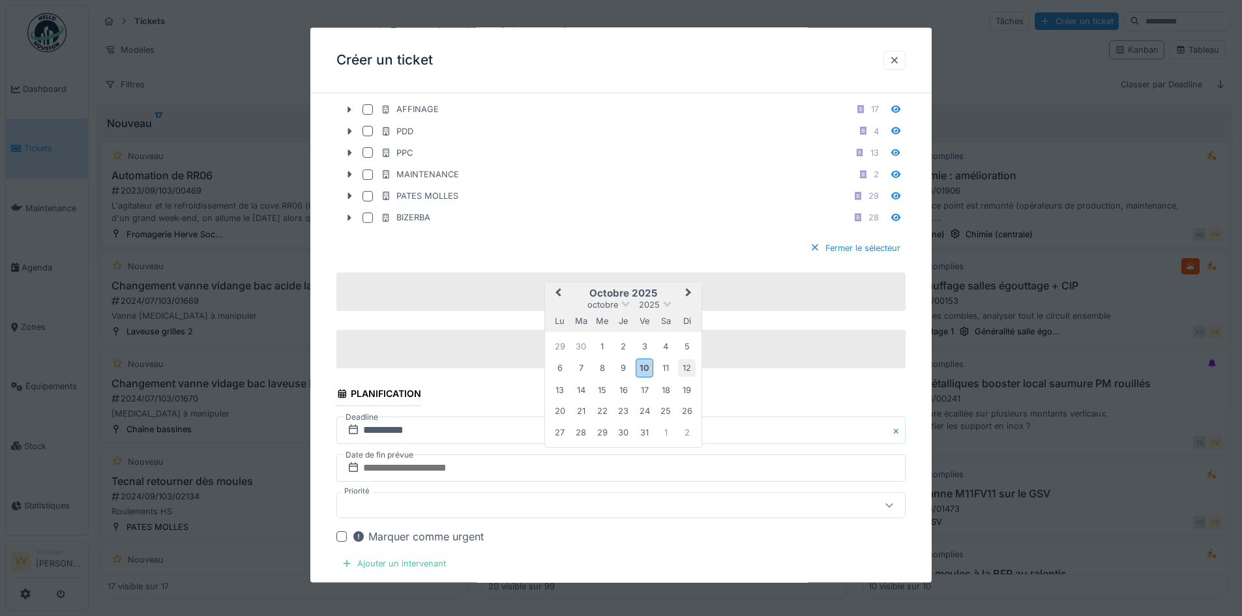
click at [692, 368] on div "12" at bounding box center [687, 368] width 18 height 18
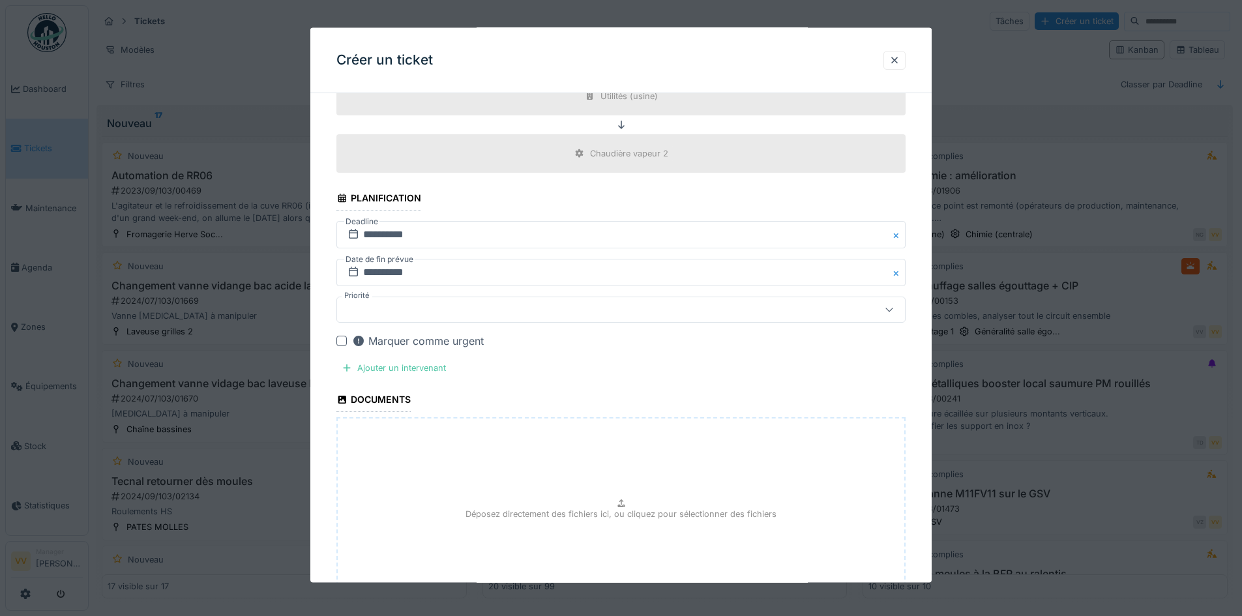
click at [512, 314] on div at bounding box center [587, 310] width 491 height 14
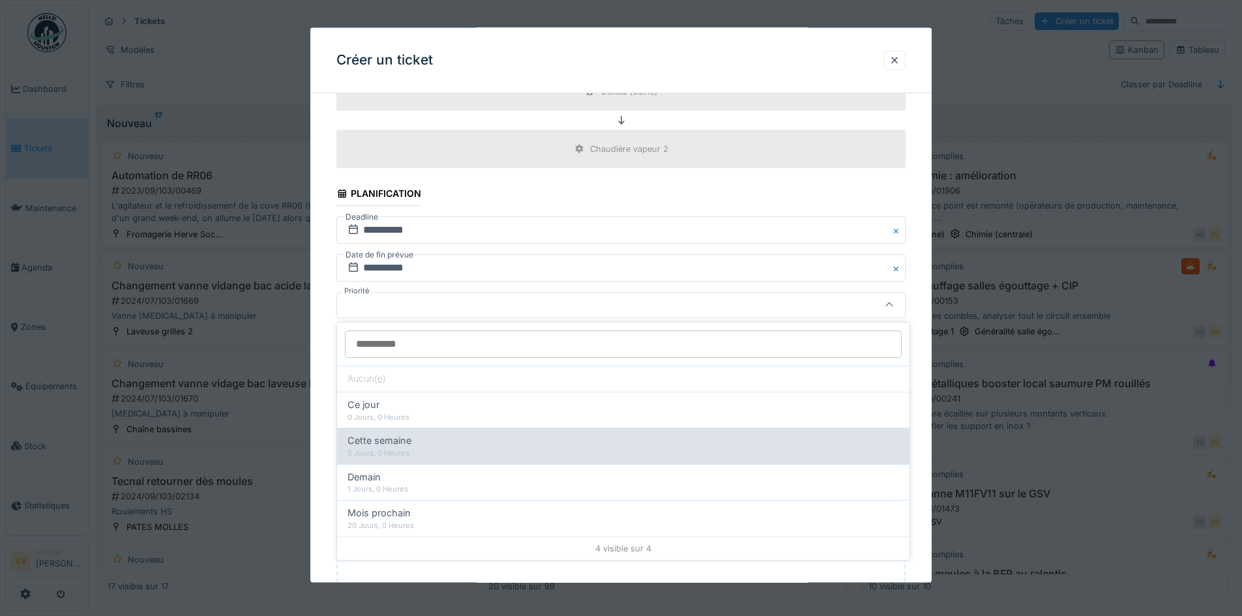
click at [438, 443] on div "Cette semaine" at bounding box center [624, 441] width 552 height 14
type input "**"
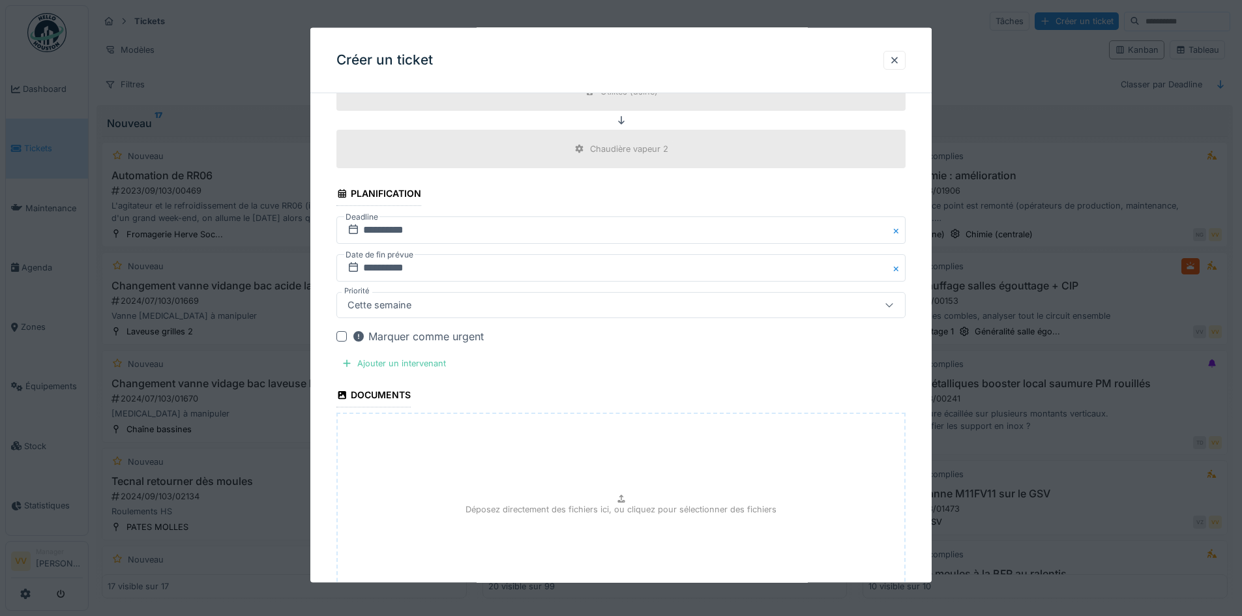
click at [438, 336] on div "Marquer comme urgent" at bounding box center [418, 337] width 132 height 16
click at [393, 364] on div "Ajouter un intervenant" at bounding box center [393, 364] width 115 height 18
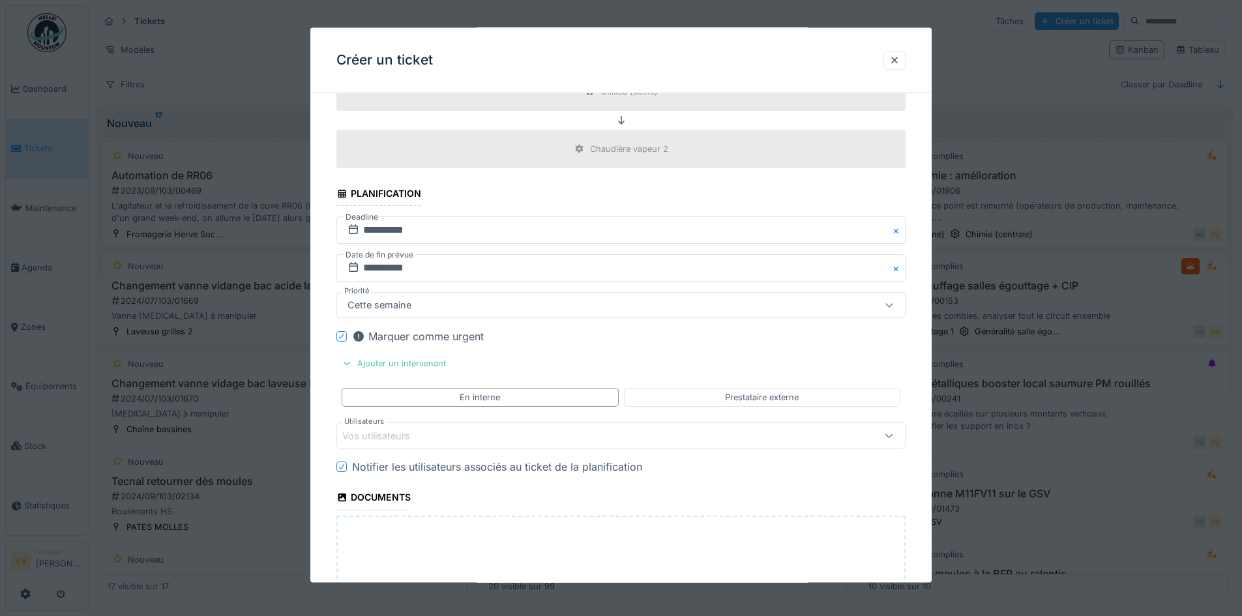
click at [478, 433] on div "Vos utilisateurs" at bounding box center [587, 435] width 491 height 14
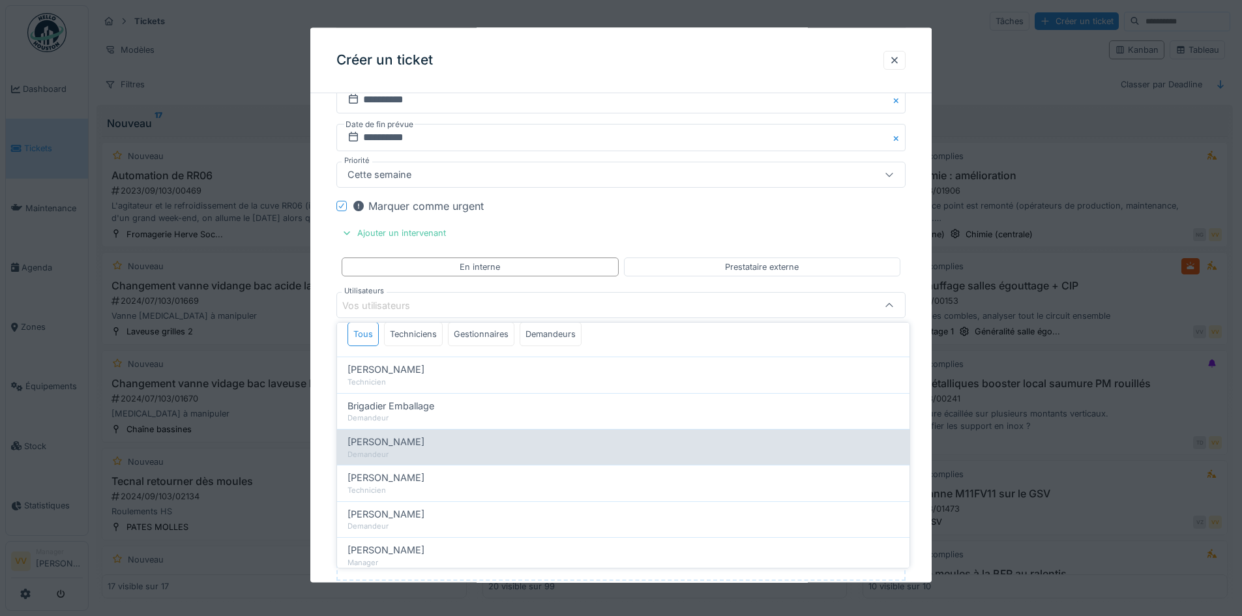
scroll to position [65, 0]
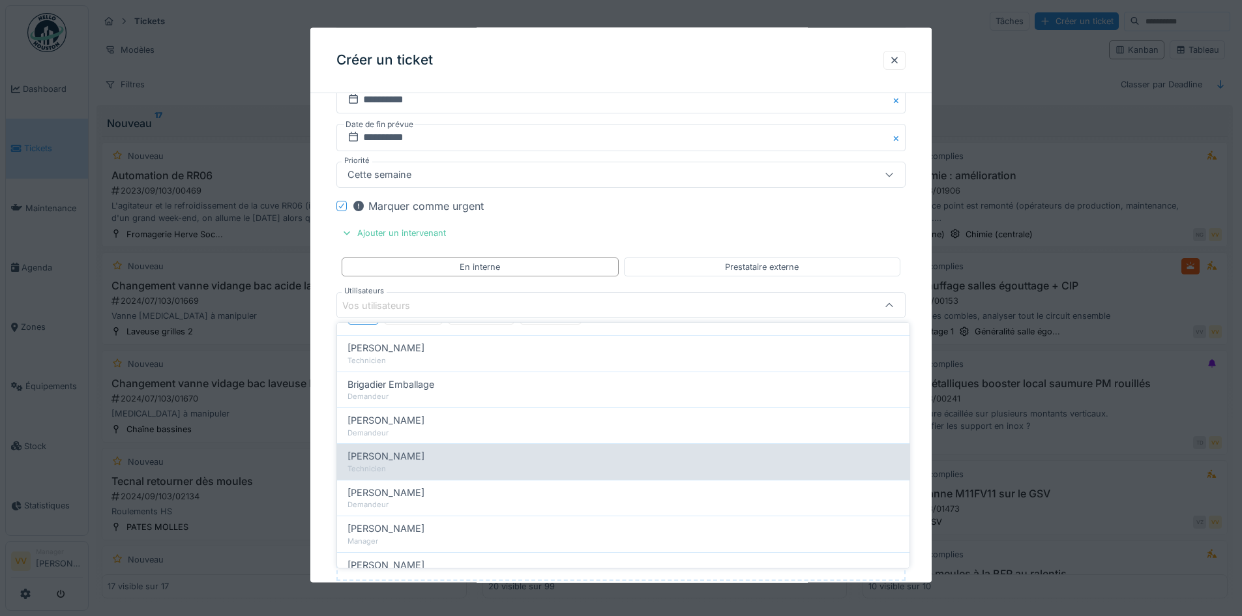
click at [428, 453] on div "Dan Ungureanu" at bounding box center [624, 456] width 552 height 14
type input "****"
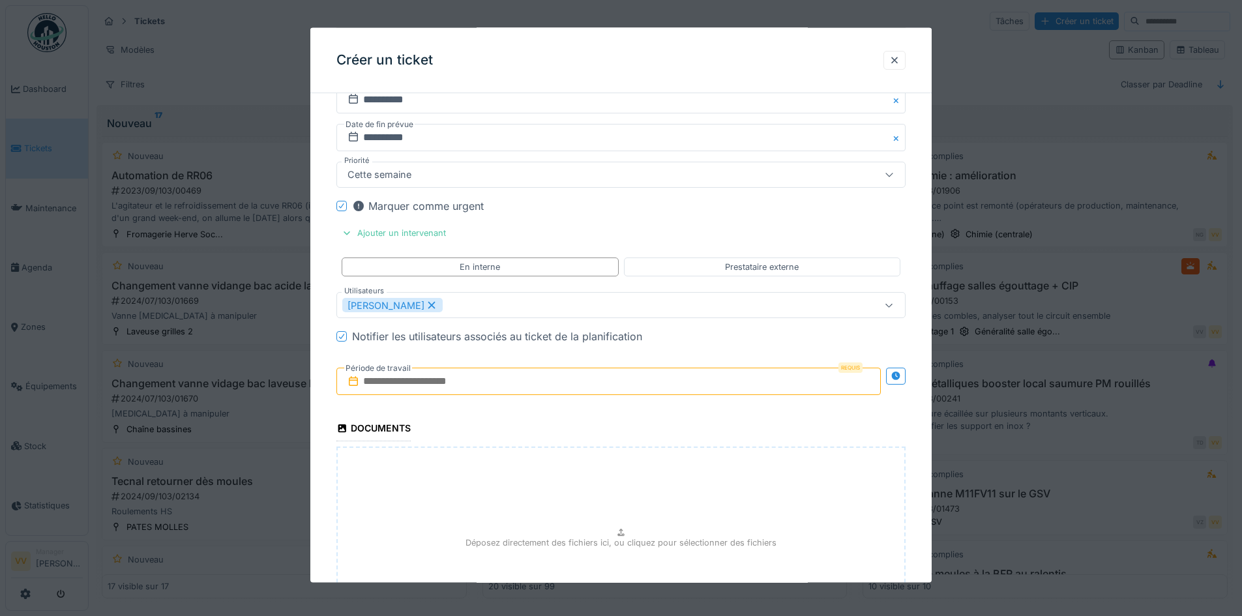
click at [823, 207] on div "Marquer comme urgent" at bounding box center [629, 206] width 554 height 16
click at [529, 382] on input "text" at bounding box center [608, 381] width 544 height 27
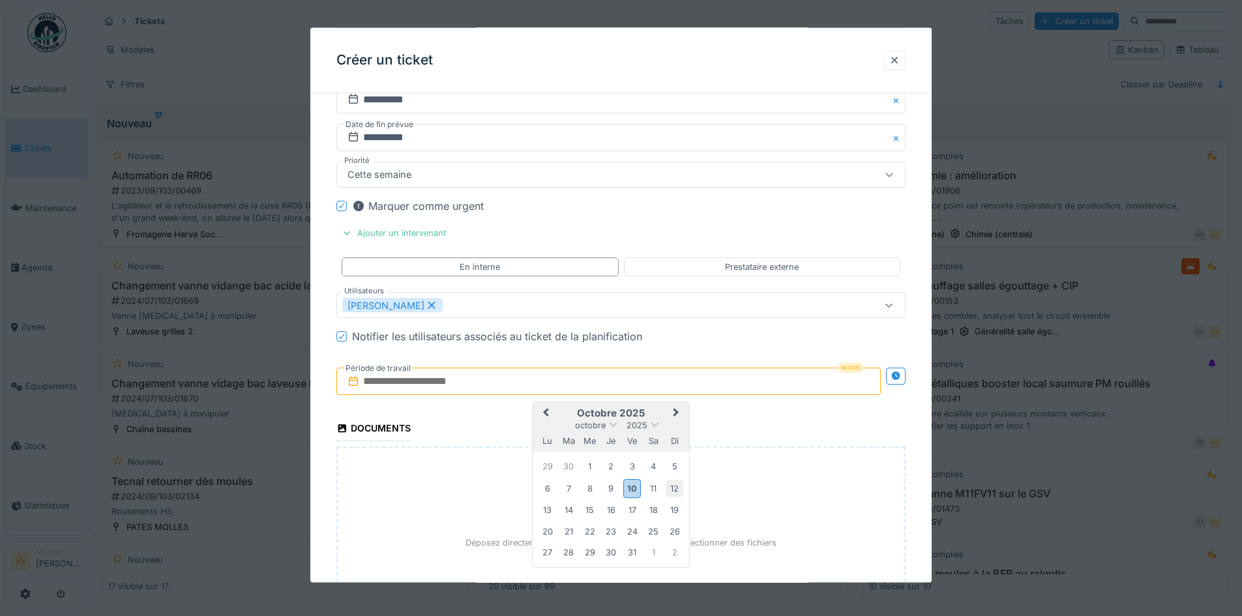
click at [672, 488] on div "12" at bounding box center [675, 488] width 18 height 18
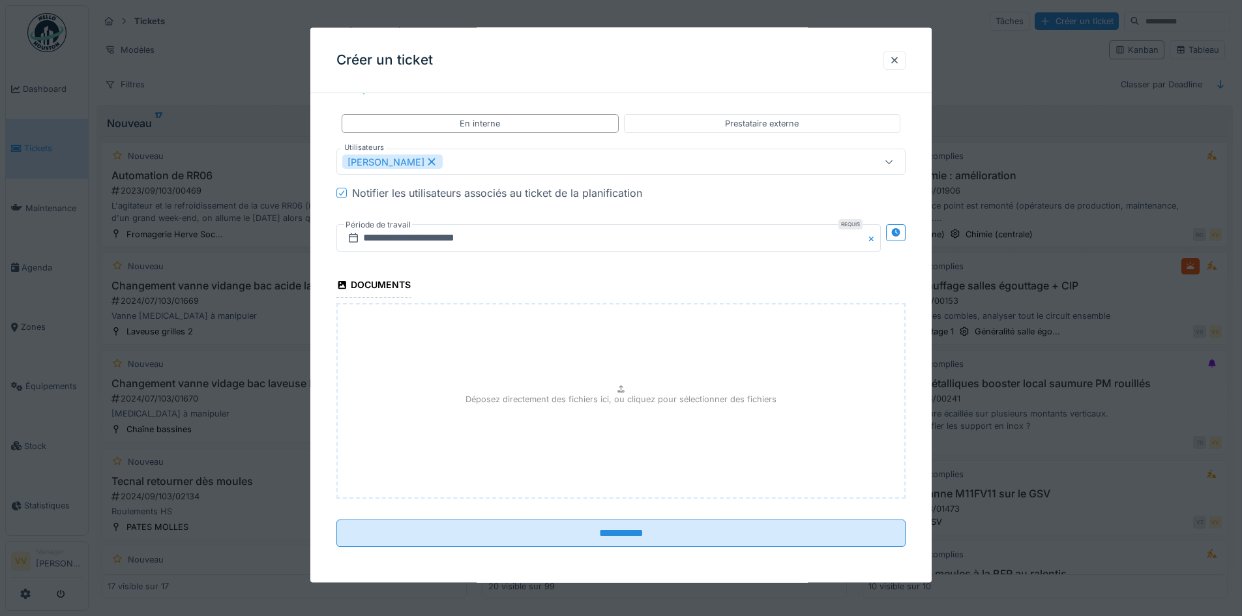
scroll to position [1518, 0]
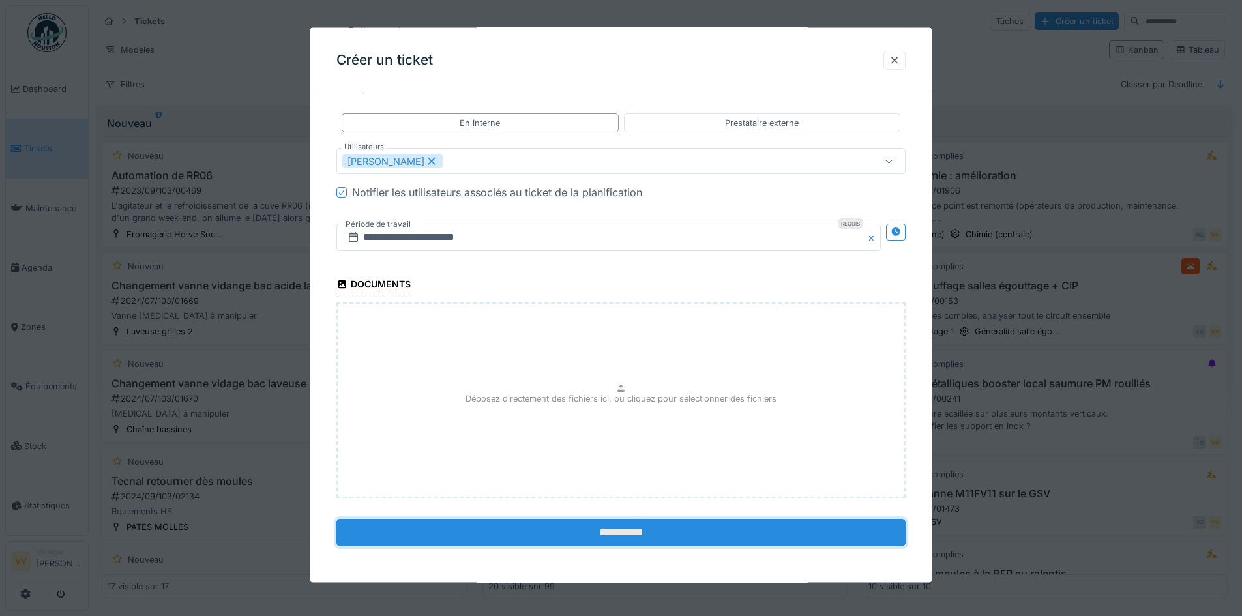
click at [651, 534] on input "**********" at bounding box center [620, 531] width 569 height 27
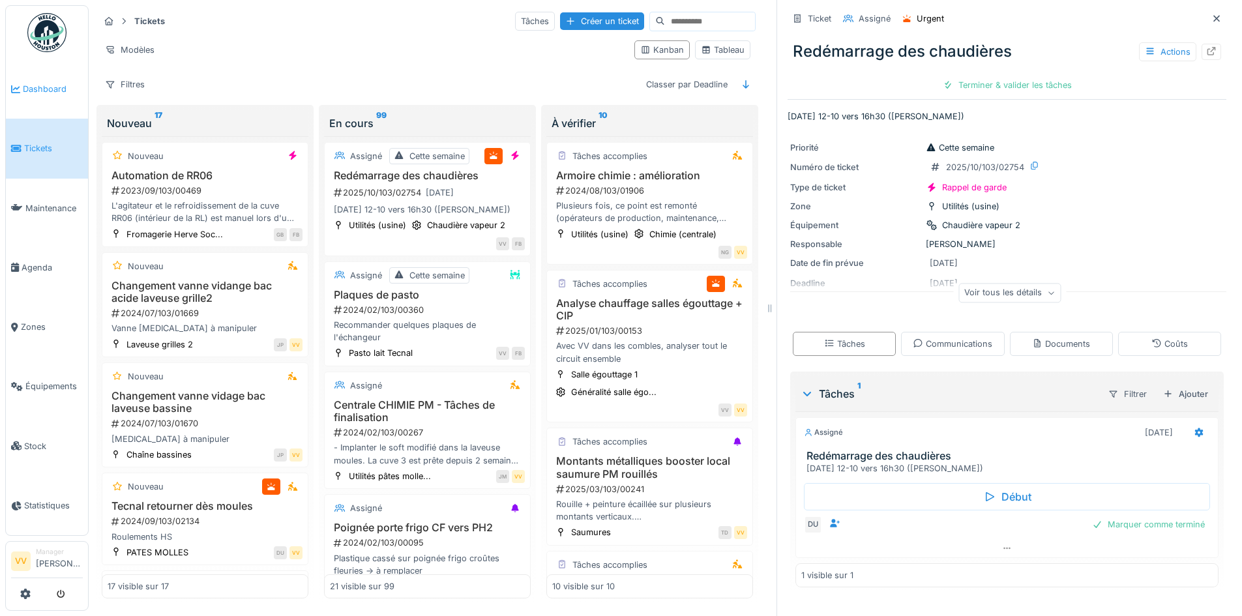
click at [35, 80] on link "Dashboard" at bounding box center [47, 88] width 82 height 59
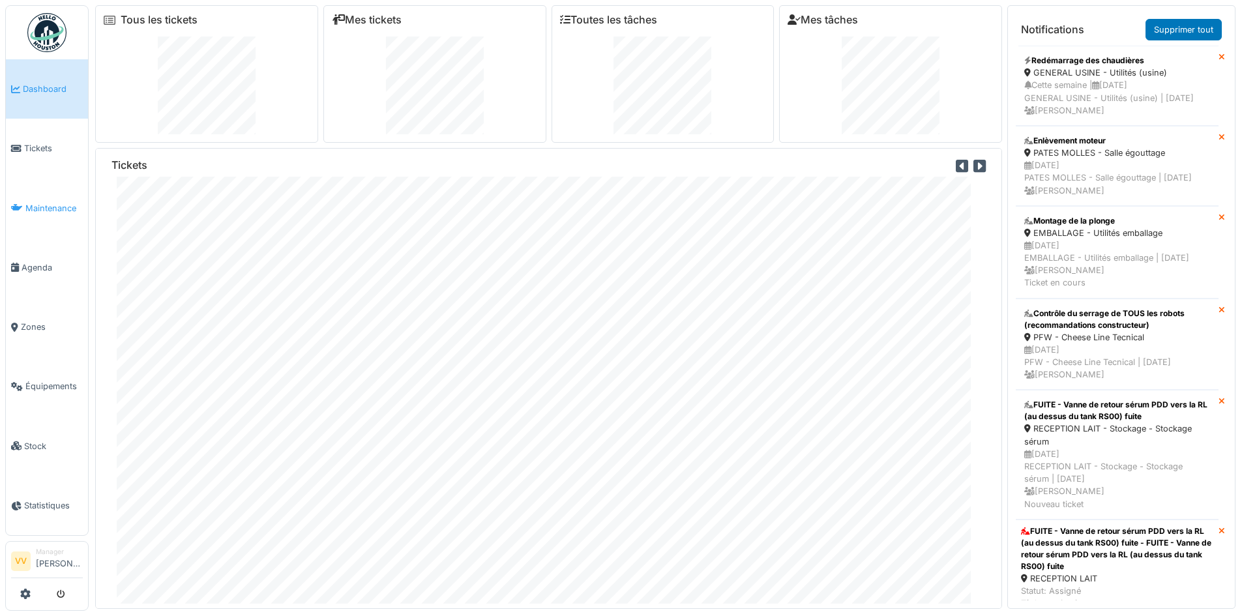
click at [47, 202] on span "Maintenance" at bounding box center [53, 208] width 57 height 12
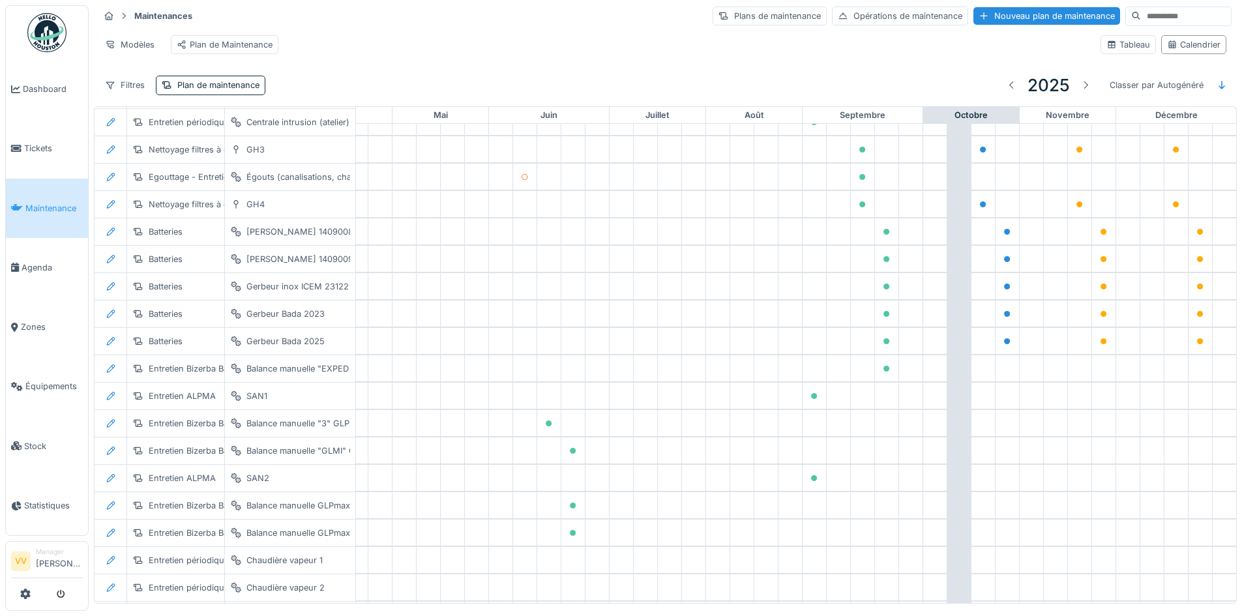
scroll to position [1806, 427]
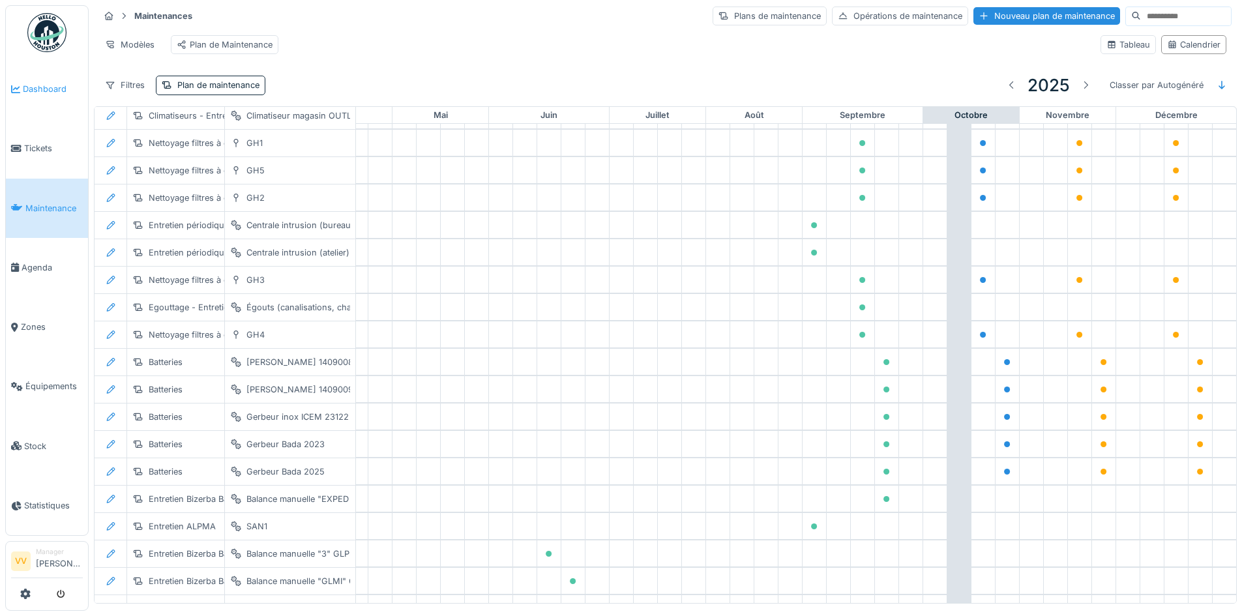
click at [35, 86] on span "Dashboard" at bounding box center [53, 89] width 60 height 12
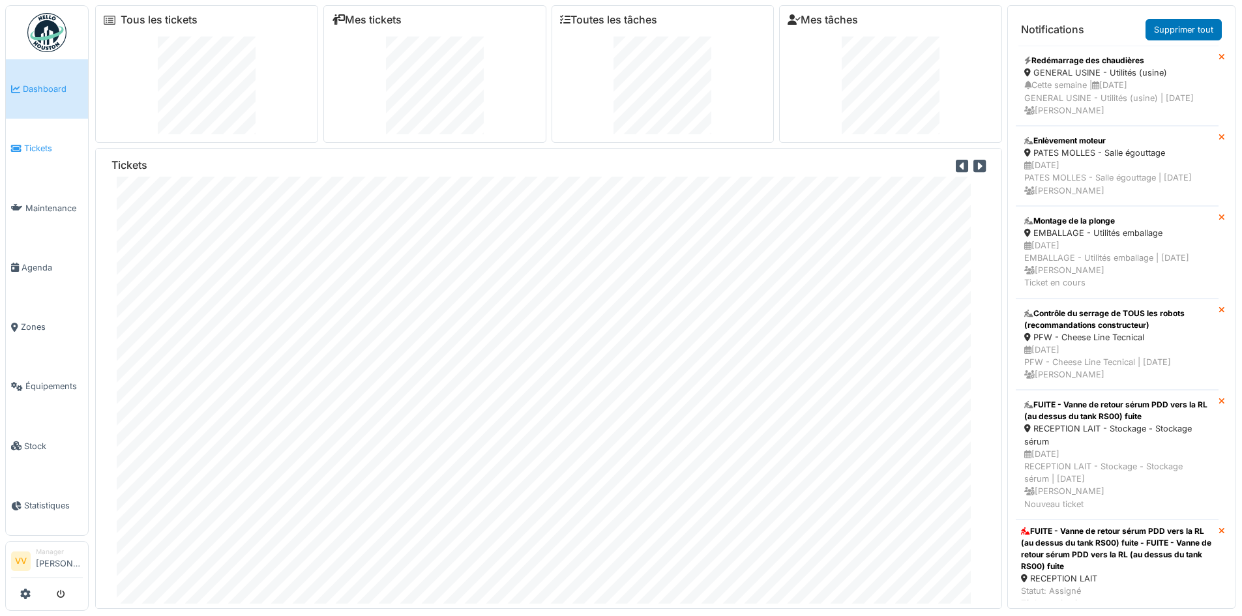
click at [19, 153] on link "Tickets" at bounding box center [47, 148] width 82 height 59
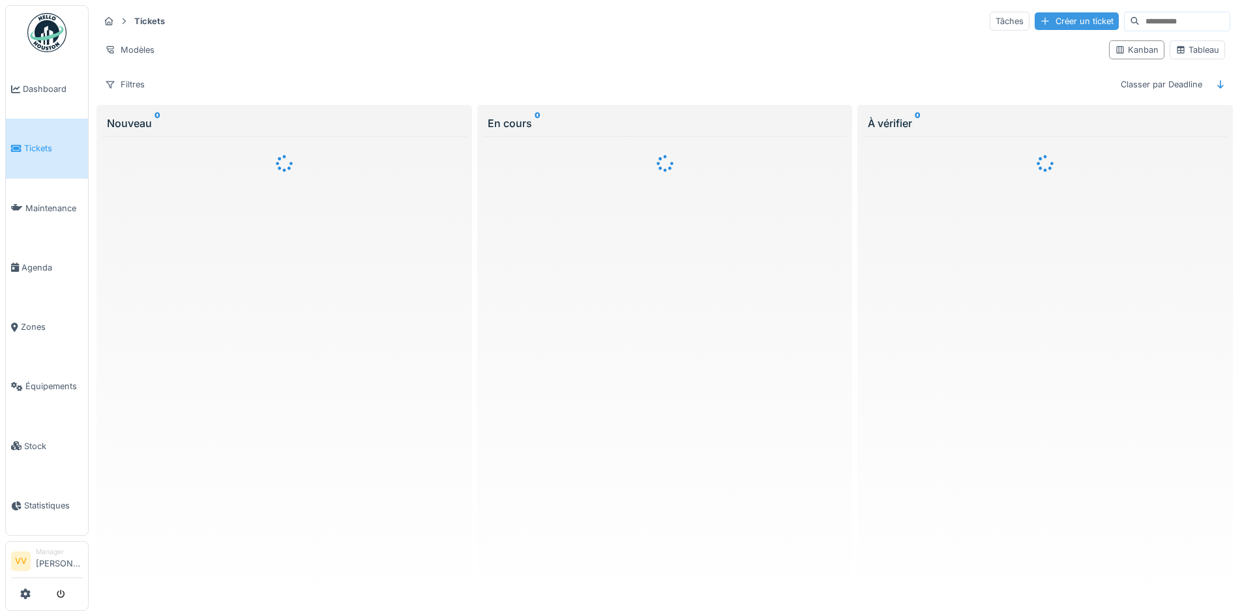
click at [1047, 17] on div "Créer un ticket" at bounding box center [1077, 21] width 84 height 18
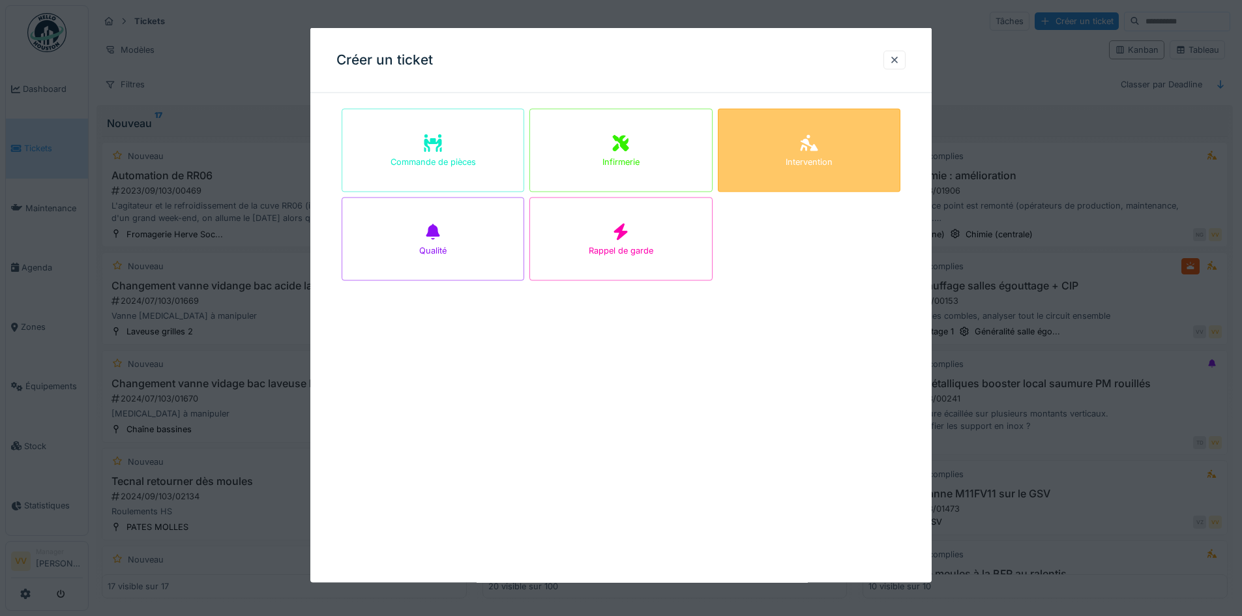
click at [860, 153] on div "Intervention" at bounding box center [809, 150] width 183 height 83
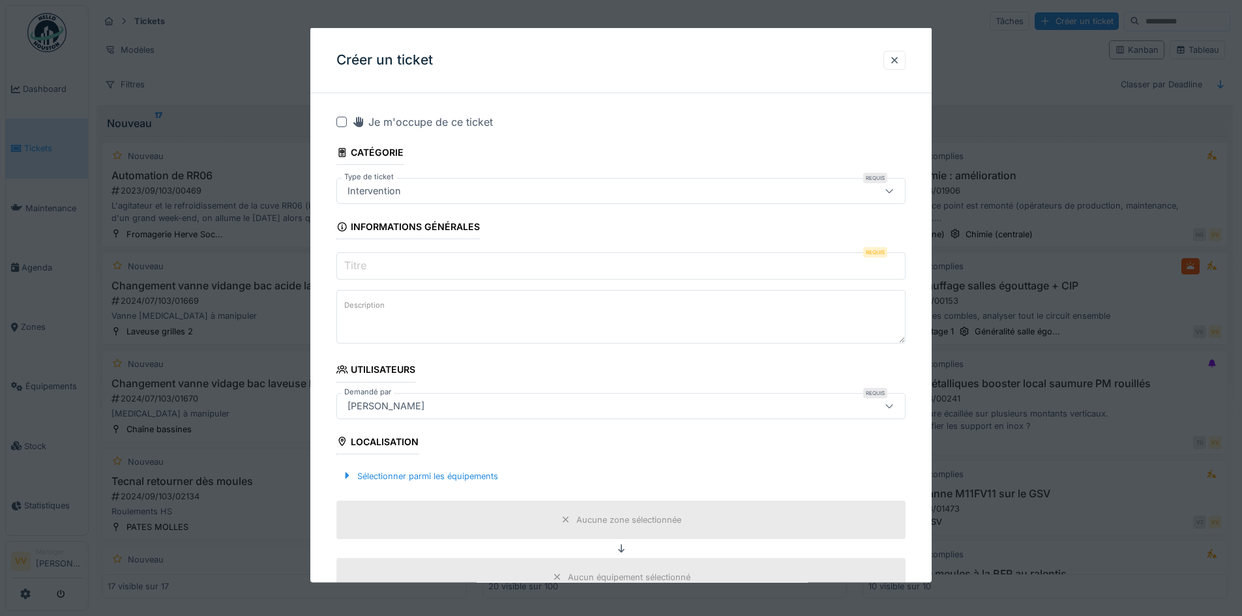
click at [447, 264] on input "Titre" at bounding box center [620, 265] width 569 height 27
paste textarea "**********"
type textarea "**********"
click at [441, 279] on input "Titre" at bounding box center [620, 265] width 569 height 27
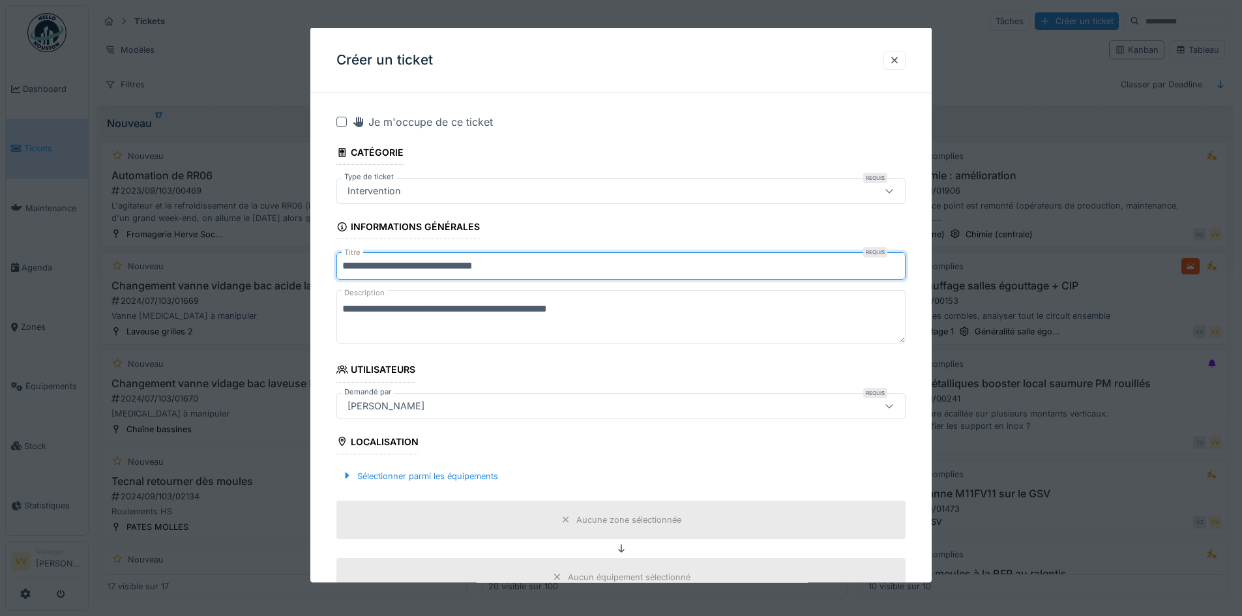
click at [514, 267] on input "**********" at bounding box center [620, 265] width 569 height 27
type input "**********"
click at [671, 309] on textarea "**********" at bounding box center [620, 316] width 569 height 53
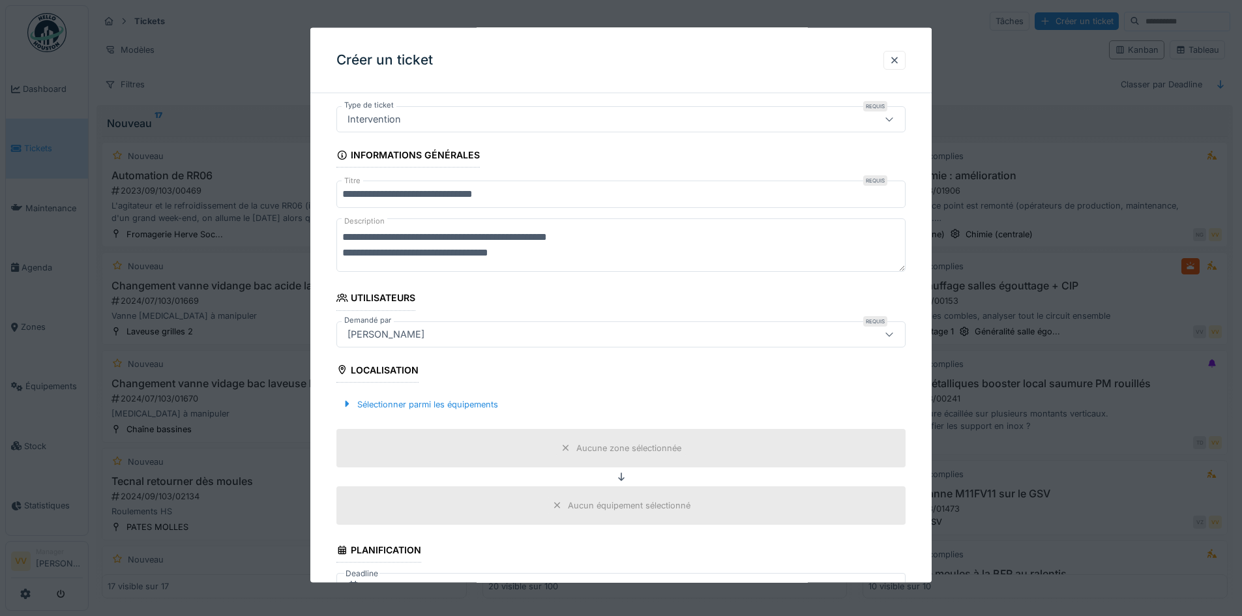
scroll to position [130, 0]
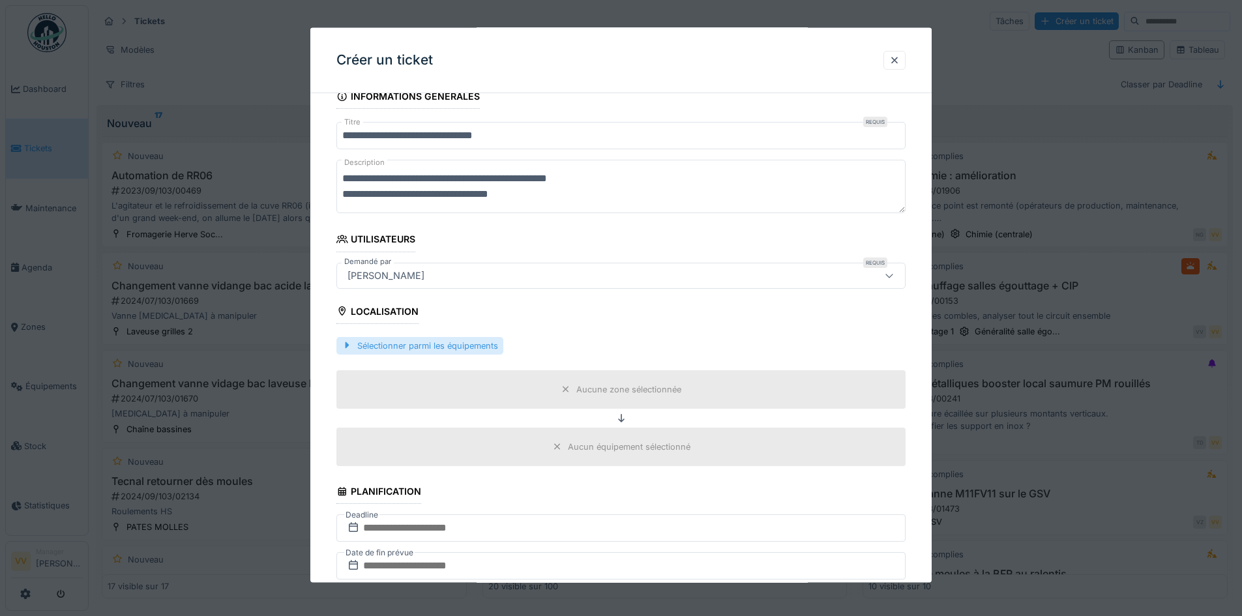
type textarea "**********"
click at [470, 347] on div "Sélectionner parmi les équipements" at bounding box center [419, 345] width 167 height 18
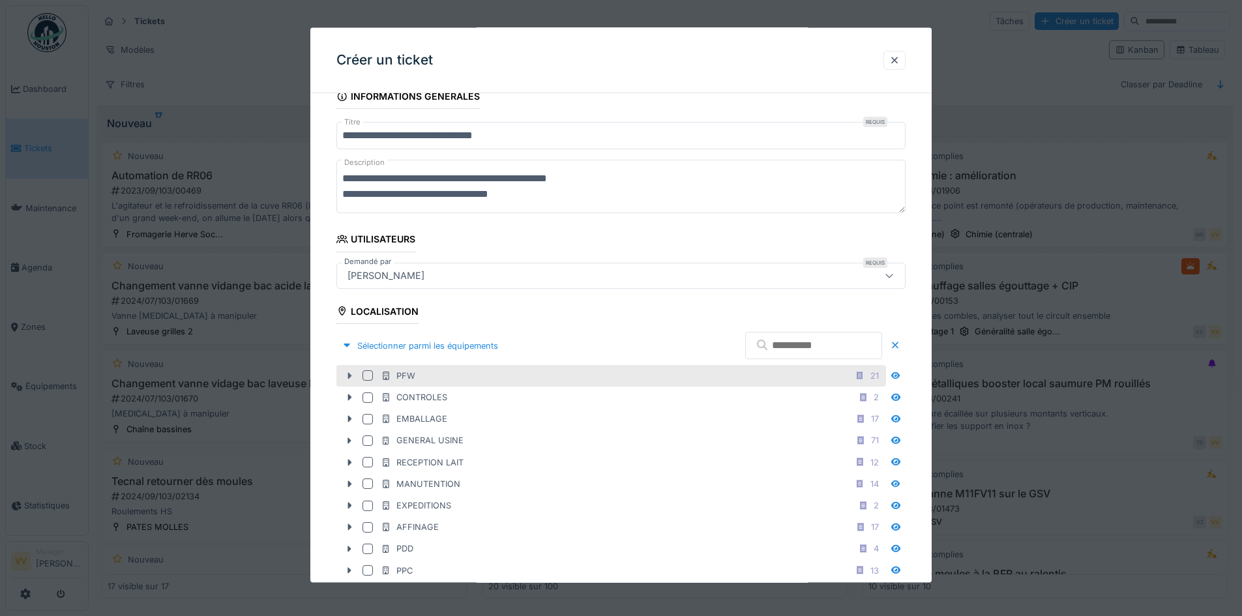
click at [348, 378] on icon at bounding box center [350, 375] width 4 height 7
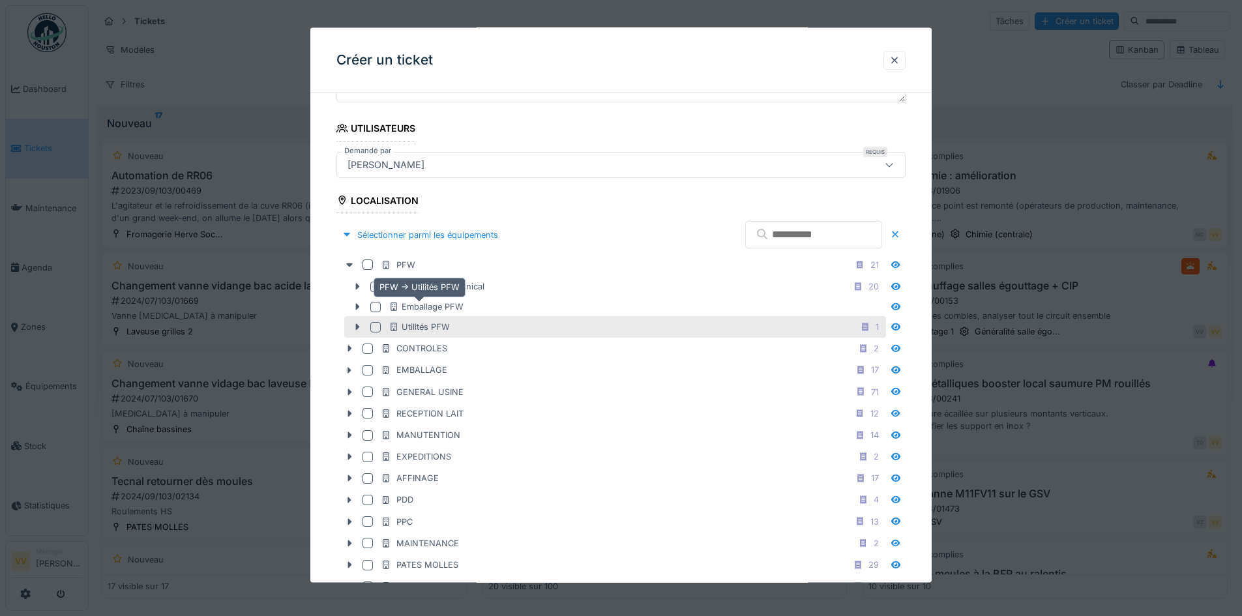
scroll to position [261, 0]
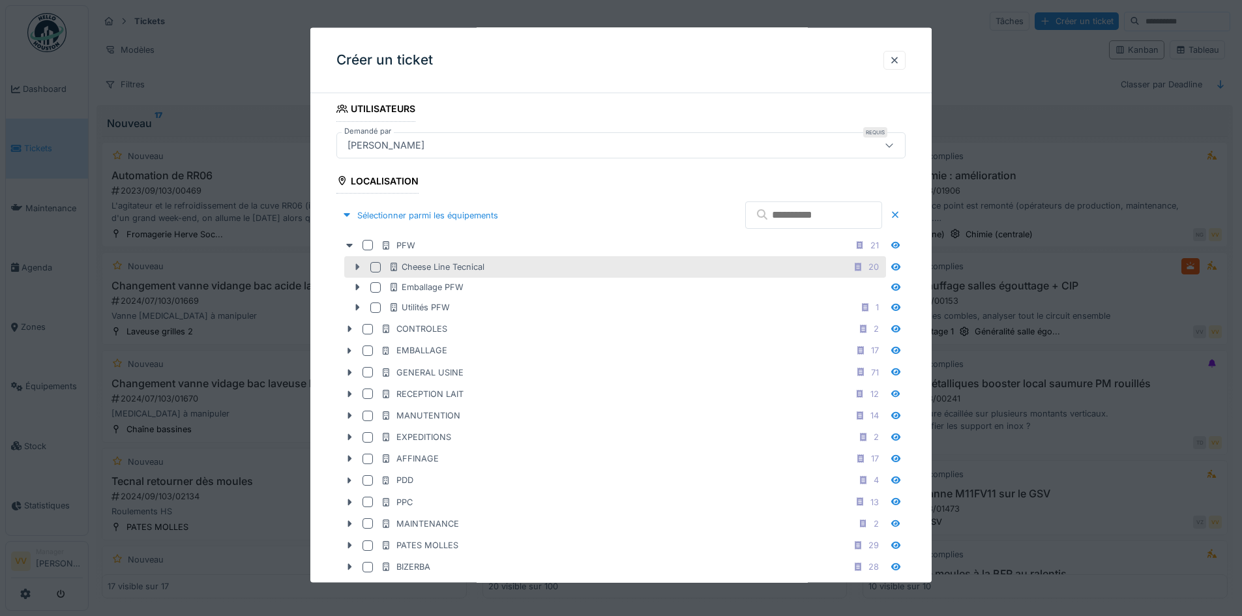
click at [356, 265] on icon at bounding box center [358, 266] width 4 height 7
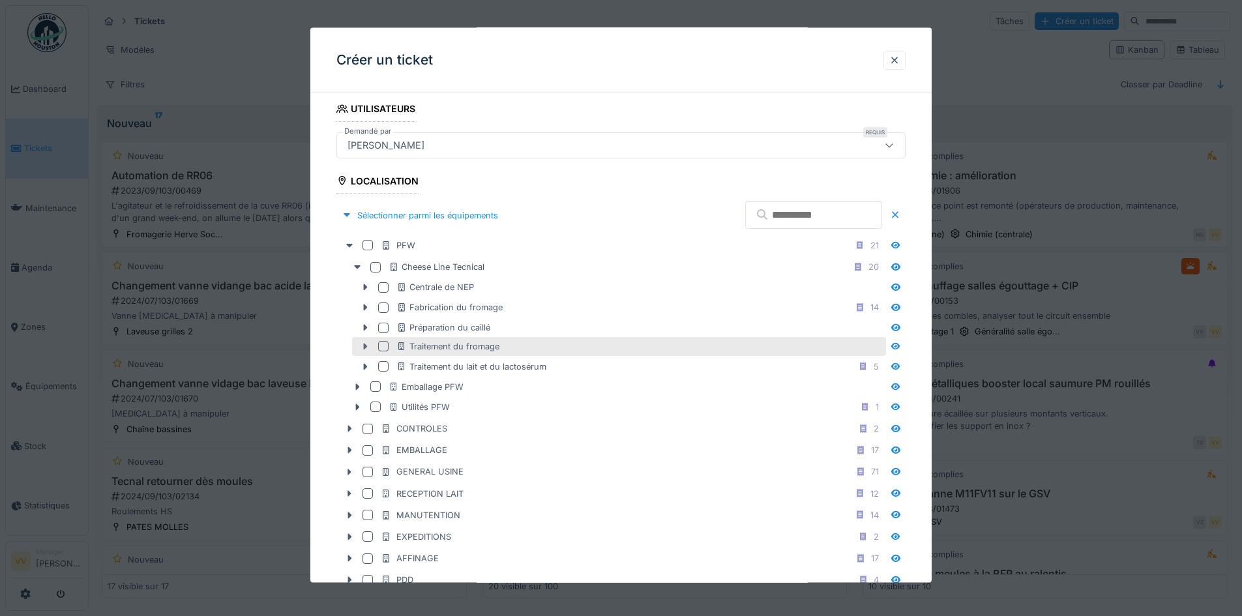
click at [363, 348] on icon at bounding box center [365, 346] width 10 height 8
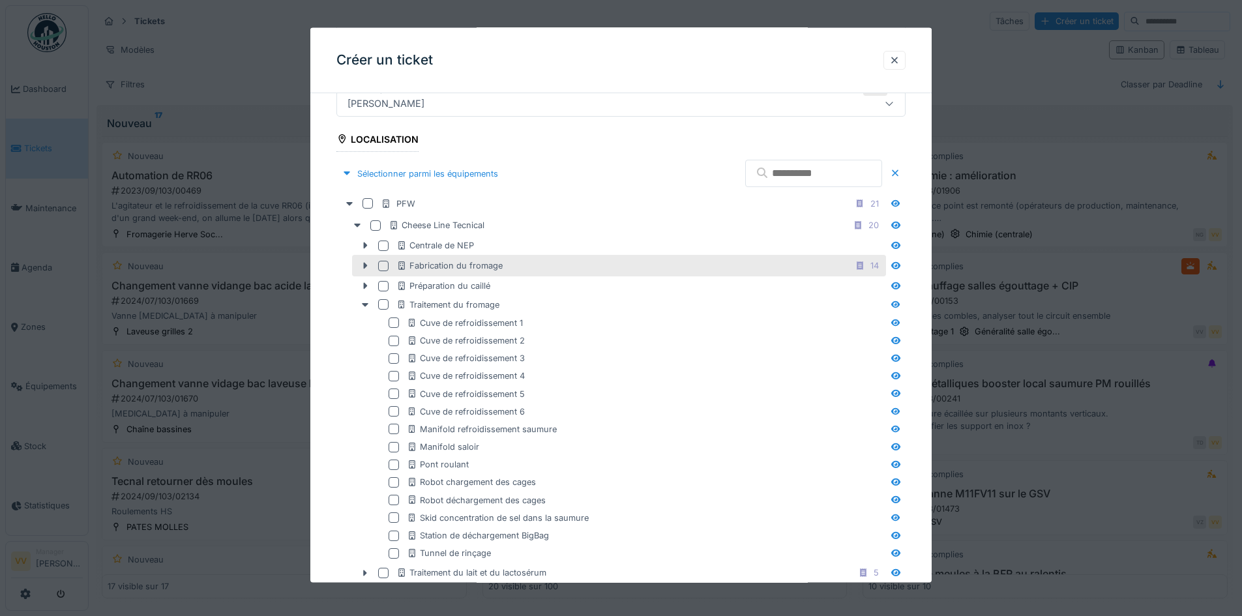
scroll to position [326, 0]
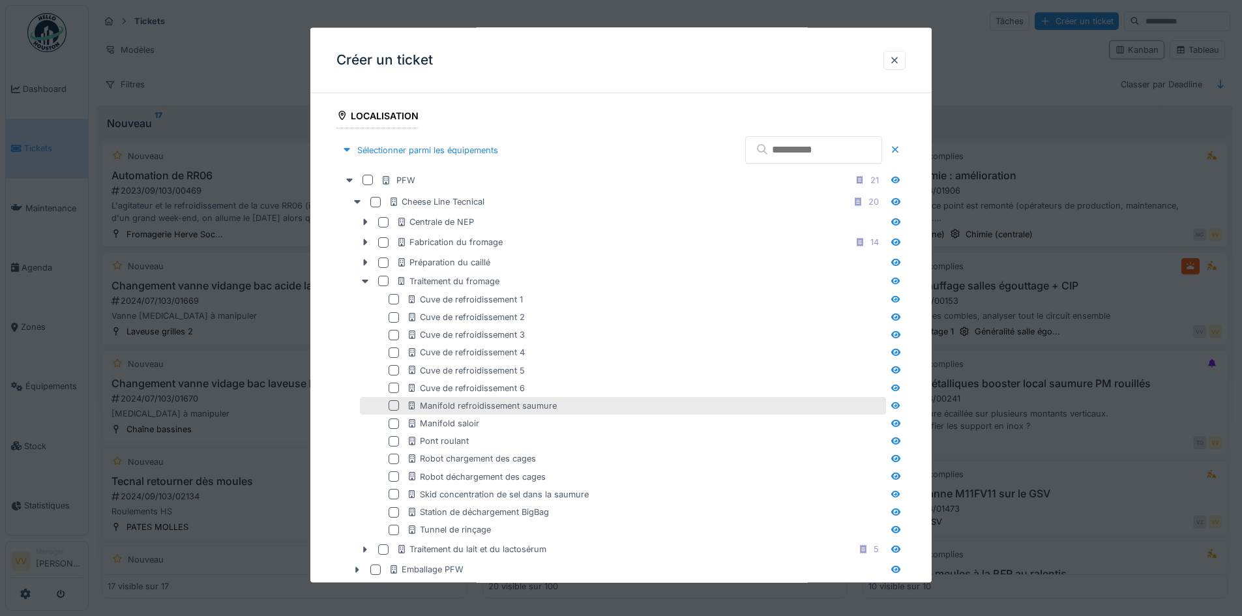
click at [393, 407] on div at bounding box center [394, 405] width 10 height 10
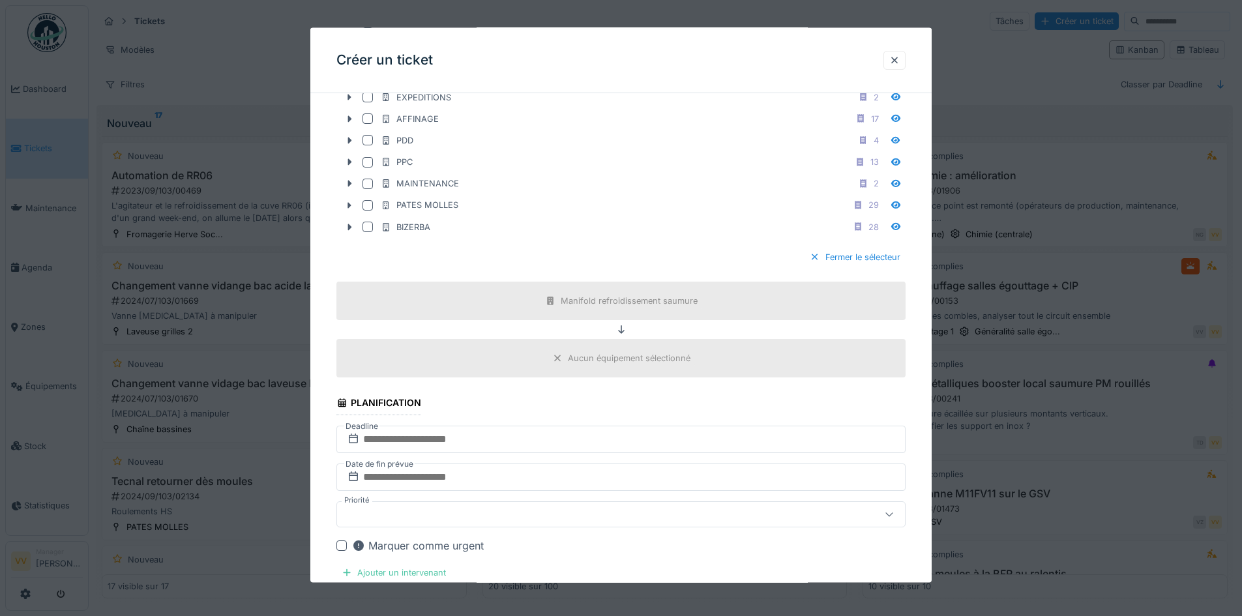
scroll to position [1043, 0]
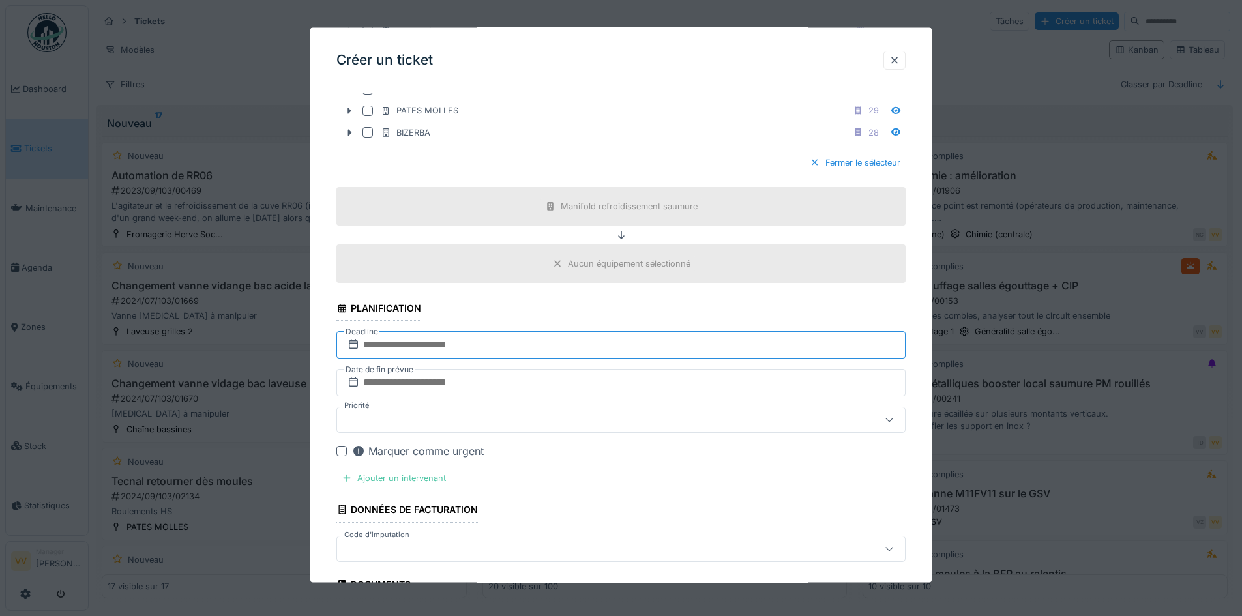
click at [580, 339] on input "text" at bounding box center [620, 344] width 569 height 27
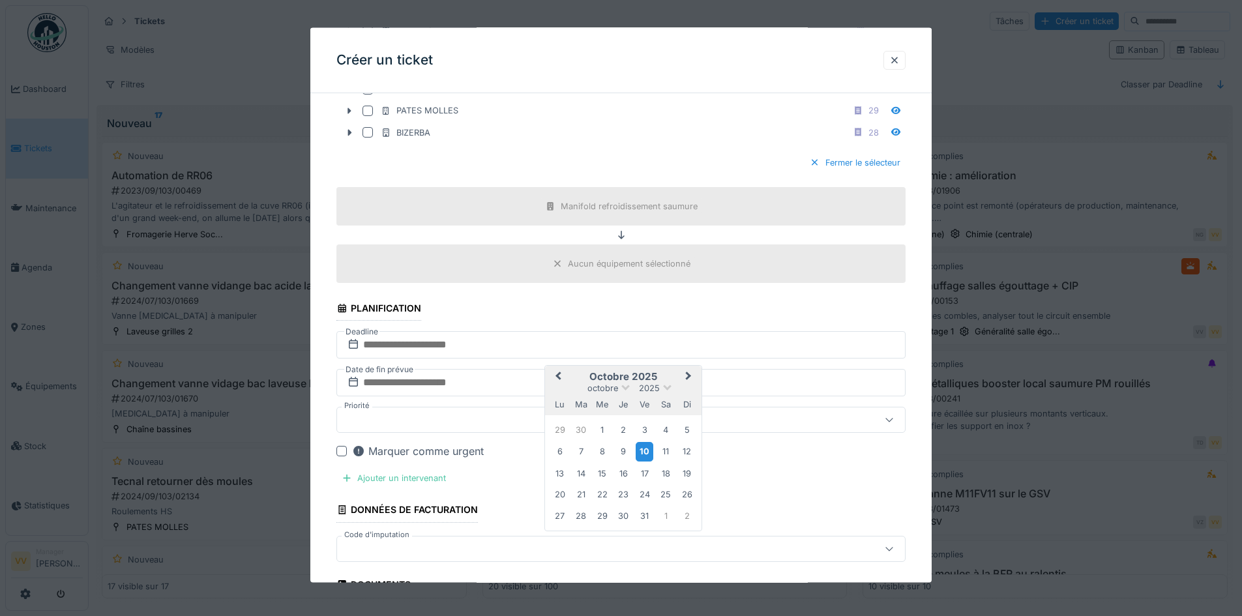
click at [644, 457] on div "10" at bounding box center [645, 451] width 18 height 19
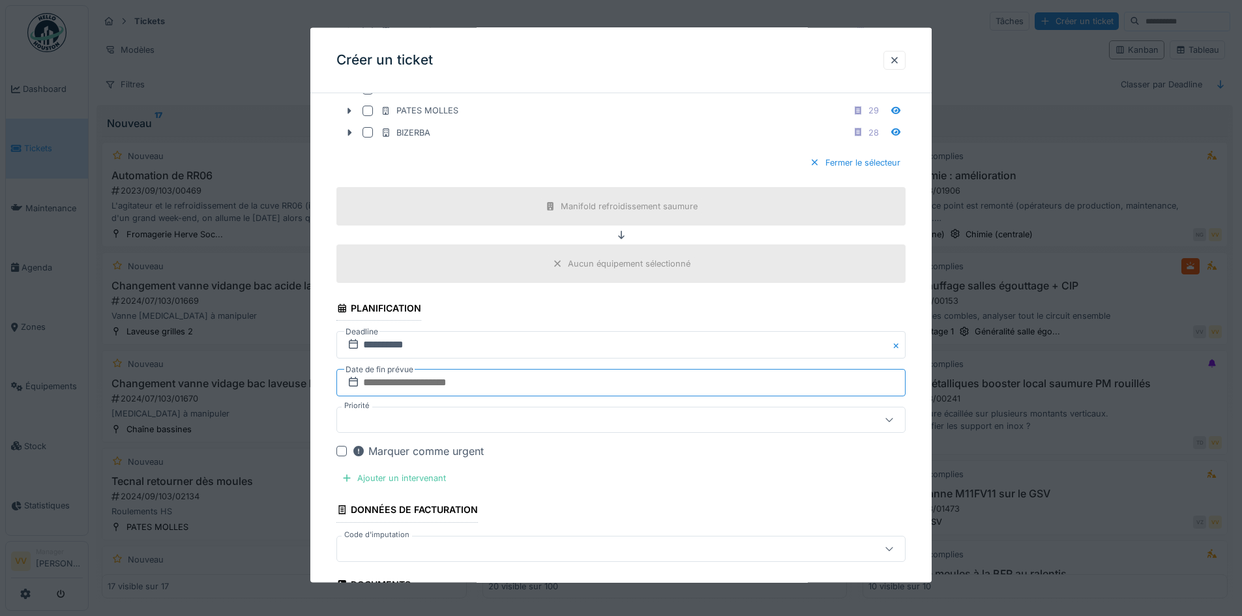
click at [559, 384] on input "text" at bounding box center [620, 382] width 569 height 27
click at [642, 489] on div "10" at bounding box center [645, 489] width 18 height 19
click at [518, 426] on div at bounding box center [587, 420] width 491 height 14
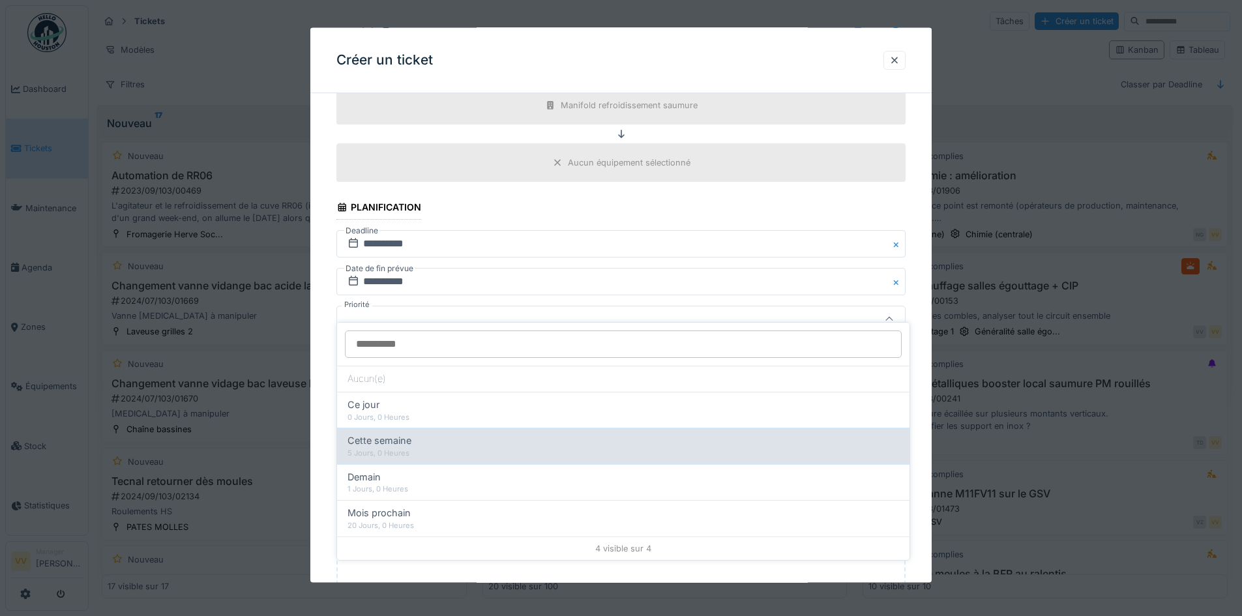
scroll to position [1158, 0]
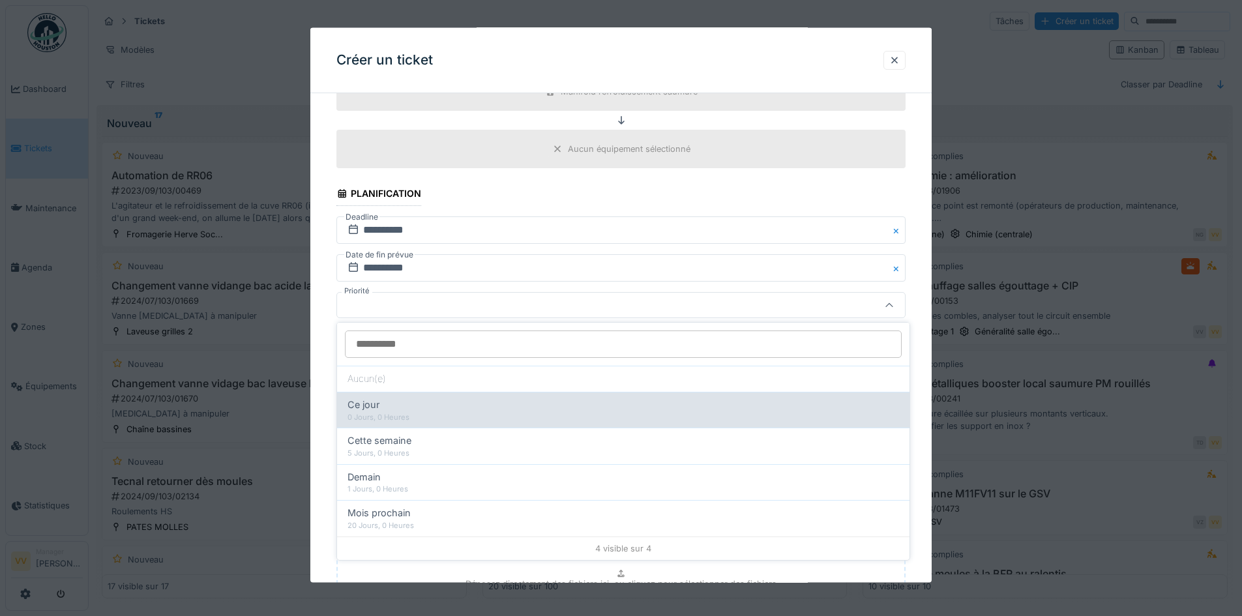
click at [414, 404] on div "Ce jour" at bounding box center [624, 405] width 552 height 14
type input "**"
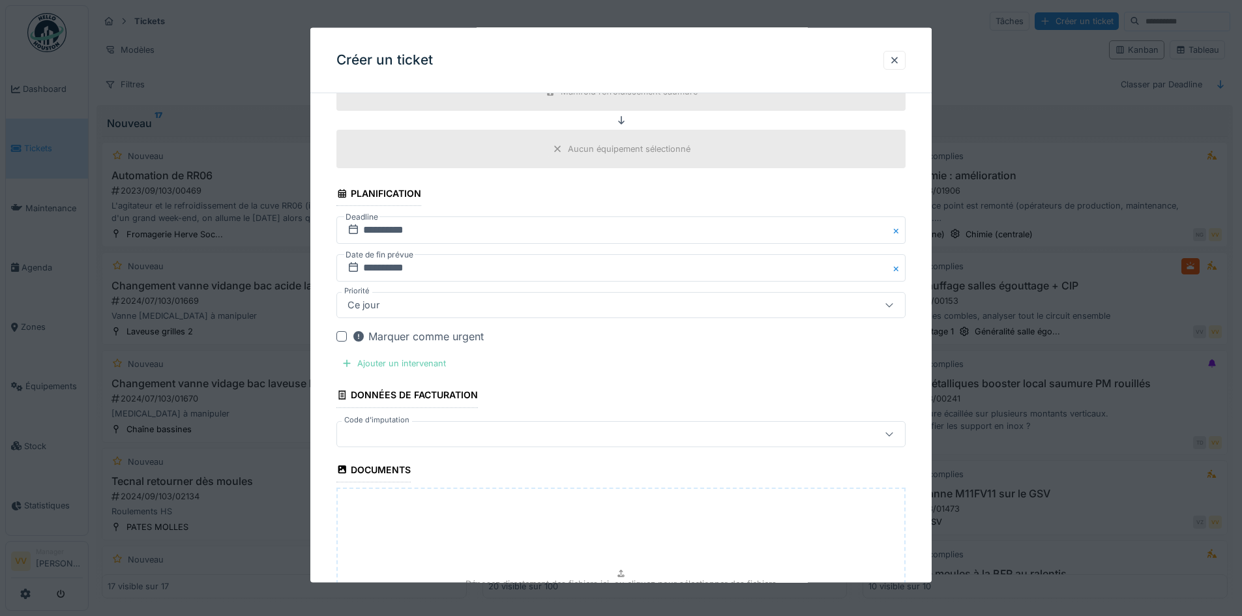
click at [403, 363] on div "Ajouter un intervenant" at bounding box center [393, 364] width 115 height 18
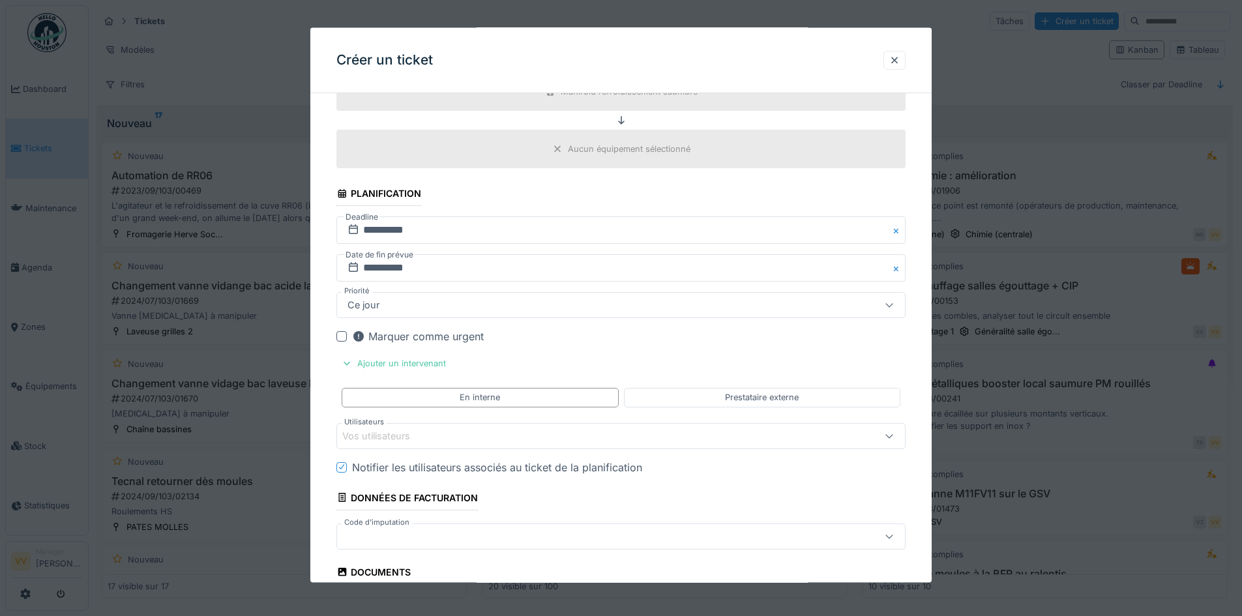
click at [403, 432] on div "Vos utilisateurs" at bounding box center [385, 435] width 86 height 14
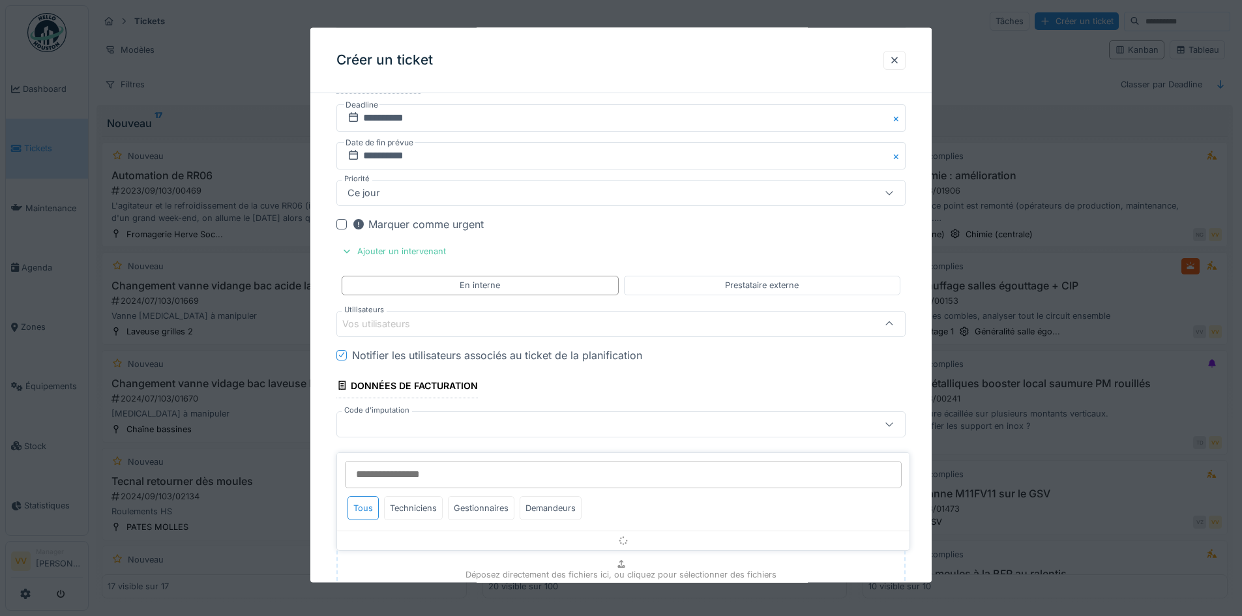
scroll to position [1288, 0]
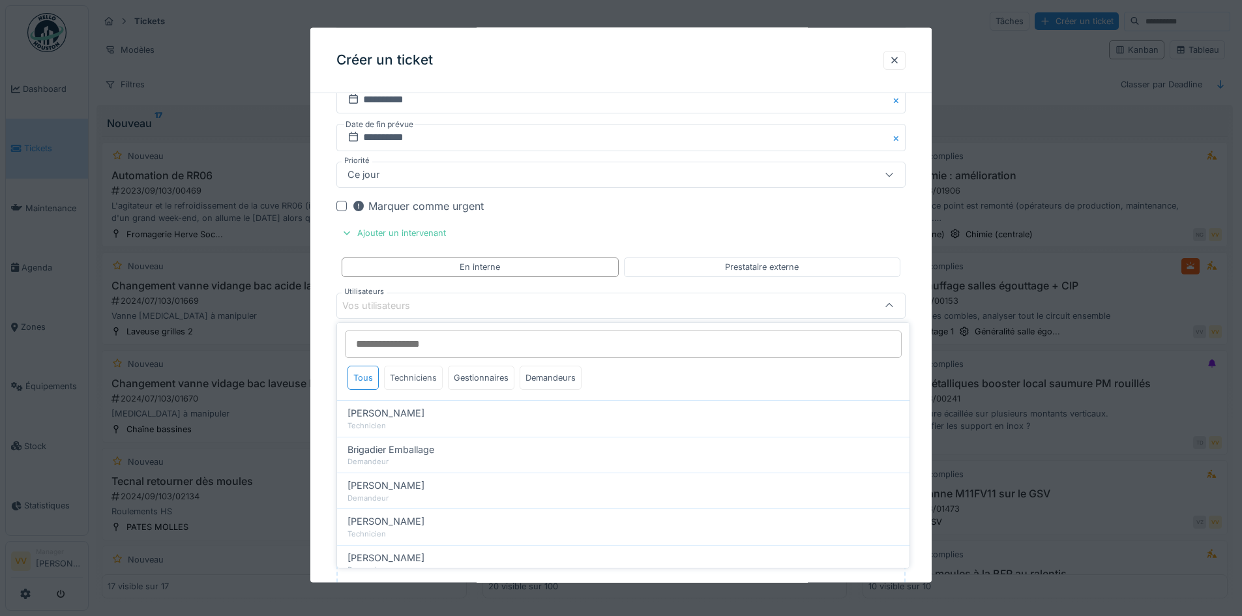
click at [418, 376] on div "Techniciens" at bounding box center [413, 378] width 59 height 24
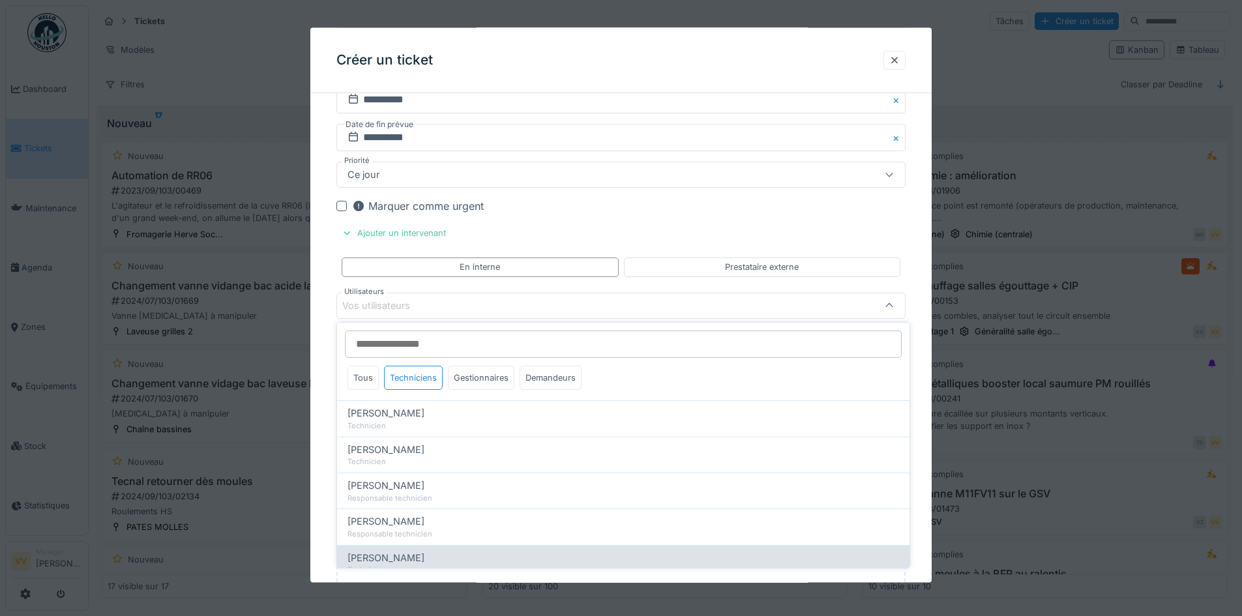
click at [408, 549] on div "Valmir Zhuti Technicien" at bounding box center [623, 563] width 573 height 36
type input "****"
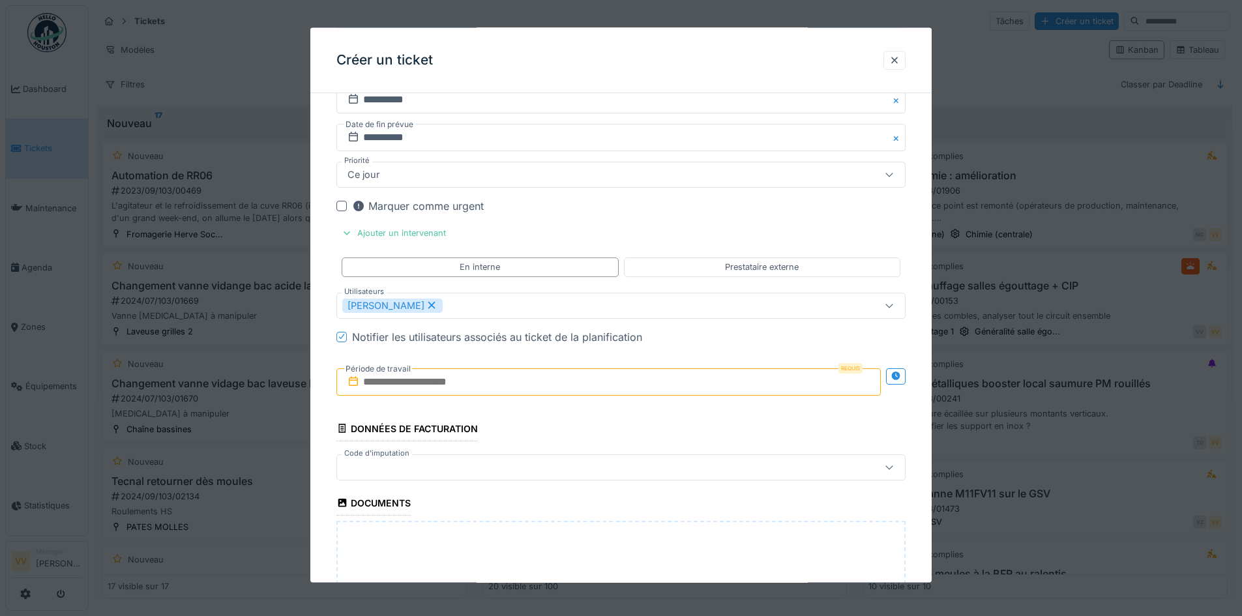
click at [342, 208] on div at bounding box center [341, 206] width 10 height 10
click at [436, 374] on input "text" at bounding box center [608, 381] width 544 height 27
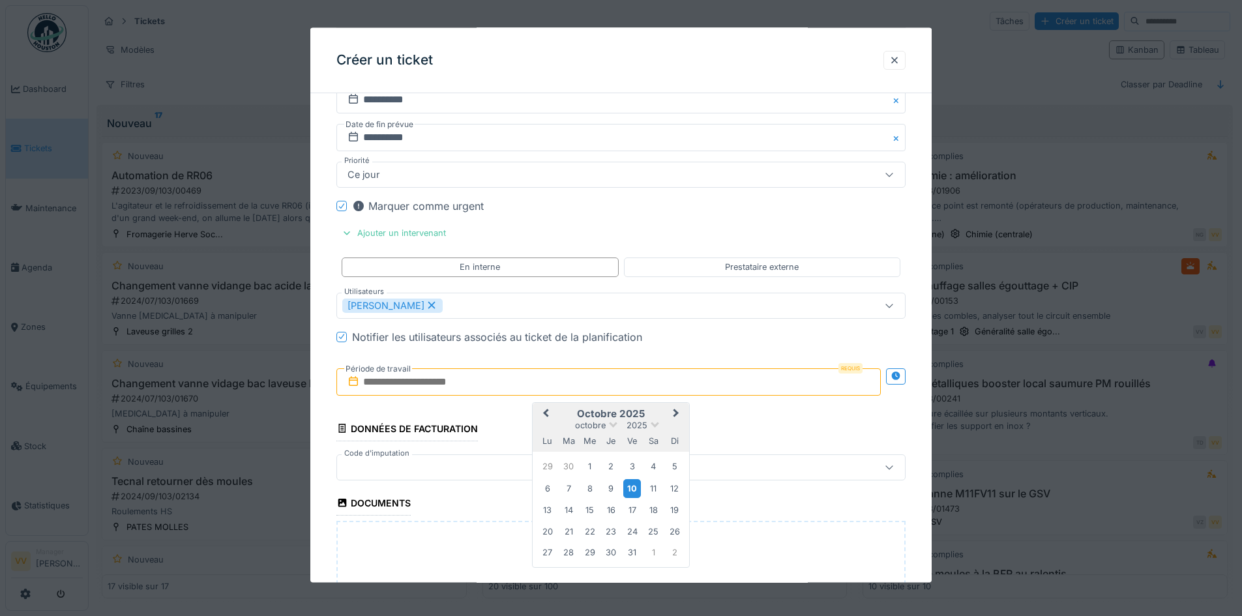
click at [631, 486] on div "10" at bounding box center [632, 488] width 18 height 19
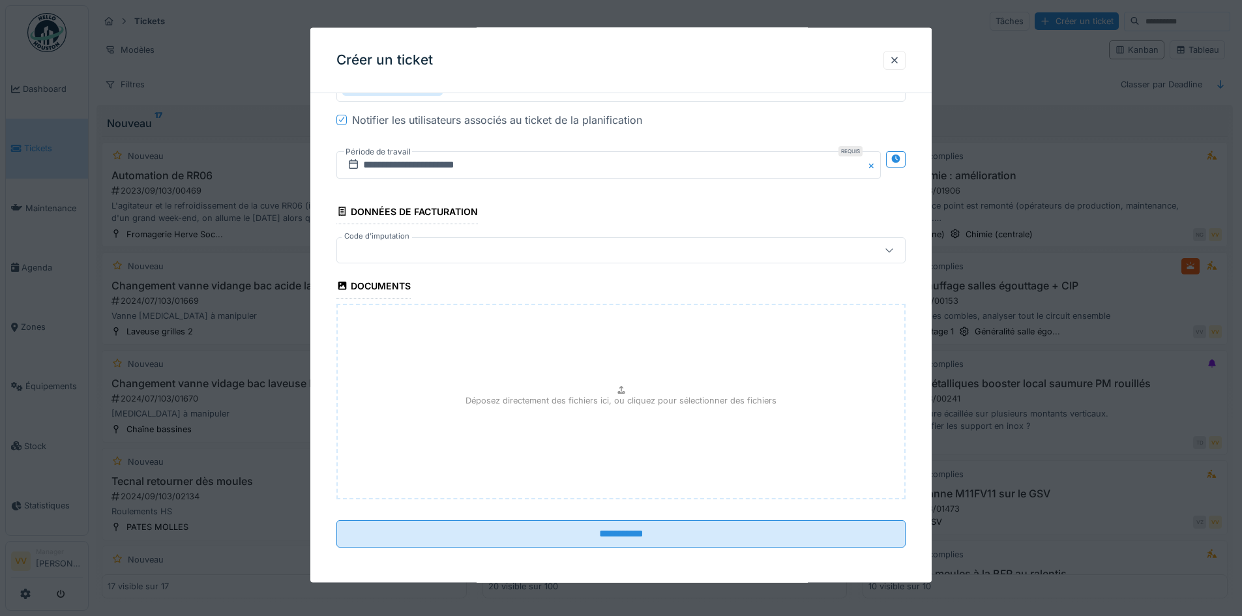
scroll to position [1507, 0]
click at [624, 420] on div "Déposez directement des fichiers ici, ou cliquez pour sélectionner des fichiers" at bounding box center [620, 400] width 569 height 196
type input "**********"
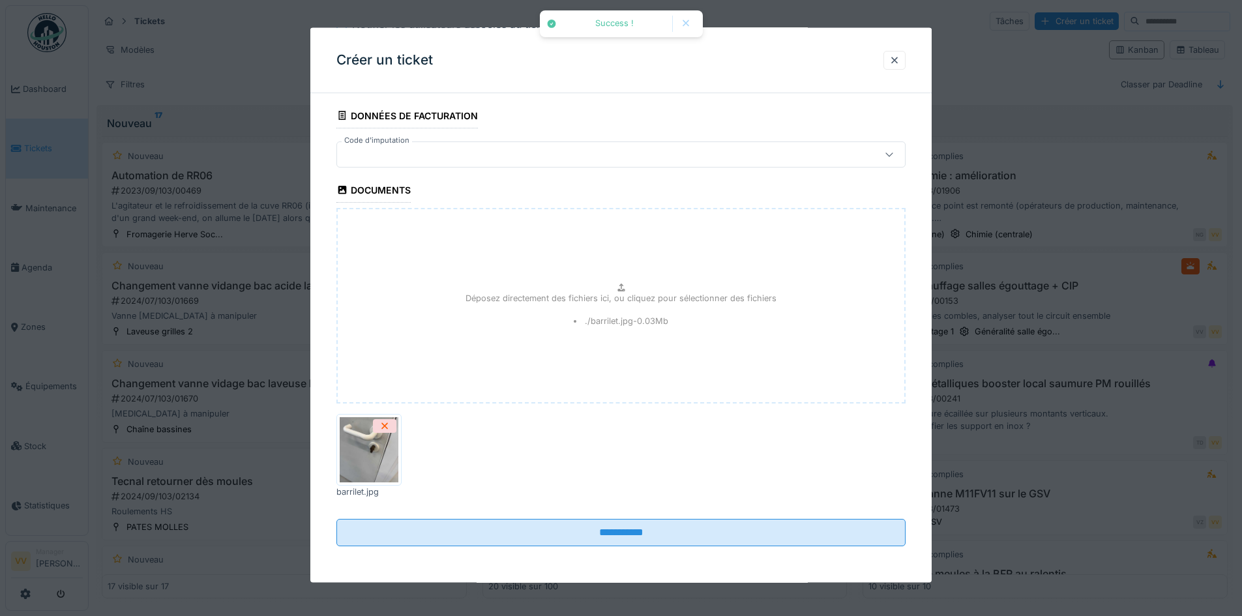
scroll to position [8, 0]
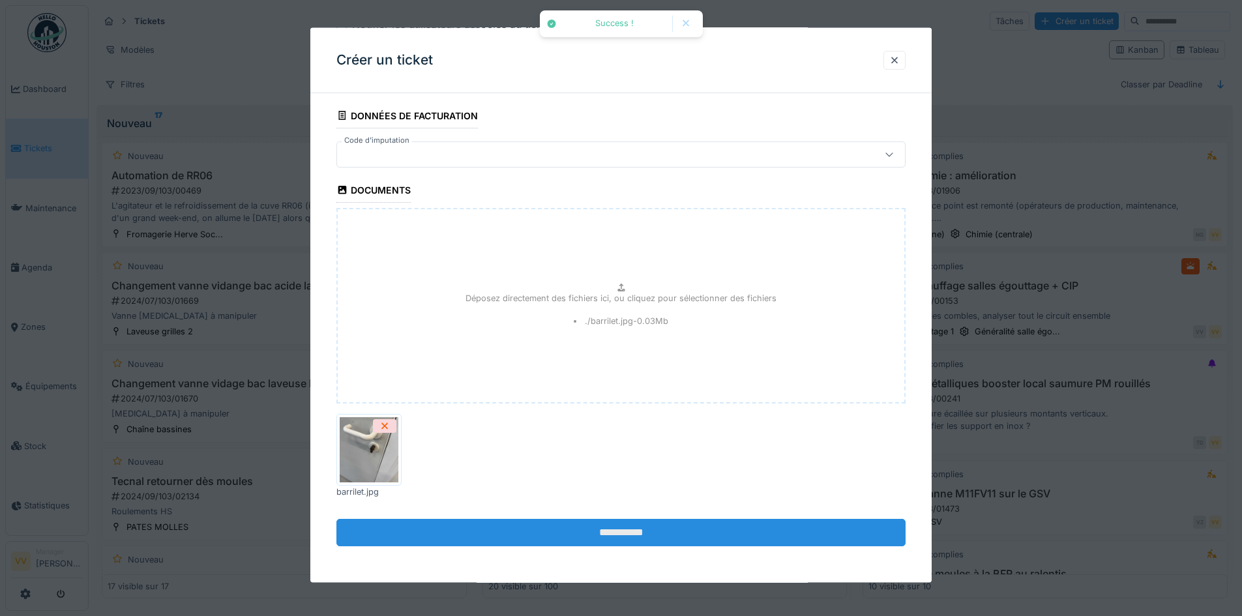
click at [586, 528] on input "**********" at bounding box center [620, 532] width 569 height 27
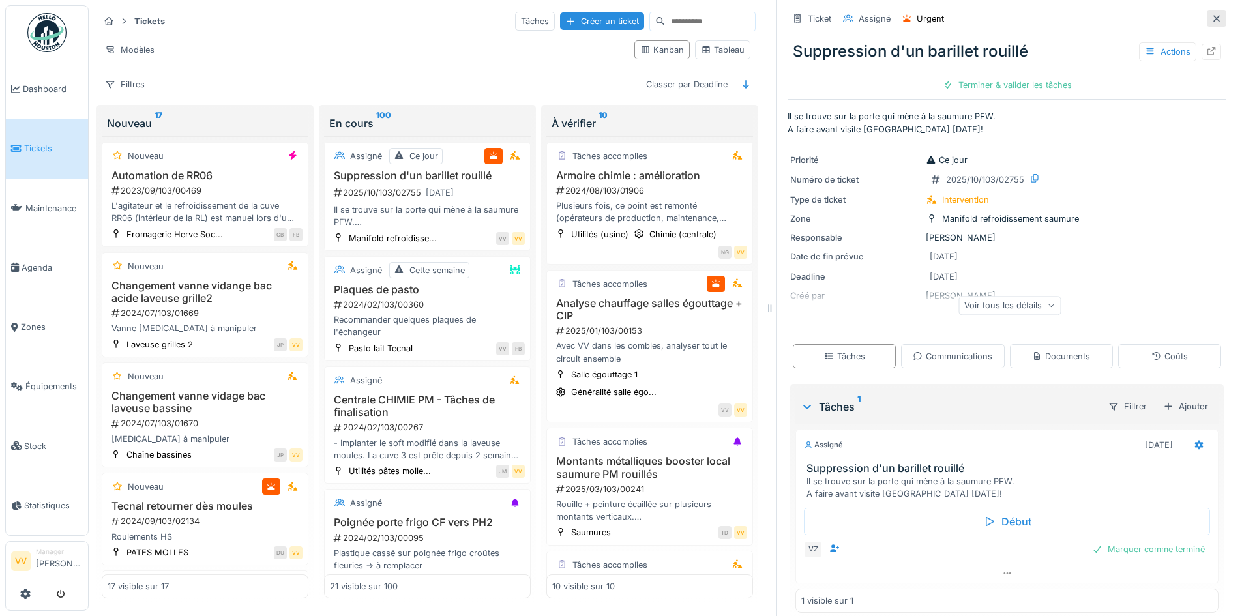
click at [1212, 14] on icon at bounding box center [1217, 18] width 10 height 8
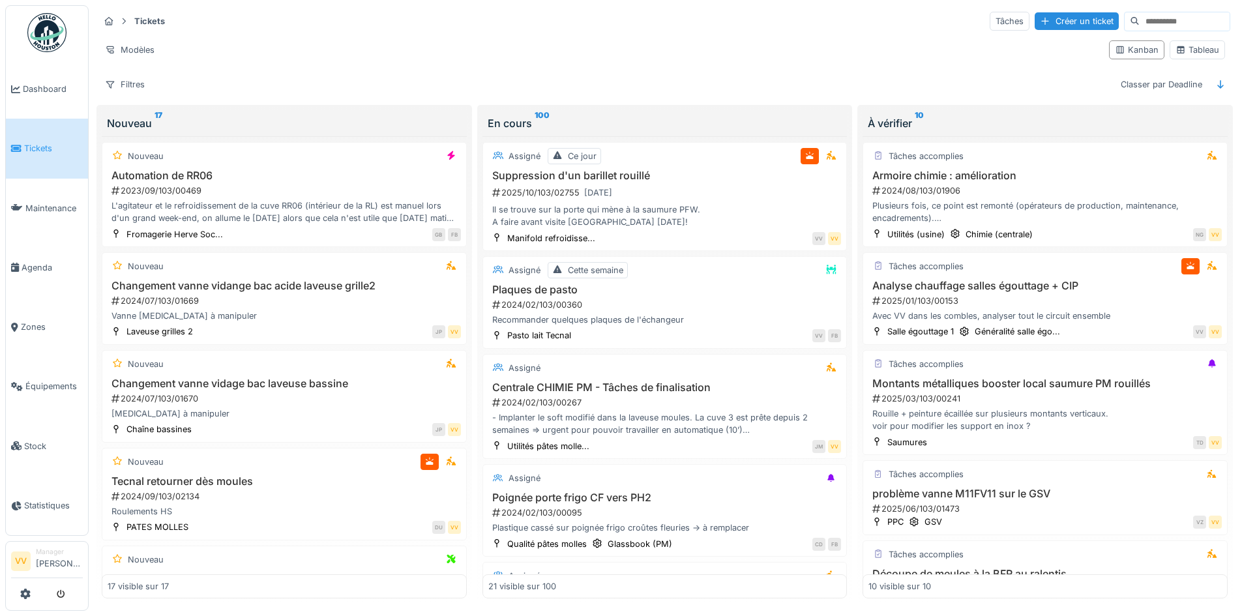
click at [47, 142] on span "Tickets" at bounding box center [53, 148] width 59 height 12
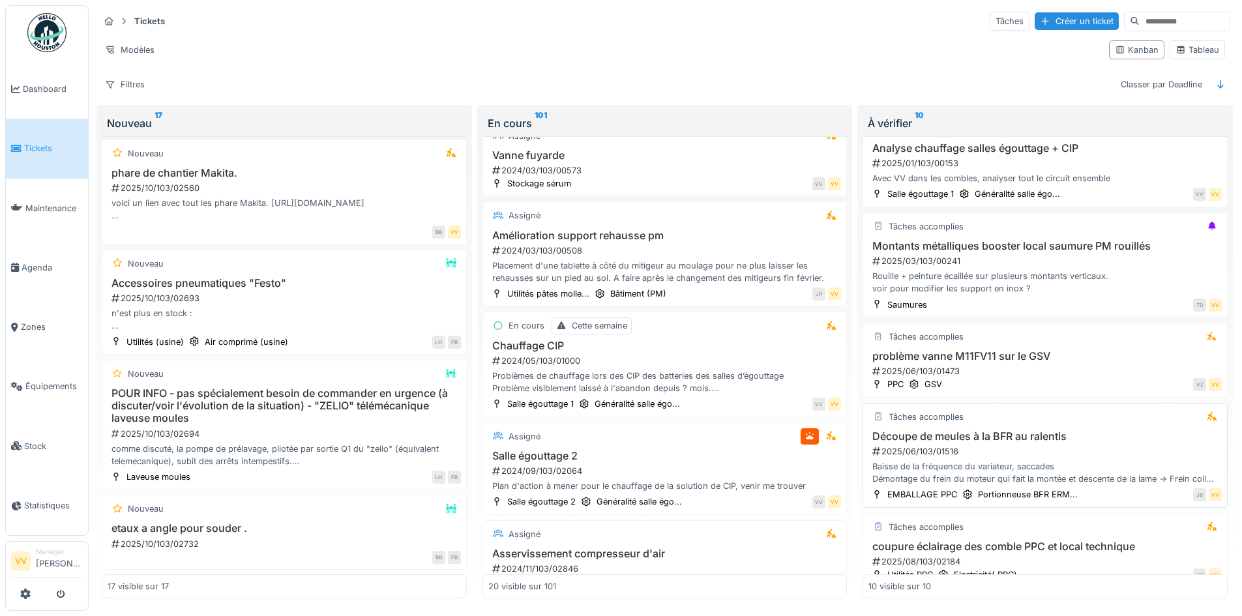
scroll to position [115, 0]
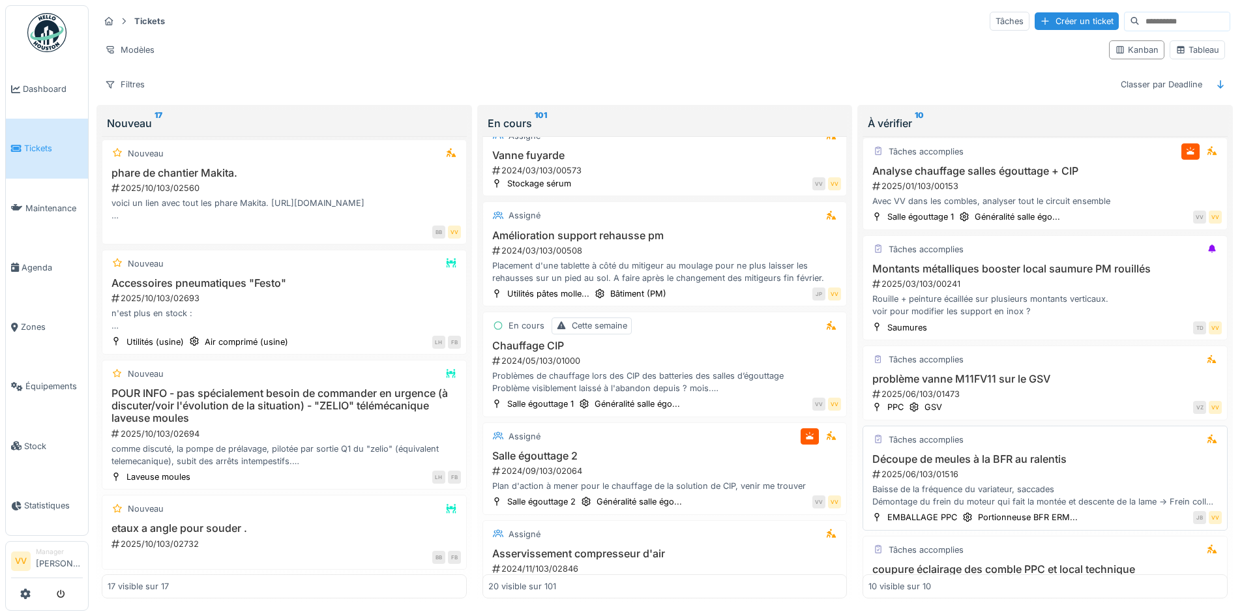
click at [1093, 437] on div "Tâches accomplies" at bounding box center [1045, 440] width 353 height 16
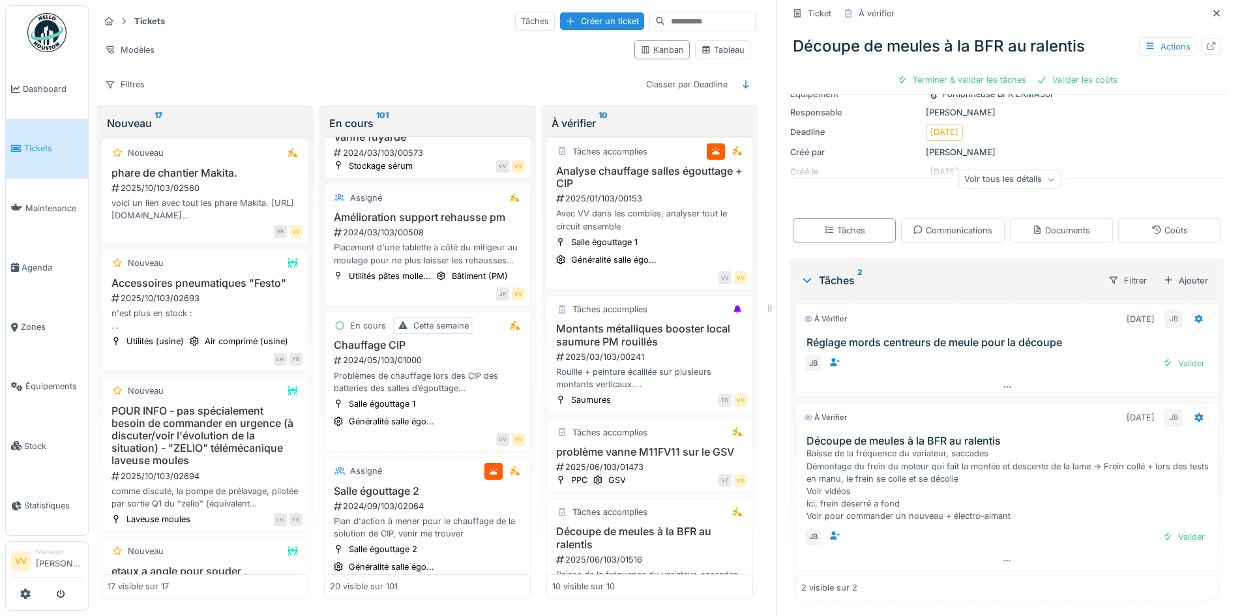
scroll to position [10, 0]
click at [1208, 42] on icon at bounding box center [1212, 46] width 8 height 8
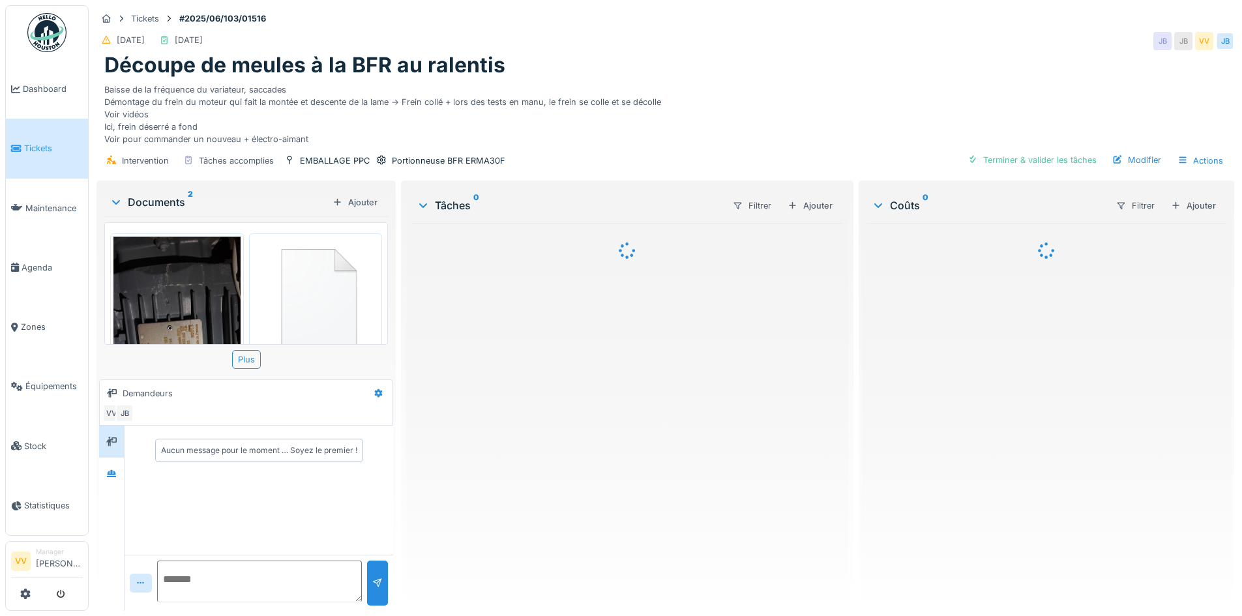
click at [190, 310] on img at bounding box center [176, 374] width 127 height 275
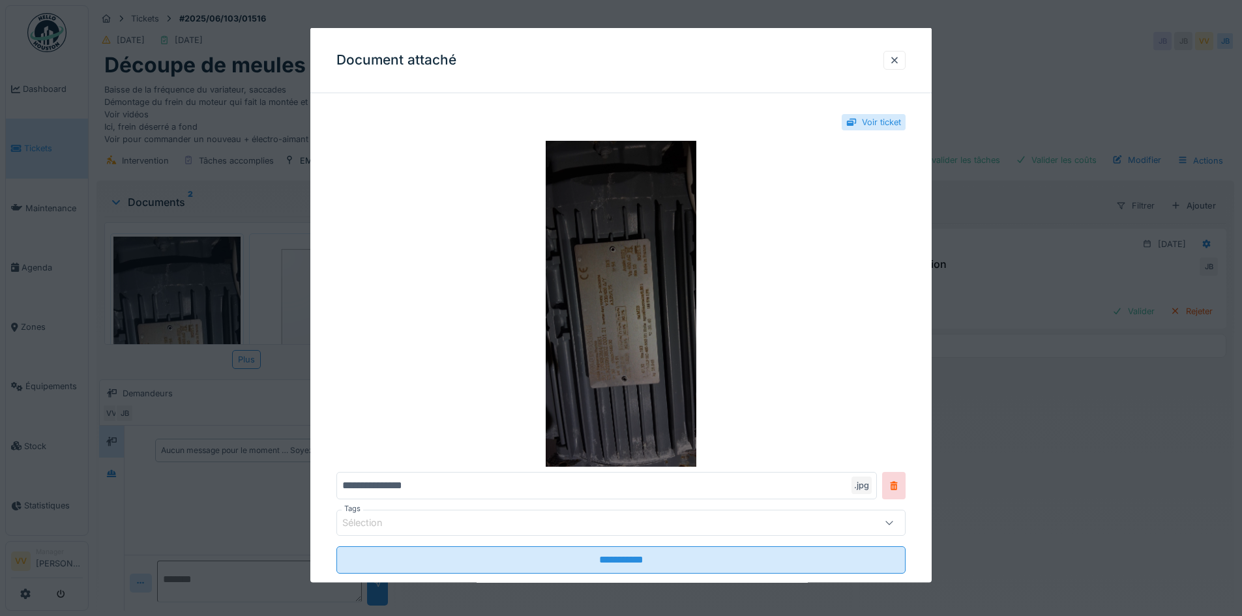
click at [639, 316] on img at bounding box center [620, 304] width 569 height 326
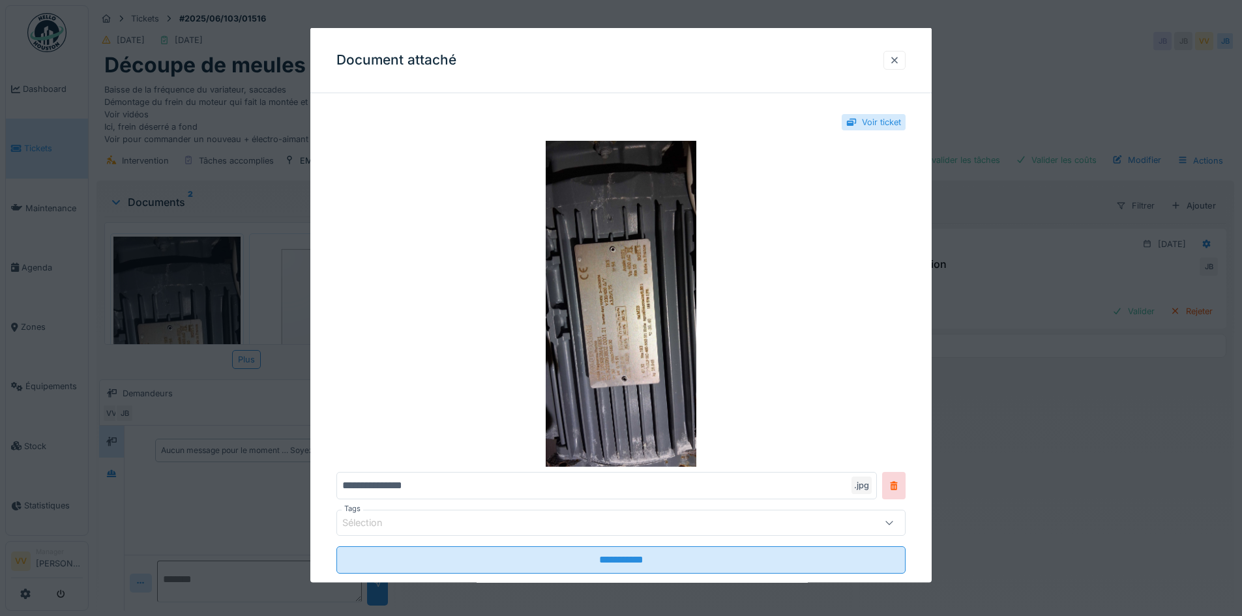
click at [900, 57] on div at bounding box center [894, 59] width 10 height 12
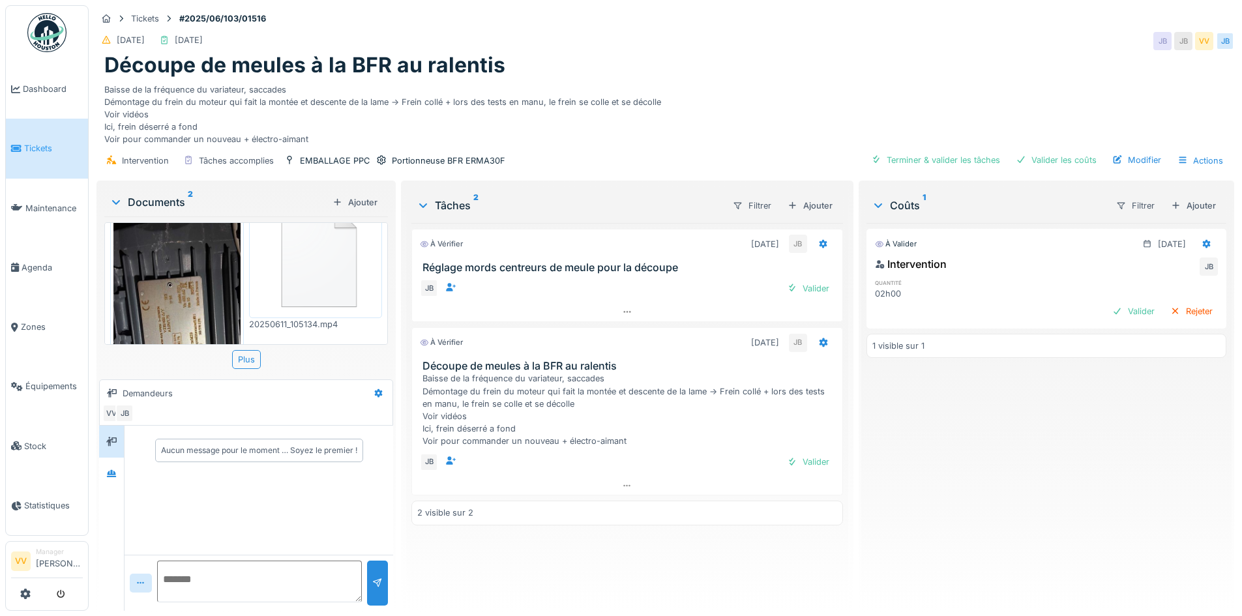
scroll to position [65, 0]
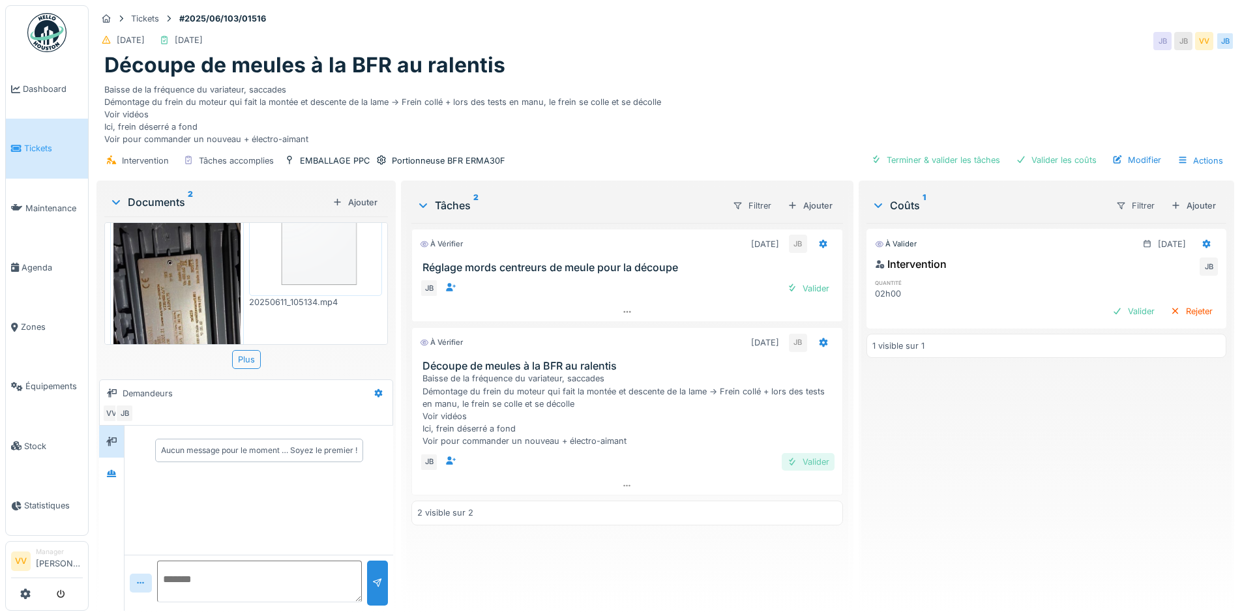
click at [797, 465] on div "Valider" at bounding box center [808, 462] width 53 height 18
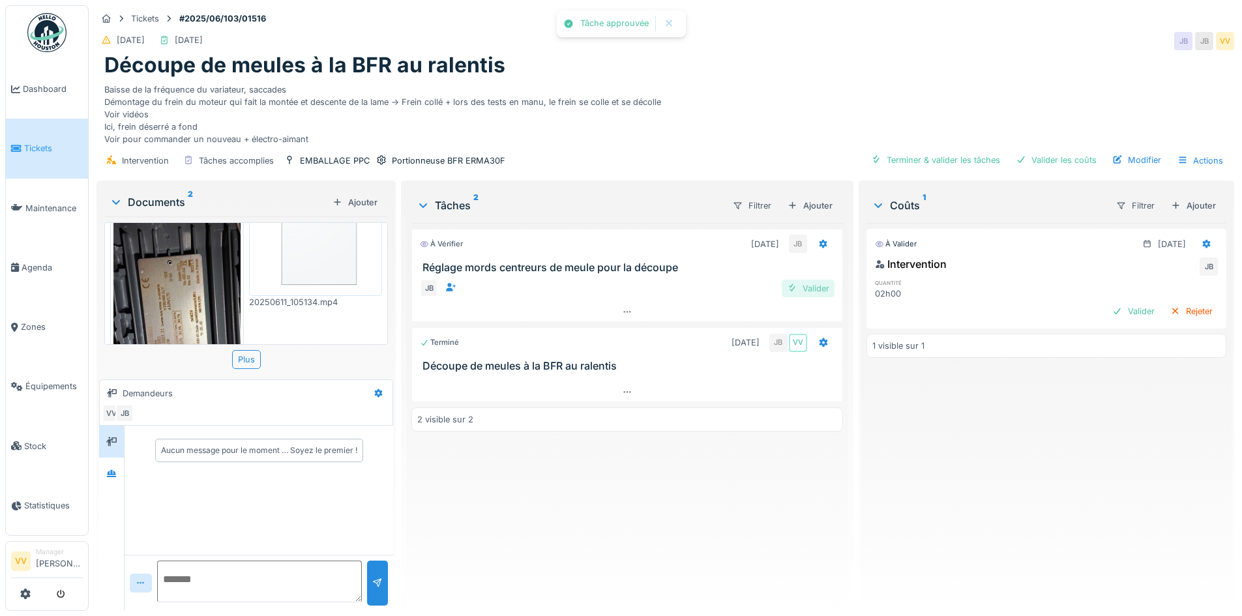
click at [809, 287] on div "Valider" at bounding box center [808, 289] width 53 height 18
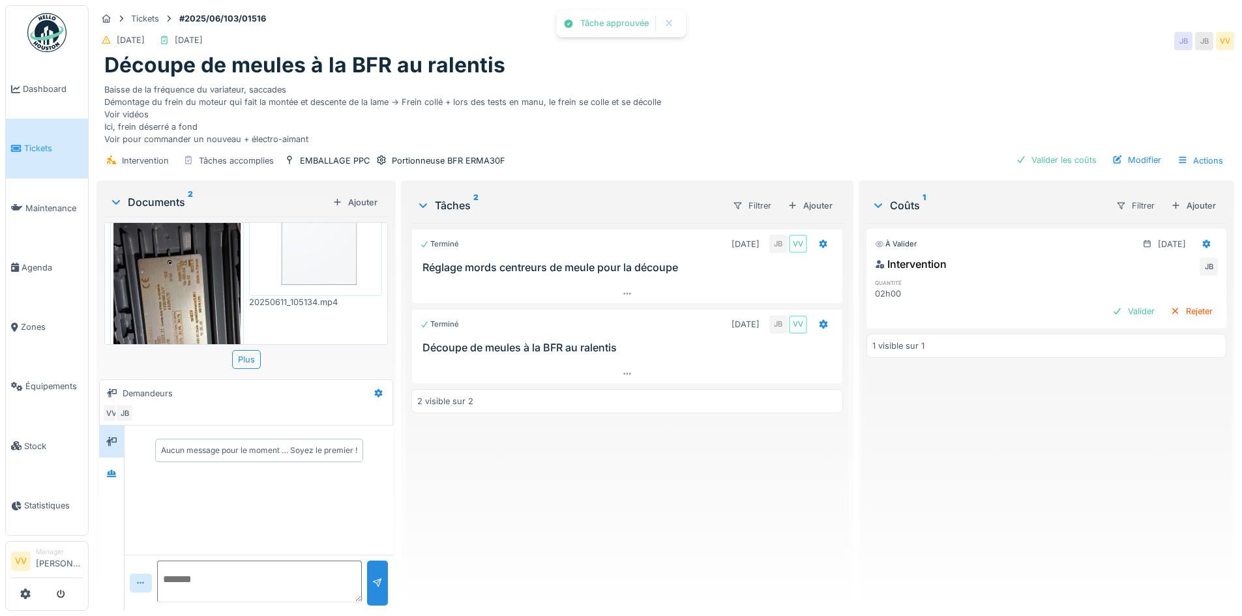
drag, startPoint x: 687, startPoint y: 506, endPoint x: 967, endPoint y: 365, distance: 313.5
click at [690, 506] on div "Terminé [DATE] JB VV Réglage mords centreurs de meule pour la découpe Terminé […" at bounding box center [626, 412] width 431 height 378
click at [1107, 307] on div "Valider" at bounding box center [1133, 312] width 53 height 18
click at [1121, 154] on div "Modifier" at bounding box center [1136, 160] width 59 height 18
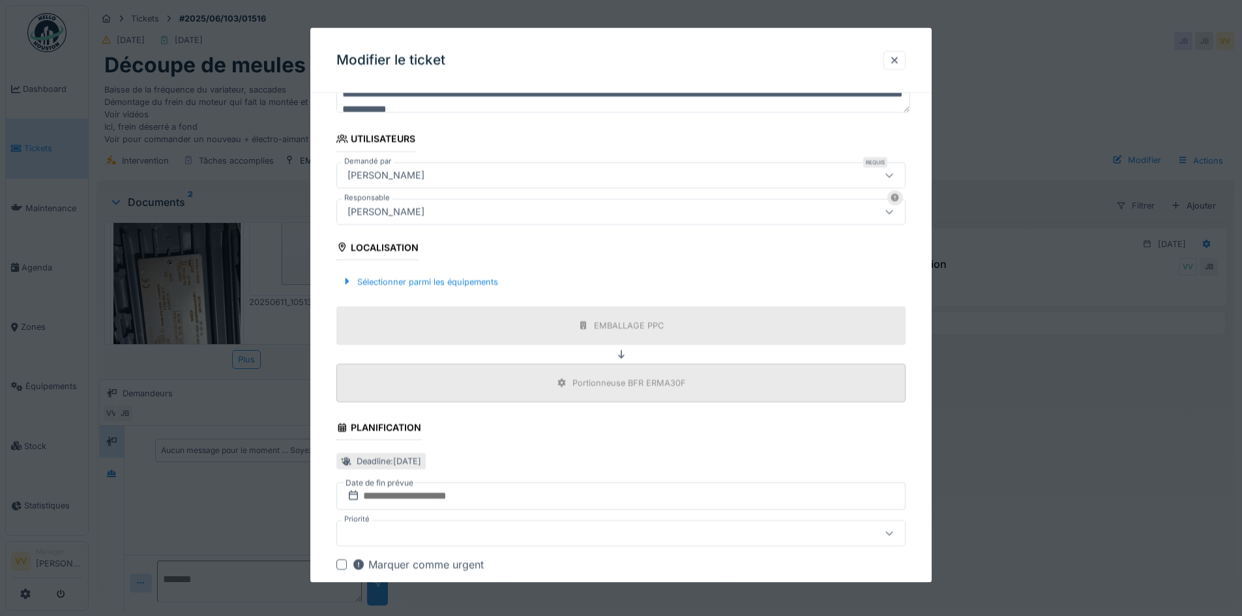
scroll to position [196, 0]
click at [900, 55] on div at bounding box center [894, 59] width 10 height 12
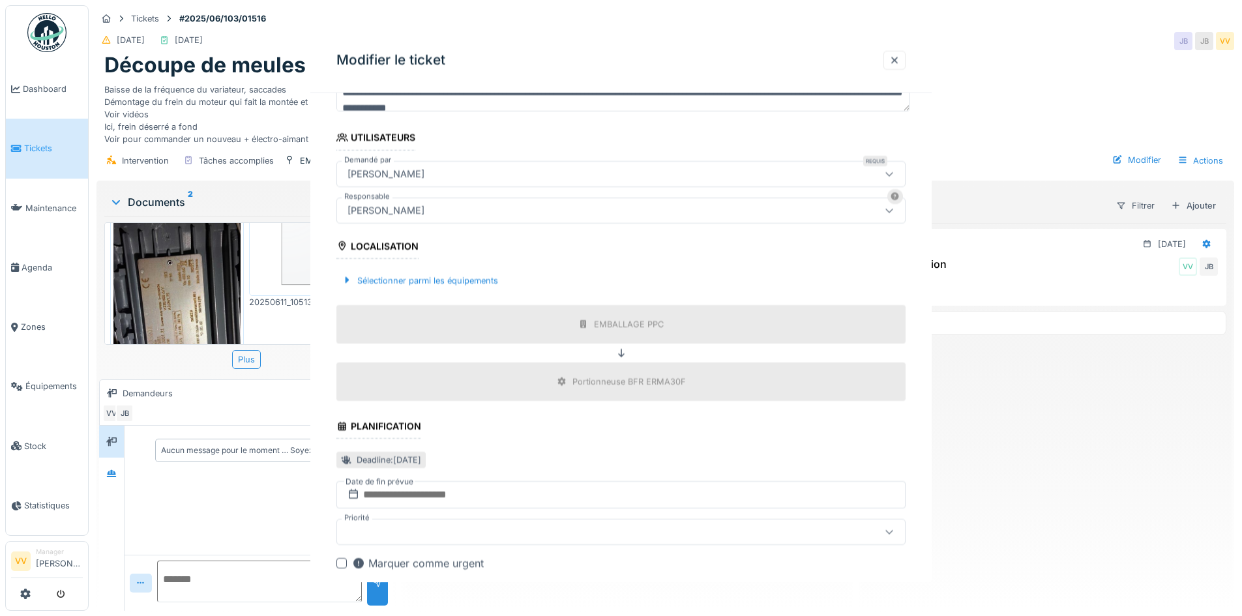
scroll to position [0, 0]
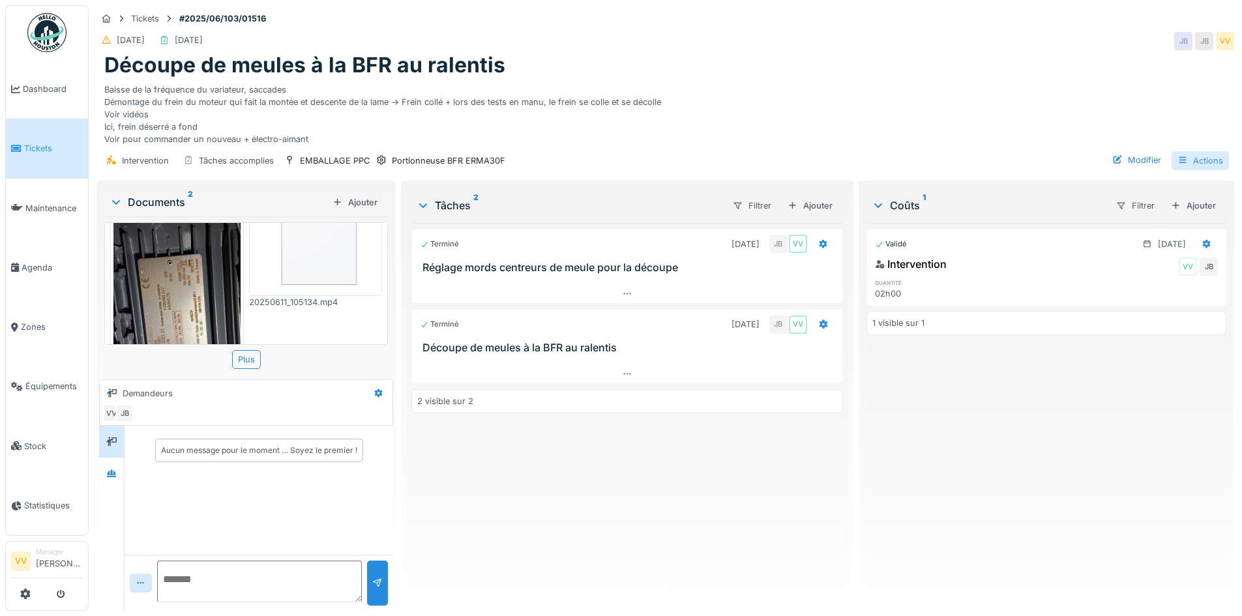
click at [1194, 155] on div "Actions" at bounding box center [1200, 160] width 57 height 19
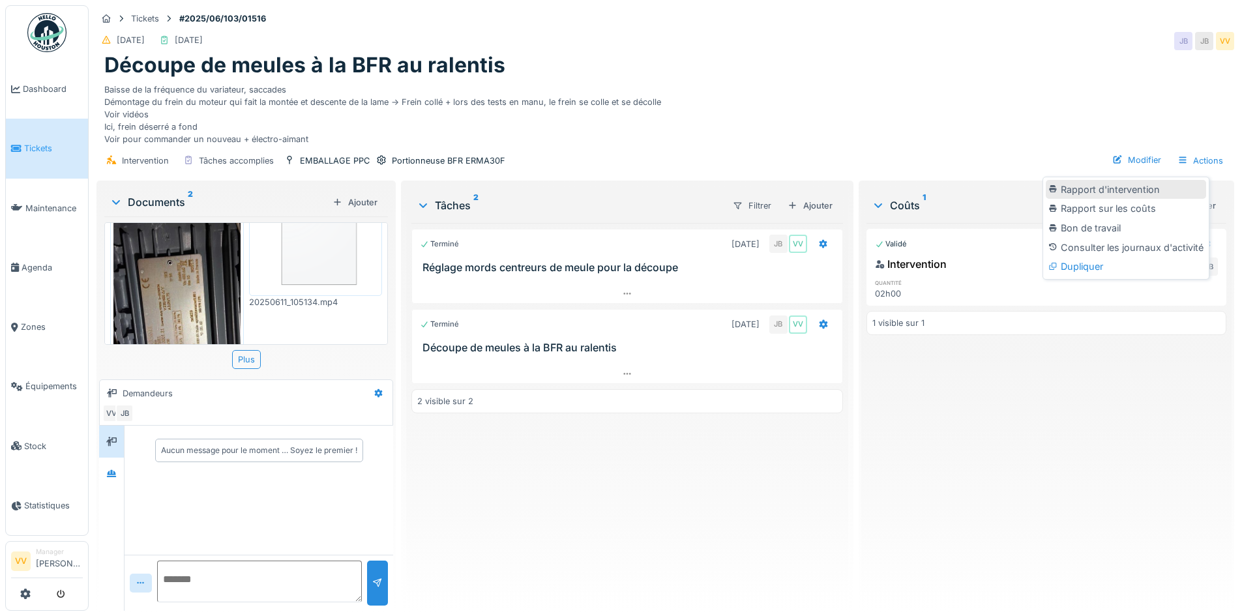
click at [1148, 191] on div "Rapport d'intervention" at bounding box center [1126, 190] width 160 height 20
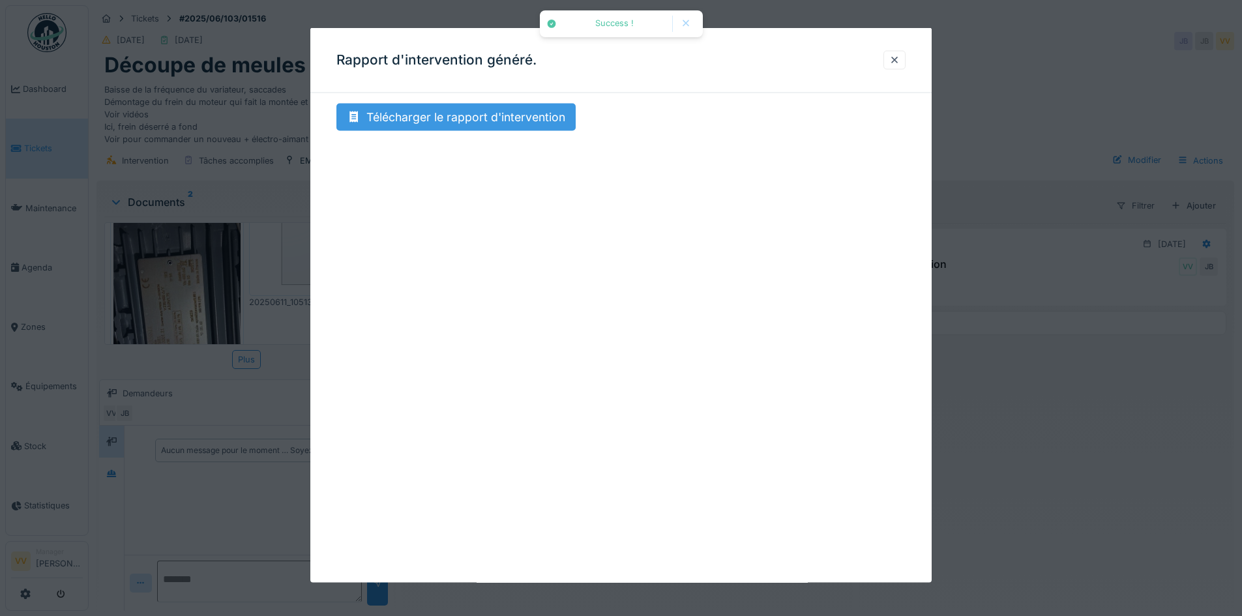
click at [445, 113] on div "Télécharger le rapport d'intervention" at bounding box center [455, 117] width 239 height 27
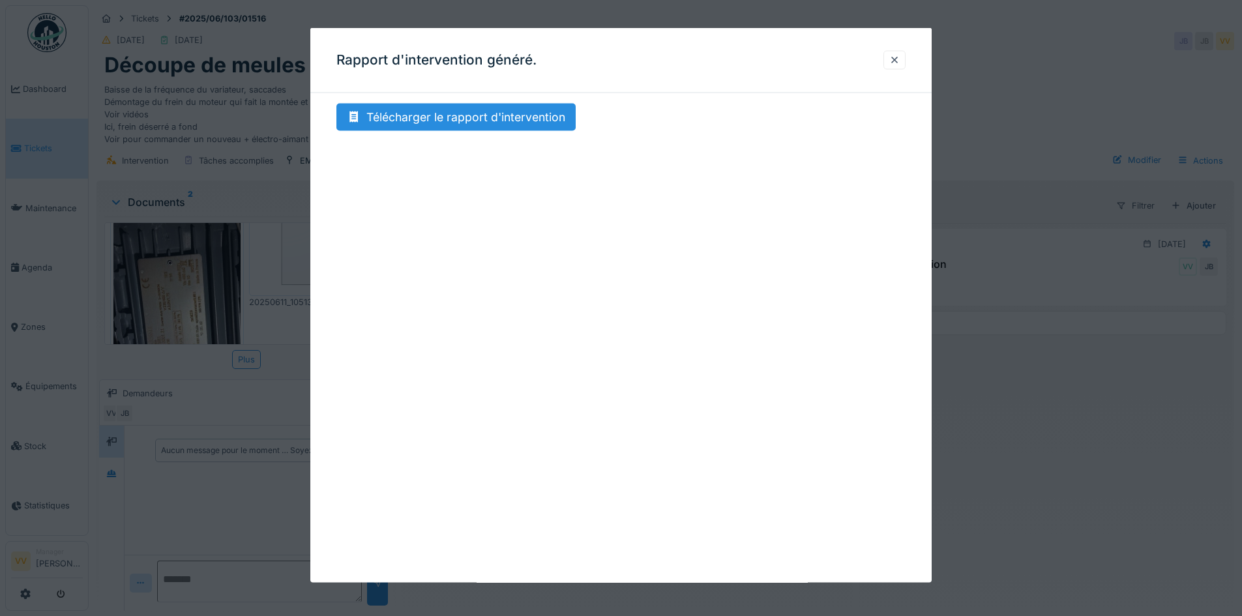
drag, startPoint x: 904, startPoint y: 55, endPoint x: 951, endPoint y: 31, distance: 52.8
click at [900, 55] on div at bounding box center [894, 59] width 10 height 12
